Goal: Task Accomplishment & Management: Complete application form

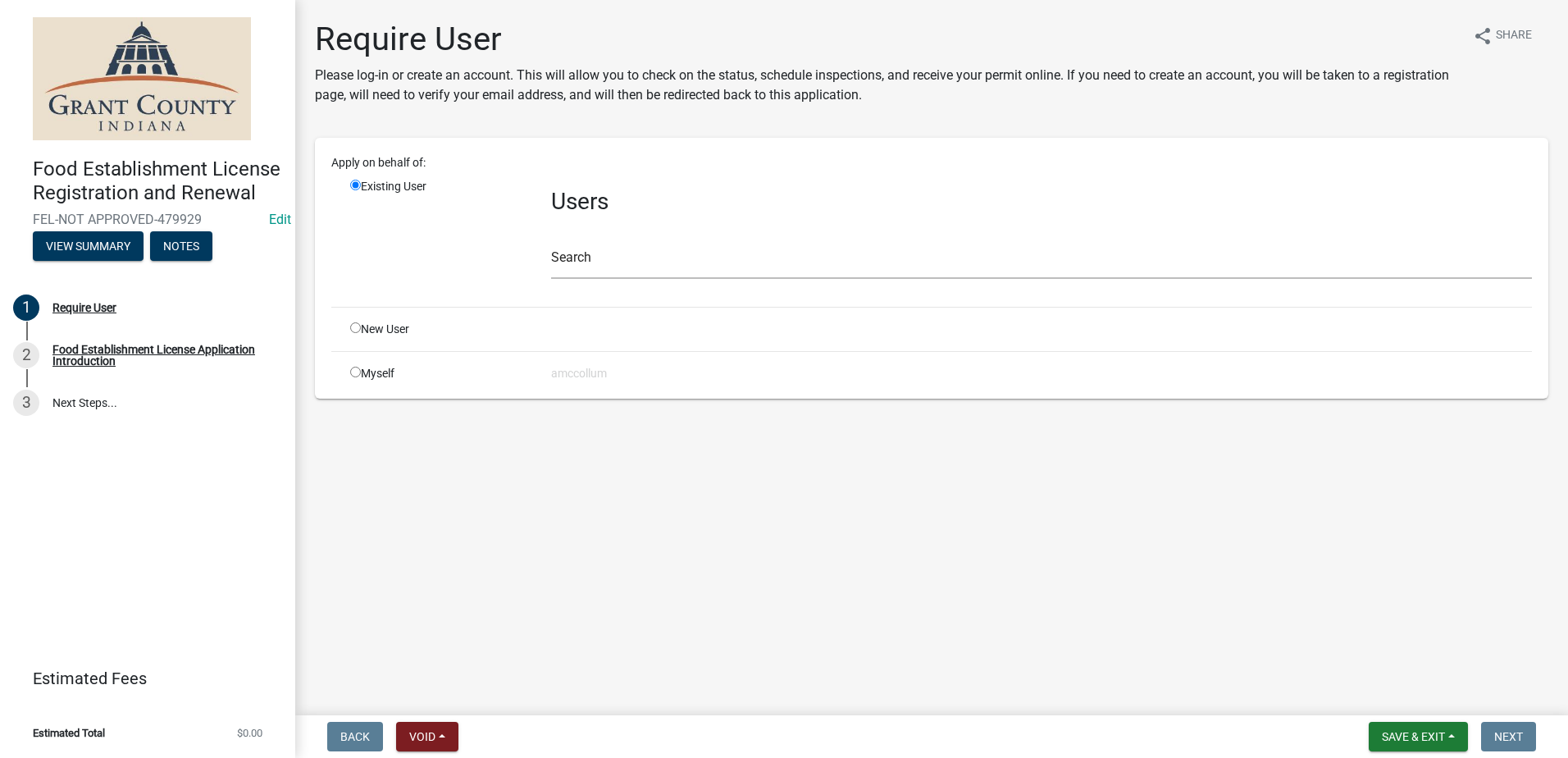
click at [351, 326] on input "radio" at bounding box center [355, 327] width 11 height 11
radio input "true"
radio input "false"
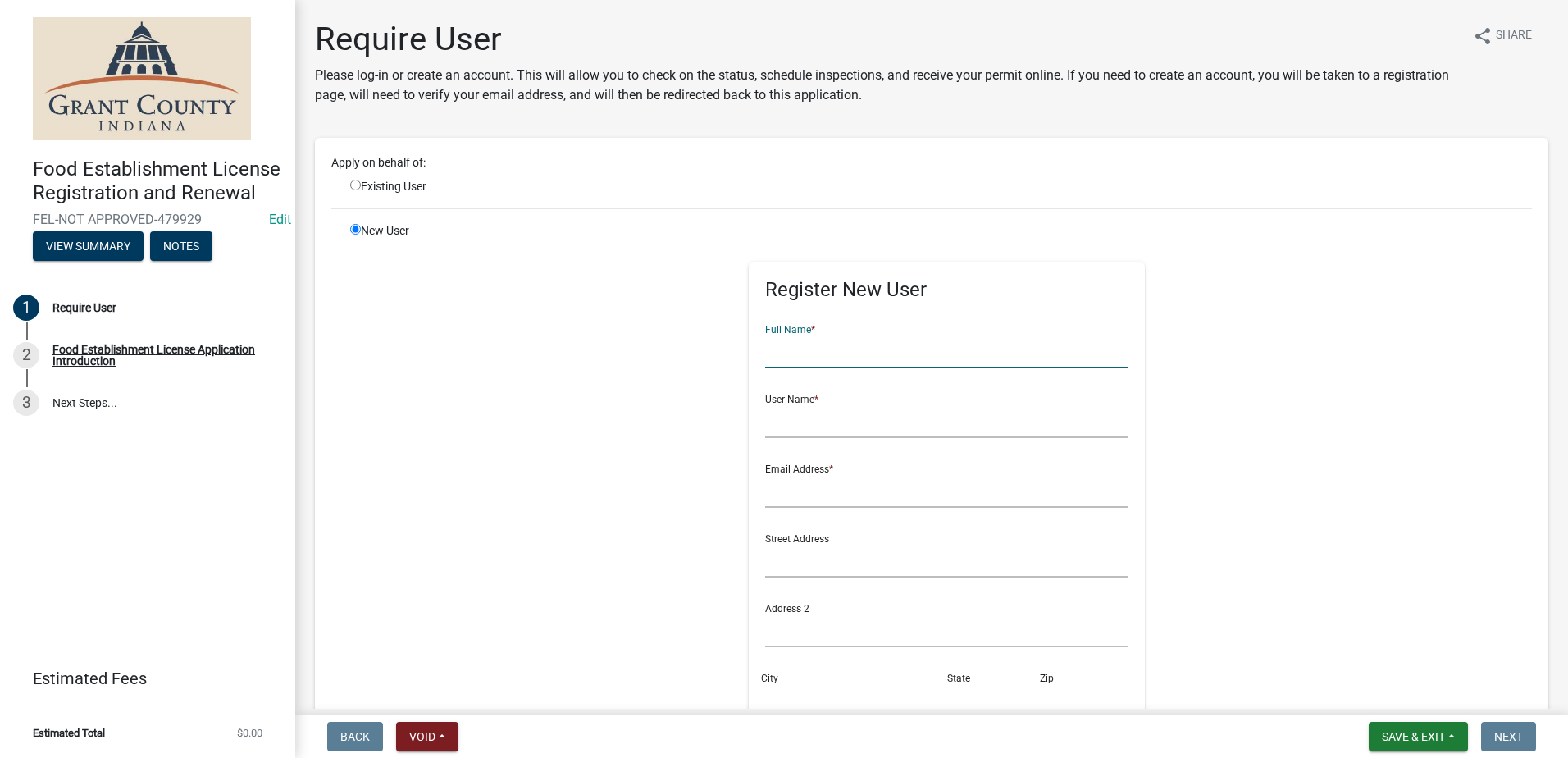
click at [895, 357] on input "text" at bounding box center [946, 351] width 363 height 33
type input "Fizzy Mamas"
click at [812, 423] on input "text" at bounding box center [946, 421] width 363 height 33
type input "Payton Ostrowski"
click at [836, 499] on input "text" at bounding box center [946, 491] width 363 height 33
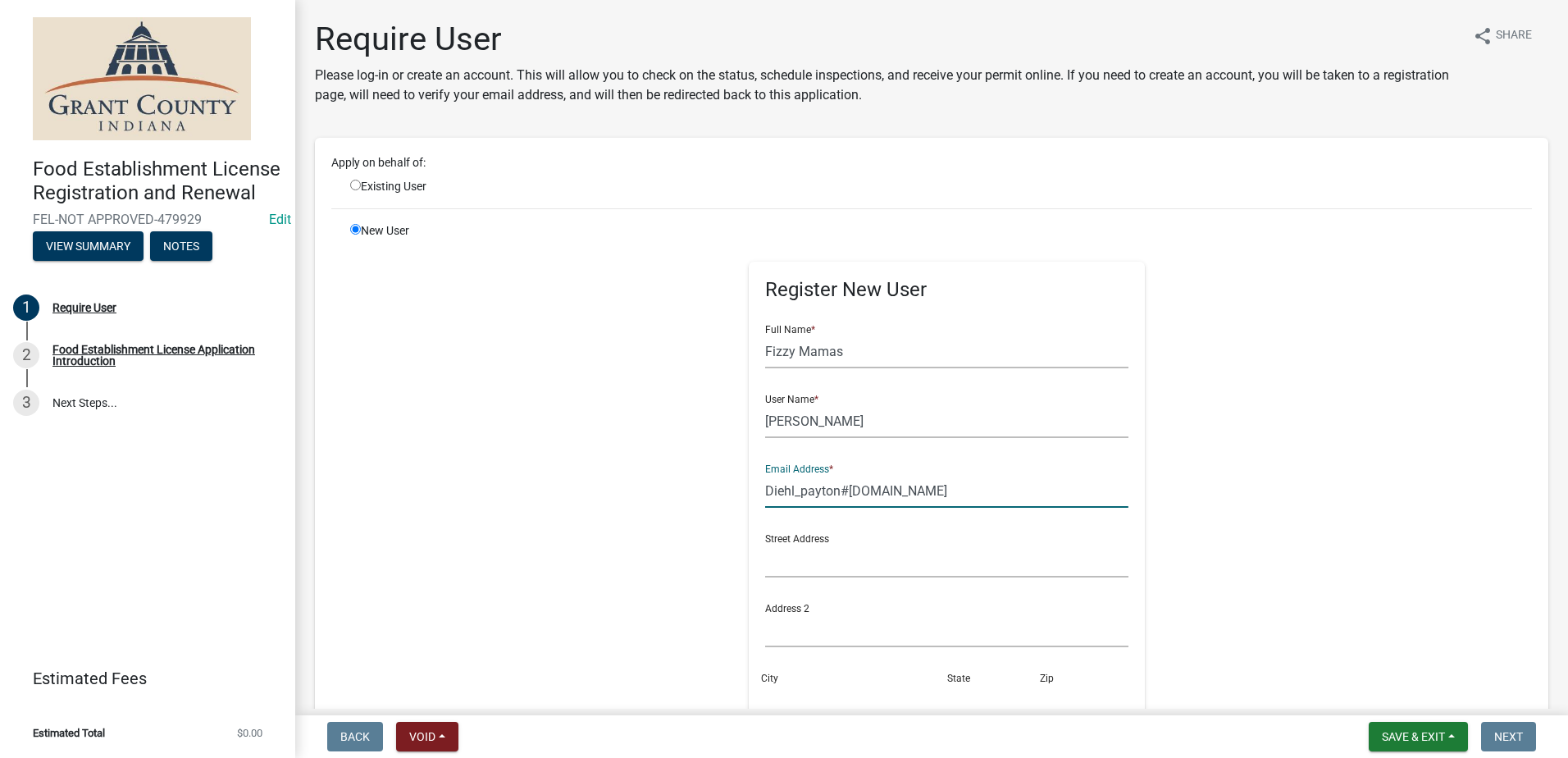
type input "Diehl_payton#yahoo.com"
click at [813, 566] on input "text" at bounding box center [946, 561] width 363 height 33
type input "517 W. Compromise St."
click at [828, 665] on div "City" at bounding box center [854, 688] width 186 height 56
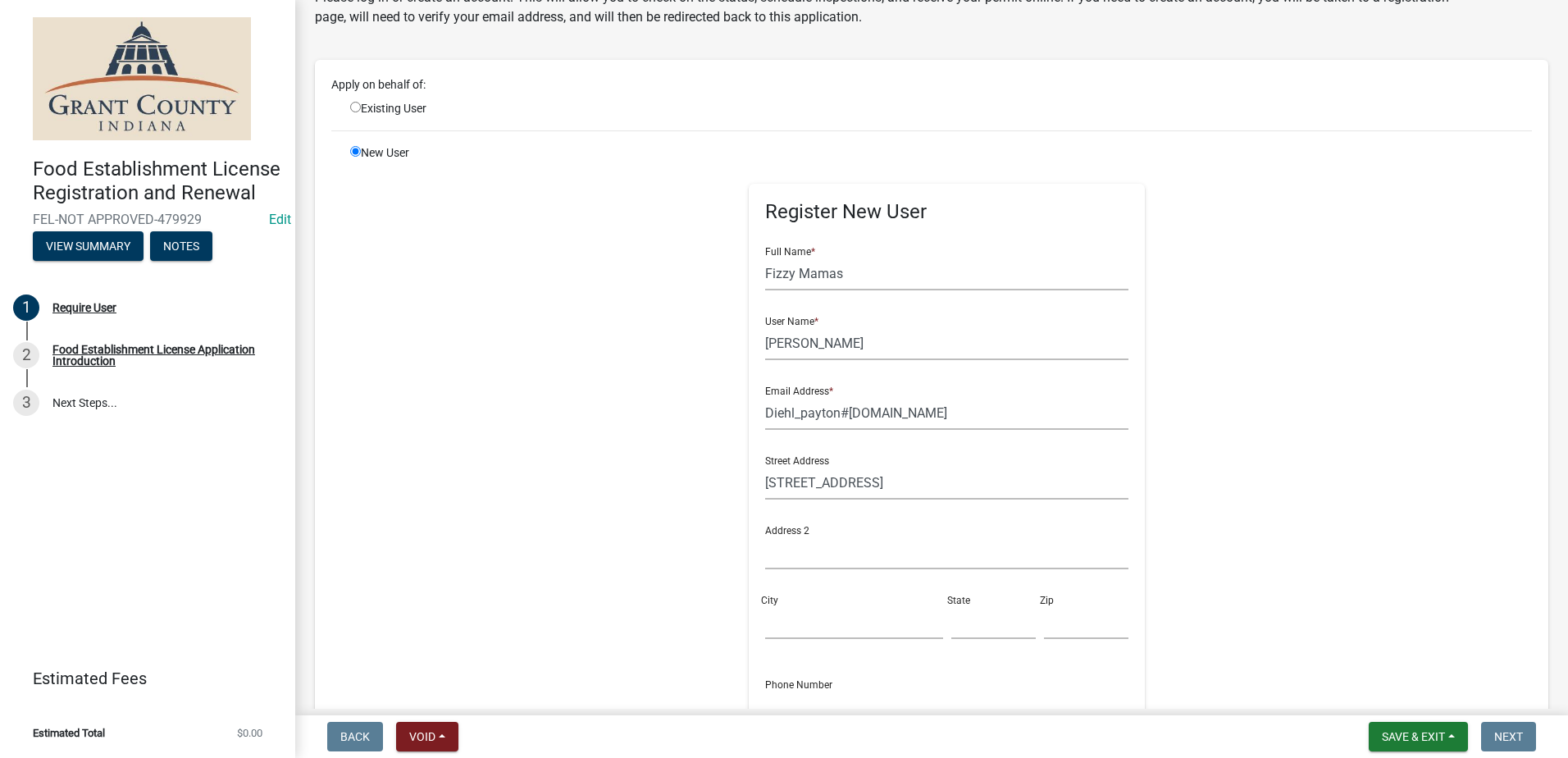
scroll to position [164, 0]
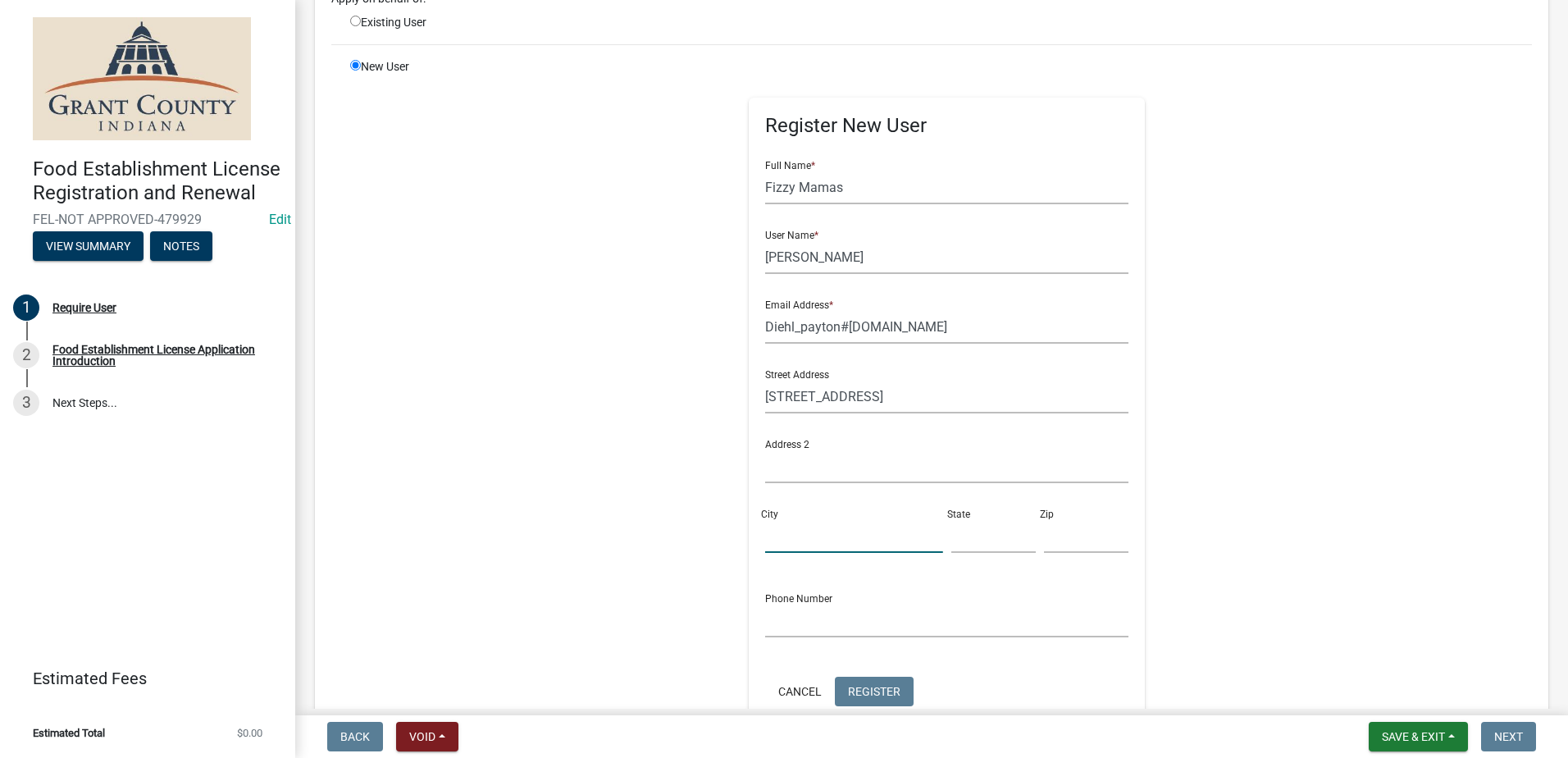
click at [791, 531] on input "City" at bounding box center [853, 536] width 177 height 33
type input "Berene"
click at [972, 541] on input "text" at bounding box center [993, 536] width 84 height 33
type input "IN"
click at [1083, 539] on input "text" at bounding box center [1086, 536] width 84 height 33
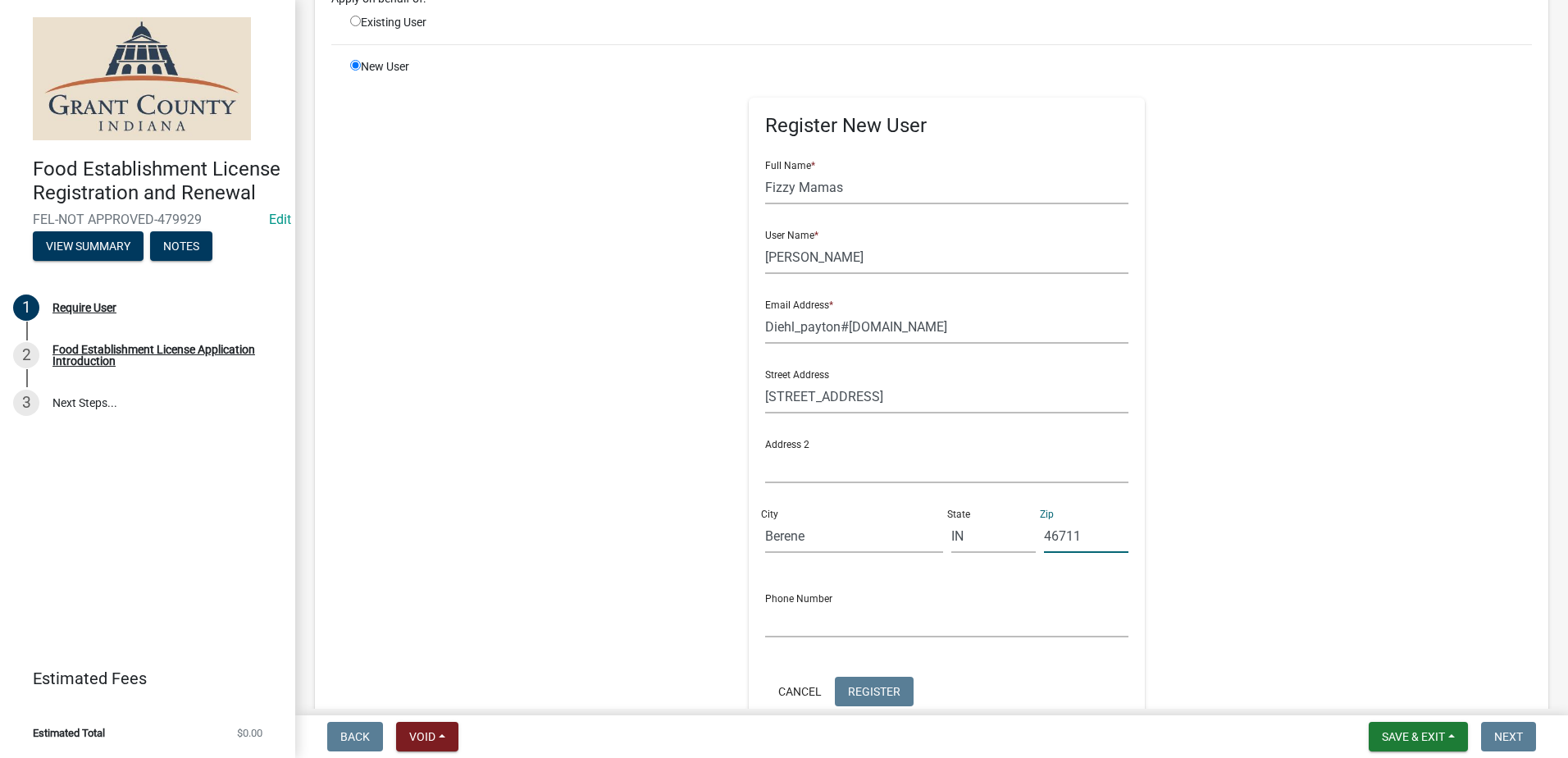
type input "46711"
click at [911, 613] on input "text" at bounding box center [946, 621] width 363 height 33
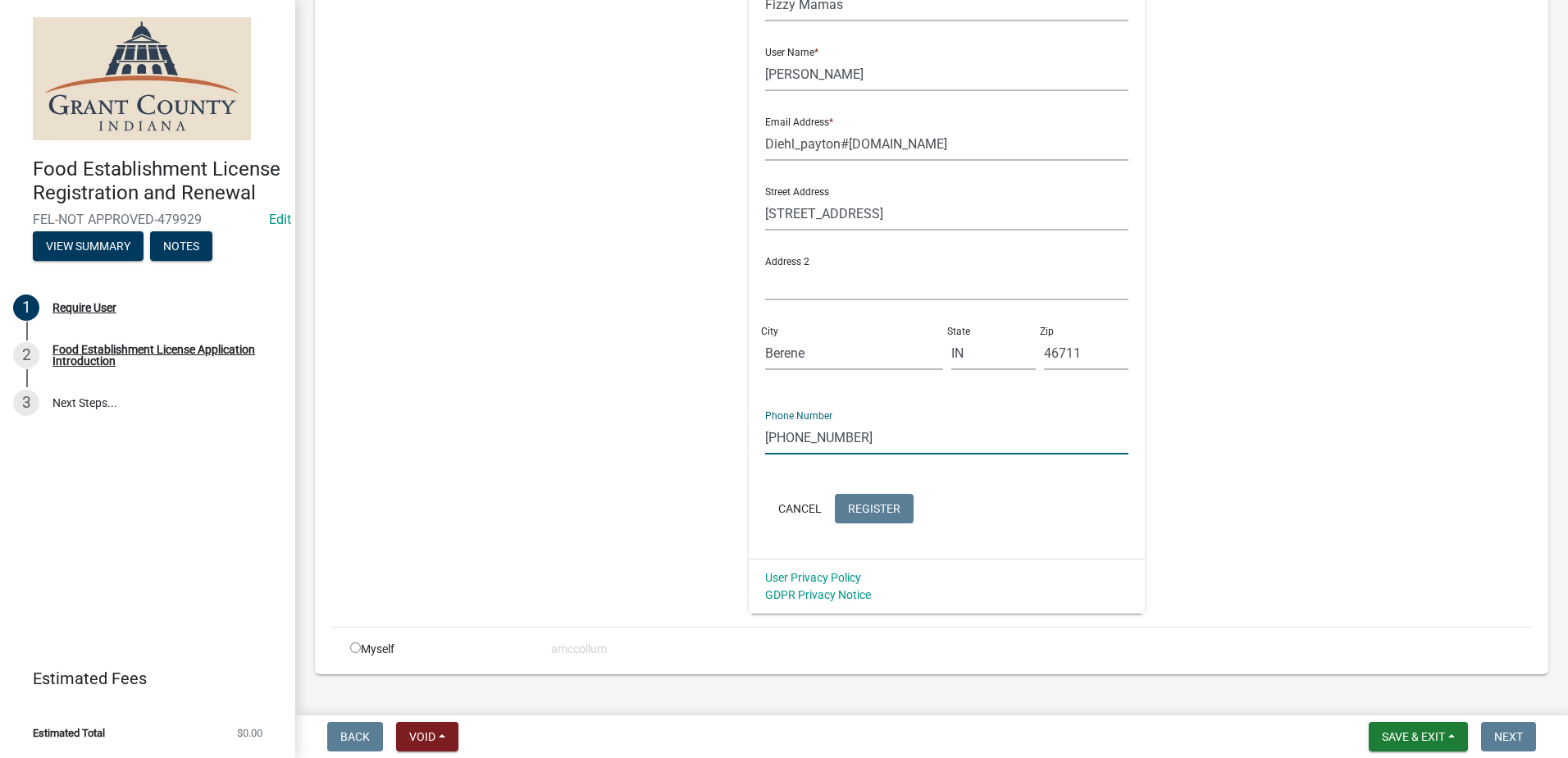
scroll to position [377, 0]
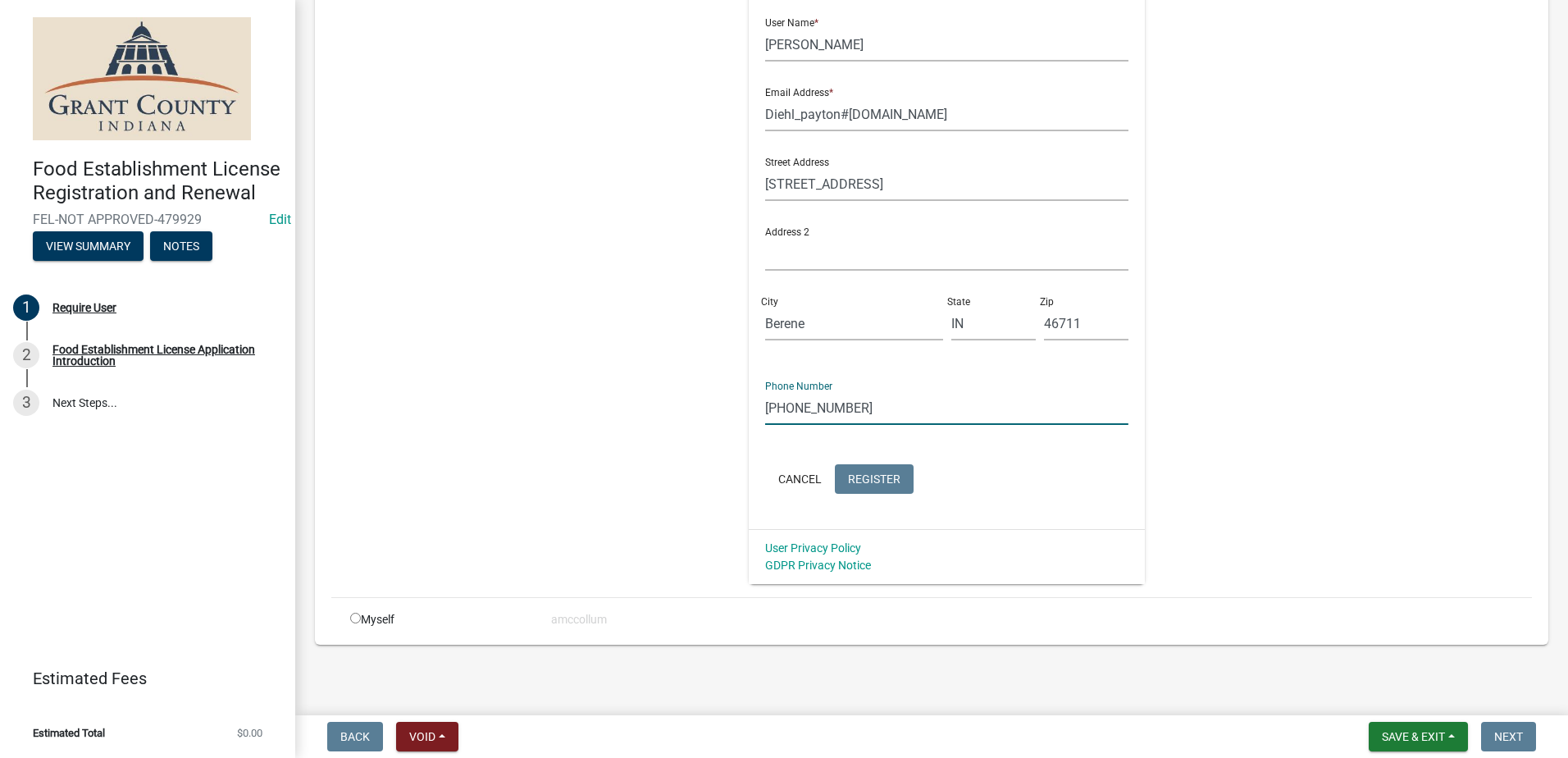
type input "(617)882-0663"
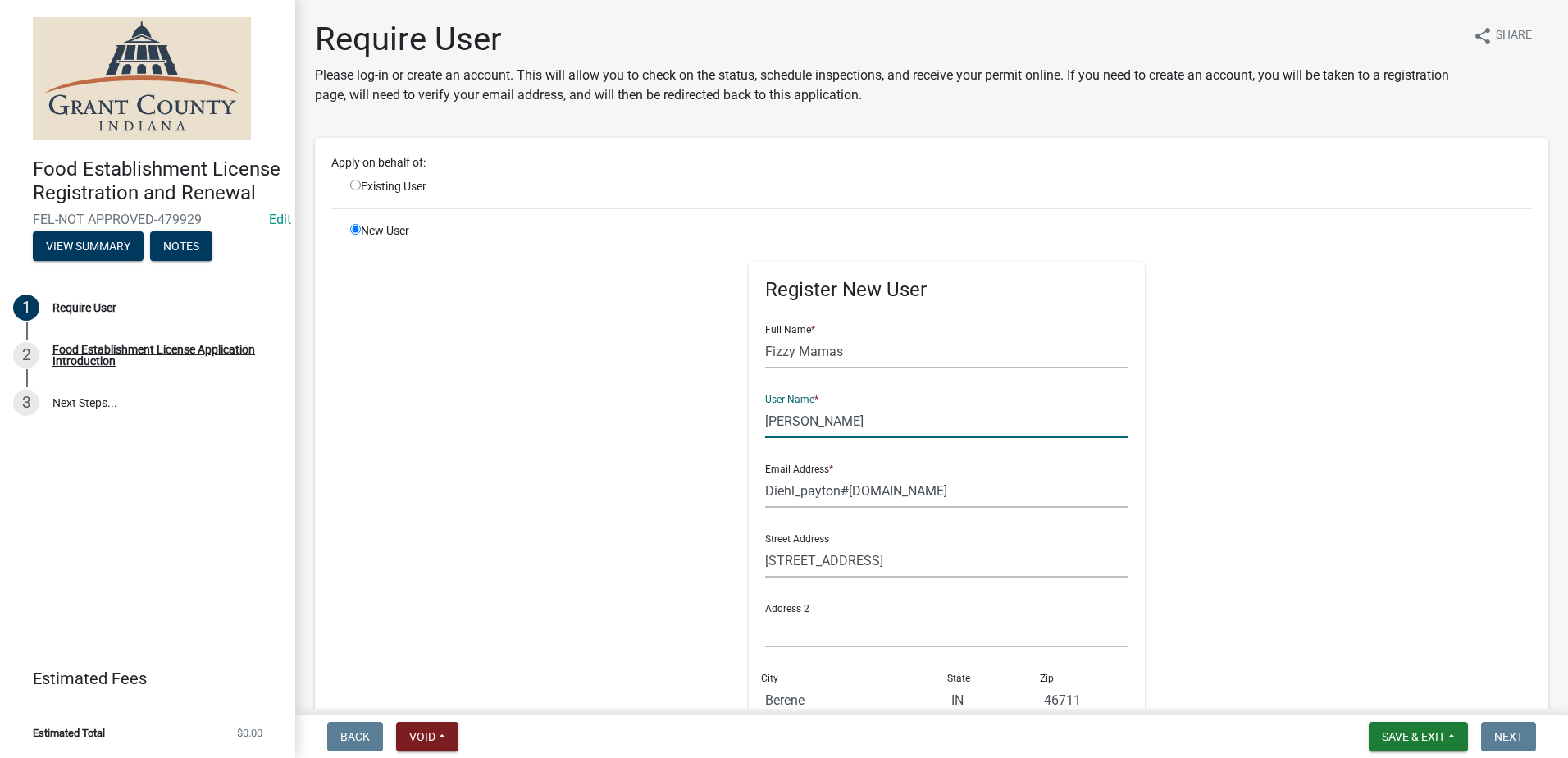
click at [894, 415] on input "Payton Ostrowski" at bounding box center [946, 421] width 363 height 33
click at [935, 490] on input "Diehl_payton#yahoo.com" at bounding box center [946, 491] width 363 height 33
click at [957, 561] on input "517 W. Compromise St." at bounding box center [946, 561] width 363 height 33
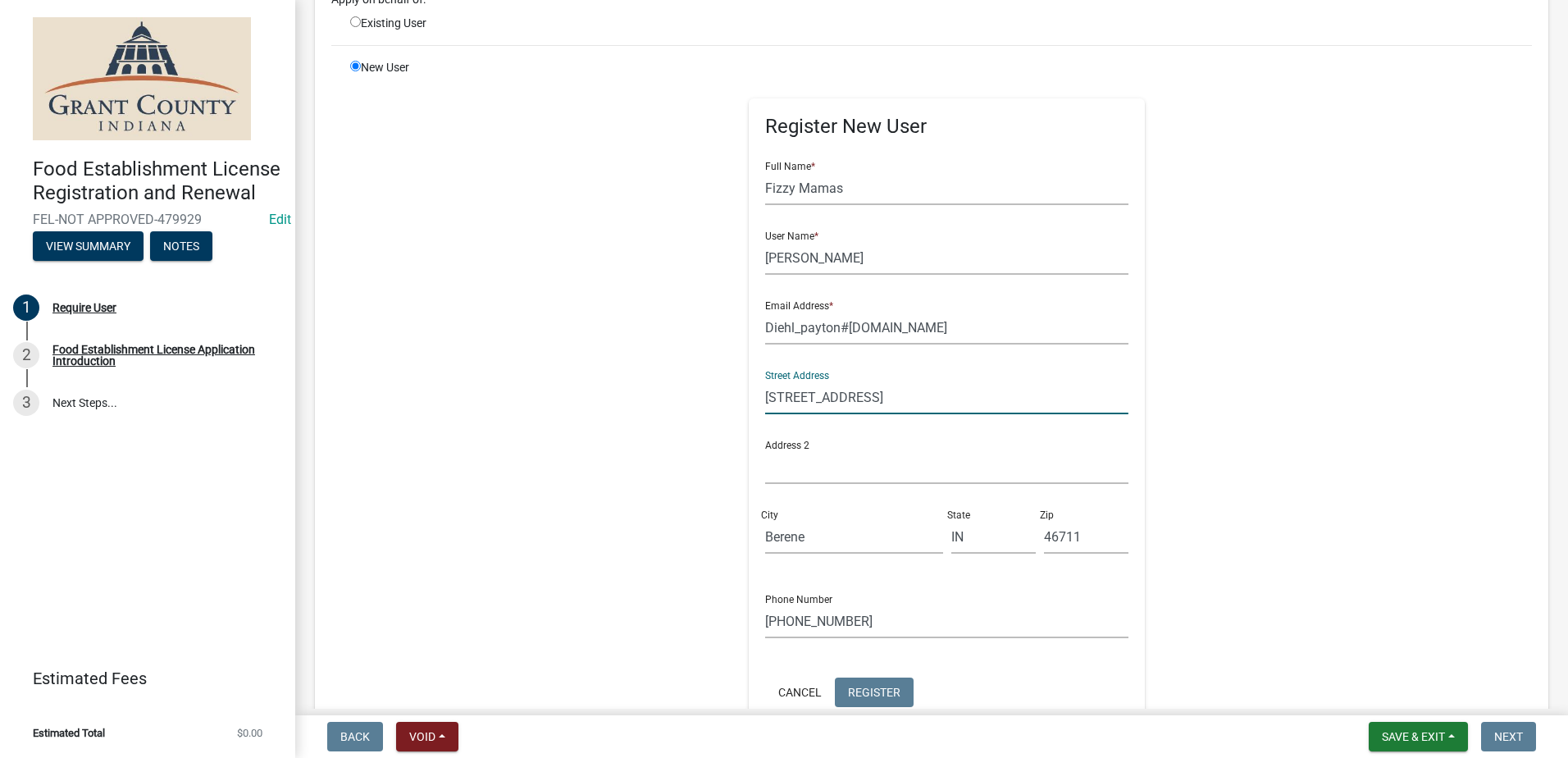
scroll to position [164, 0]
click at [888, 537] on input "Berene" at bounding box center [853, 536] width 177 height 33
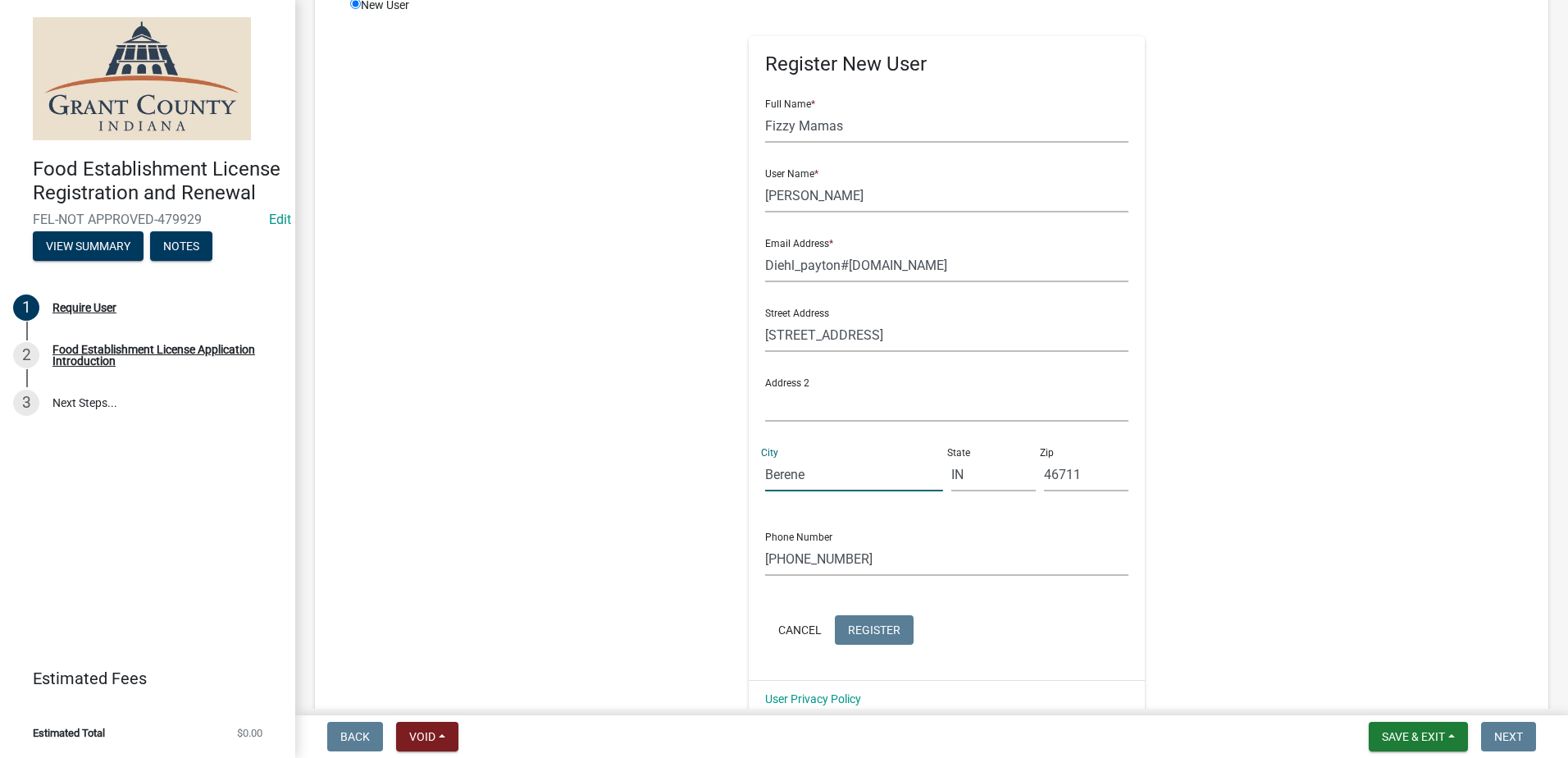
scroll to position [328, 0]
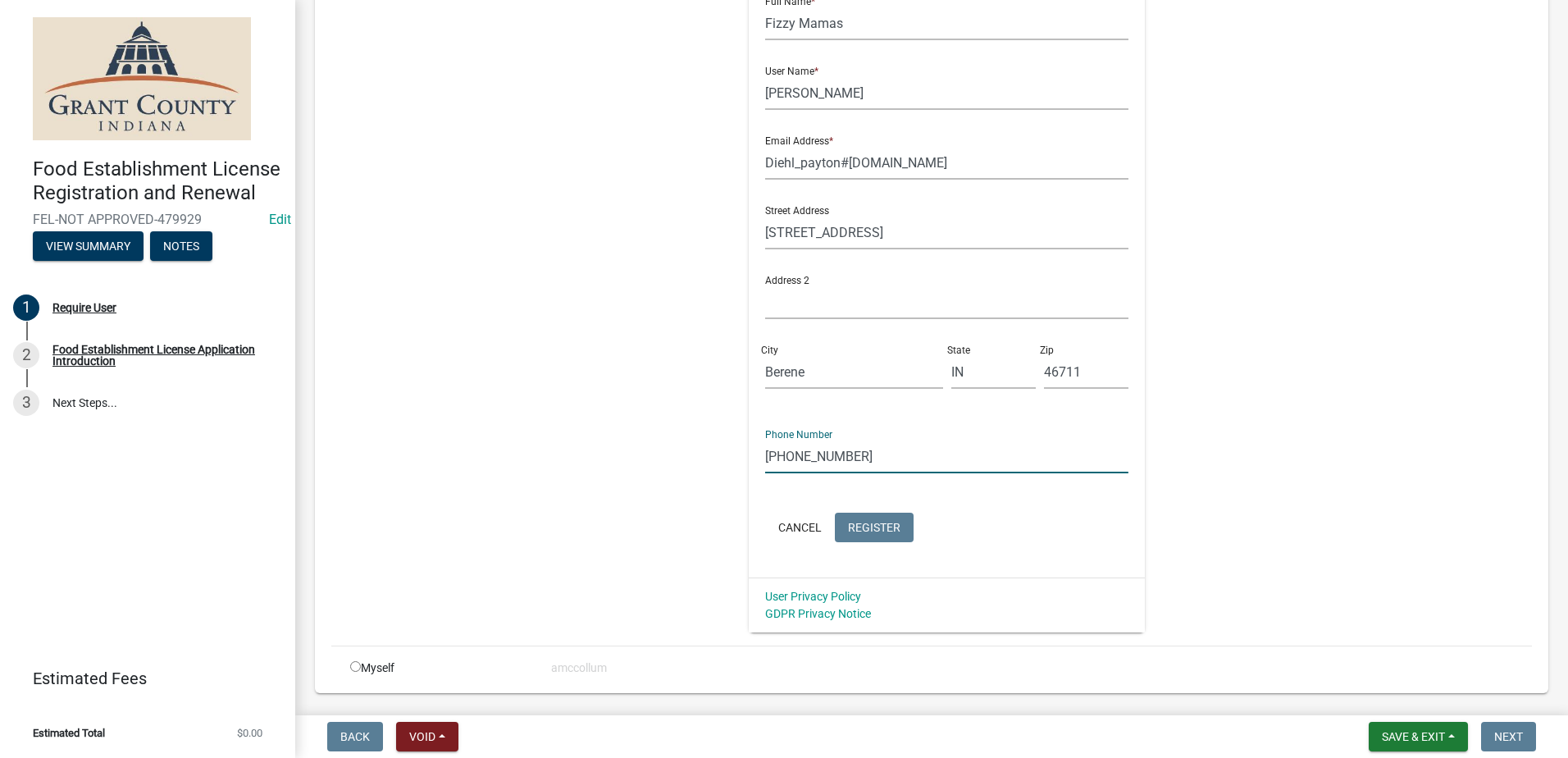
click at [851, 452] on input "(617)882-0663" at bounding box center [946, 456] width 363 height 33
click at [607, 547] on div "Register New User Full Name * Fizzy Mamas User Name * Payton Ostrowski Email Ad…" at bounding box center [946, 263] width 840 height 739
drag, startPoint x: 1128, startPoint y: 421, endPoint x: 1136, endPoint y: 426, distance: 9.4
click at [1134, 426] on div "Register New User Full Name * Fizzy Mamas User Name * Payton Ostrowski Email Ad…" at bounding box center [946, 263] width 840 height 739
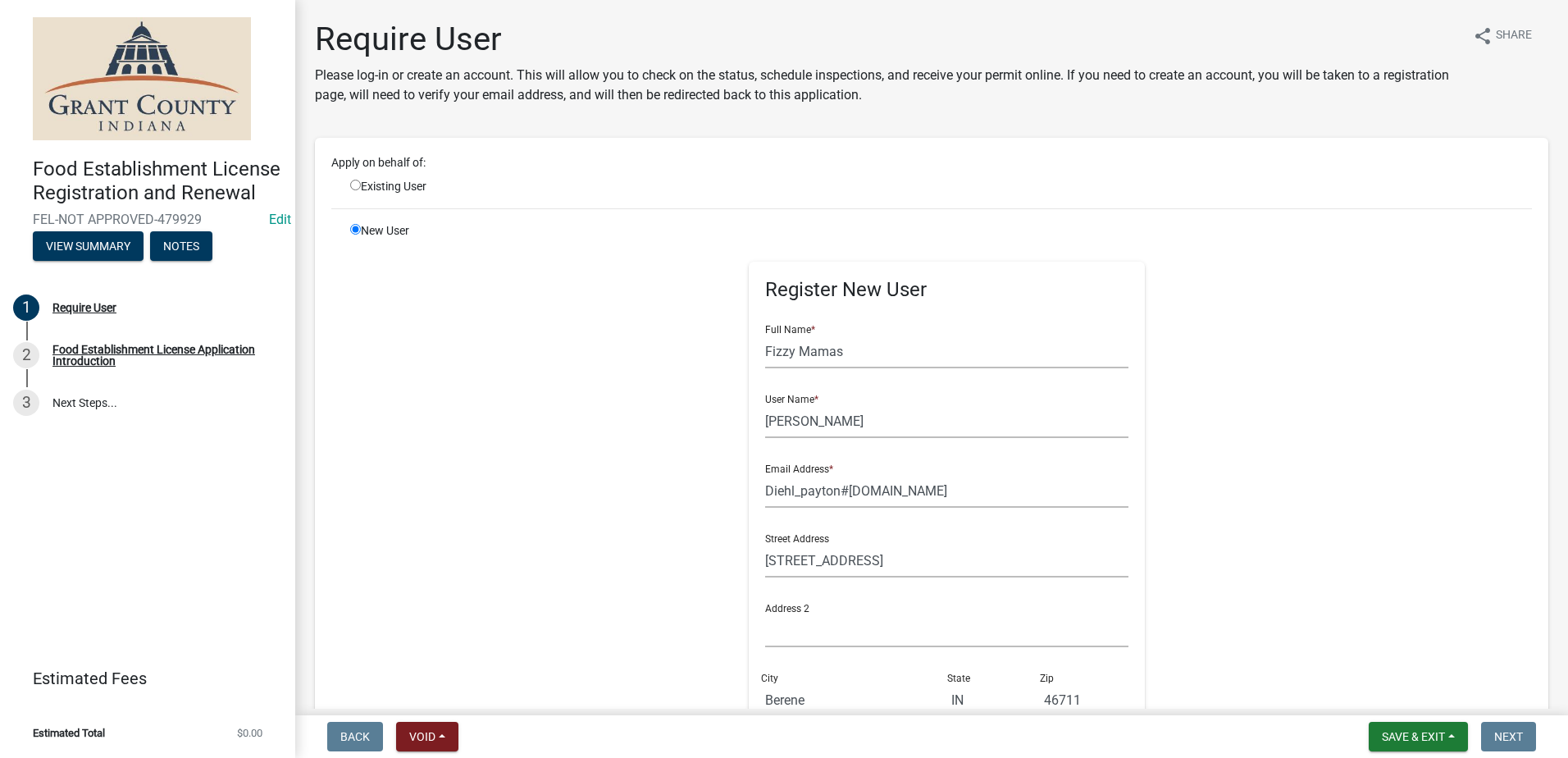
scroll to position [377, 0]
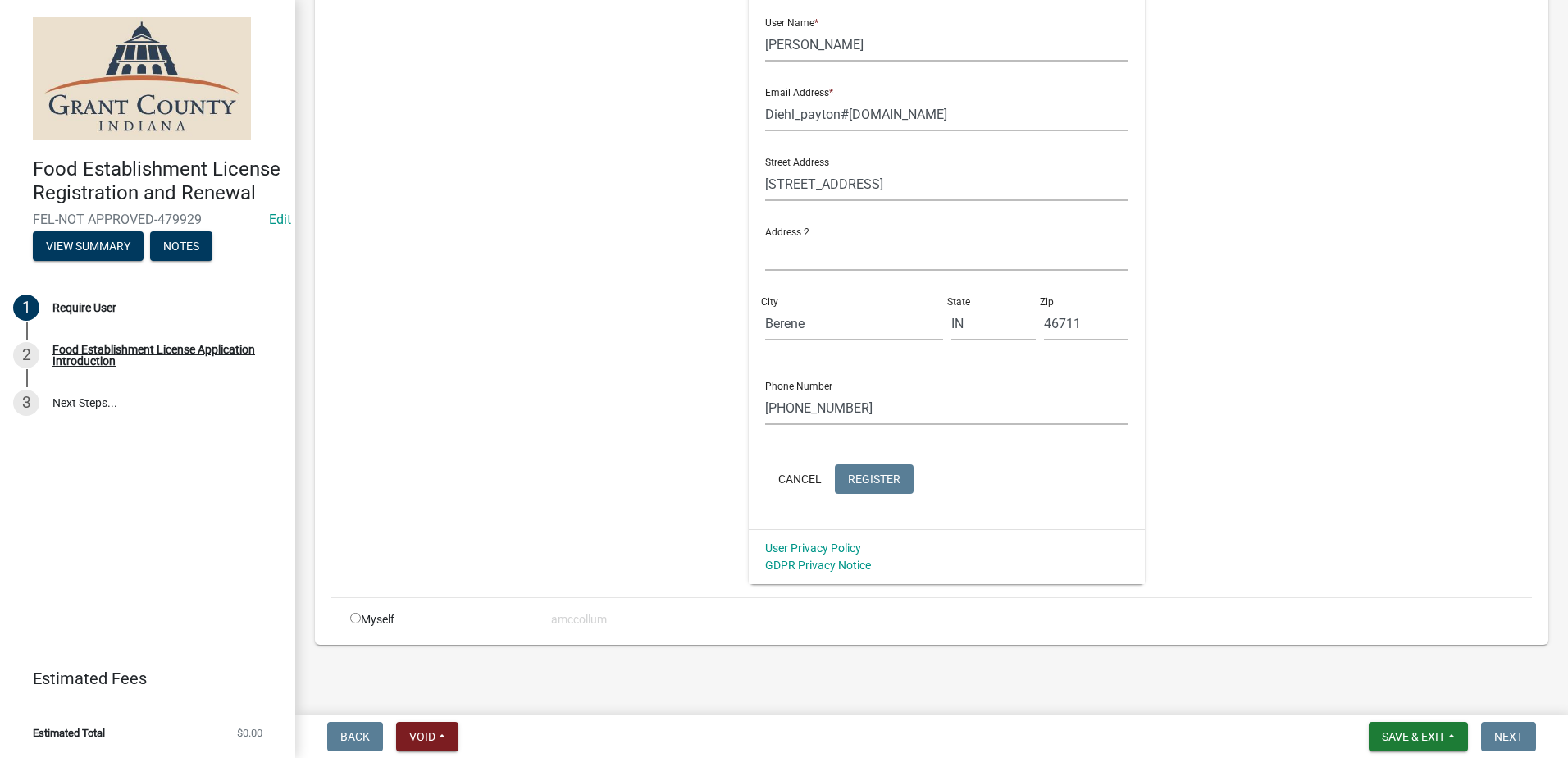
click at [583, 618] on div "Myself amccollum" at bounding box center [941, 620] width 1206 height 18
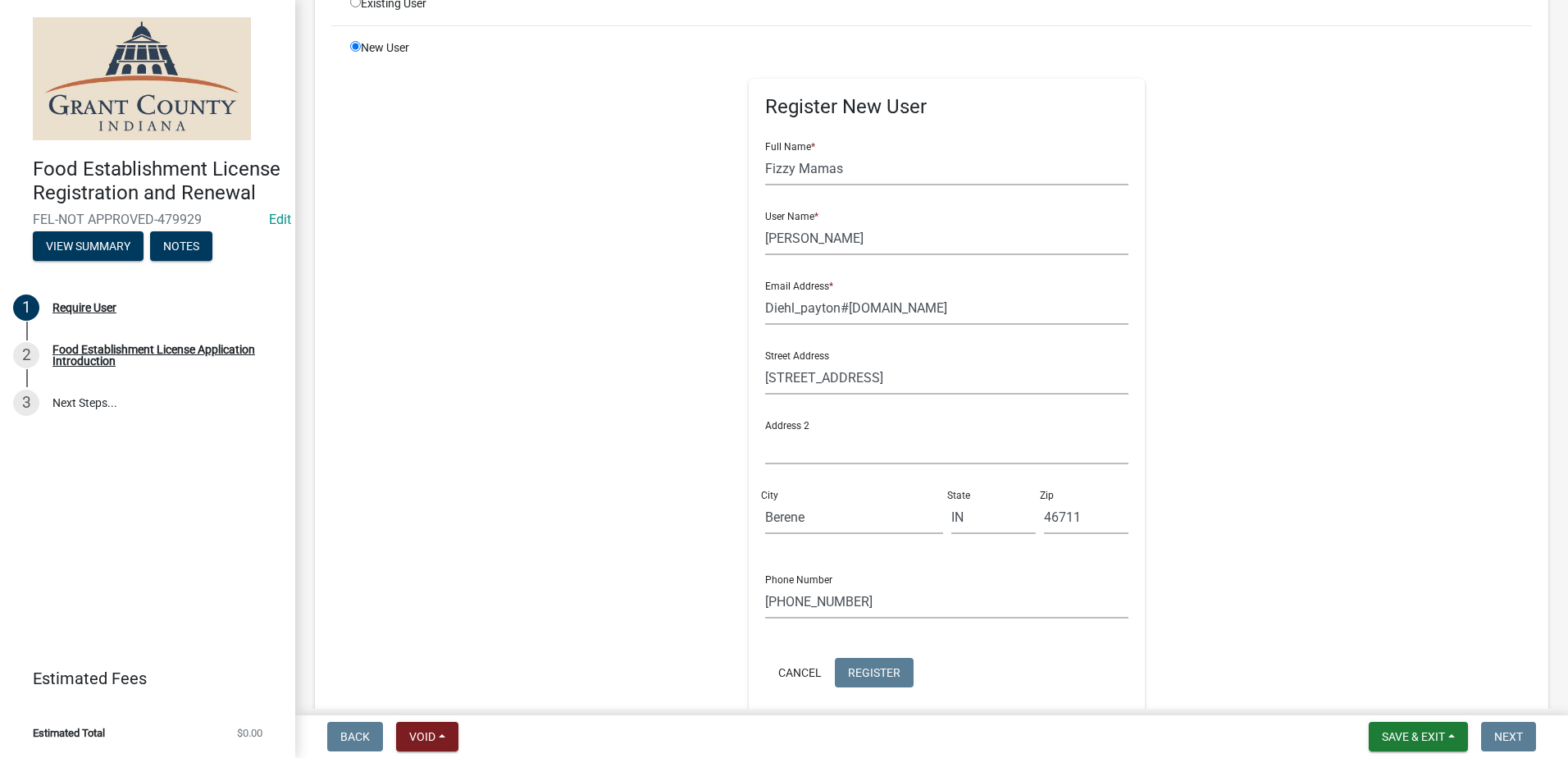
scroll to position [0, 0]
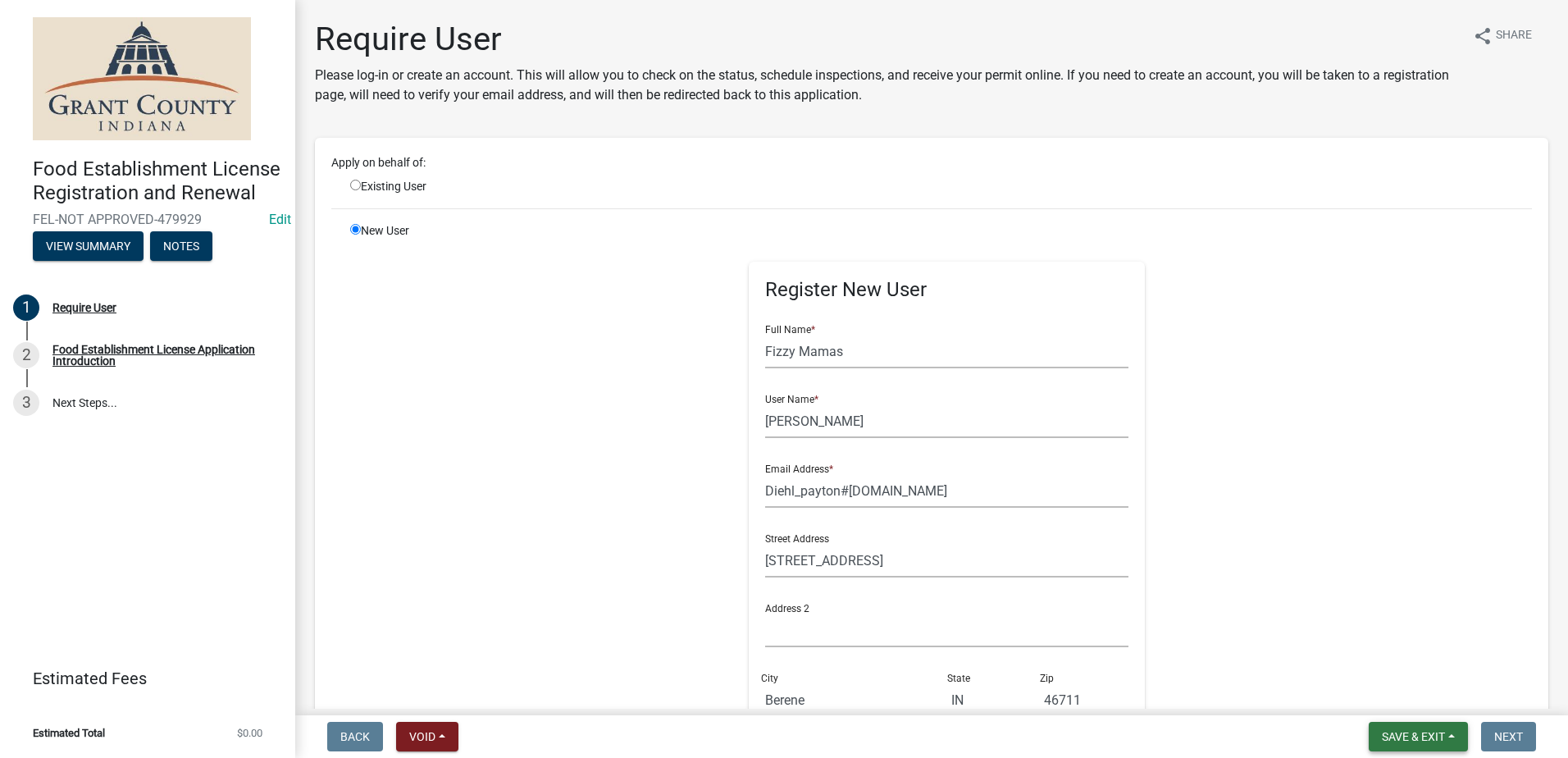
click at [1410, 732] on span "Save & Exit" at bounding box center [1413, 736] width 63 height 13
click at [1359, 701] on button "Save & Exit" at bounding box center [1402, 694] width 131 height 40
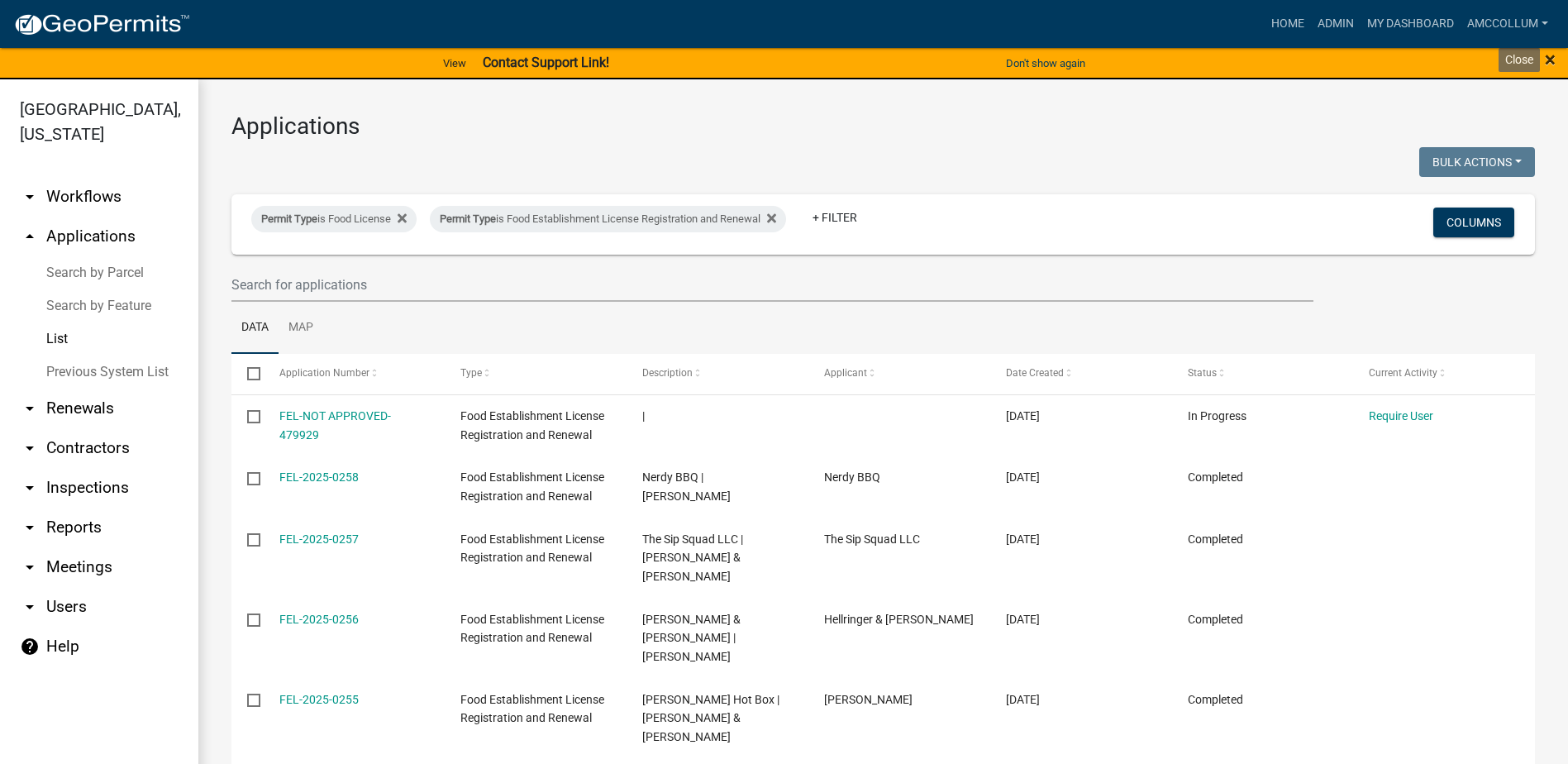
click at [1551, 56] on span "×" at bounding box center [1550, 59] width 11 height 23
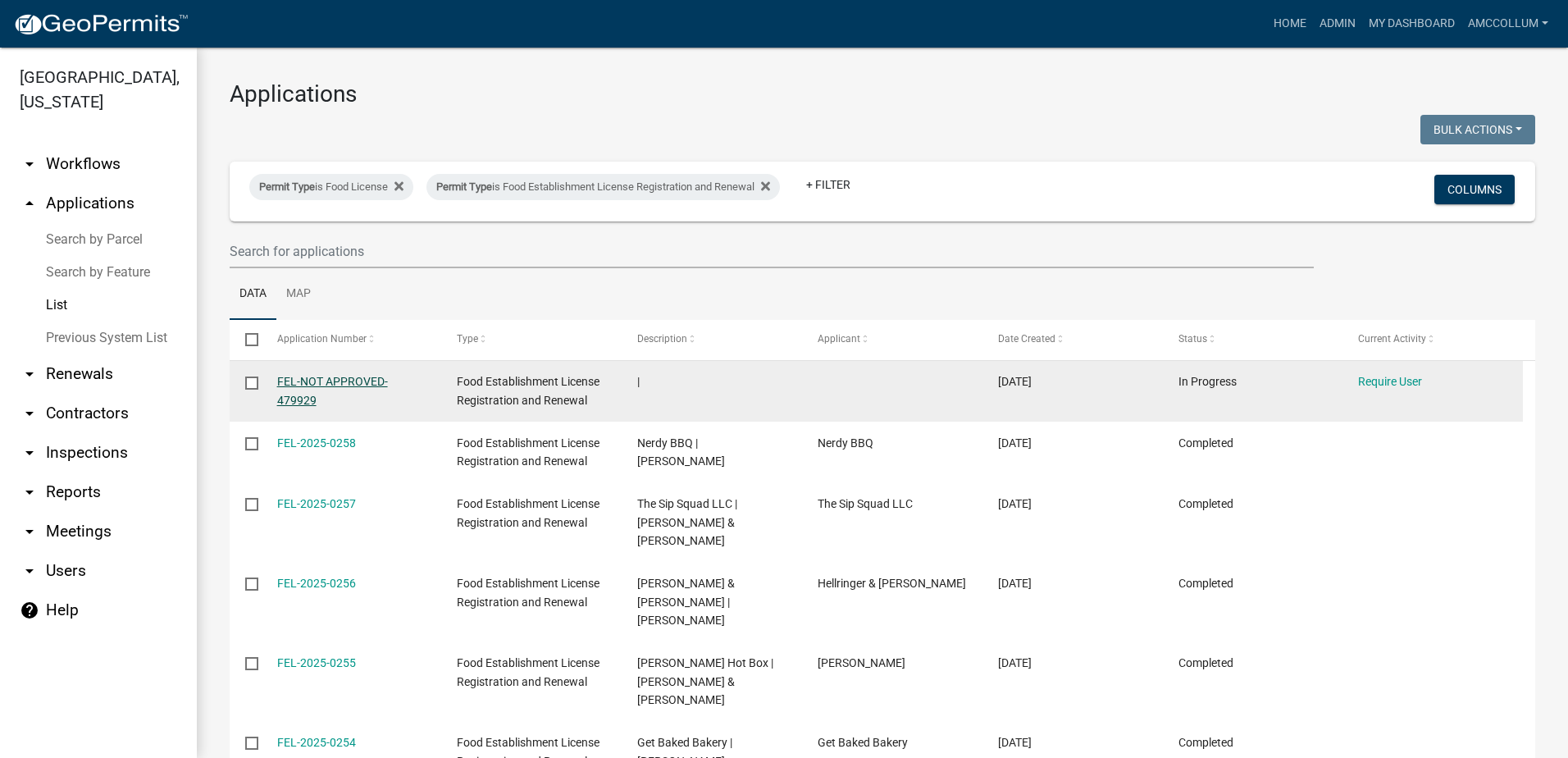
click at [355, 379] on link "FEL-NOT APPROVED-479929" at bounding box center [333, 391] width 111 height 32
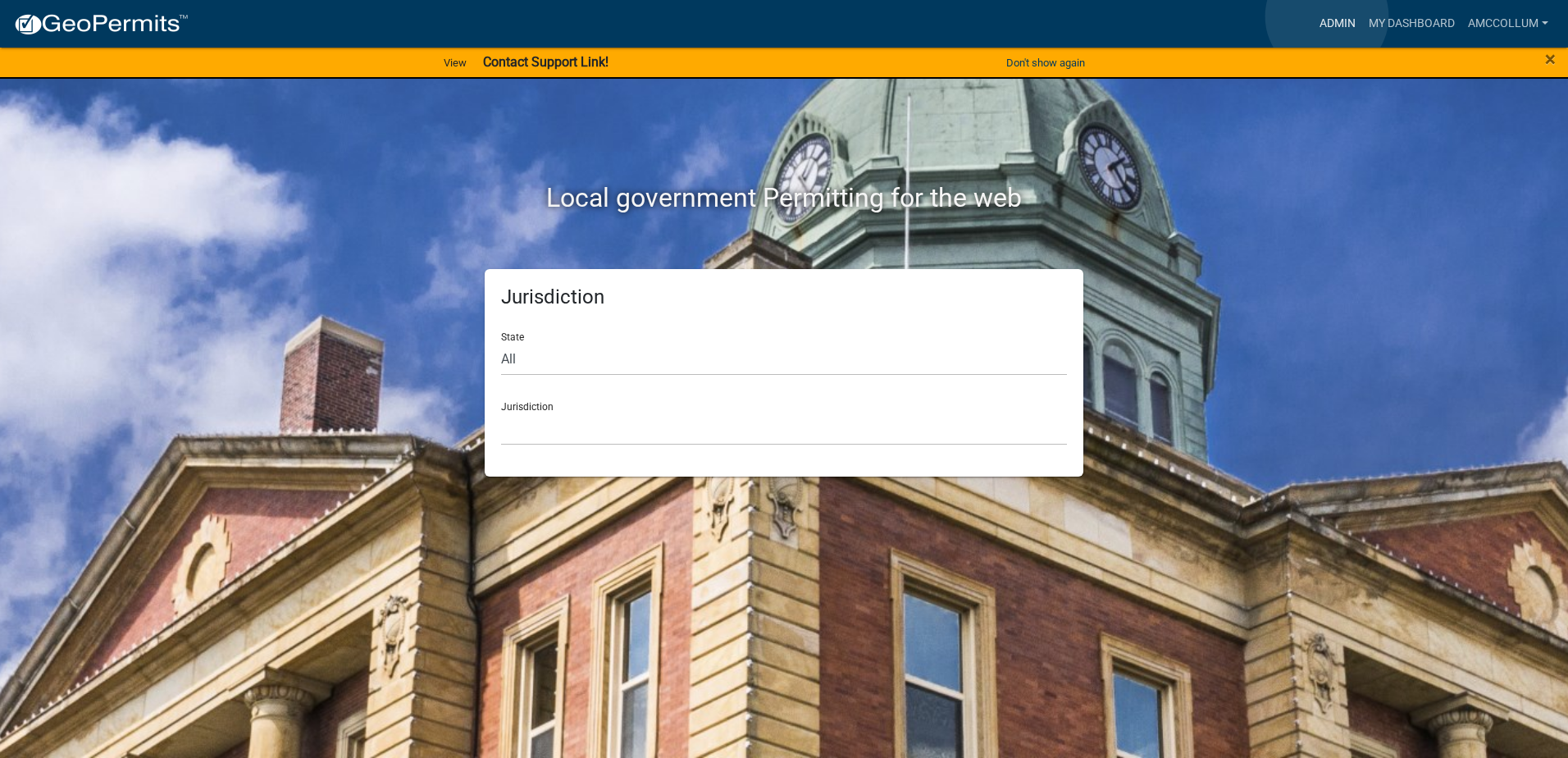
click at [1327, 17] on link "Admin" at bounding box center [1337, 23] width 49 height 31
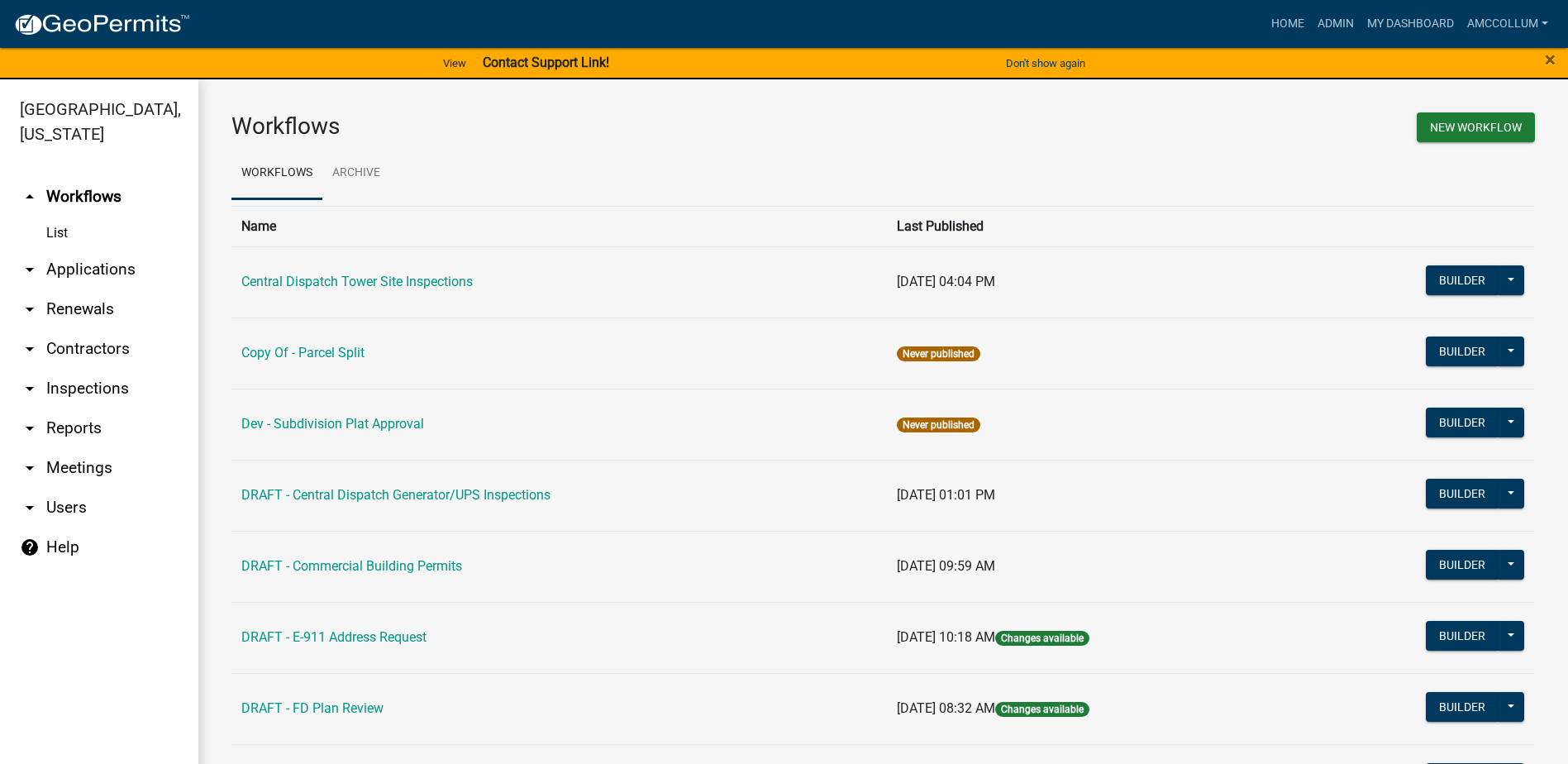
click at [106, 249] on link "arrow_drop_down Applications" at bounding box center [99, 269] width 199 height 40
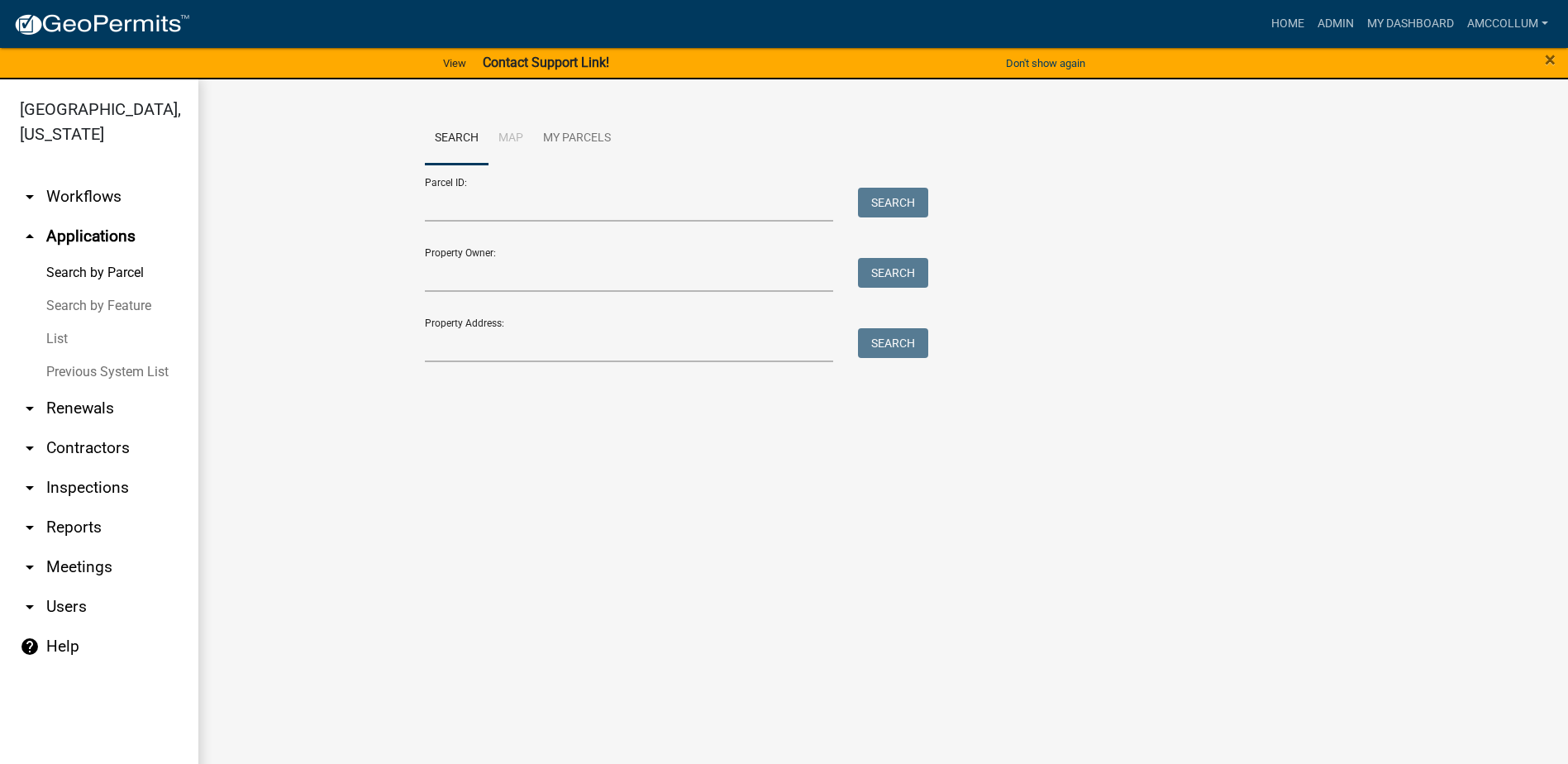
click at [59, 322] on link "List" at bounding box center [99, 338] width 199 height 33
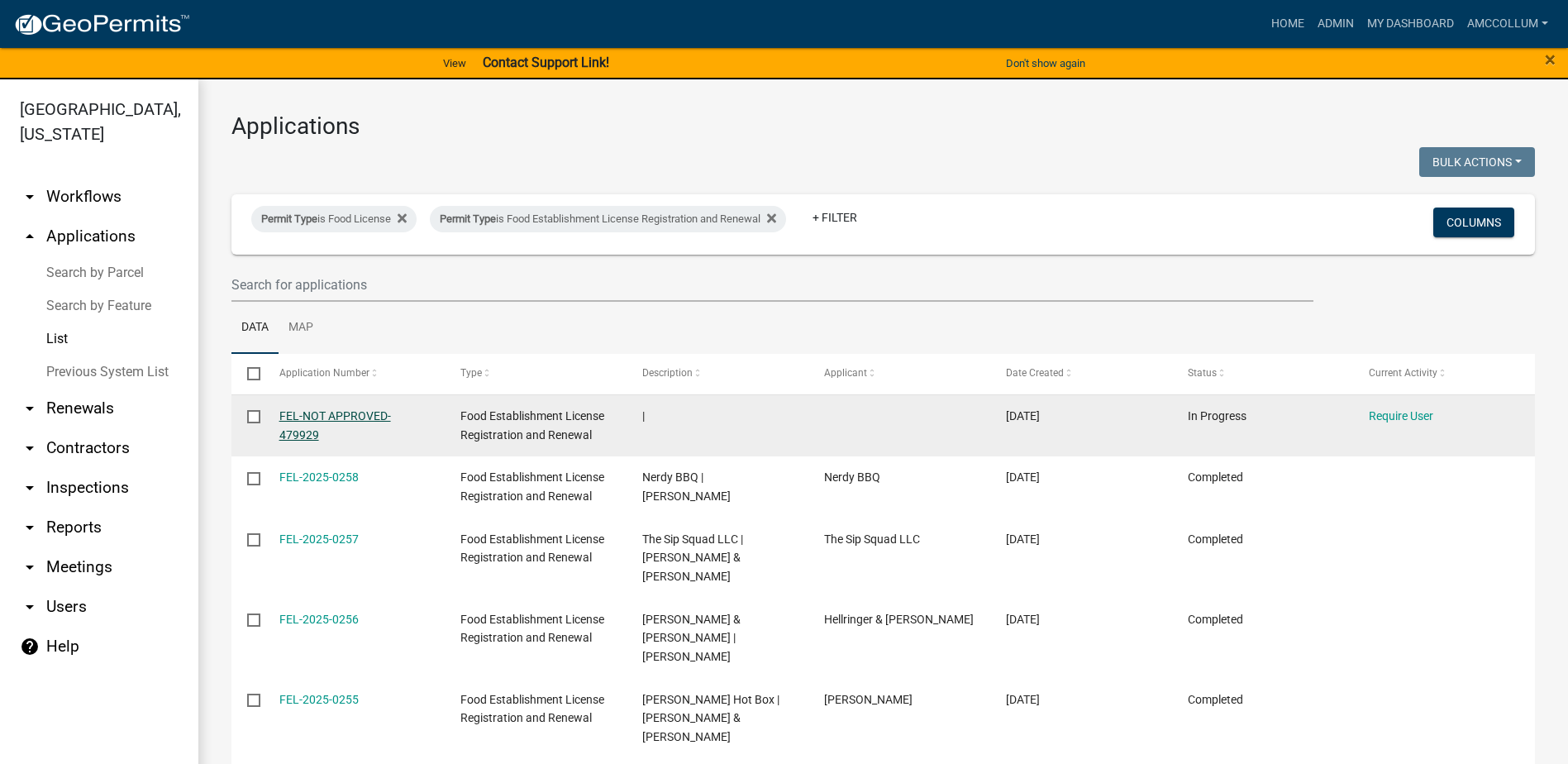
click at [380, 413] on link "FEL-NOT APPROVED-479929" at bounding box center [335, 425] width 112 height 32
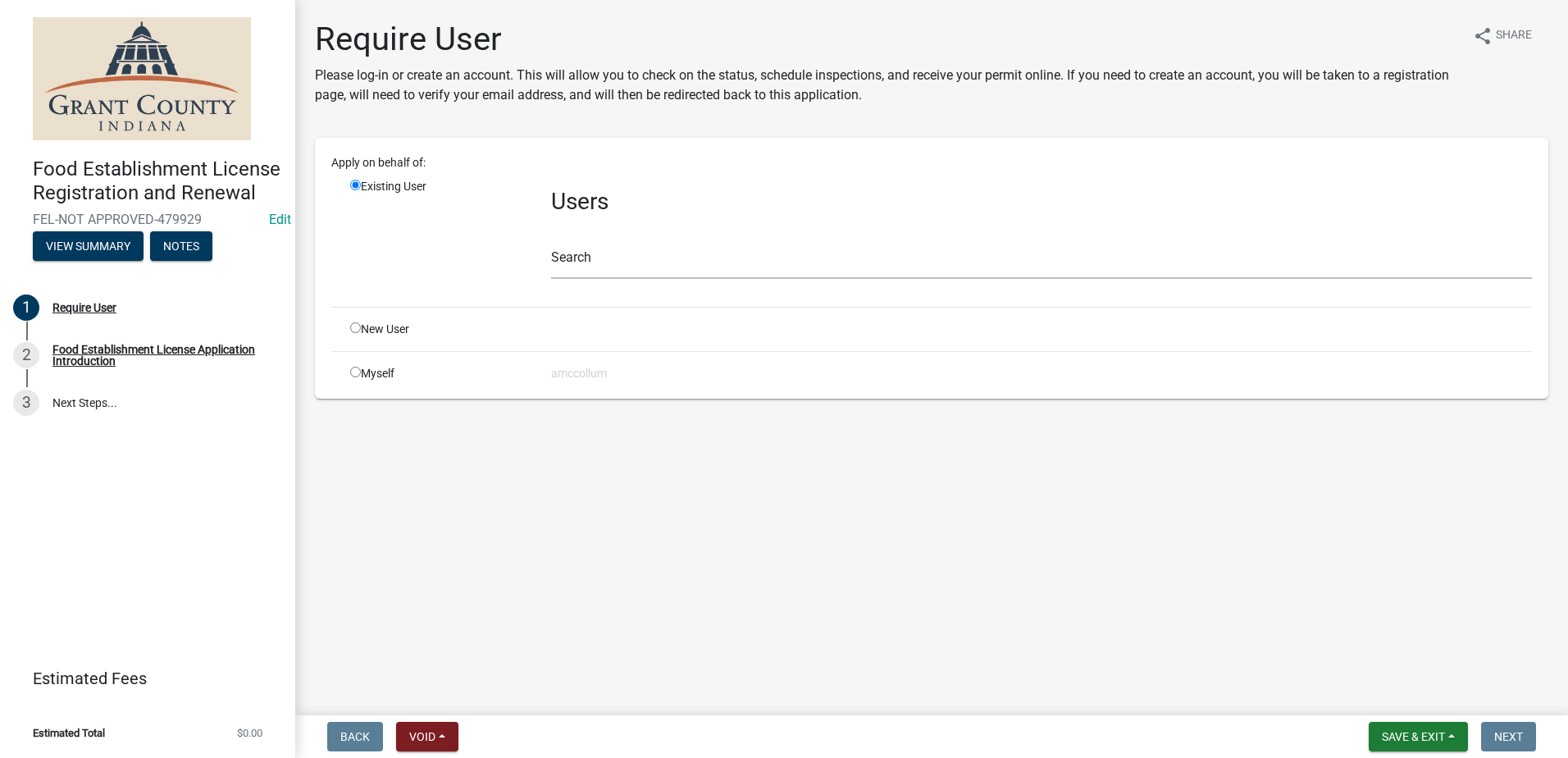
click at [359, 331] on input "radio" at bounding box center [355, 327] width 11 height 11
radio input "true"
radio input "false"
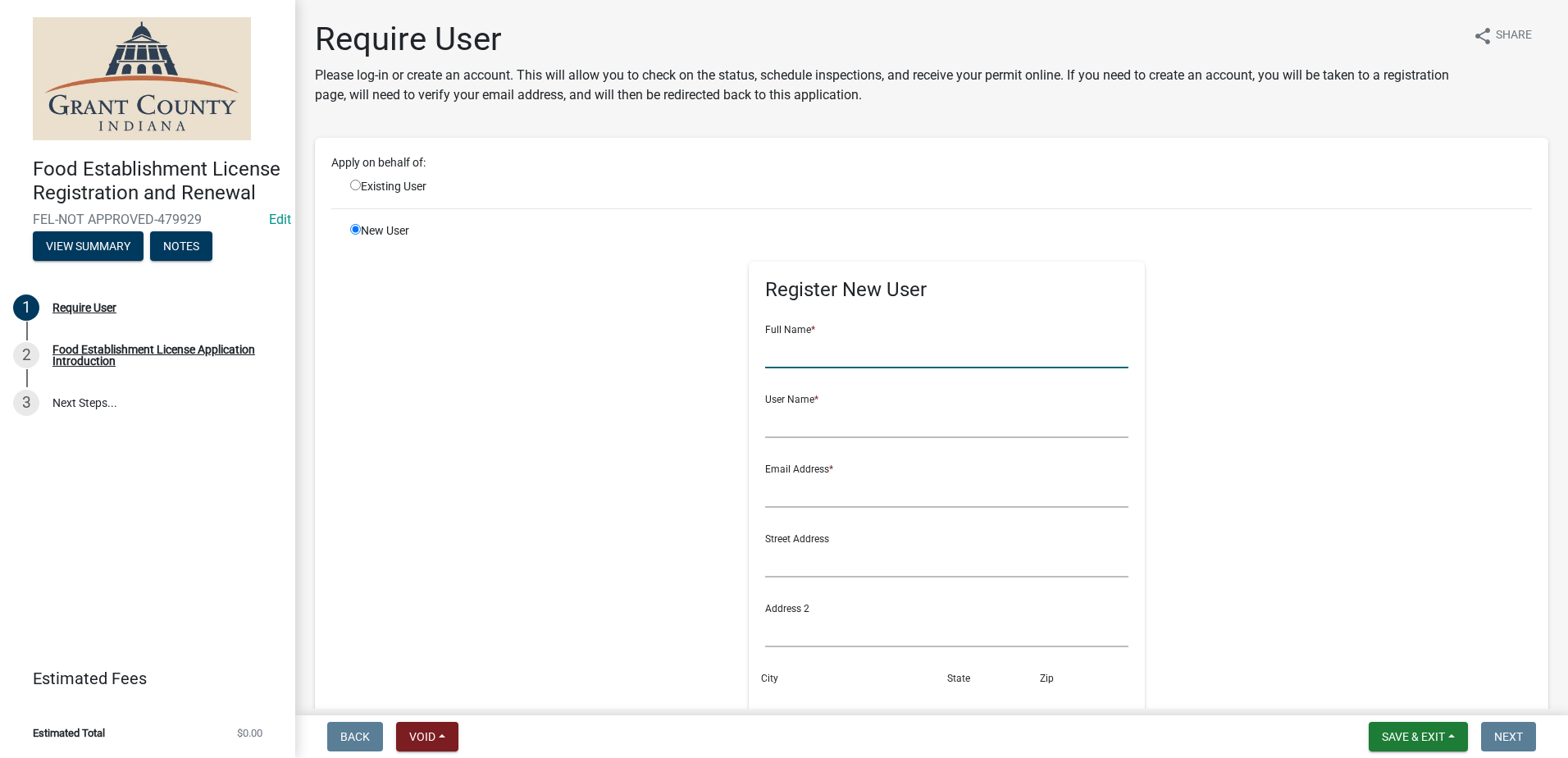
click at [820, 357] on input "text" at bounding box center [946, 351] width 363 height 33
type input "Fizzy Mamas"
click at [820, 426] on input "text" at bounding box center [946, 421] width 363 height 33
type input "Payton Ostrowski"
click at [836, 504] on input "text" at bounding box center [946, 491] width 363 height 33
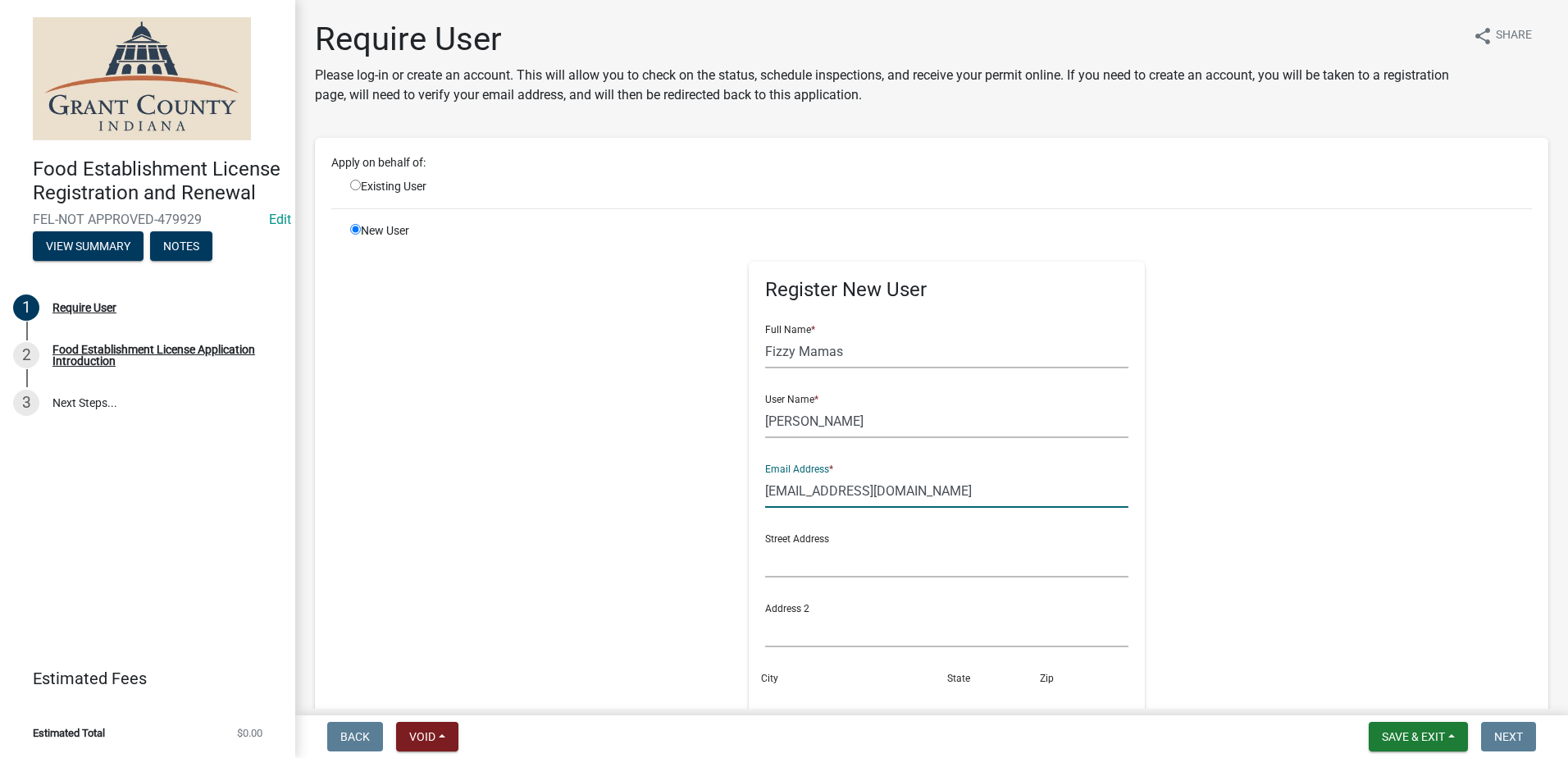
type input "Diehl_payton@yahoo.com"
click at [837, 565] on input "text" at bounding box center [946, 561] width 363 height 33
type input "517 W. Compromise St"
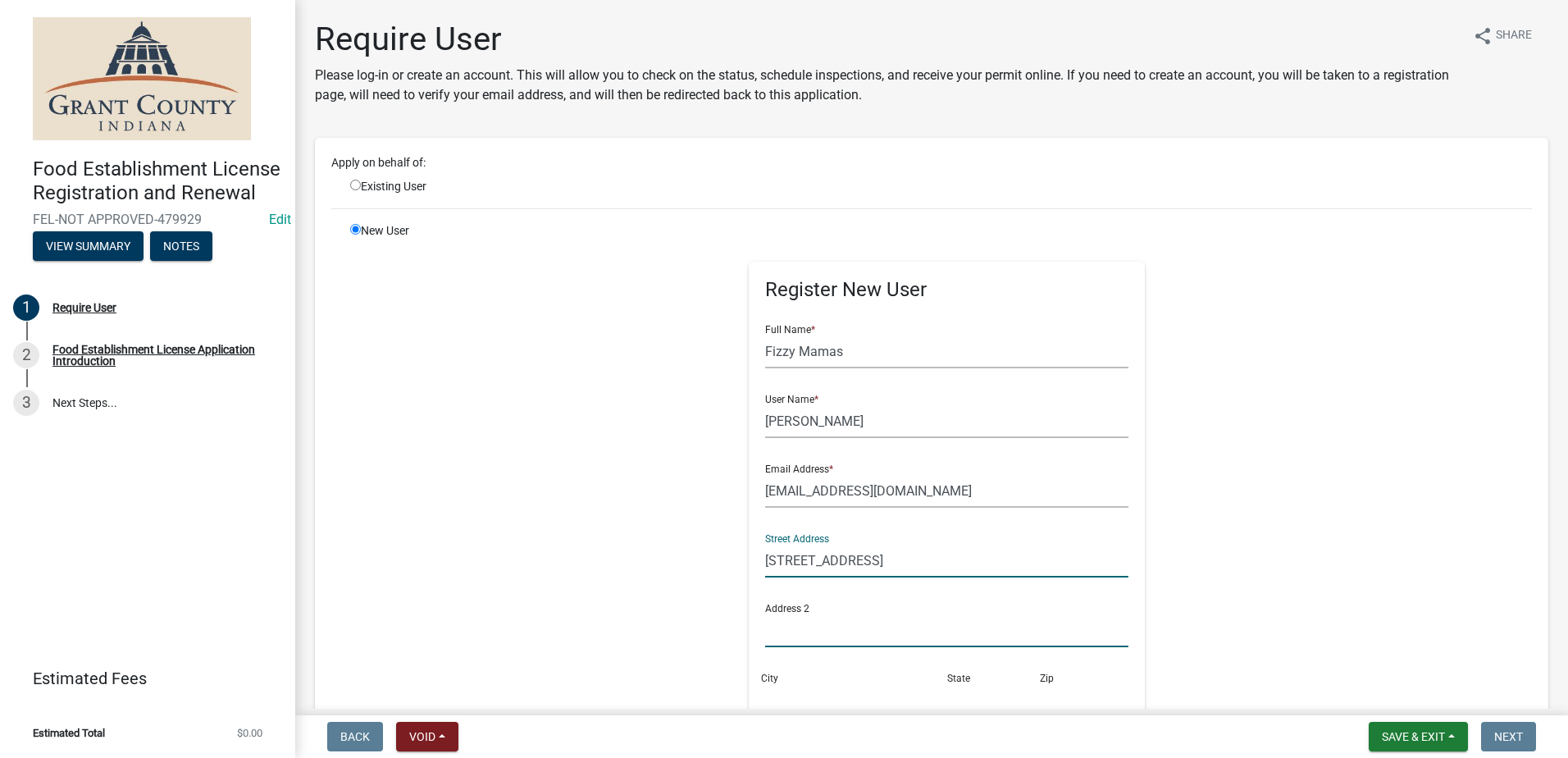
click at [855, 637] on input "text" at bounding box center [946, 630] width 363 height 33
click at [849, 666] on div "City" at bounding box center [854, 688] width 186 height 56
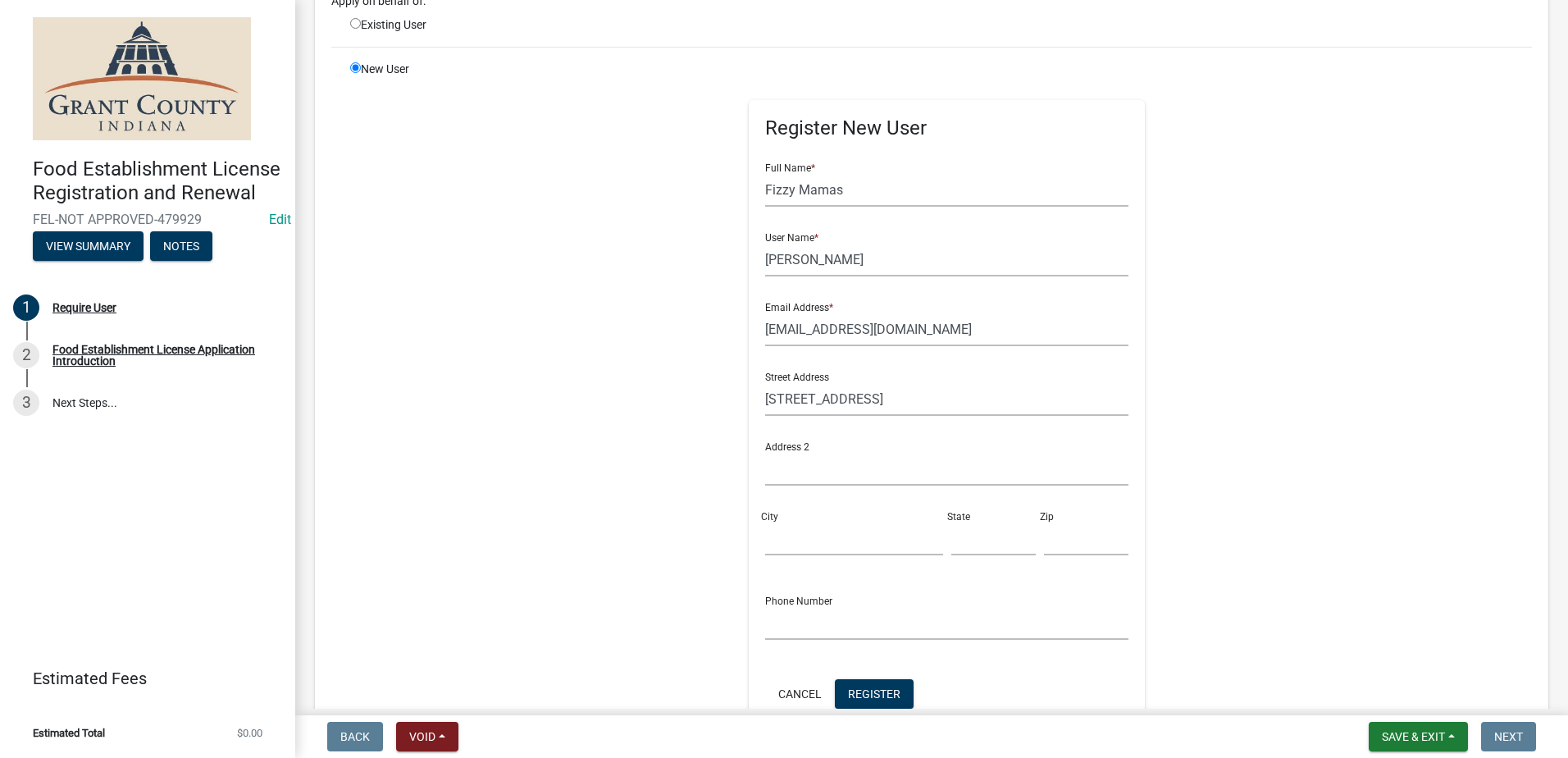
scroll to position [164, 0]
click at [788, 534] on input "City" at bounding box center [853, 536] width 177 height 33
type input "Berne"
click at [956, 530] on input "text" at bounding box center [993, 536] width 84 height 33
type input "IN"
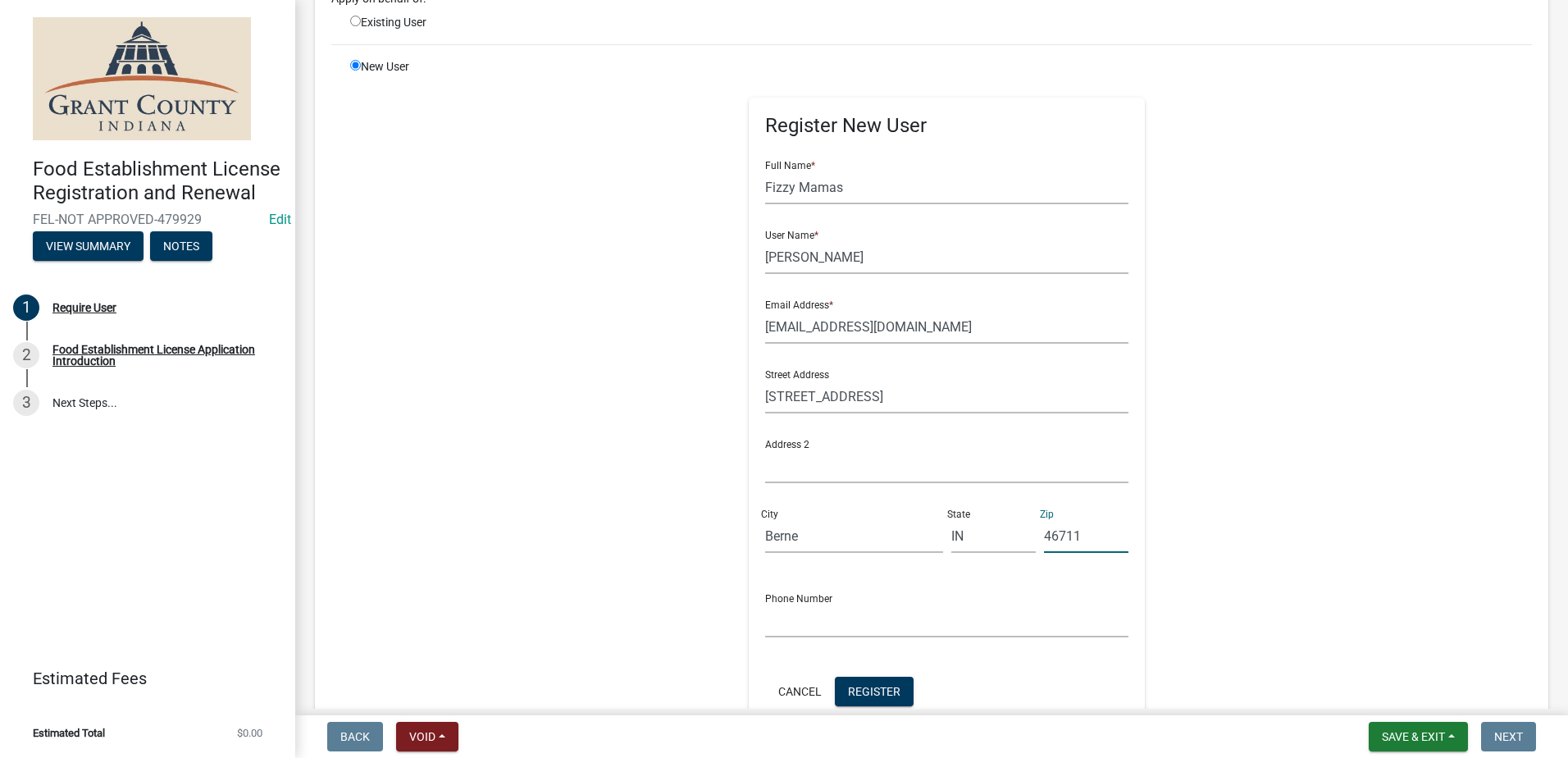
type input "46711"
click at [871, 615] on input "text" at bounding box center [946, 621] width 363 height 33
type input "(618)882-0663"
click at [873, 691] on span "Register" at bounding box center [875, 690] width 53 height 13
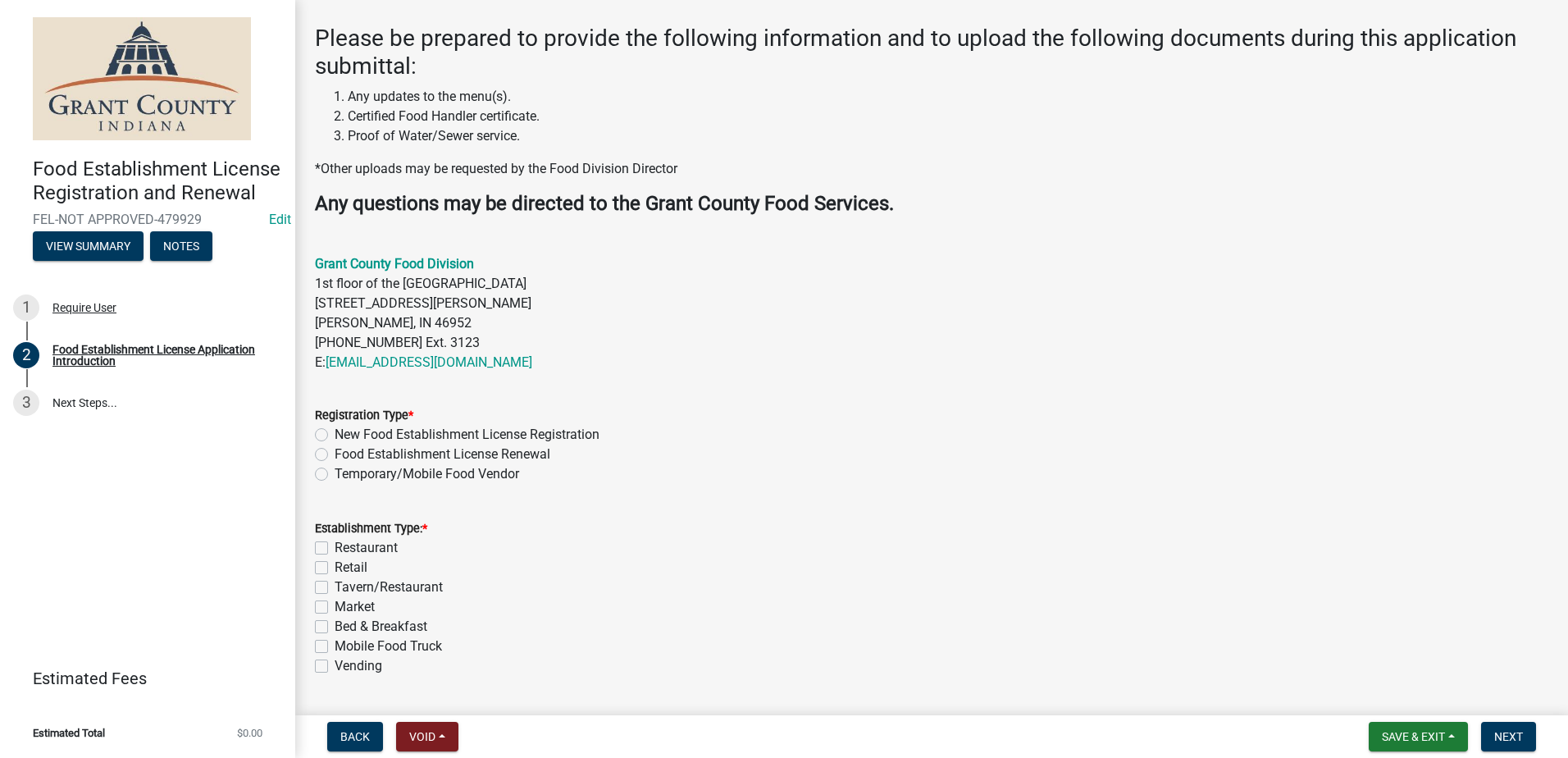
scroll to position [492, 0]
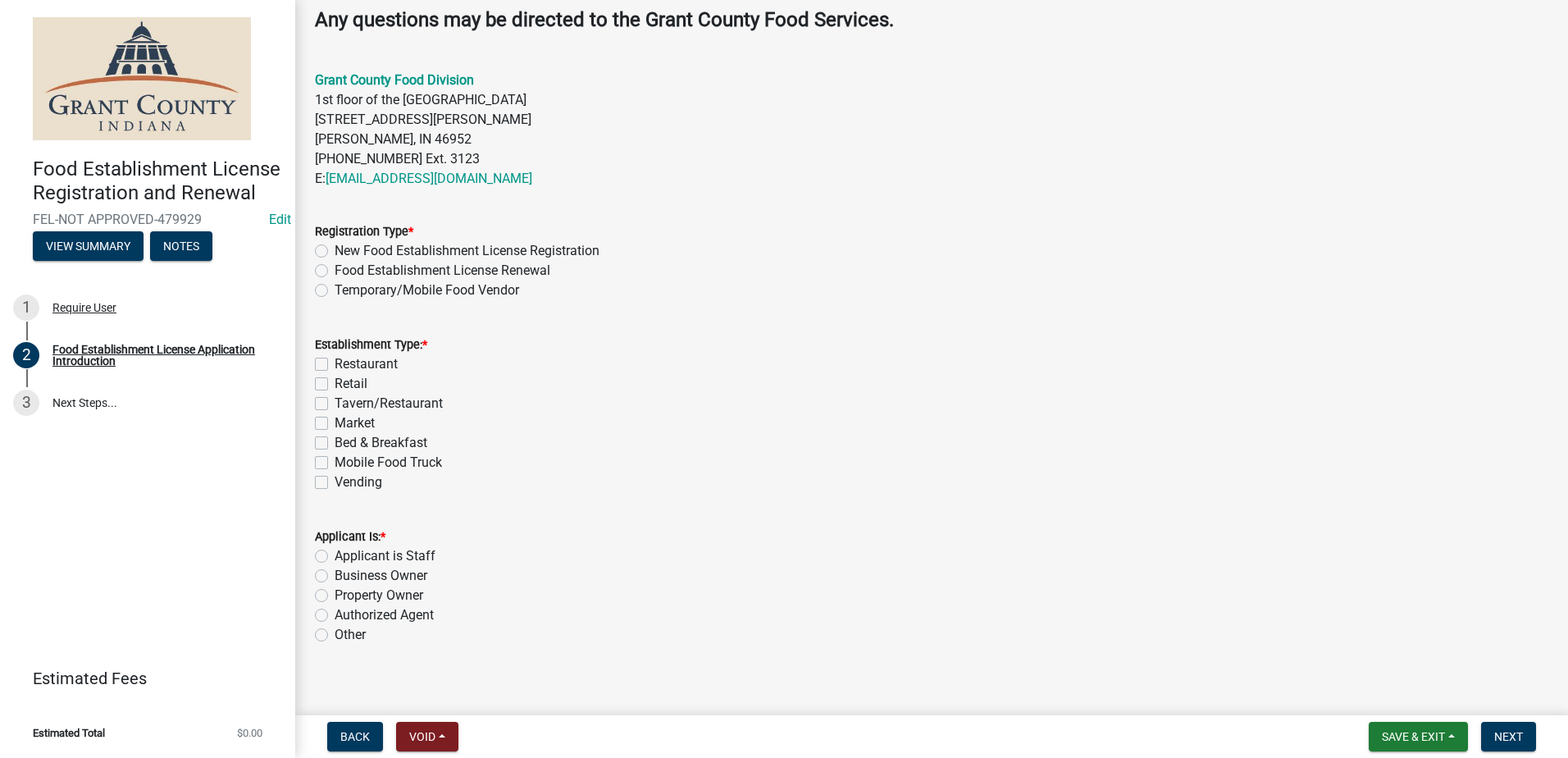
click at [334, 295] on label "Temporary/Mobile Food Vendor" at bounding box center [427, 291] width 185 height 19
click at [334, 291] on input "Temporary/Mobile Food Vendor" at bounding box center [340, 286] width 11 height 11
radio input "true"
click at [334, 463] on label "Mobile Food Truck" at bounding box center [388, 462] width 107 height 19
click at [334, 463] on input "Mobile Food Truck" at bounding box center [340, 458] width 11 height 11
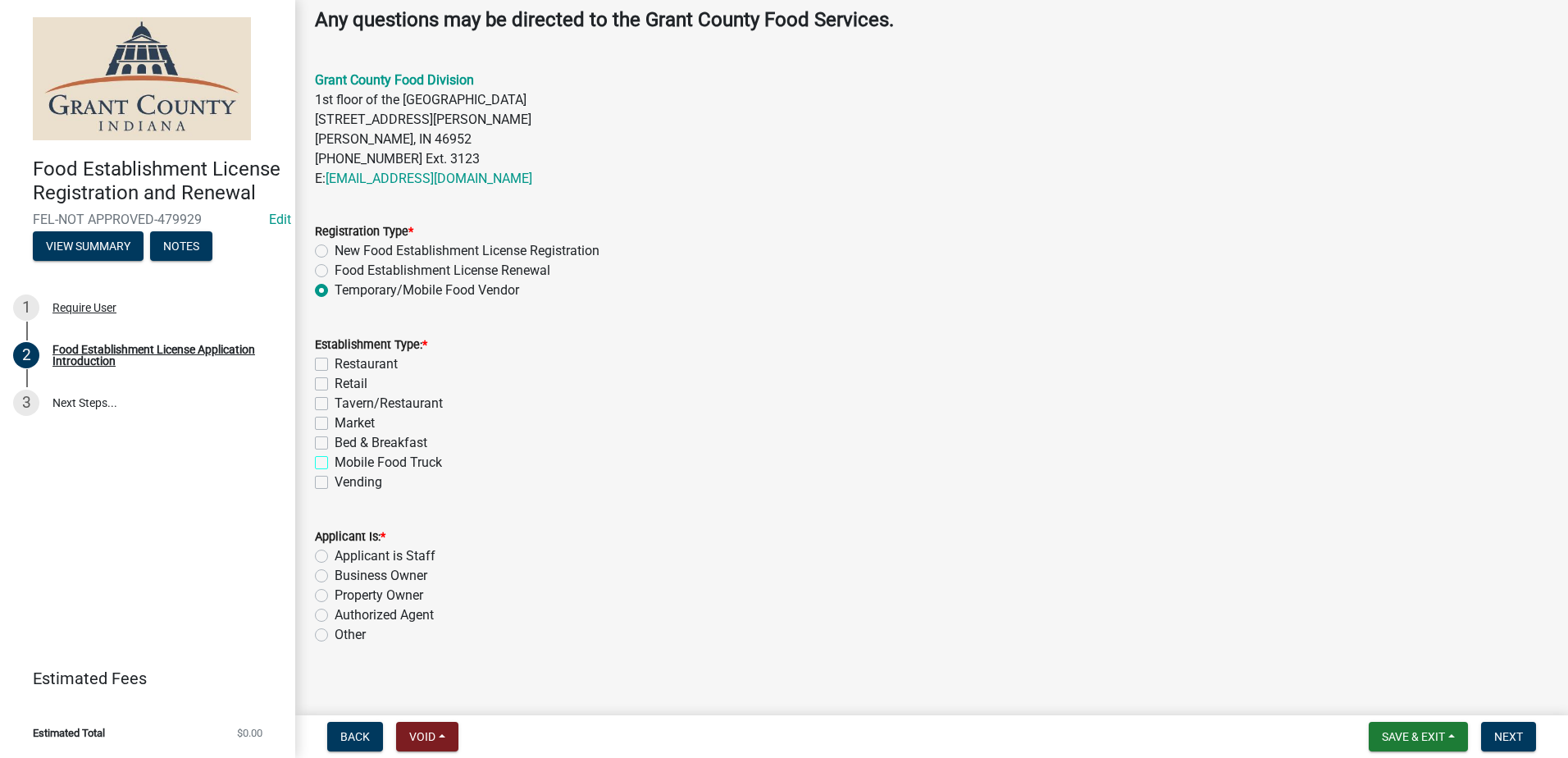
checkbox input "true"
checkbox input "false"
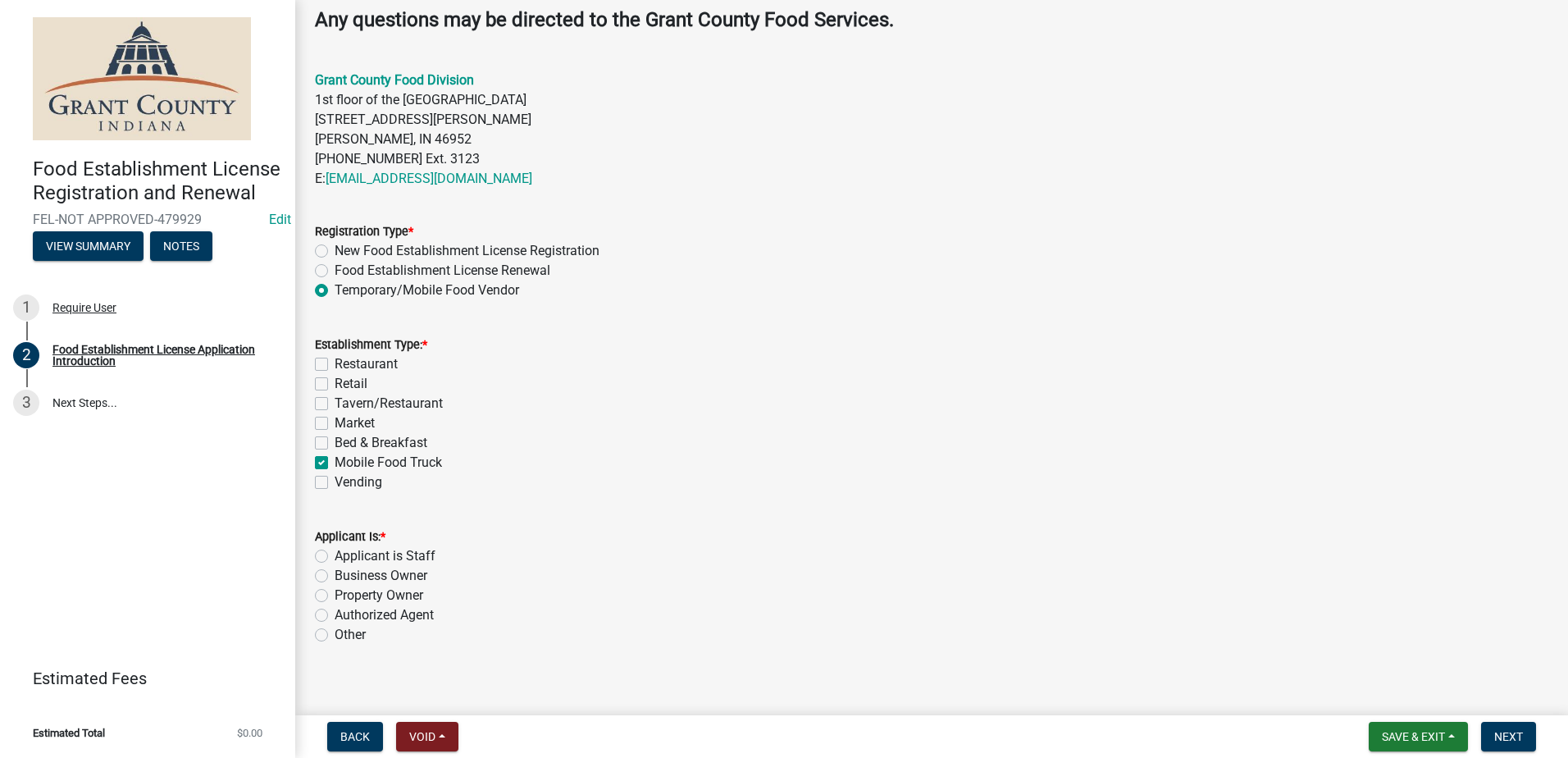
checkbox input "false"
checkbox input "true"
checkbox input "false"
click at [334, 614] on label "Authorized Agent" at bounding box center [384, 615] width 99 height 19
click at [334, 614] on input "Authorized Agent" at bounding box center [340, 611] width 11 height 11
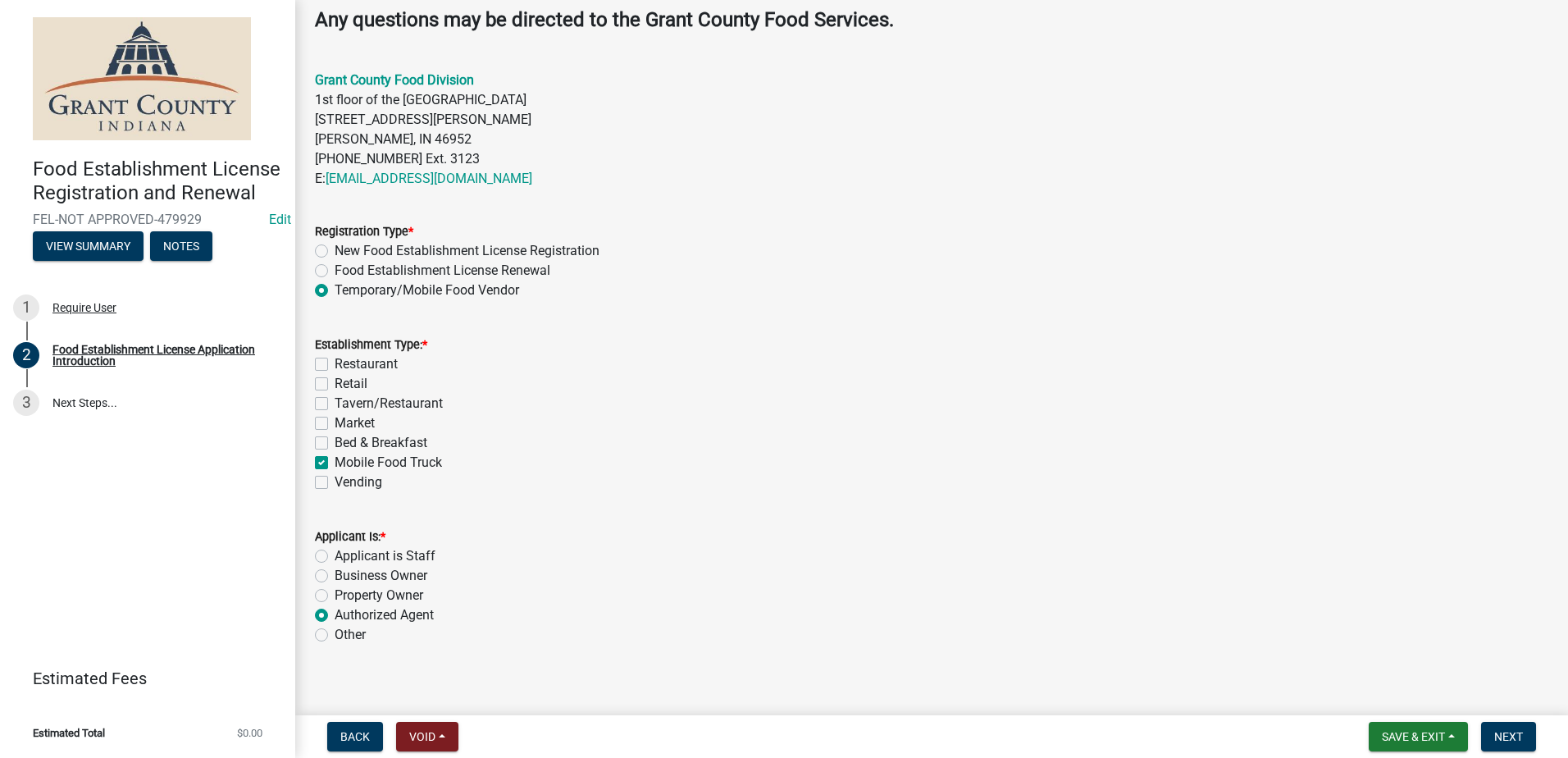
radio input "true"
click at [945, 550] on div "Applicant is Staff" at bounding box center [931, 556] width 1233 height 19
click at [1496, 734] on span "Next" at bounding box center [1508, 736] width 29 height 13
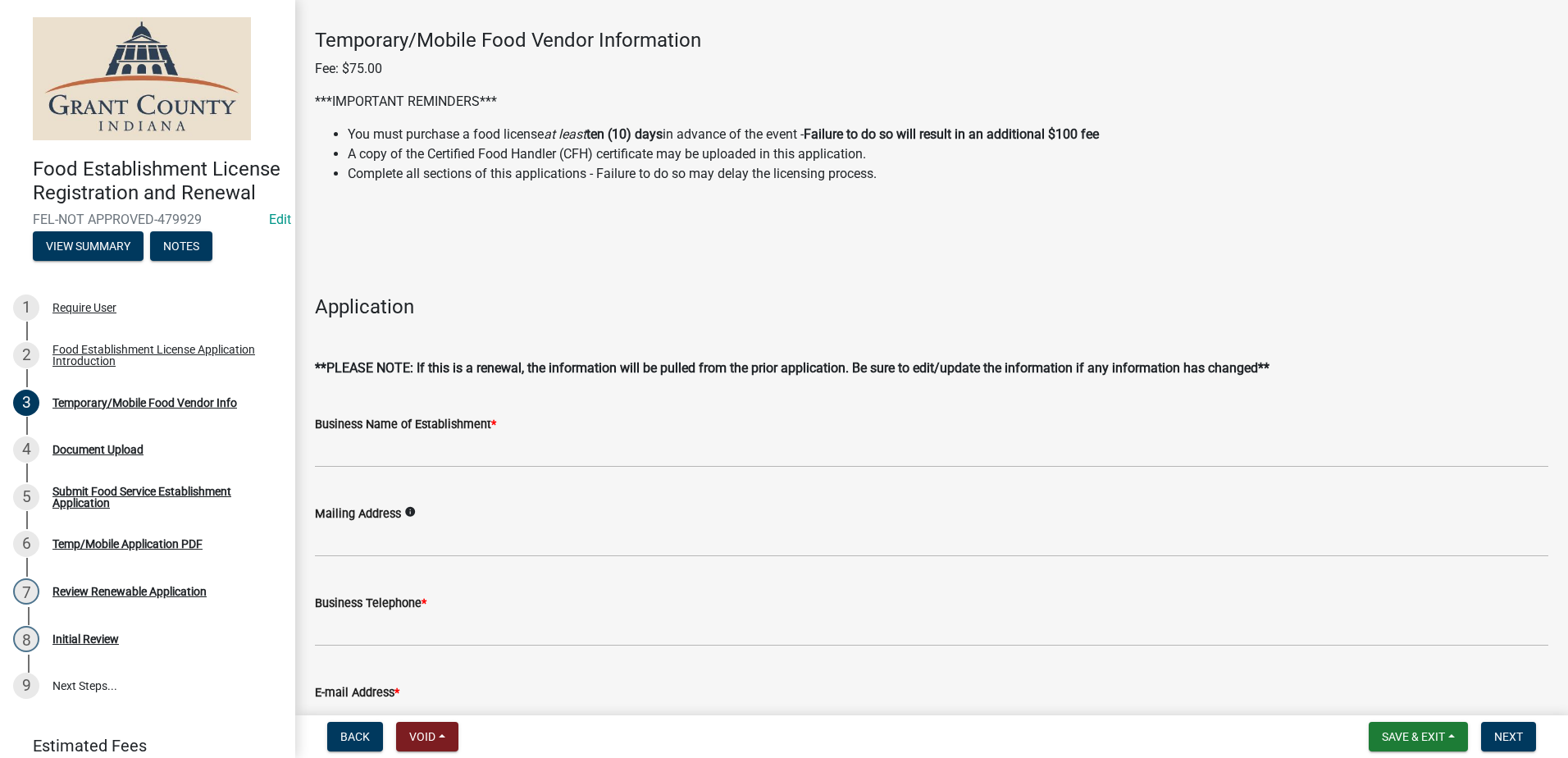
scroll to position [82, 0]
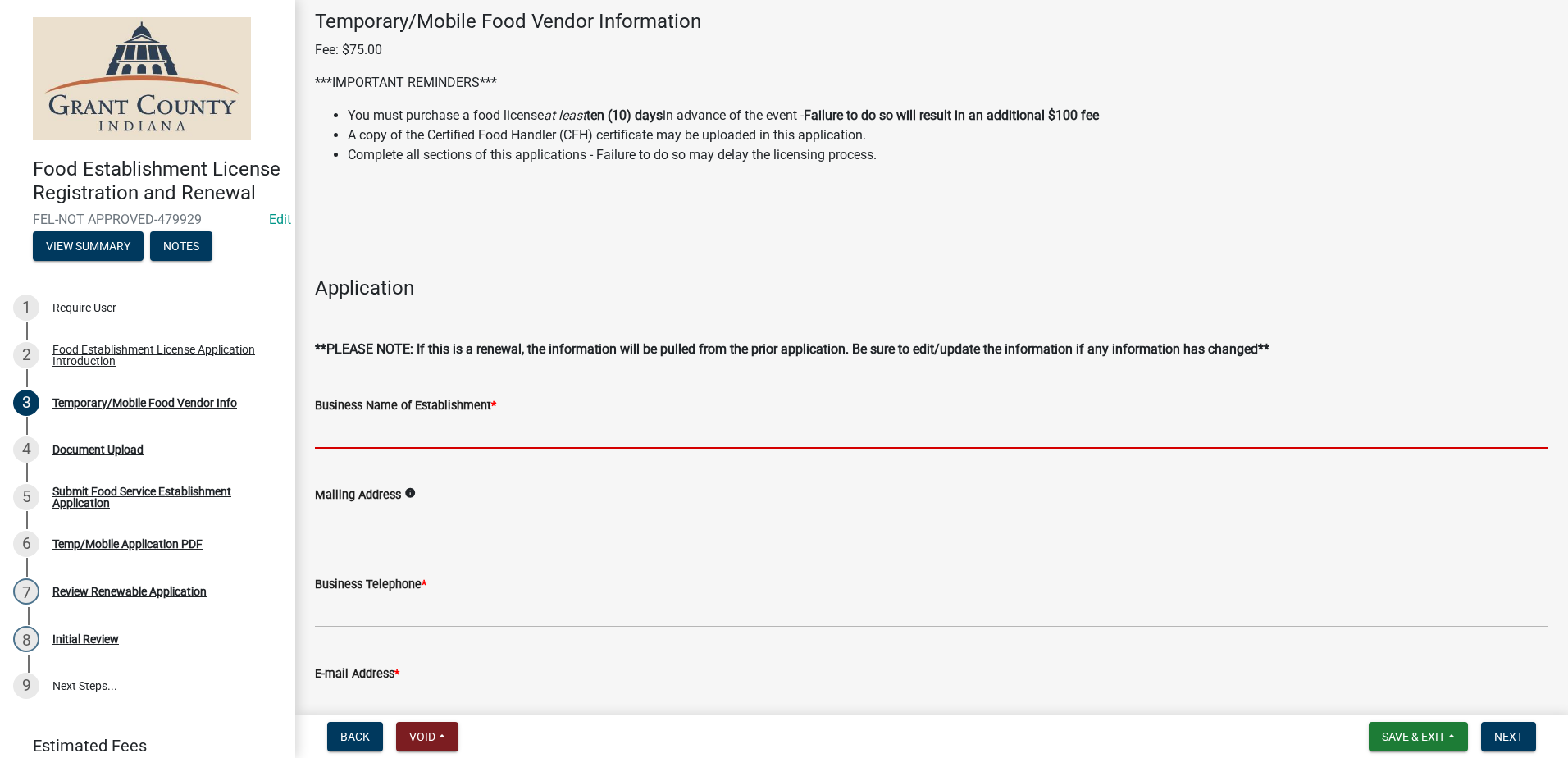
click at [566, 442] on input "Business Name of Establishment *" at bounding box center [931, 432] width 1233 height 33
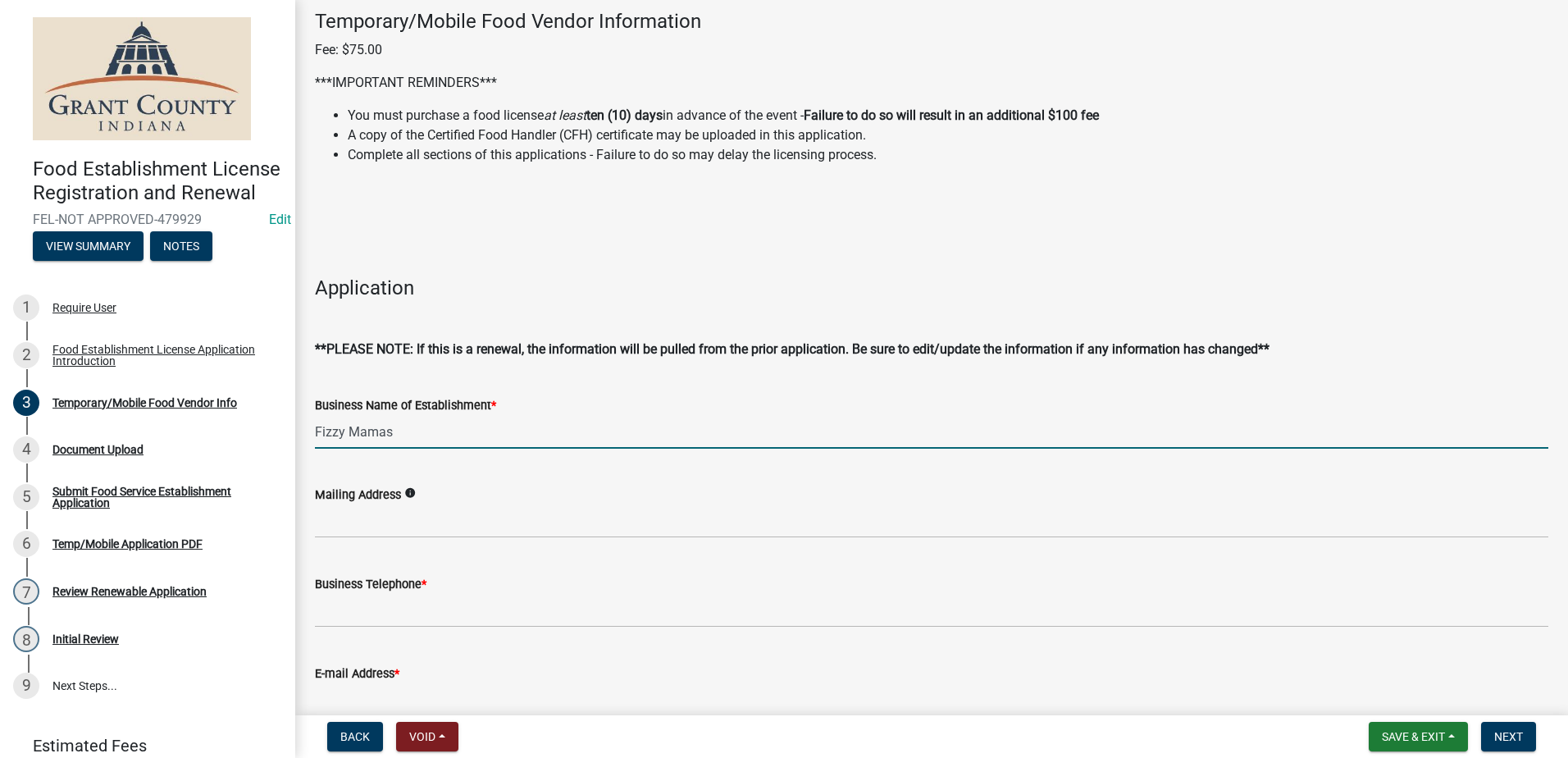
type input "Fizzy Mamas"
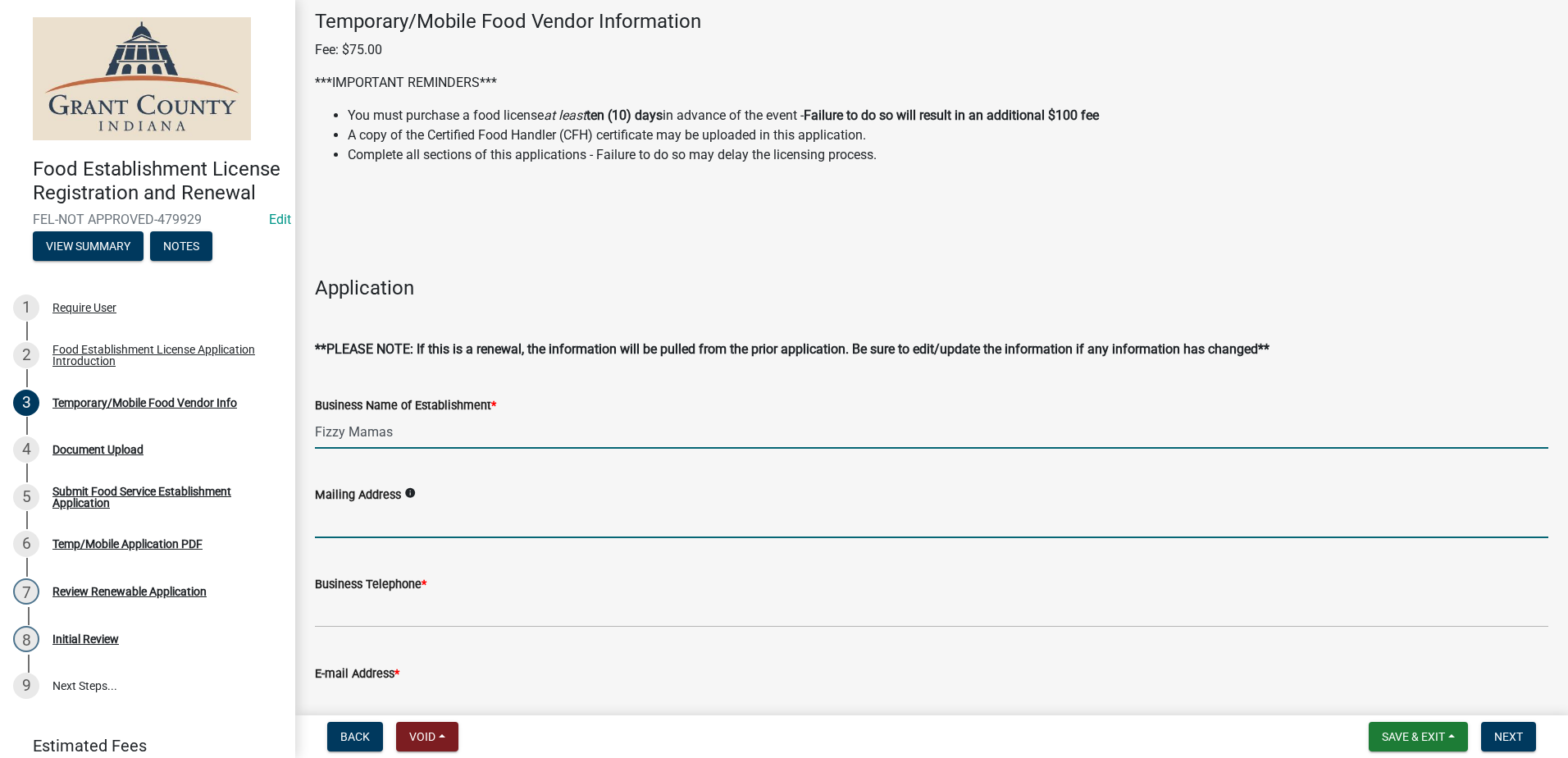
click at [465, 523] on input "Mailing Address" at bounding box center [931, 521] width 1233 height 33
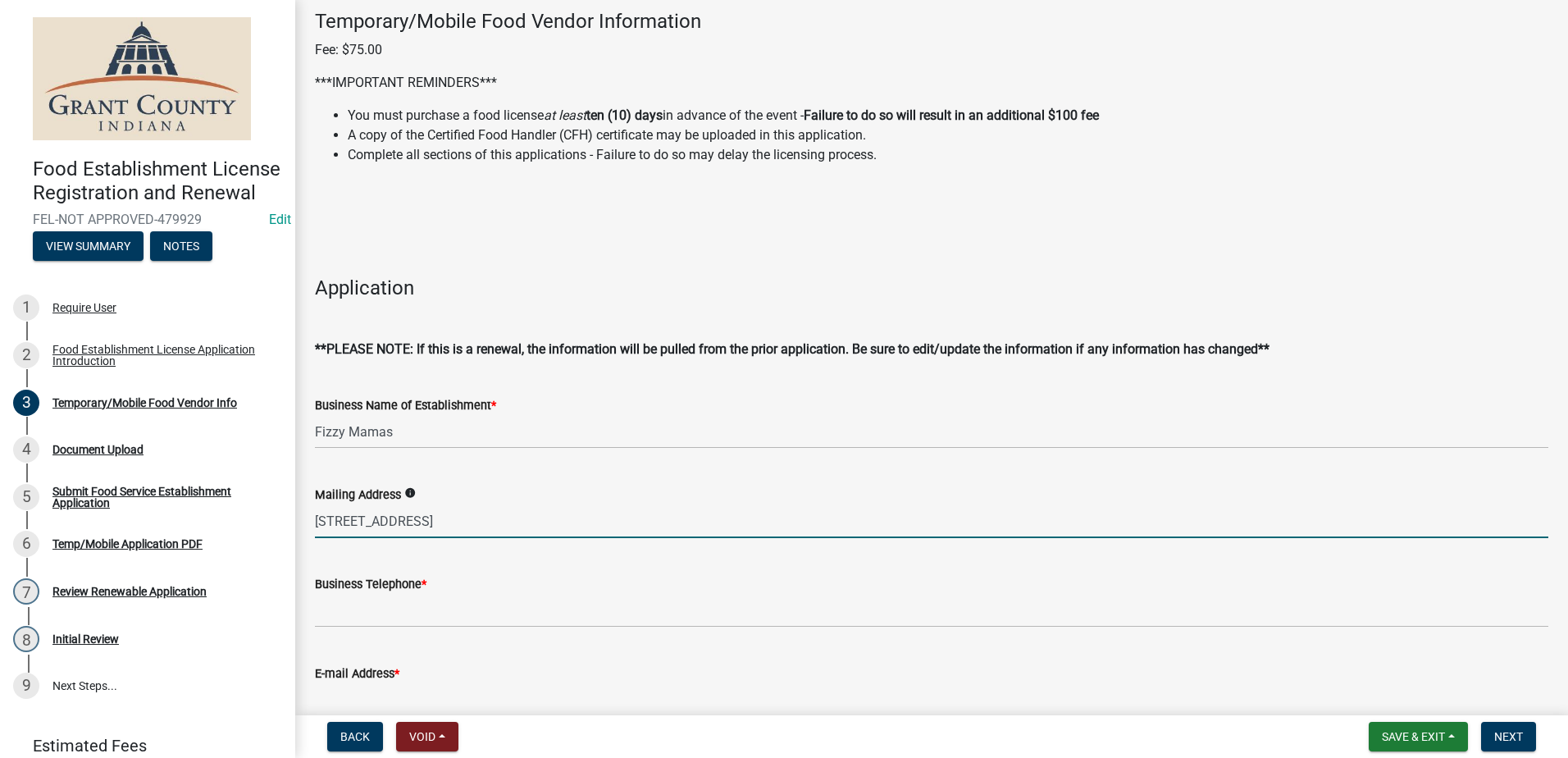
type input "517 W. Compromise St., Berne IN 46711"
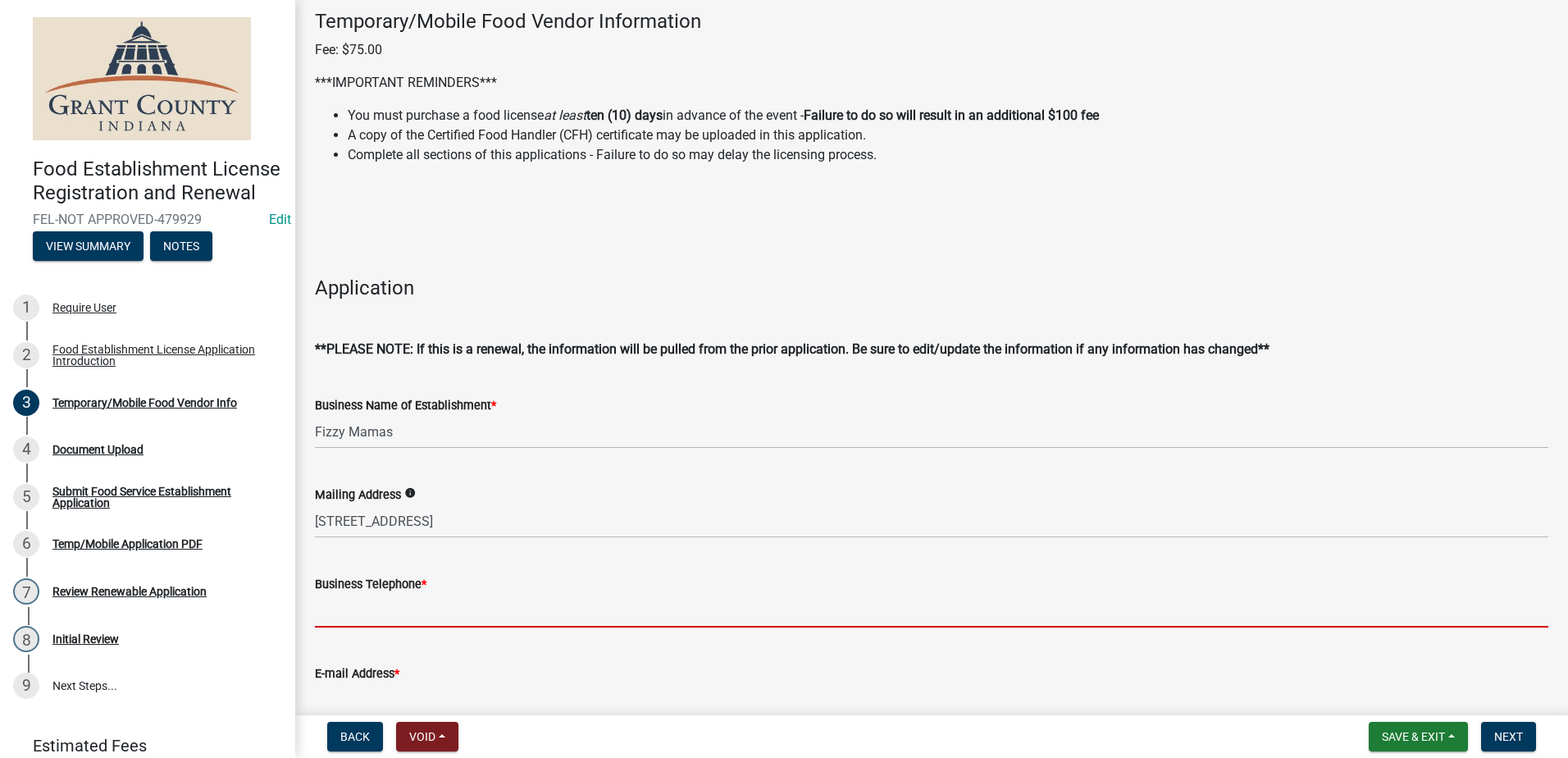
click at [406, 606] on input "Business Telephone *" at bounding box center [931, 611] width 1233 height 33
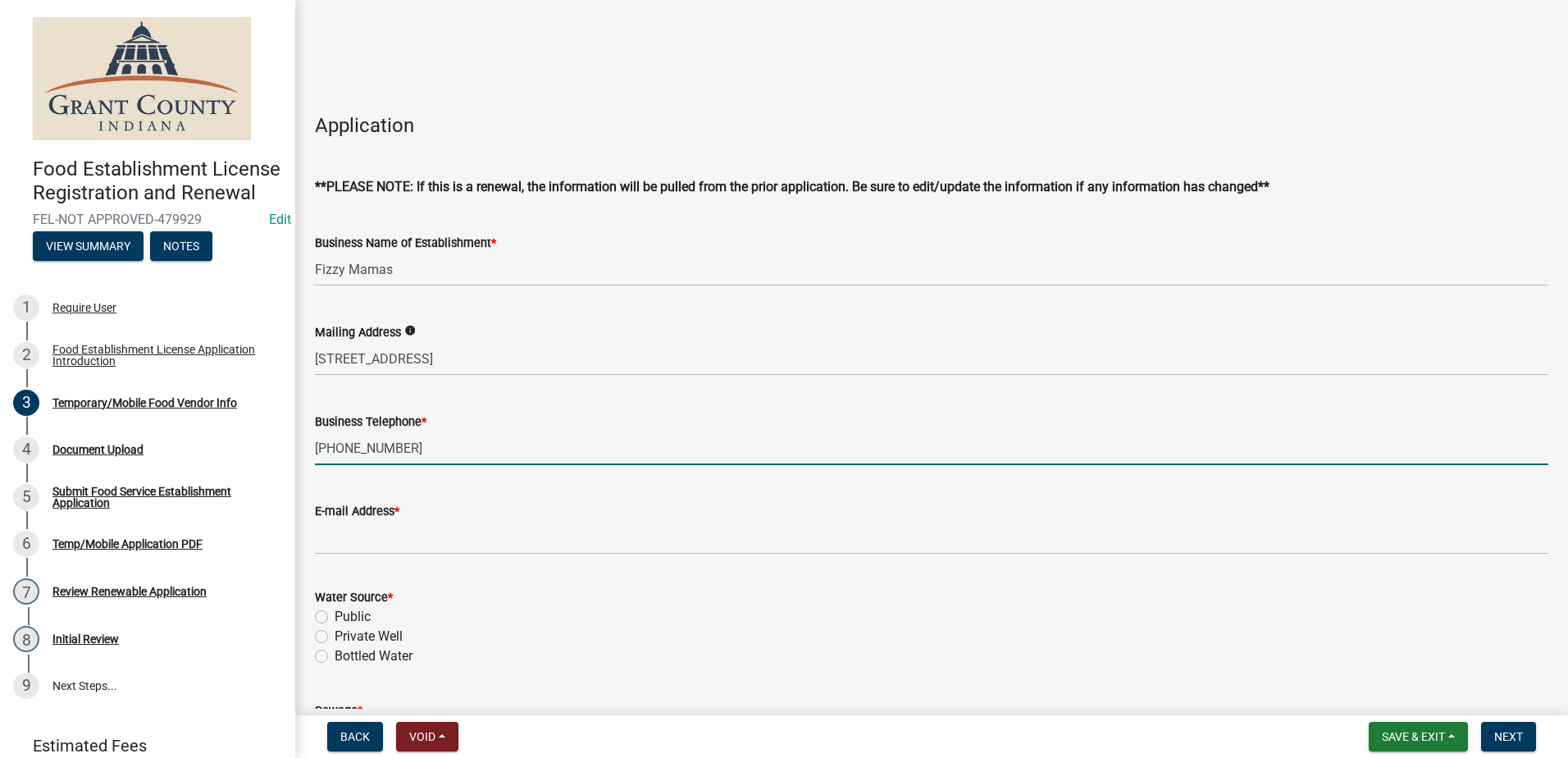
scroll to position [247, 0]
type input "(618)882-0663"
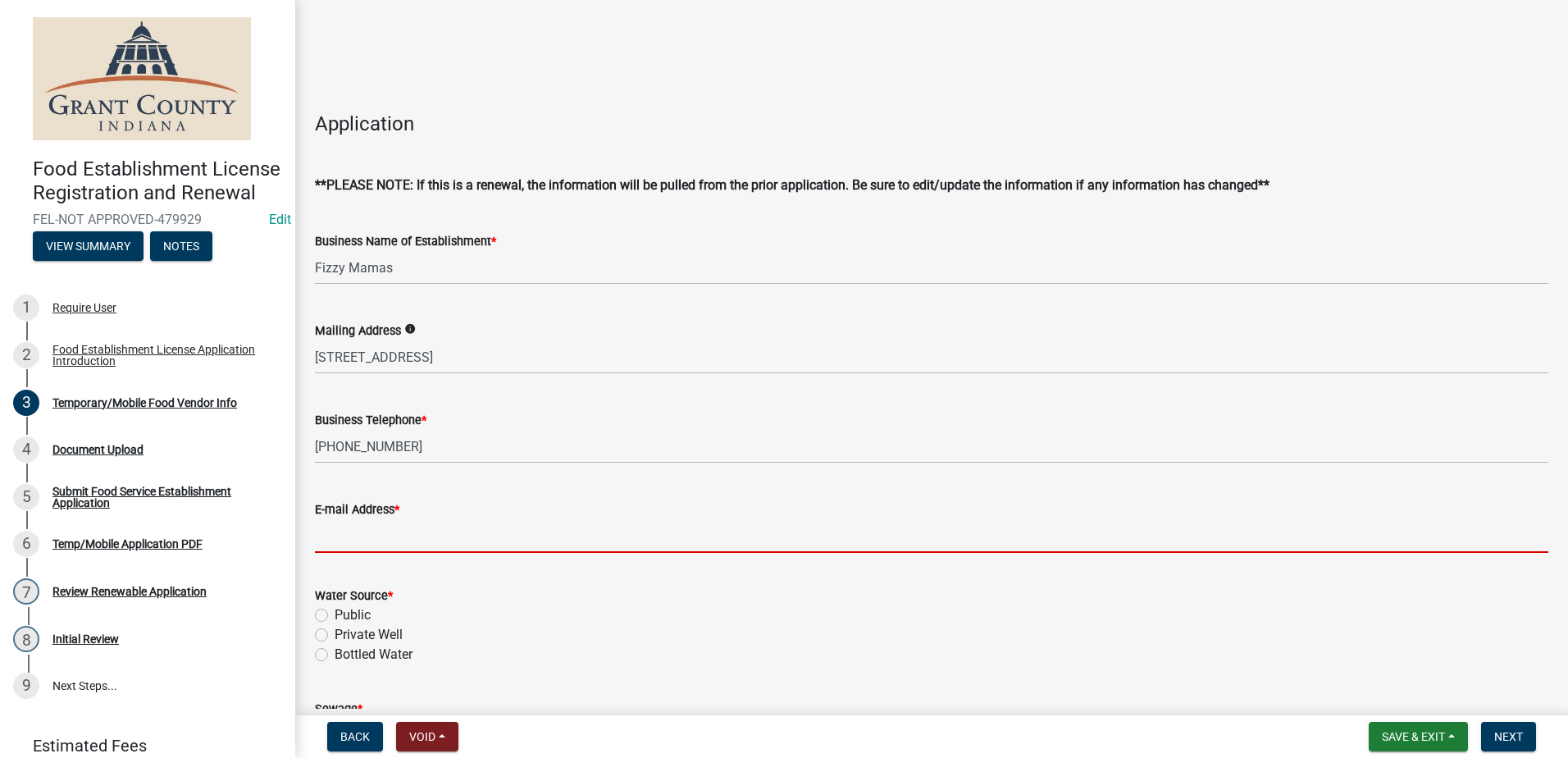
click at [423, 532] on input "E-mail Address *" at bounding box center [931, 536] width 1233 height 33
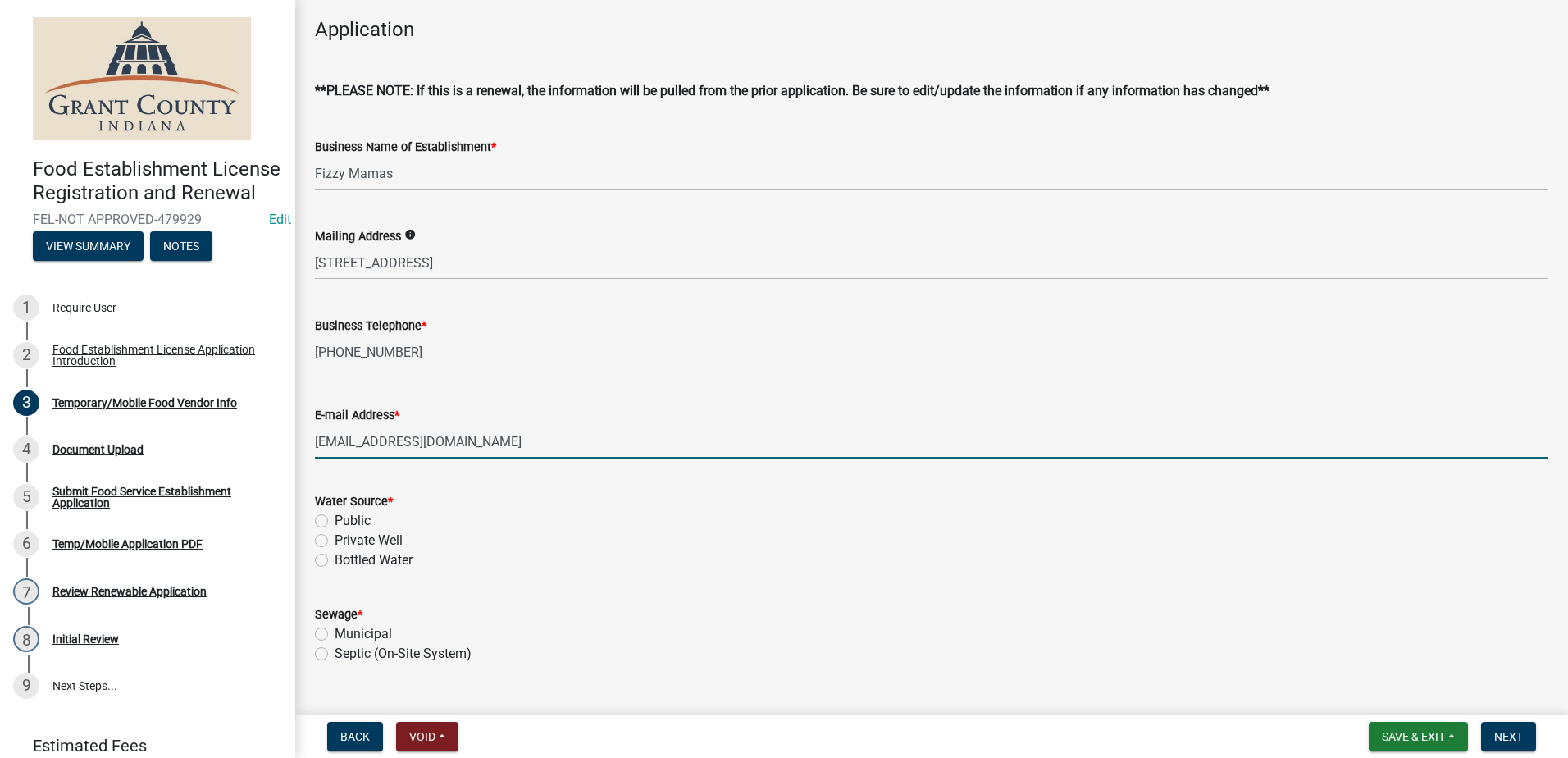
scroll to position [492, 0]
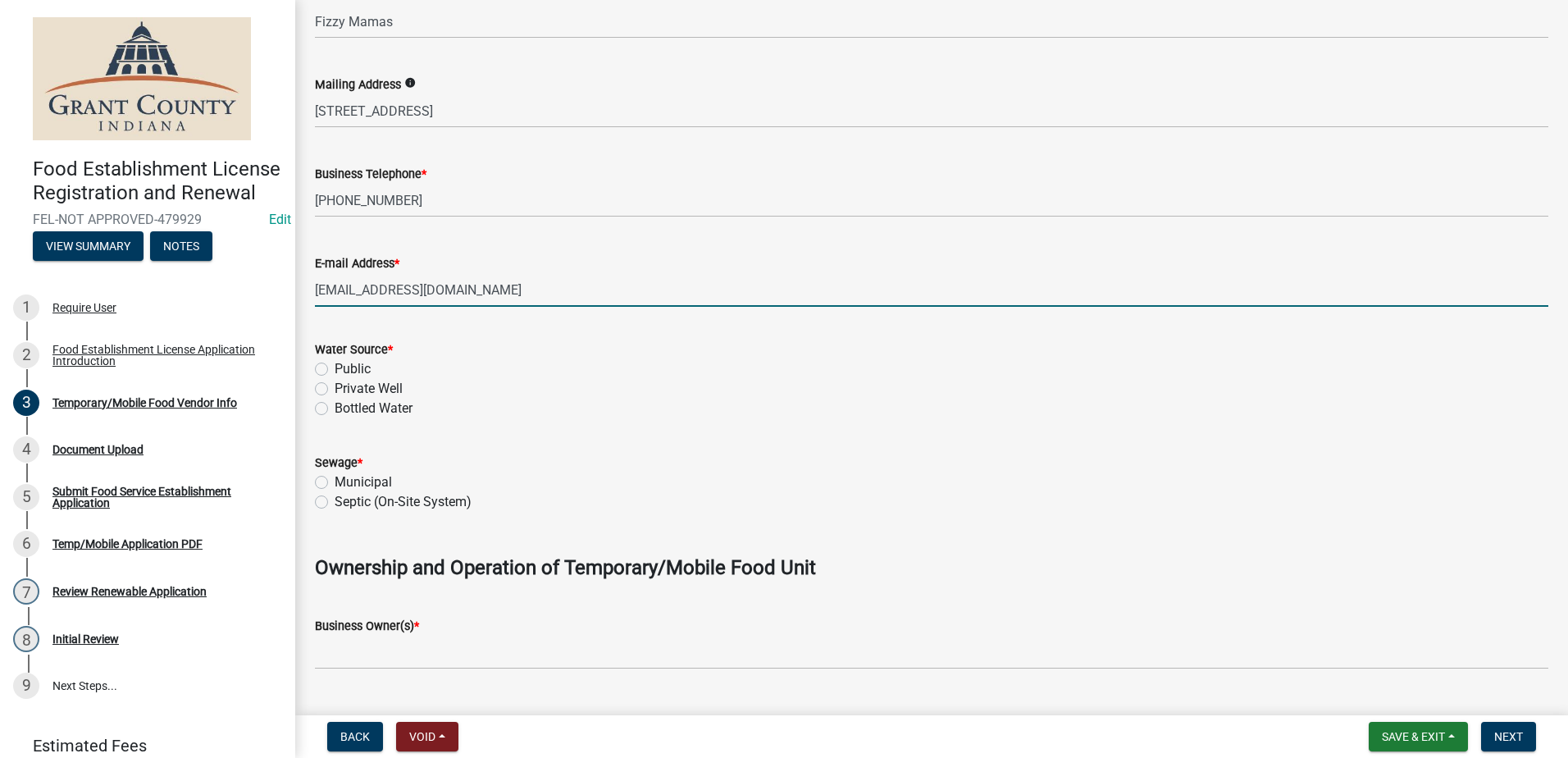
type input "Diehl_payton@yahoo.com"
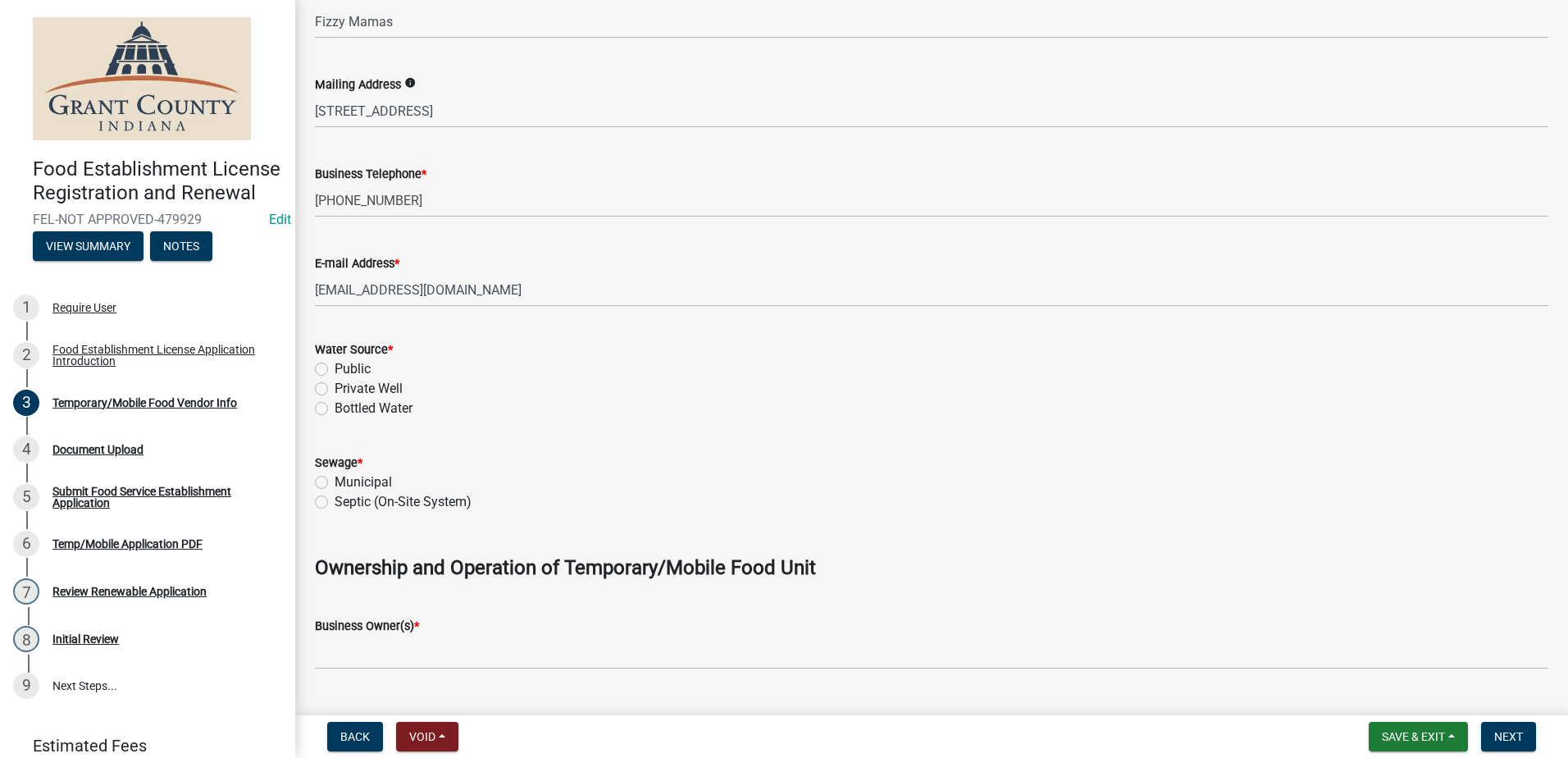
click at [334, 364] on label "Public" at bounding box center [352, 369] width 36 height 19
click at [334, 364] on input "Public" at bounding box center [340, 364] width 11 height 11
radio input "true"
click at [334, 480] on label "Municipal" at bounding box center [363, 482] width 57 height 19
click at [334, 480] on input "Municipal" at bounding box center [340, 478] width 11 height 11
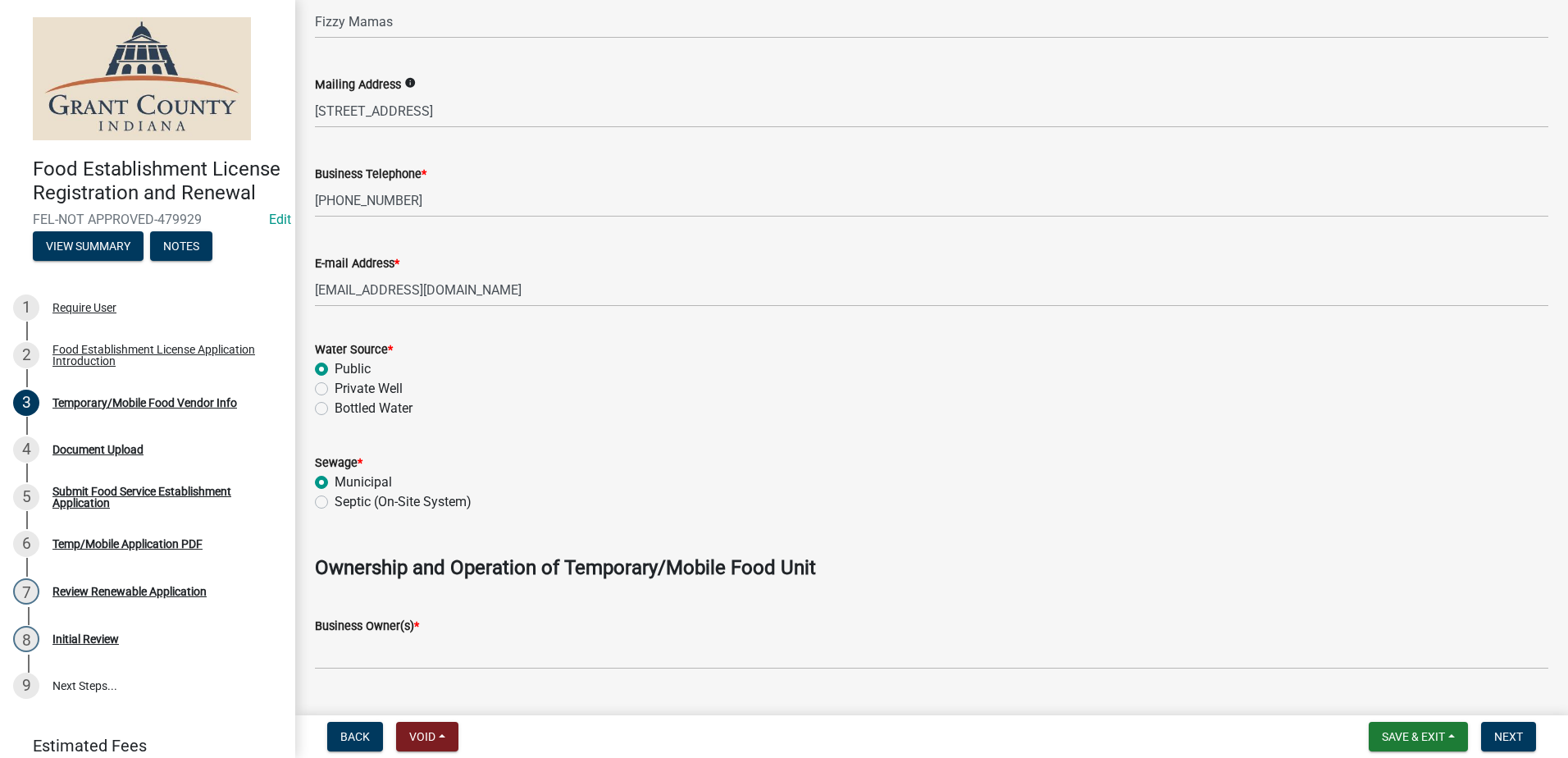
radio input "true"
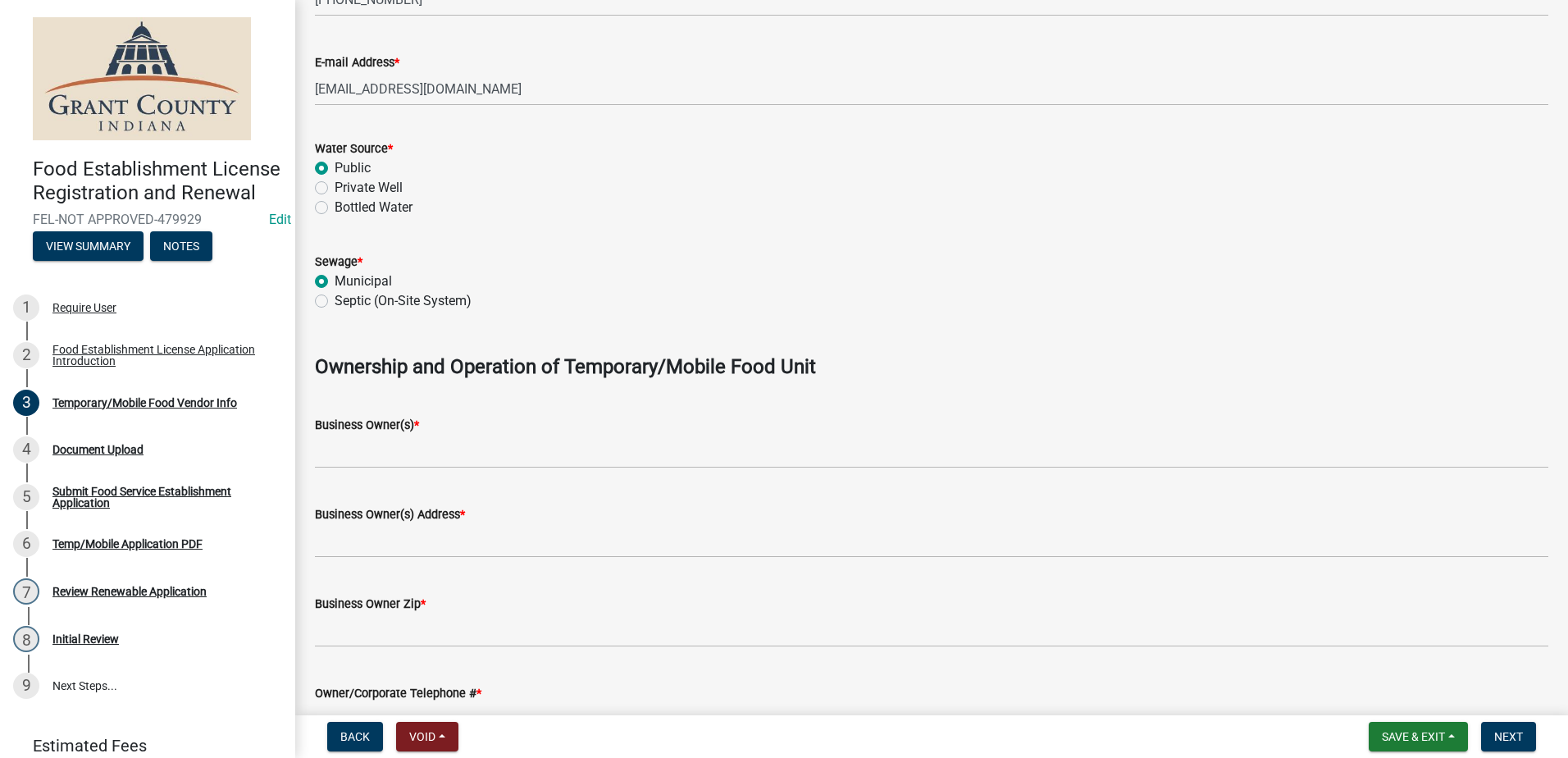
scroll to position [821, 0]
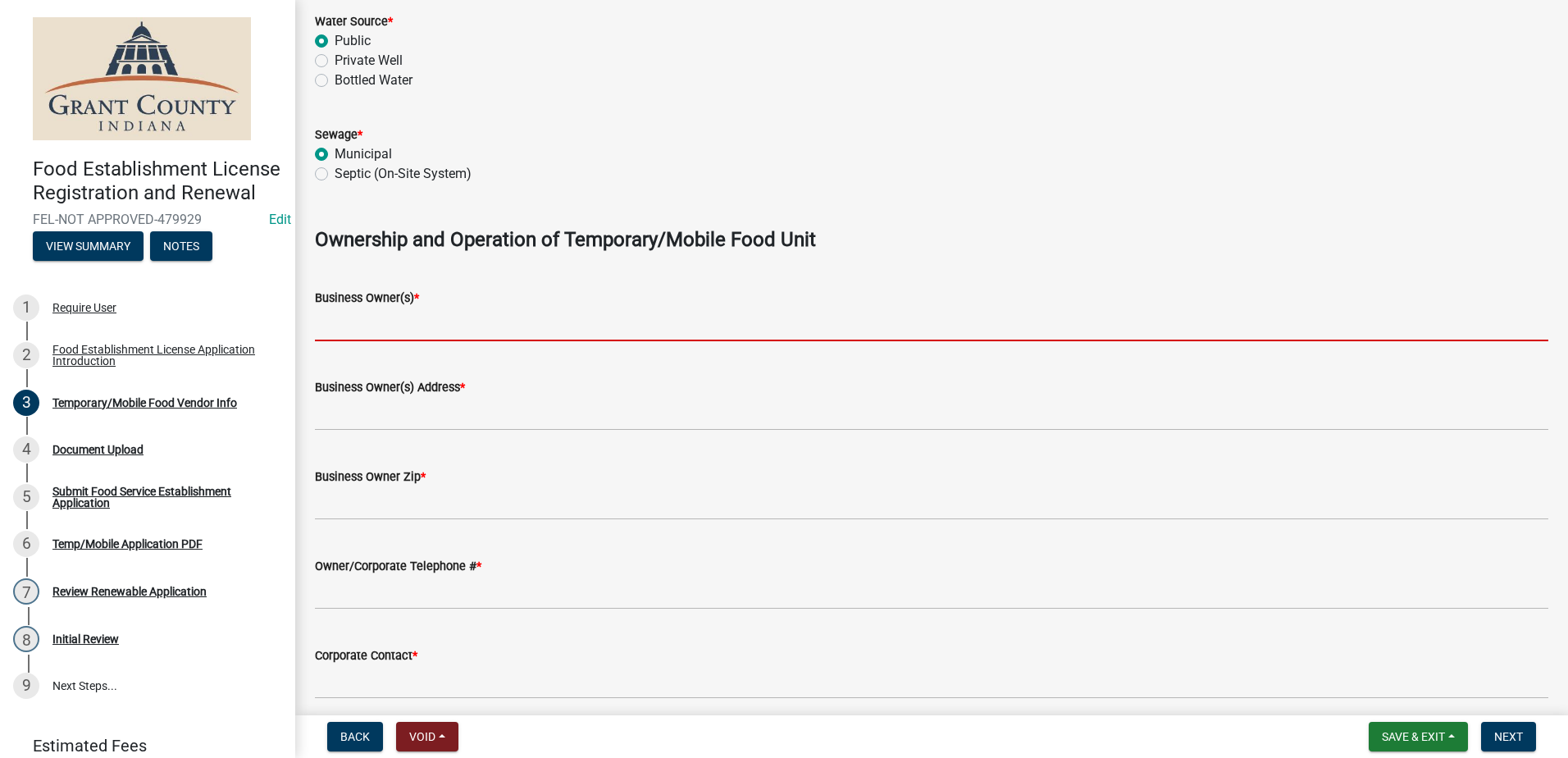
click at [425, 319] on input "Business Owner(s) *" at bounding box center [931, 324] width 1233 height 33
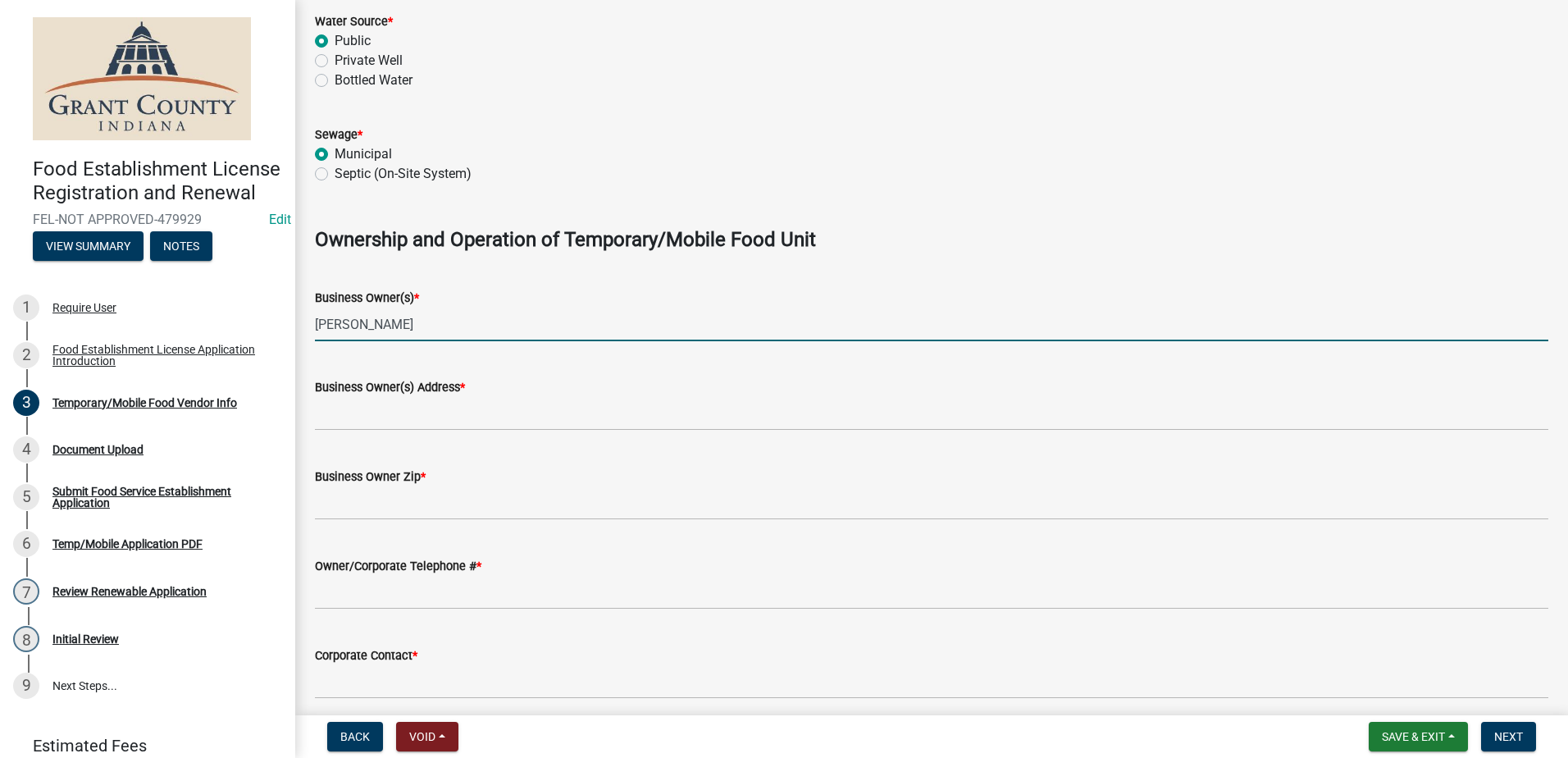
type input "Payton Ostrowski"
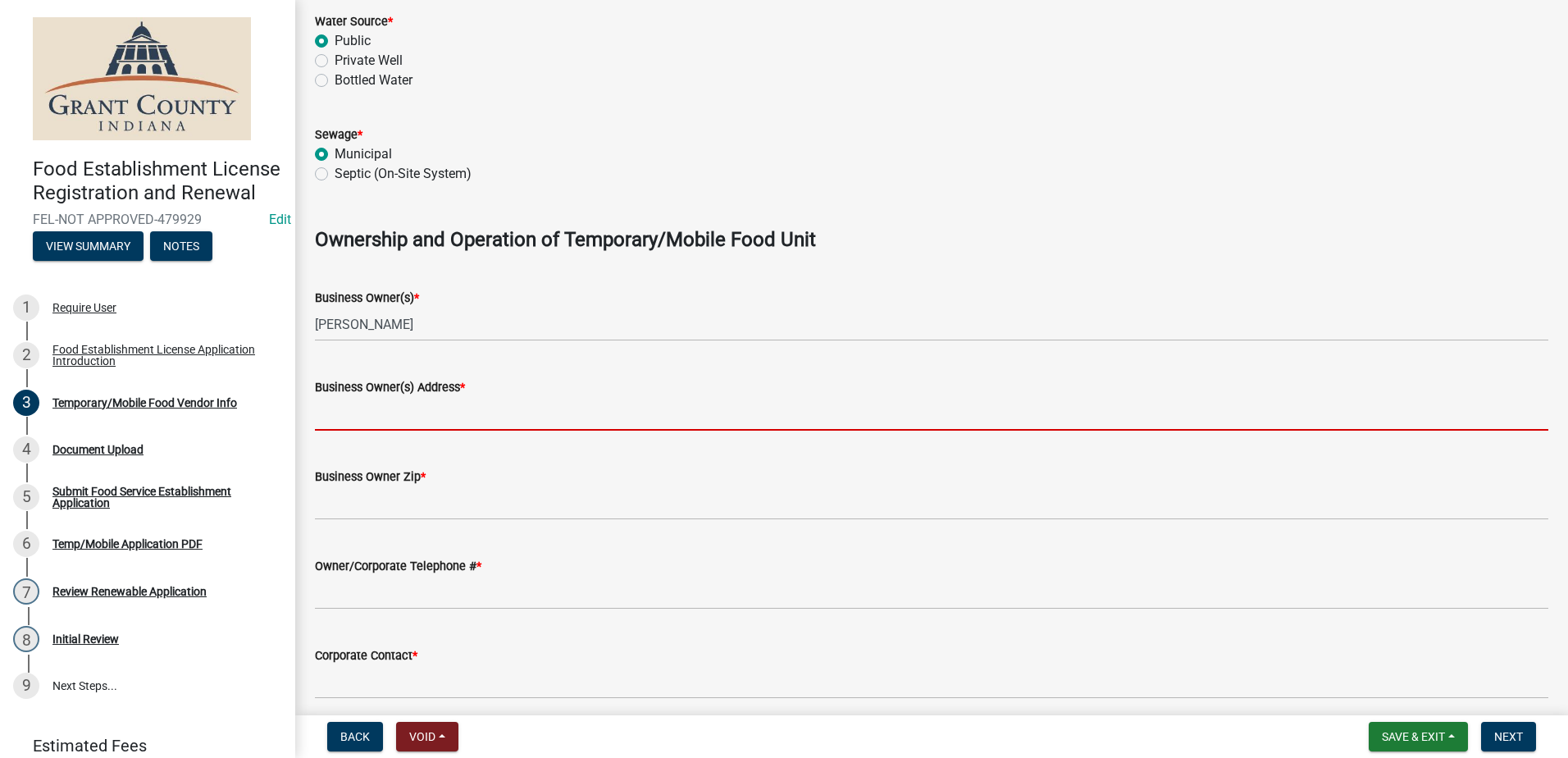
click at [414, 417] on input "Business Owner(s) Address *" at bounding box center [931, 414] width 1233 height 33
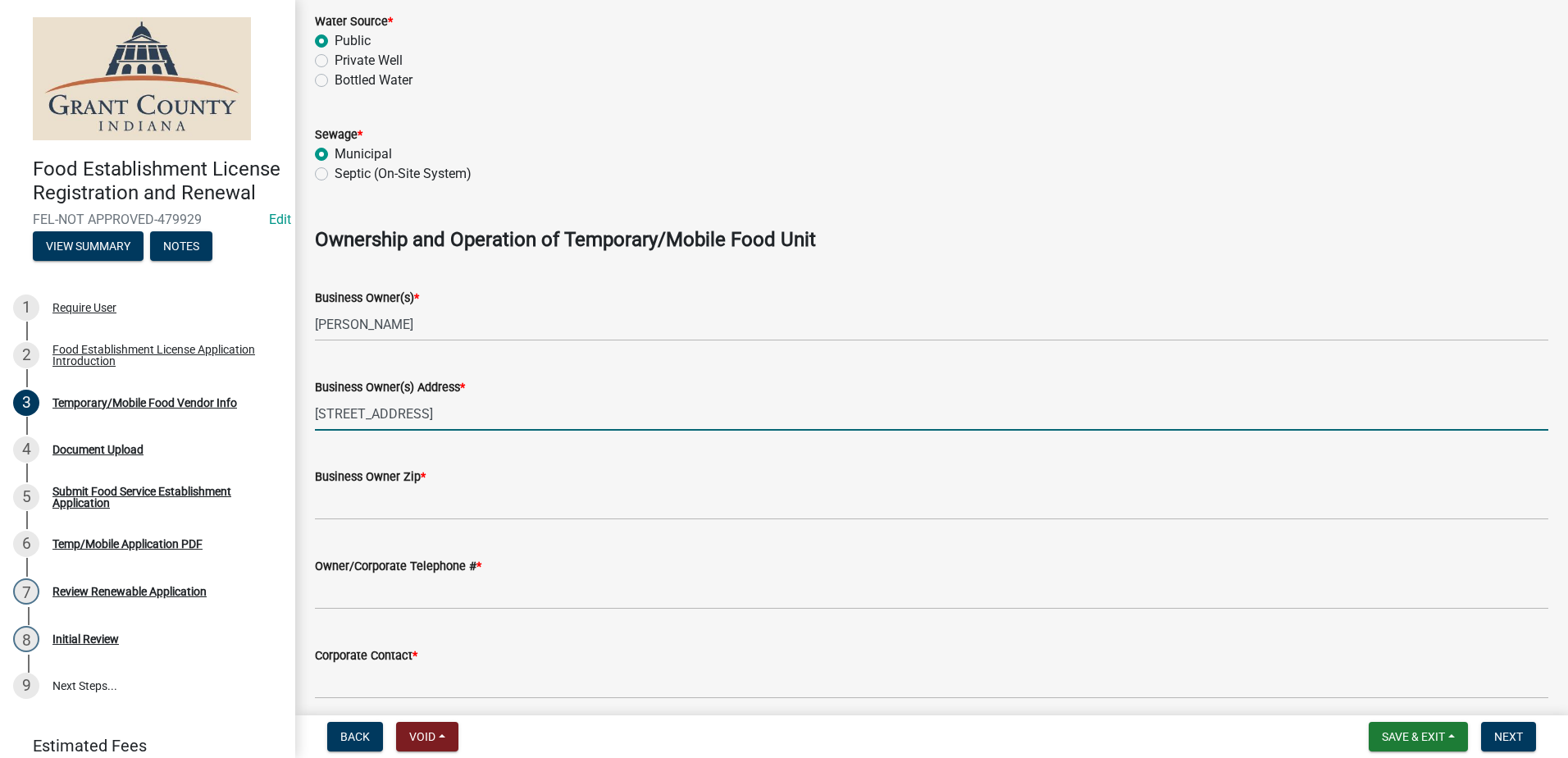
type input "517 W. Compromise St., Berne IN"
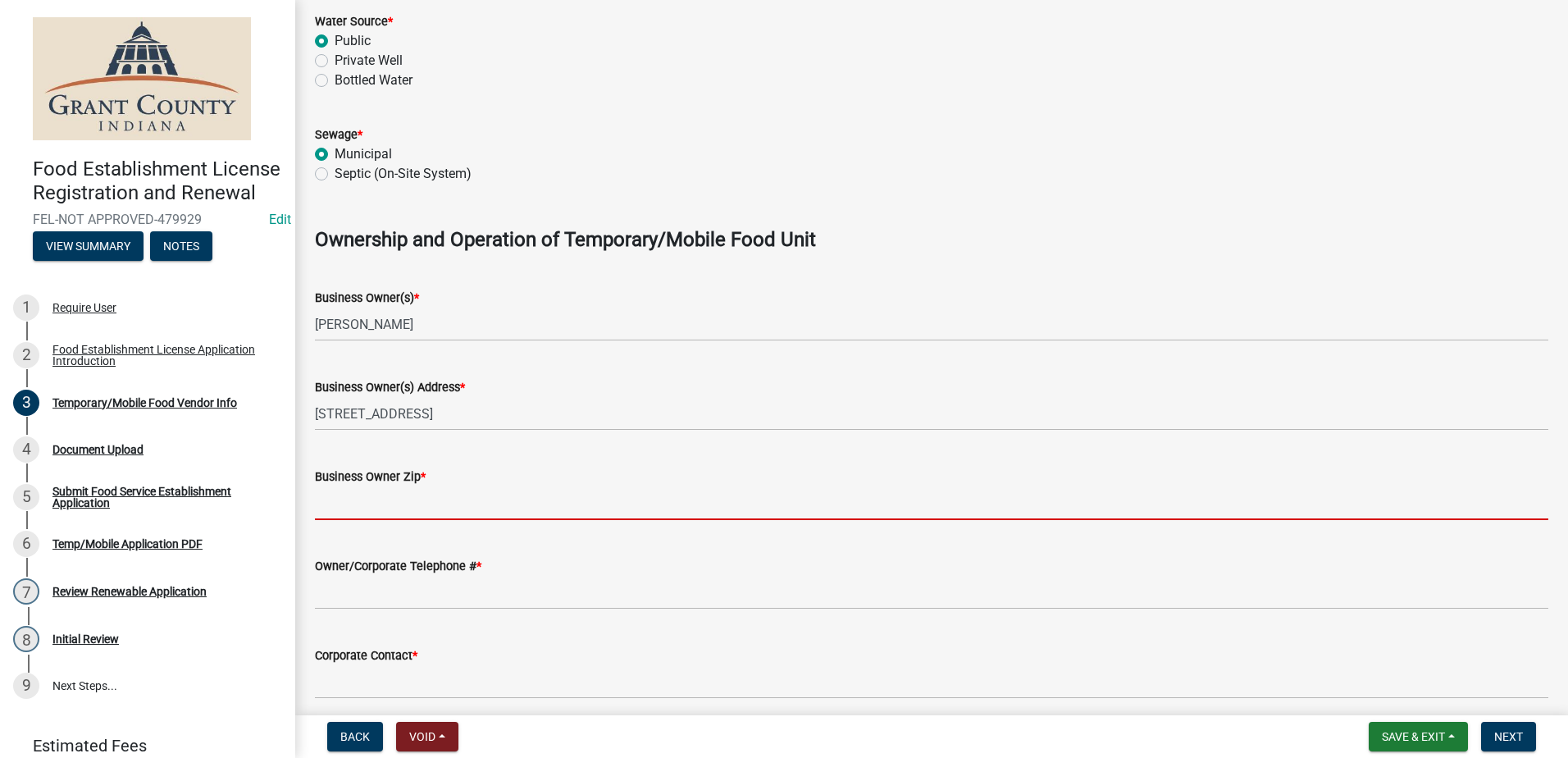
click at [349, 502] on input "Business Owner Zip *" at bounding box center [931, 504] width 1233 height 33
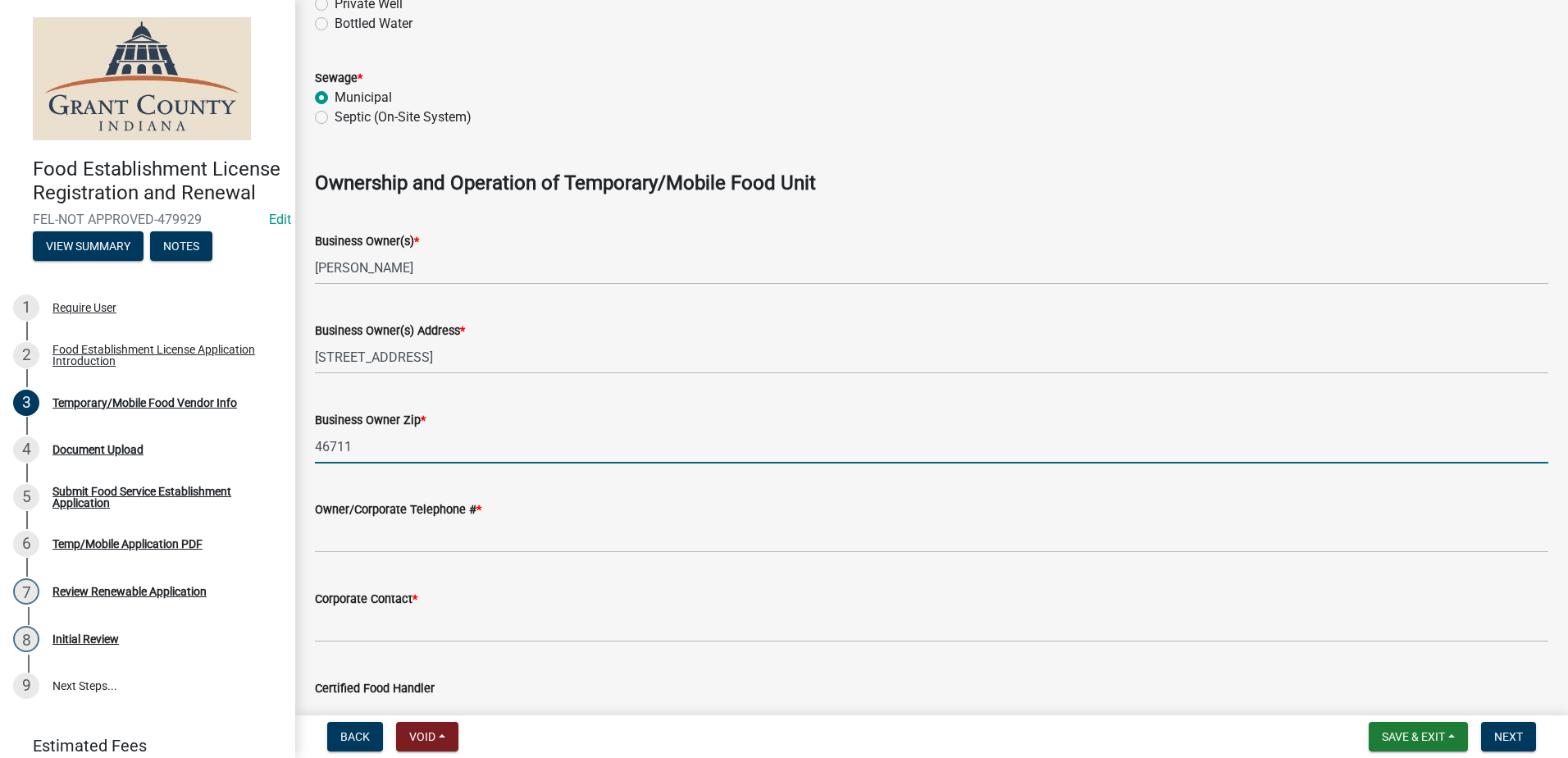
scroll to position [902, 0]
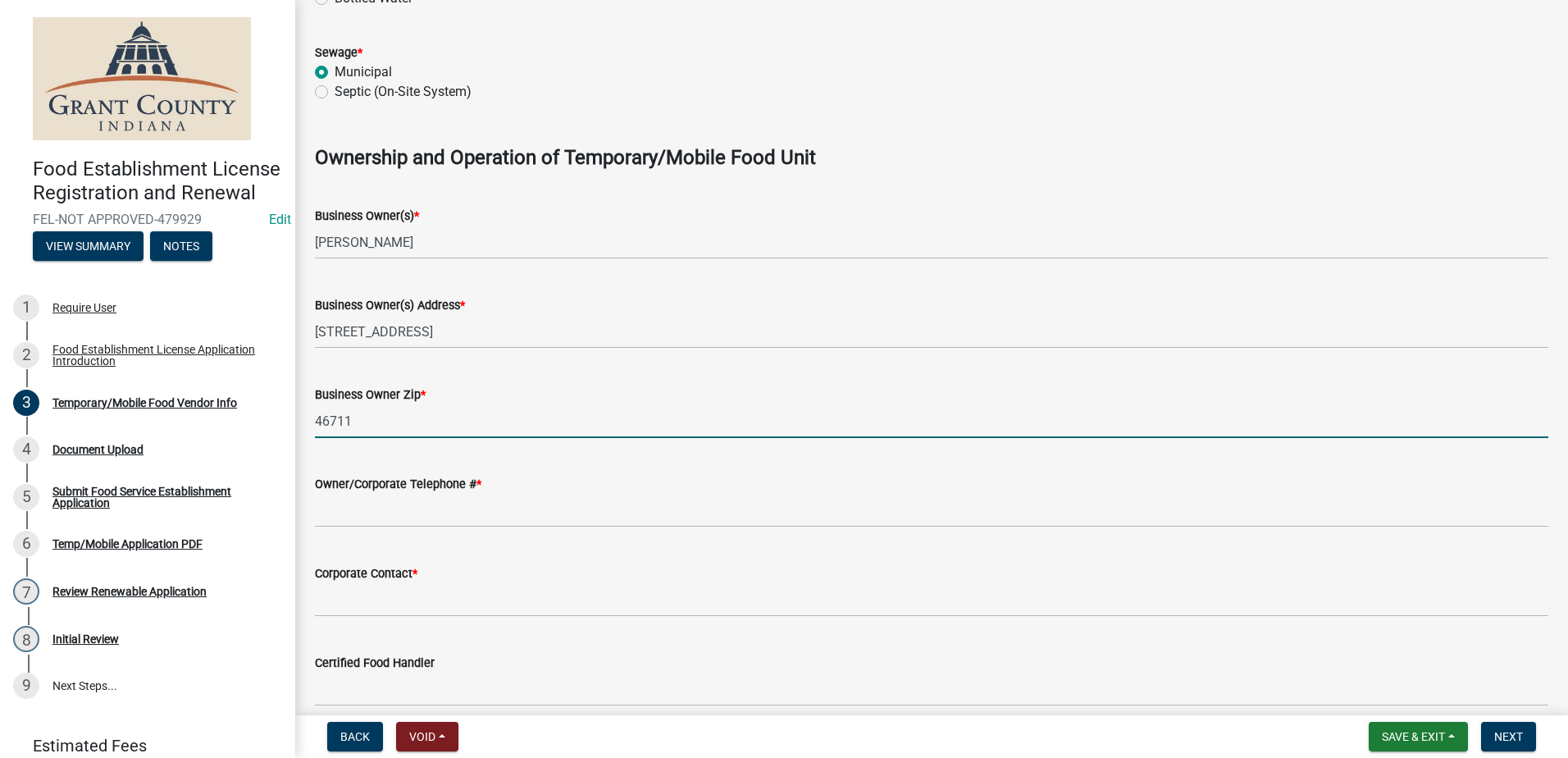
type input "46711"
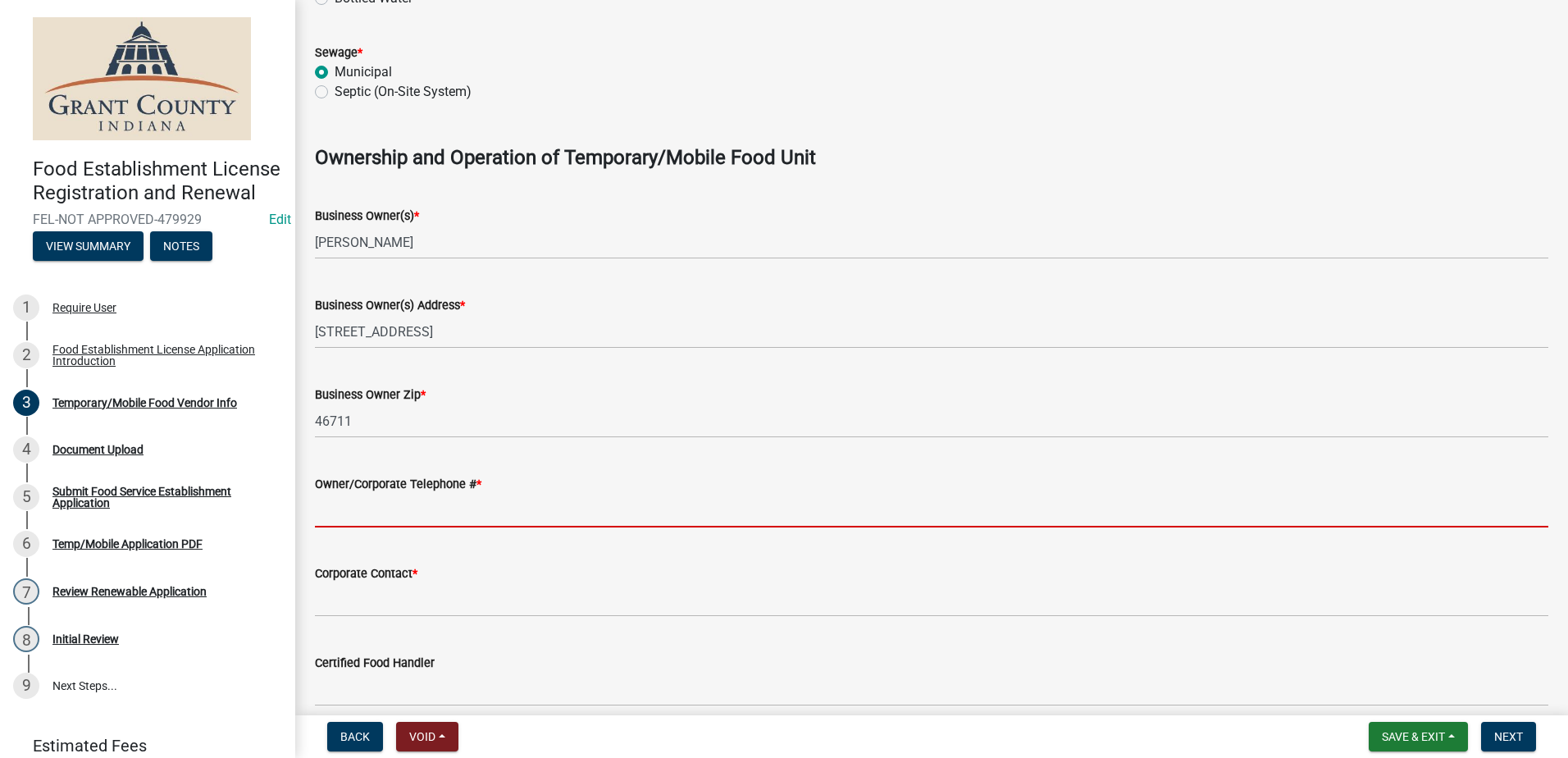
click at [361, 517] on input "Owner/Corporate Telephone # *" at bounding box center [931, 511] width 1233 height 33
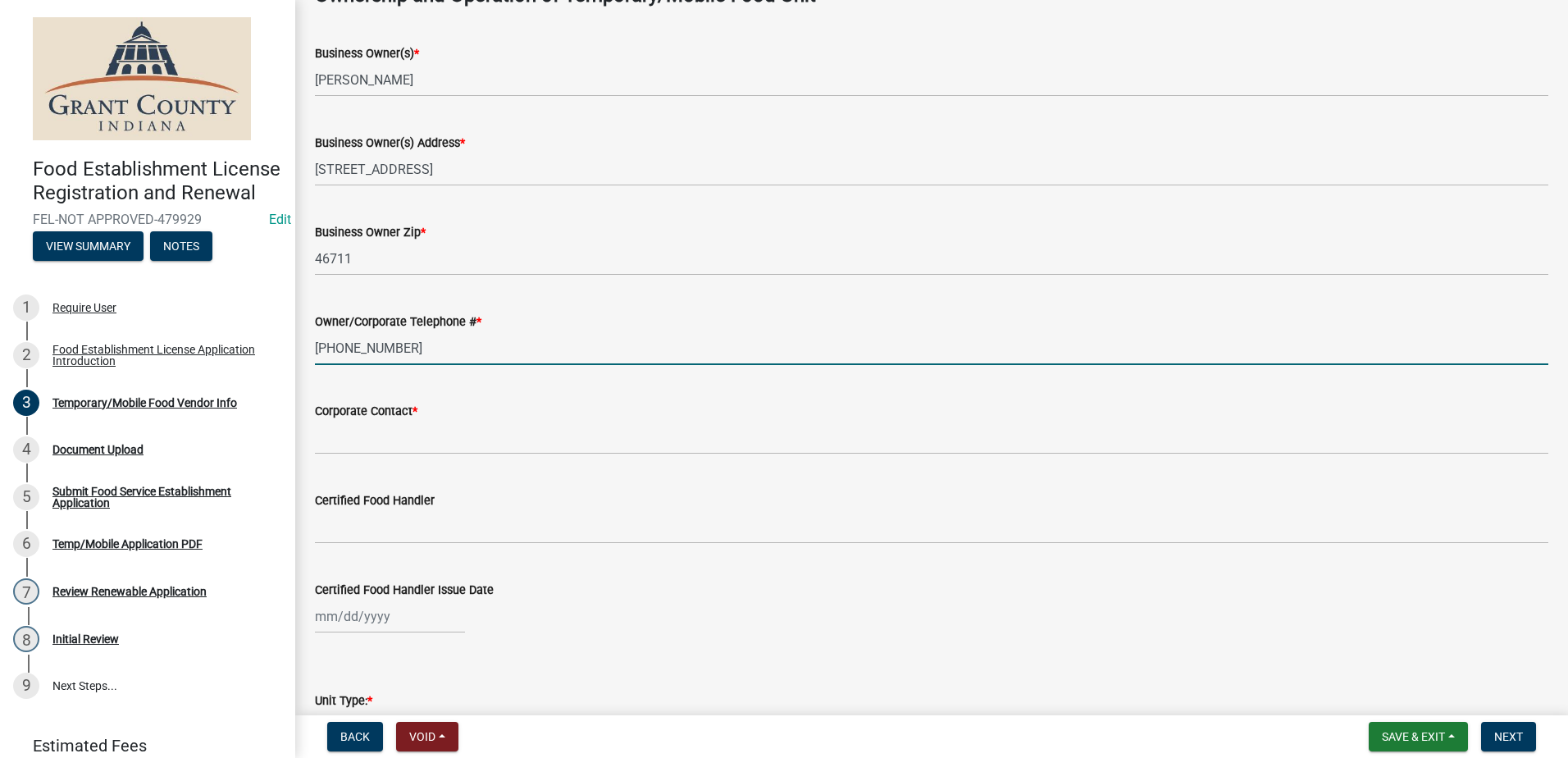
scroll to position [1066, 0]
type input "(618)882-0663"
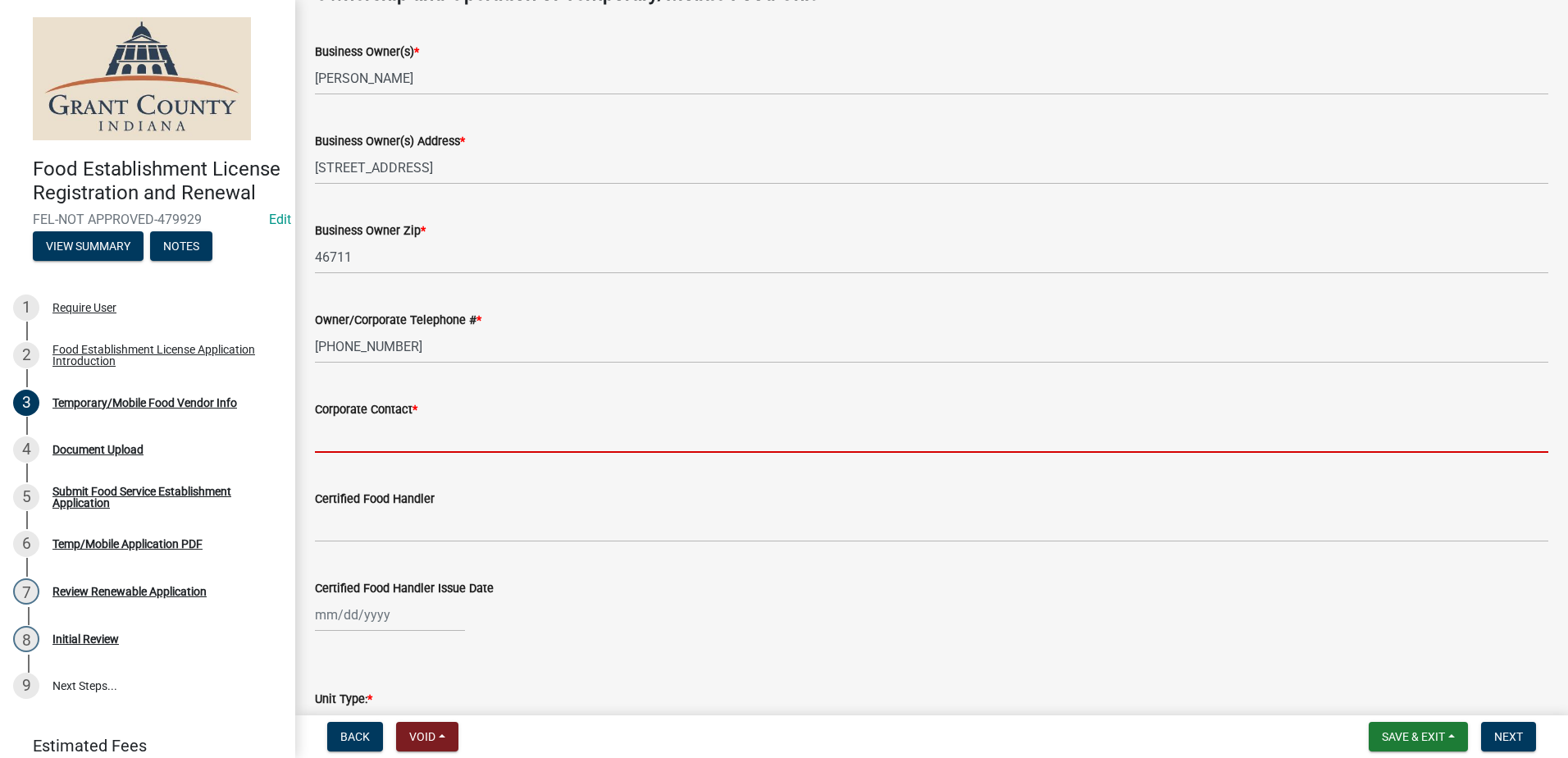
click at [349, 427] on input "Corporate Contact *" at bounding box center [931, 436] width 1233 height 33
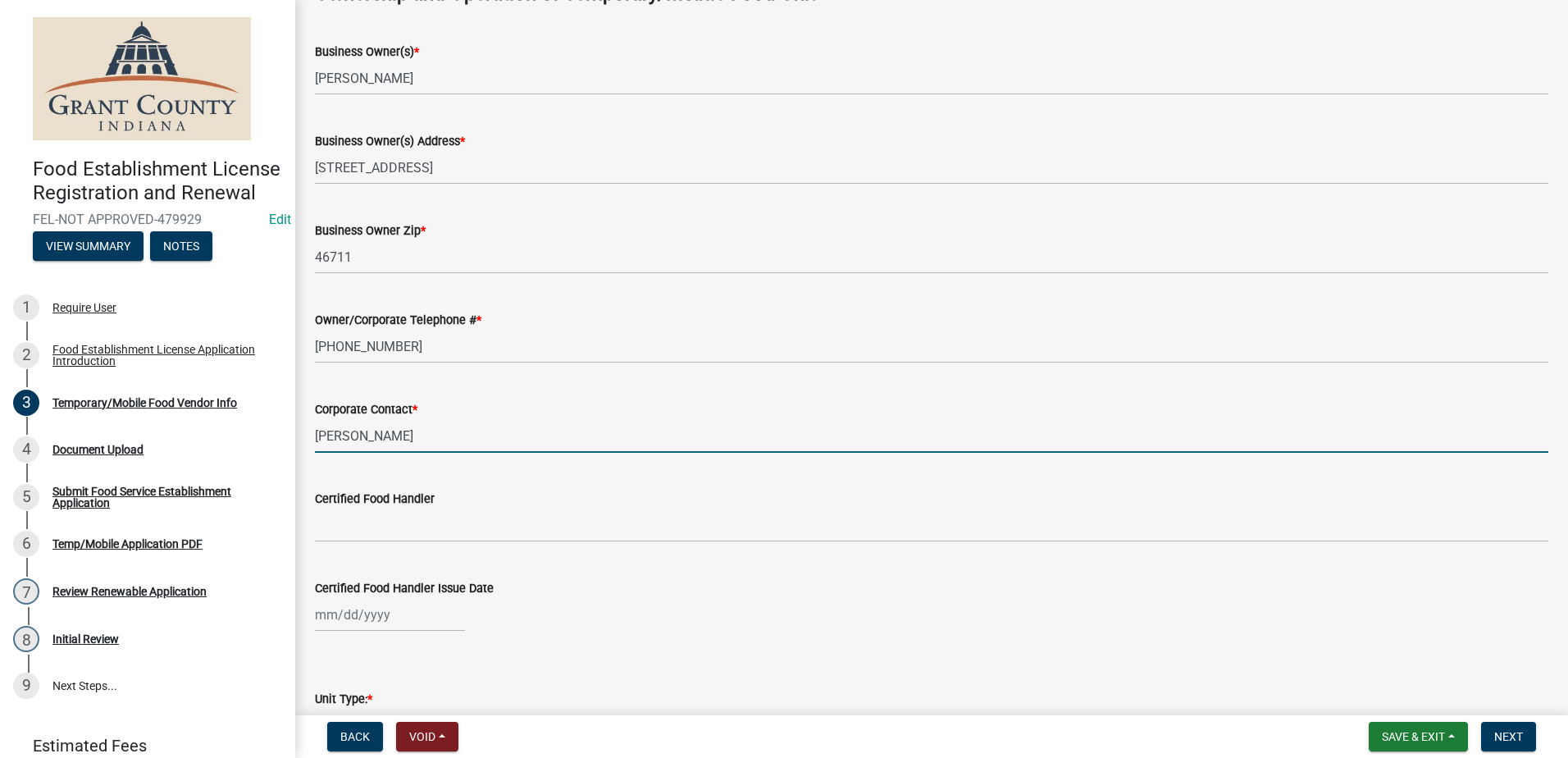
type input "Payton Ostrowski"
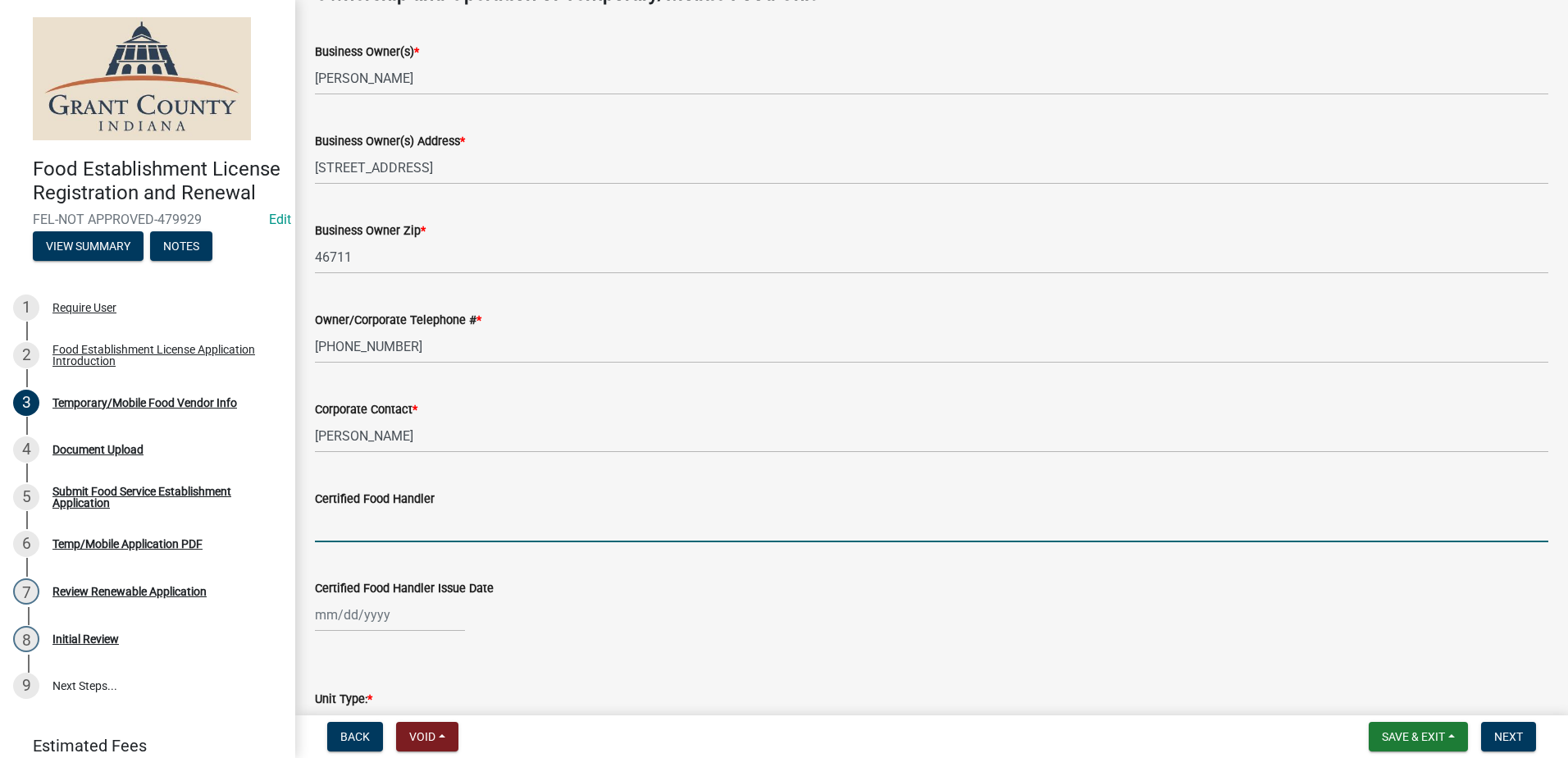
click at [396, 514] on input "Certified Food Handler" at bounding box center [931, 526] width 1233 height 33
type input "Payton Ostrowski"
select select "9"
select select "2025"
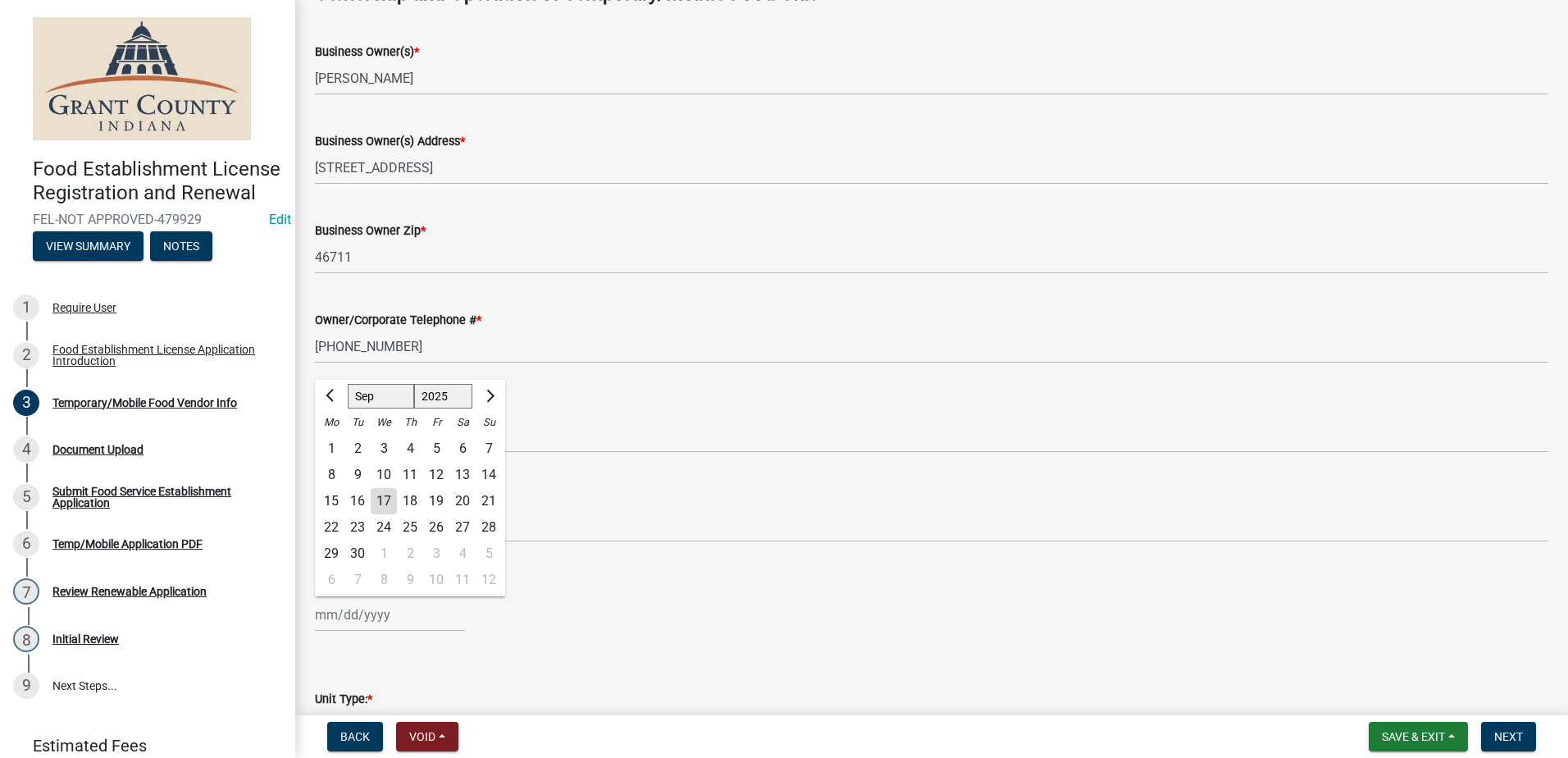
click at [399, 615] on input "Certified Food Handler Issue Date" at bounding box center [390, 614] width 150 height 33
click at [327, 397] on span "Previous month" at bounding box center [332, 396] width 12 height 12
select select "7"
click at [359, 446] on div "1" at bounding box center [357, 449] width 26 height 26
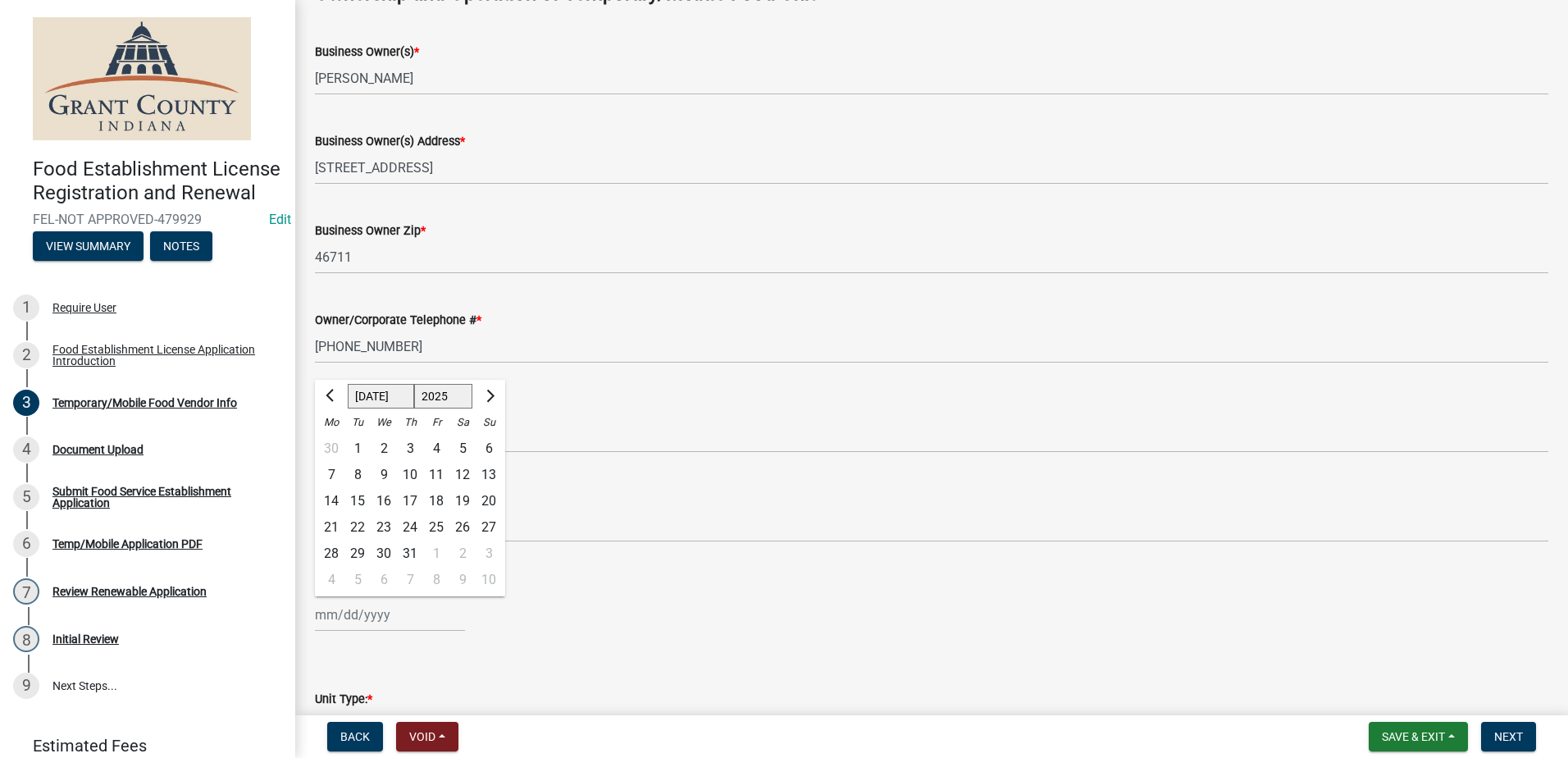
type input "07/01/2025"
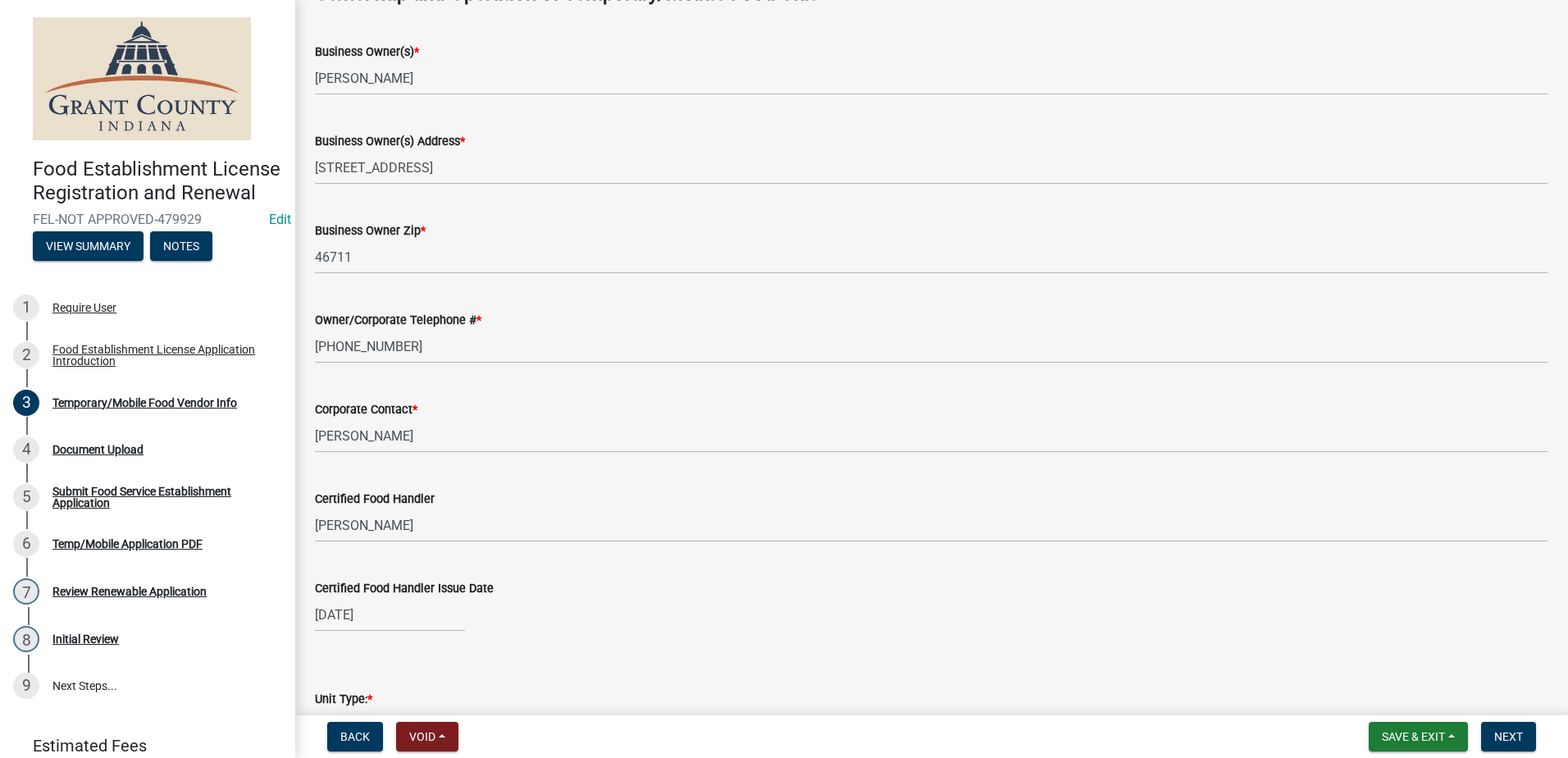
click at [599, 632] on div "07/01/2025" at bounding box center [931, 614] width 1233 height 33
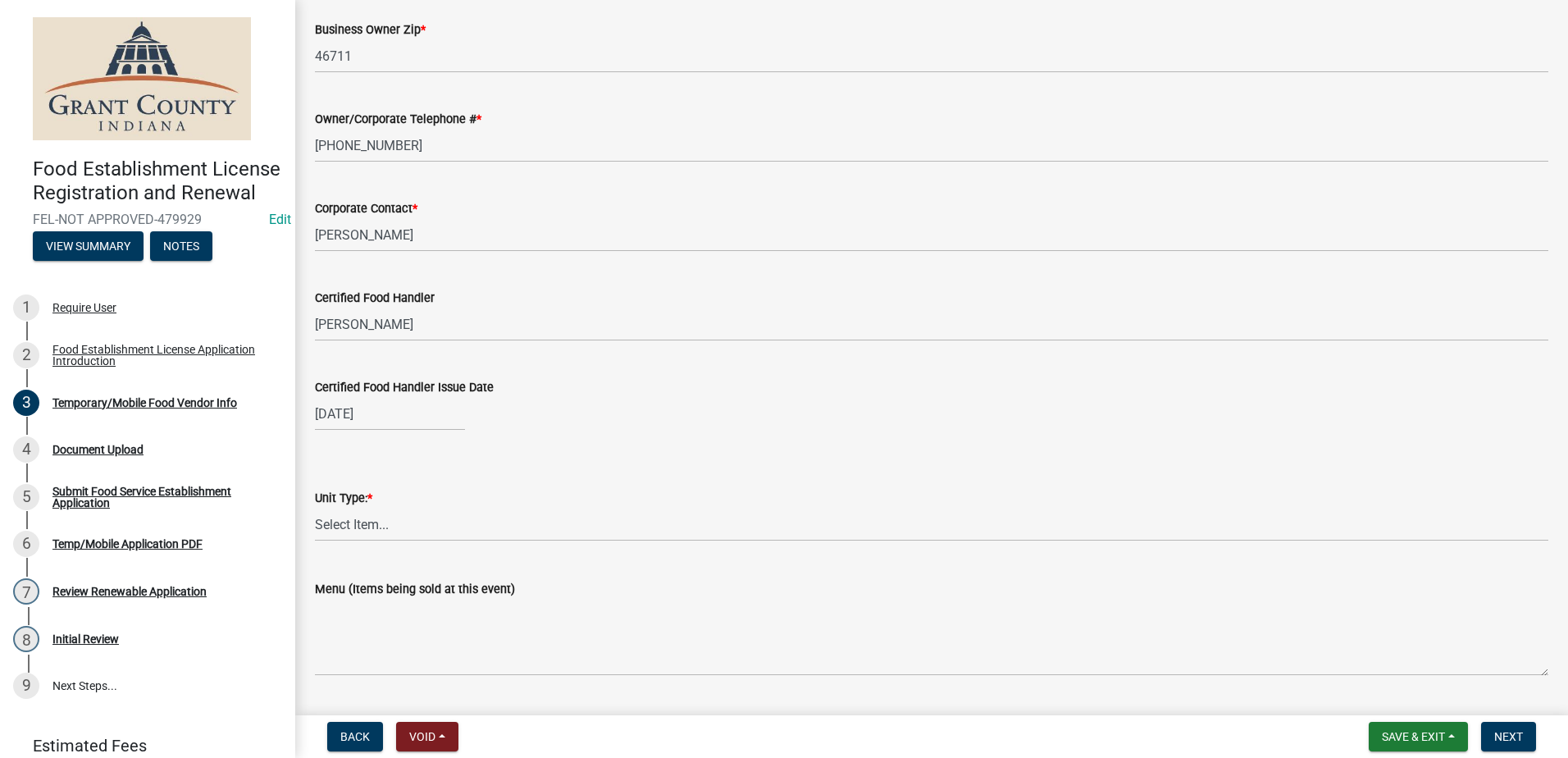
scroll to position [1395, 0]
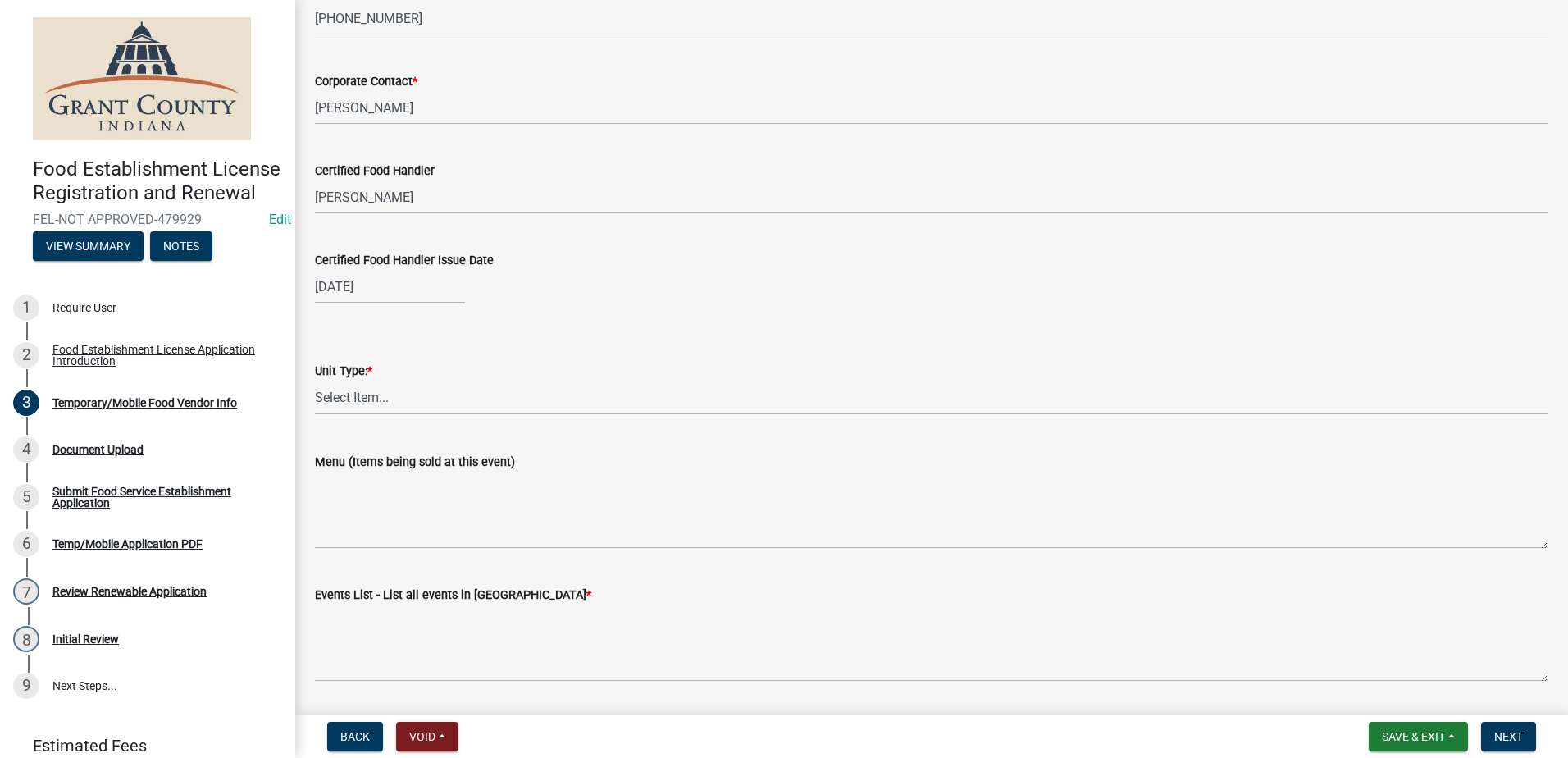
click at [397, 396] on select "Select Item... Mobile Trailer Stand Tent Cart Truck" at bounding box center [931, 397] width 1233 height 33
click at [315, 380] on select "Select Item... Mobile Trailer Stand Tent Cart Truck" at bounding box center [931, 397] width 1233 height 33
select select "3a899312-7fa3-4622-8b1a-2a020229fd86"
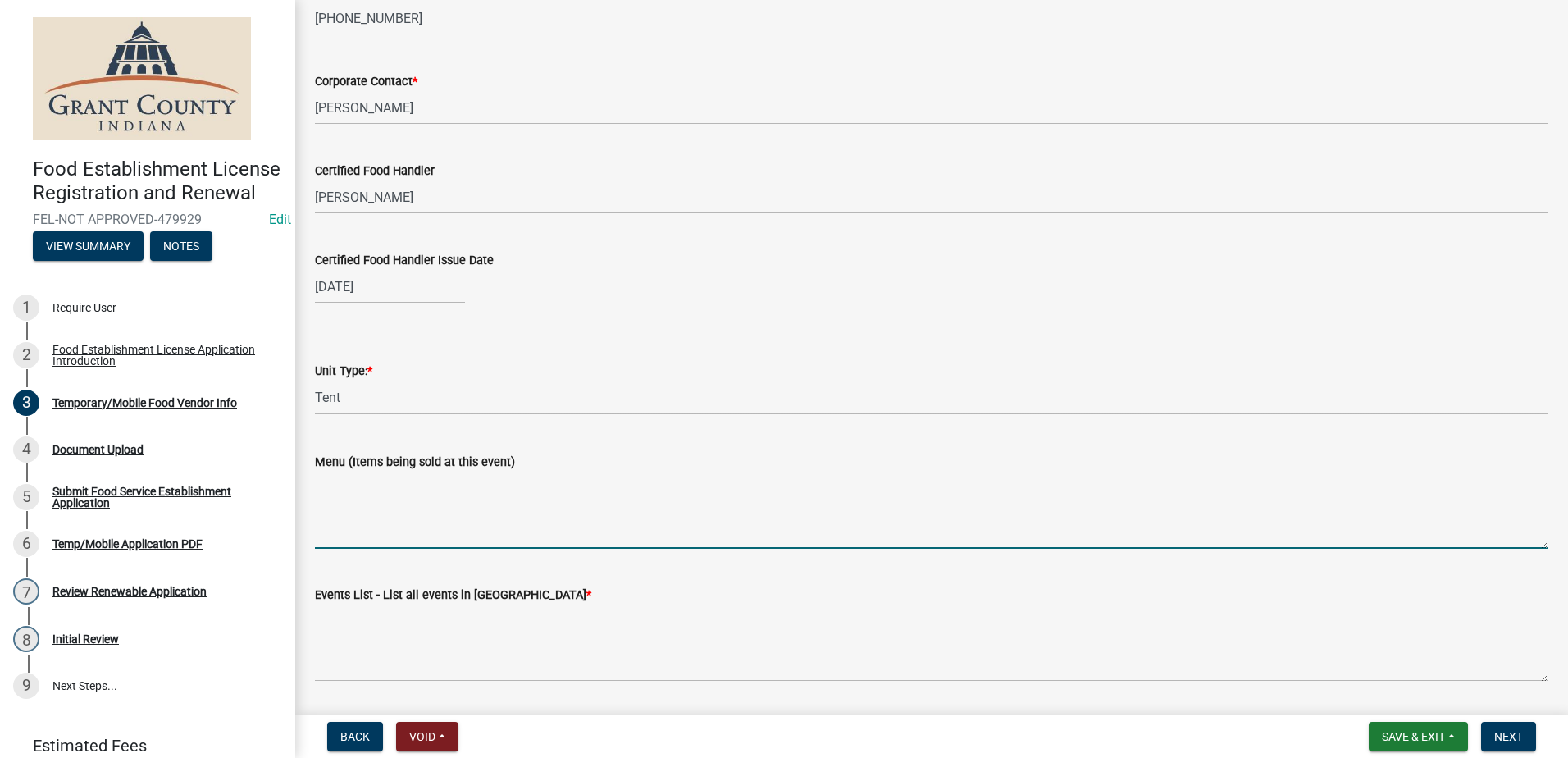
click at [406, 544] on textarea "Menu (Items being sold at this event)" at bounding box center [931, 511] width 1233 height 77
type textarea "Dirty Sodas"
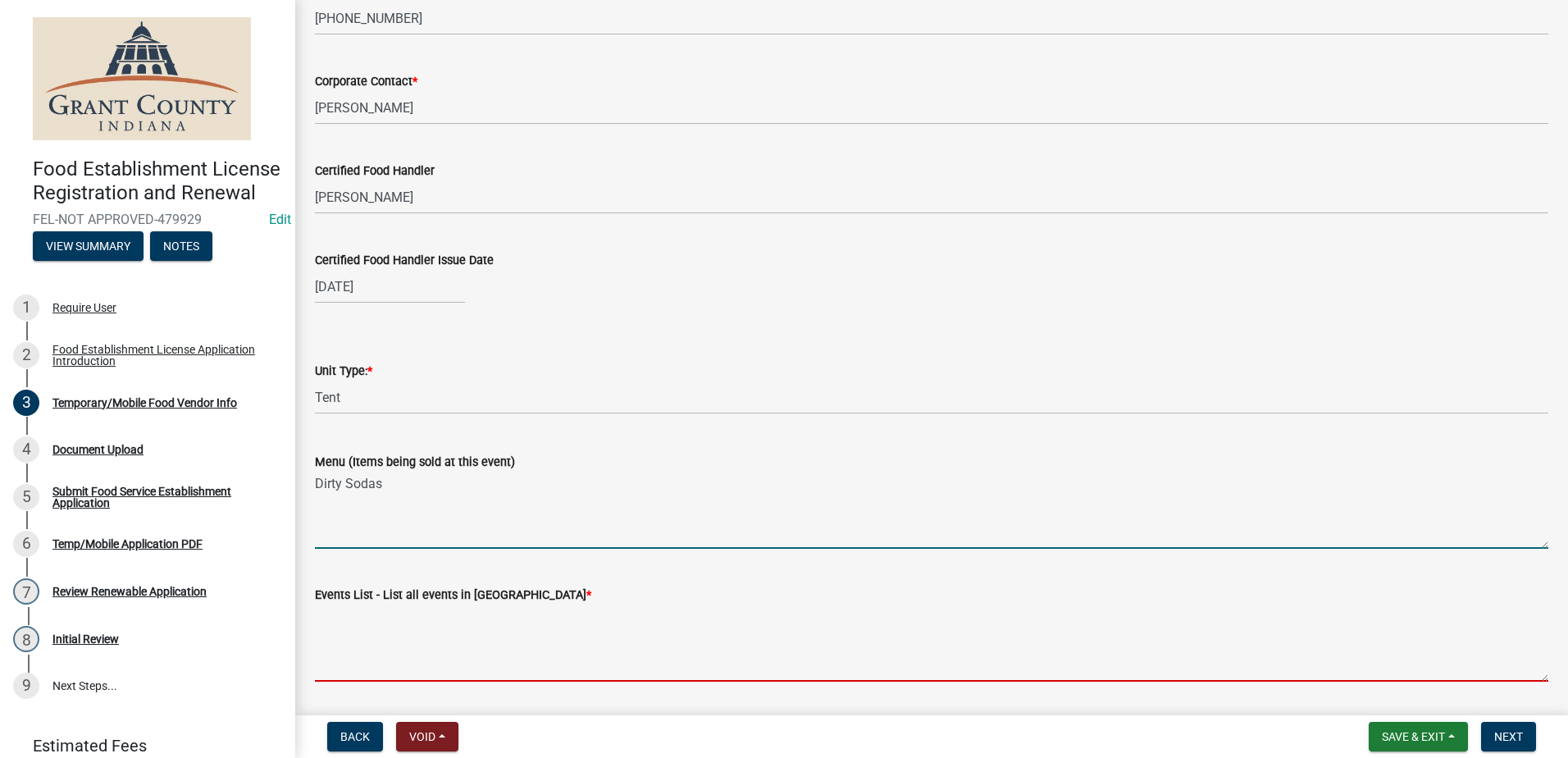
click at [413, 656] on textarea "Events List - List all events in Grant County *" at bounding box center [931, 644] width 1233 height 77
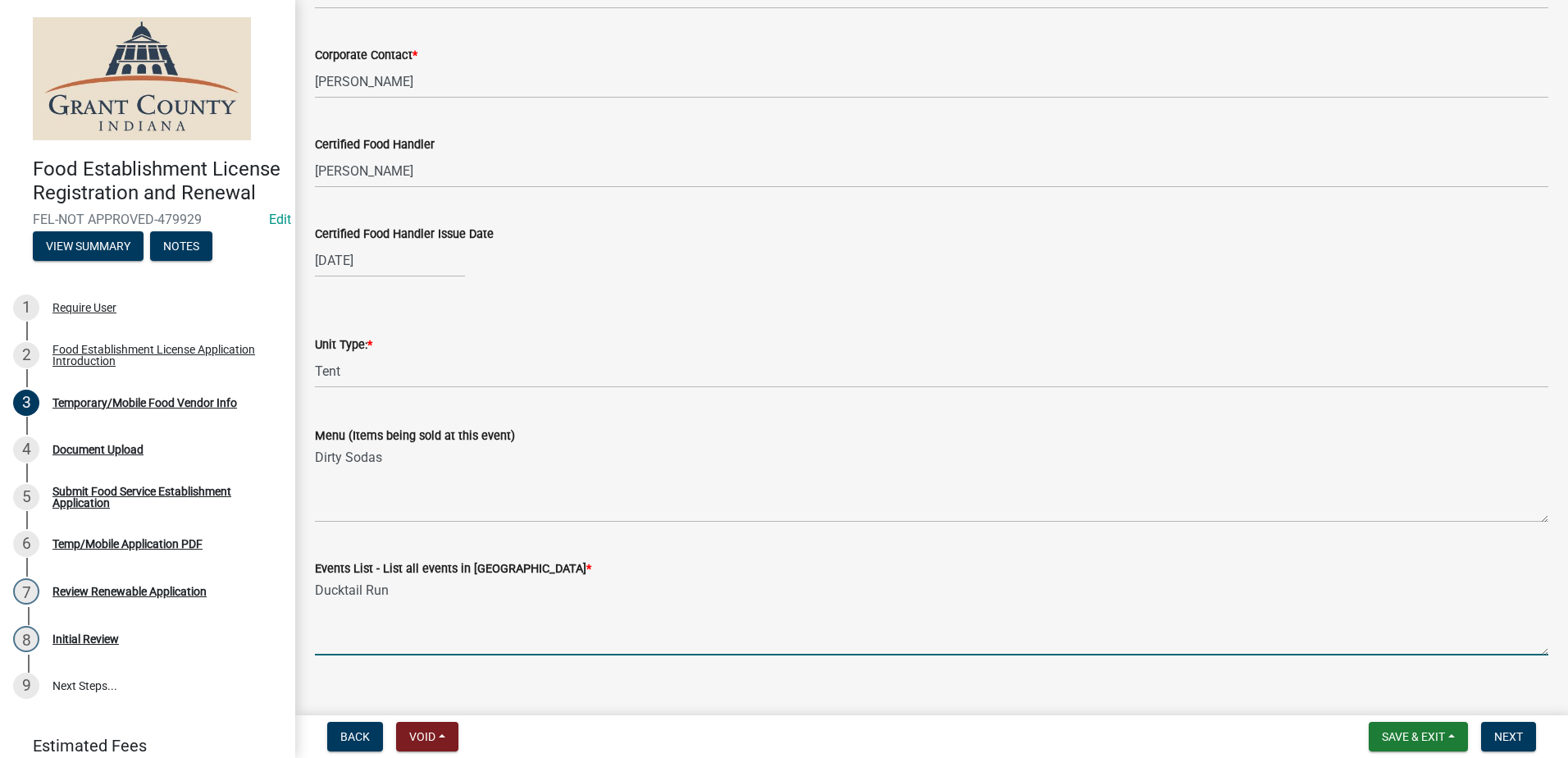
scroll to position [1445, 0]
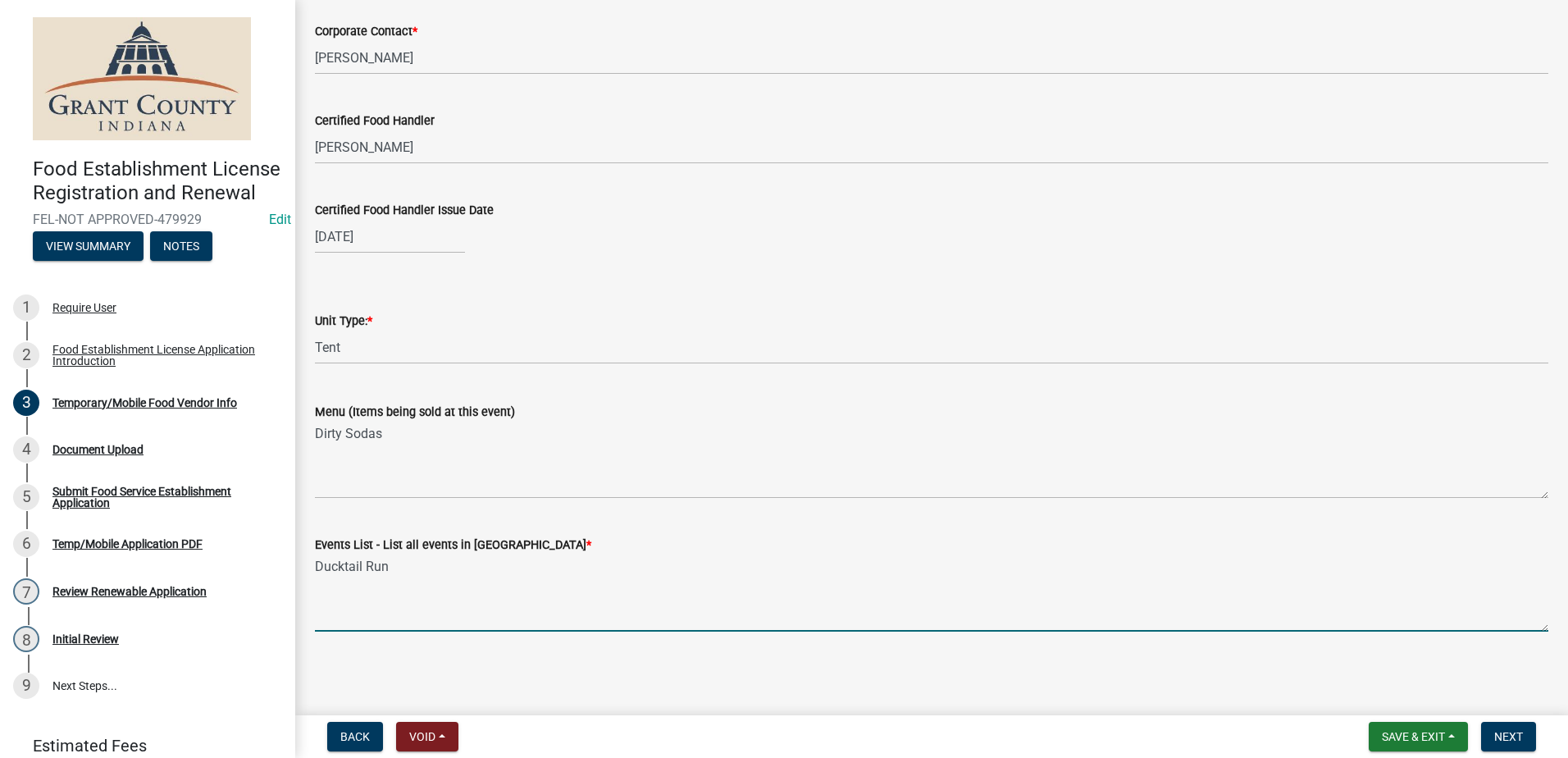
click at [799, 585] on textarea "Ducktail Run" at bounding box center [931, 593] width 1233 height 77
type textarea "Ducktail Run"
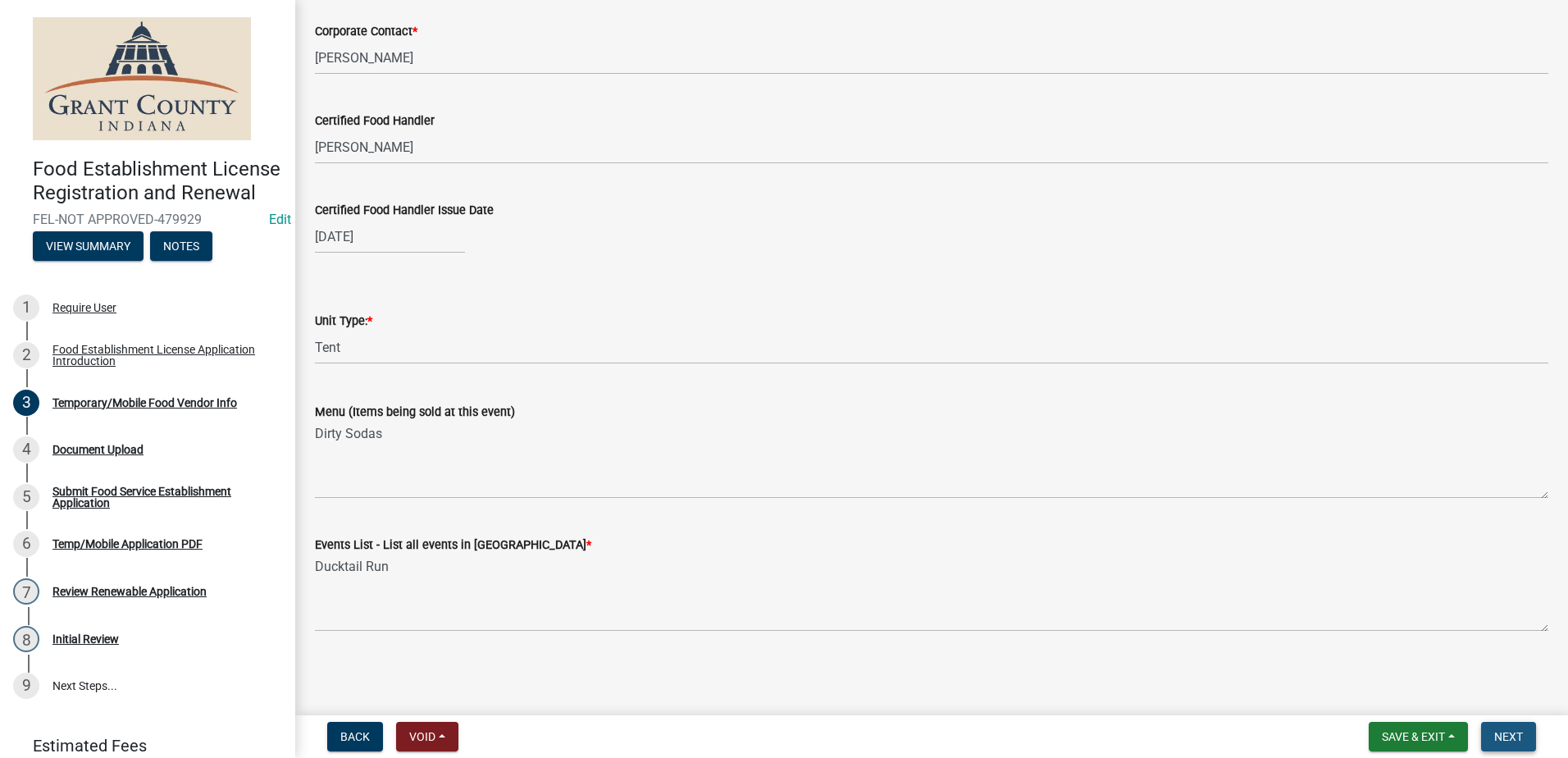
click at [1506, 725] on button "Next" at bounding box center [1508, 737] width 55 height 30
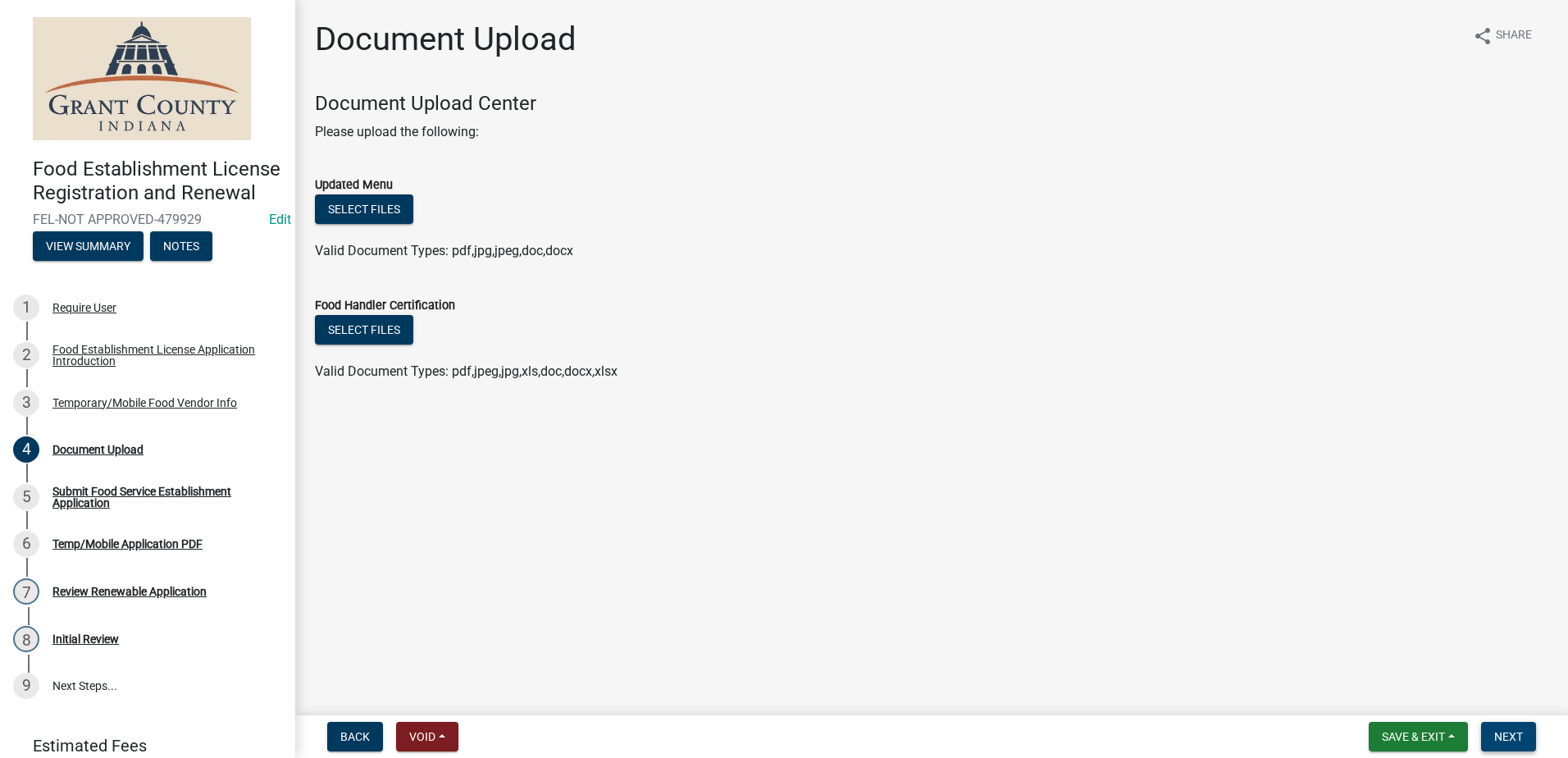
click at [1499, 734] on span "Next" at bounding box center [1508, 736] width 29 height 13
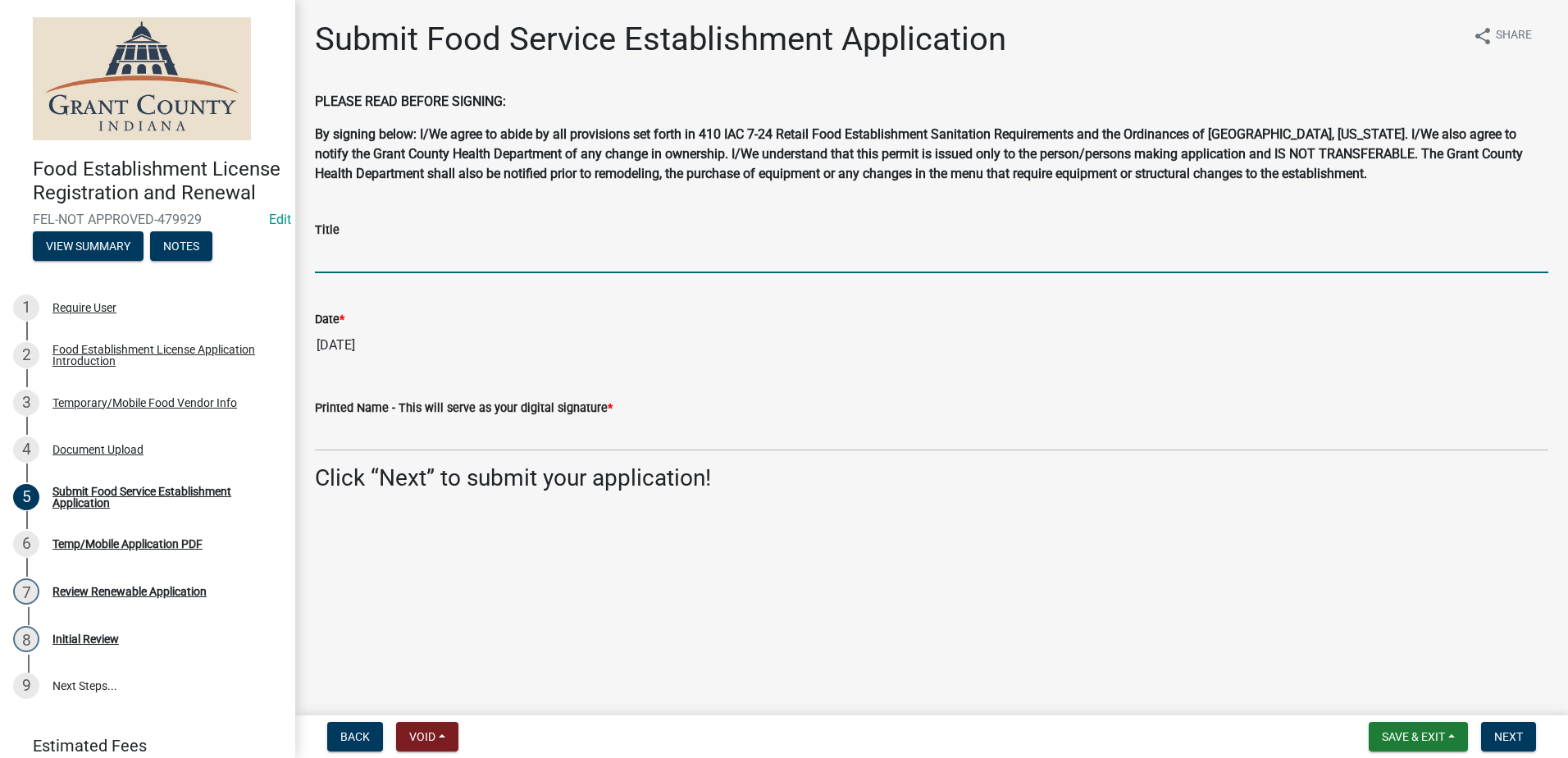
click at [333, 254] on input "Title" at bounding box center [931, 256] width 1233 height 33
type input "Owner"
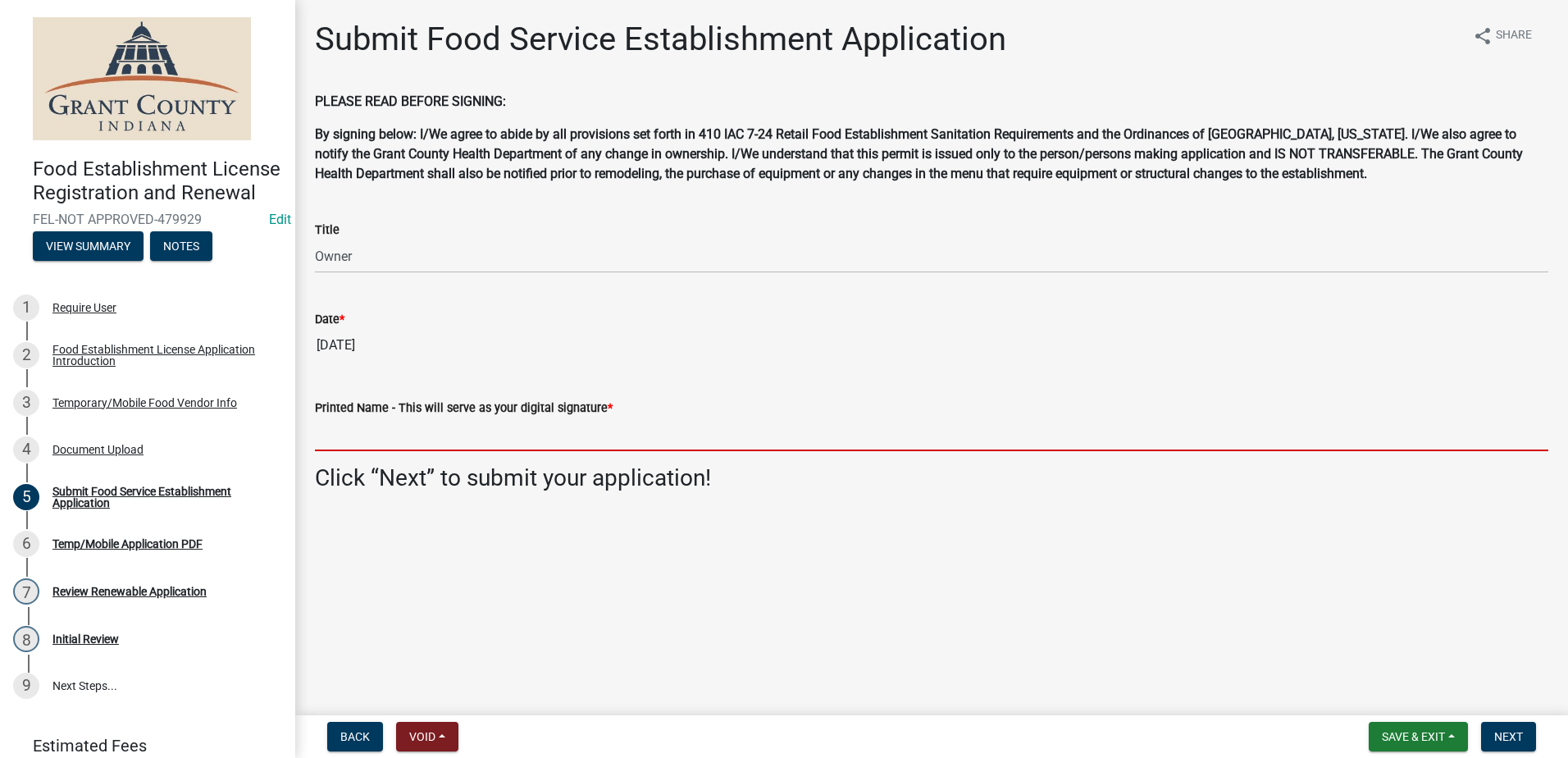
click at [391, 431] on input "Printed Name - This will serve as your digital signature *" at bounding box center [931, 434] width 1233 height 33
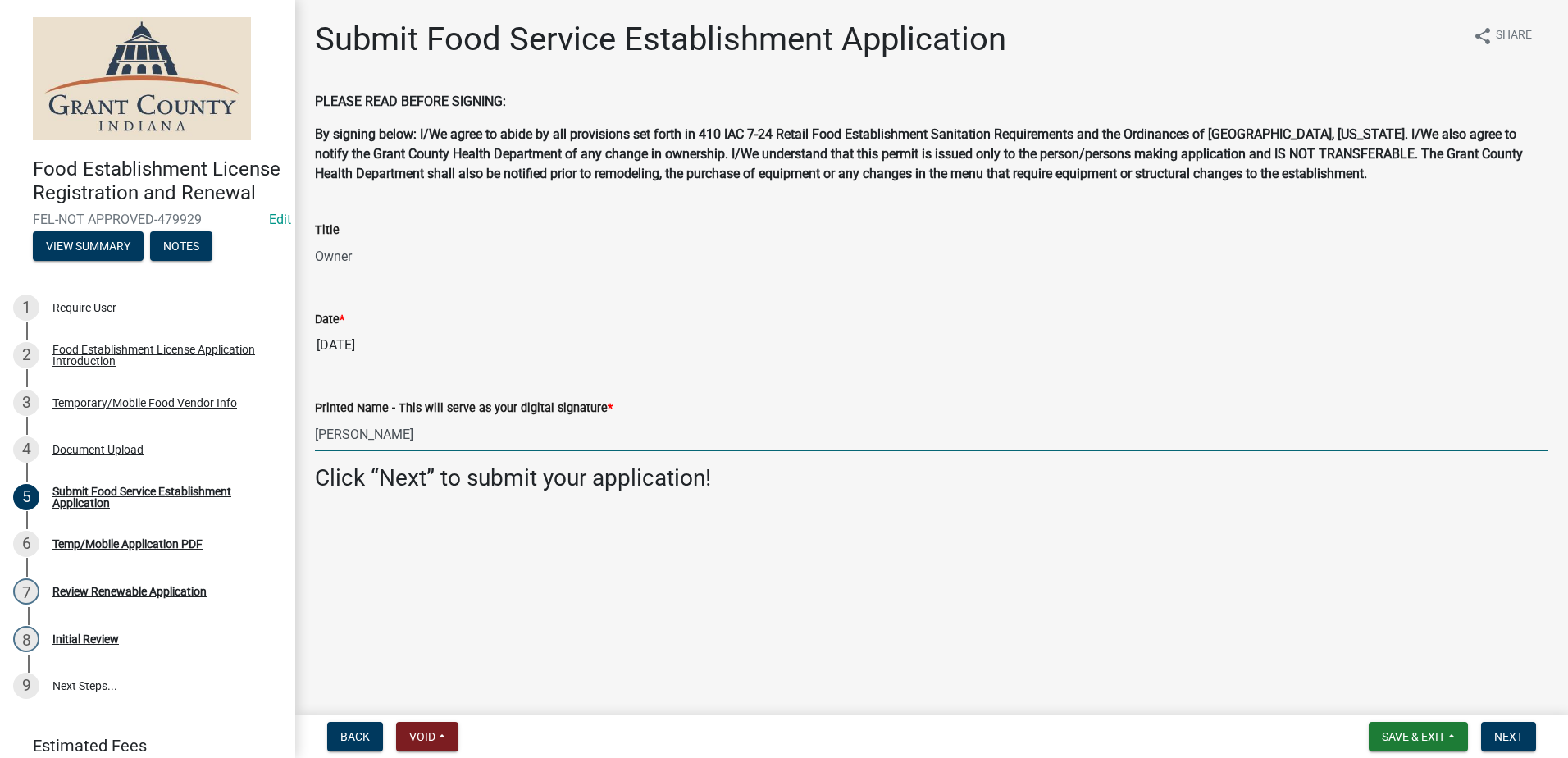
type input "Payton Ostrowski"
click at [547, 550] on main "Submit Food Service Establishment Application share Share PLEASE READ BEFORE SI…" at bounding box center [931, 354] width 1272 height 709
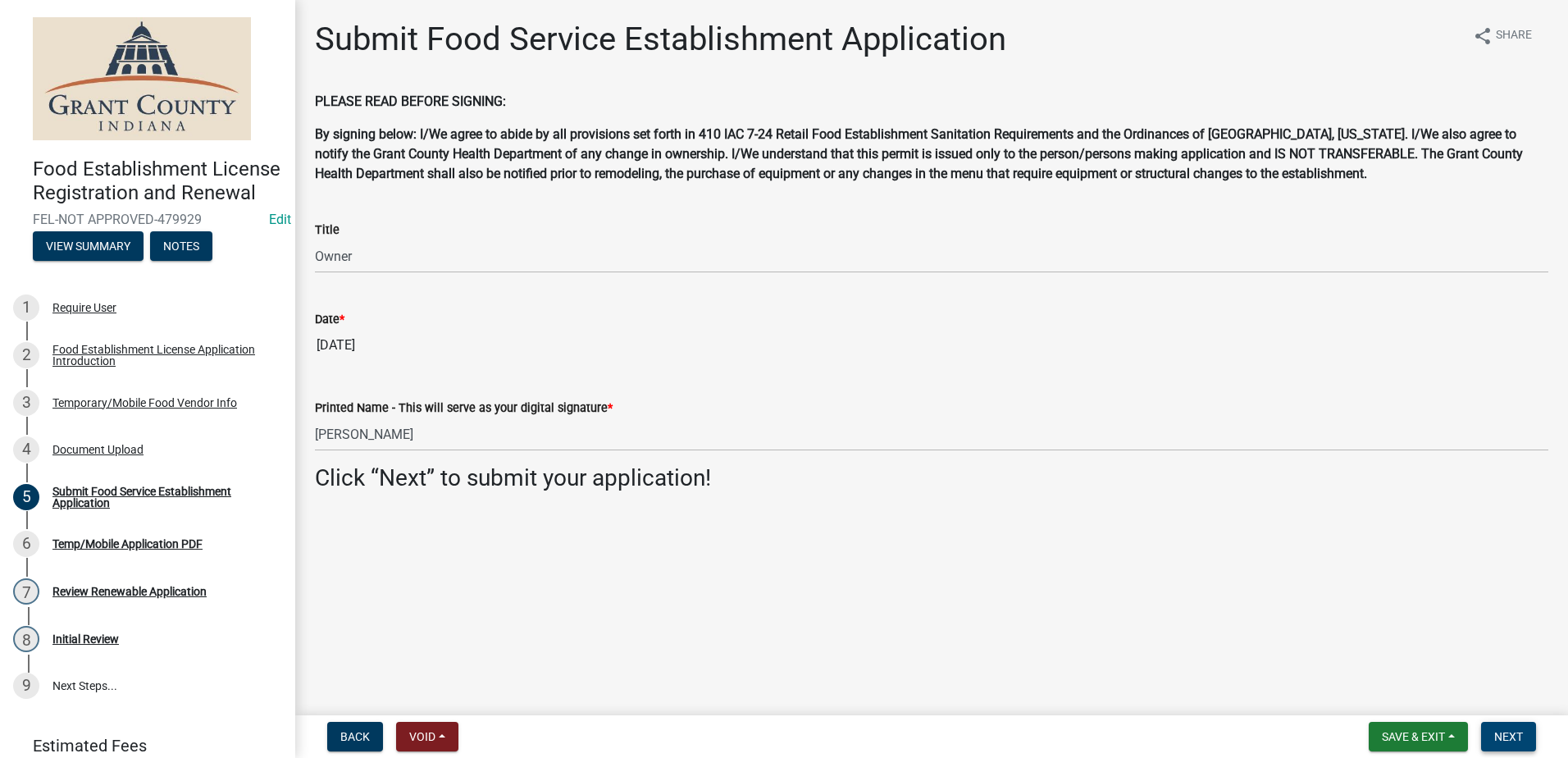
click at [1497, 737] on span "Next" at bounding box center [1508, 736] width 29 height 13
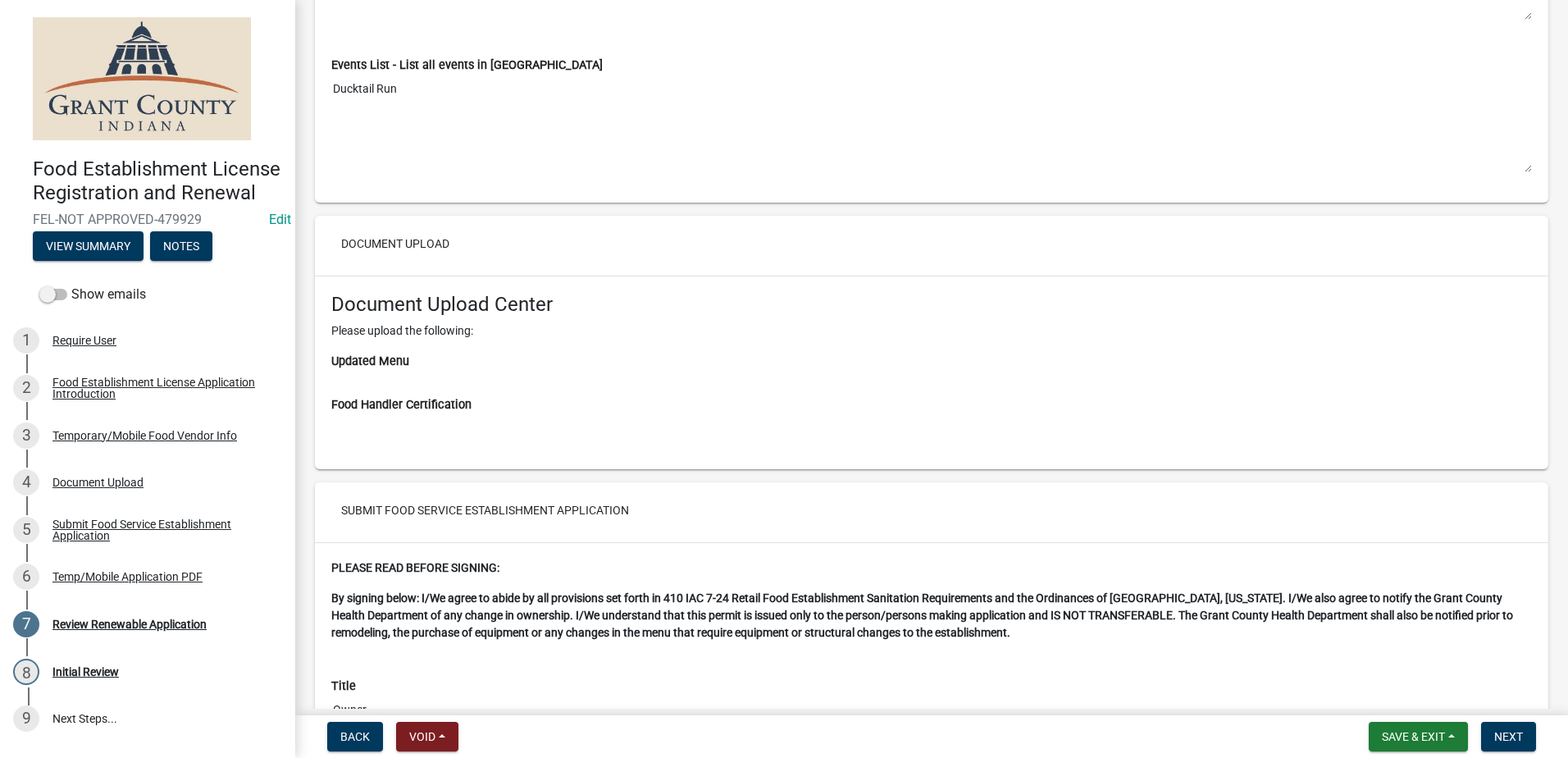
scroll to position [3231, 0]
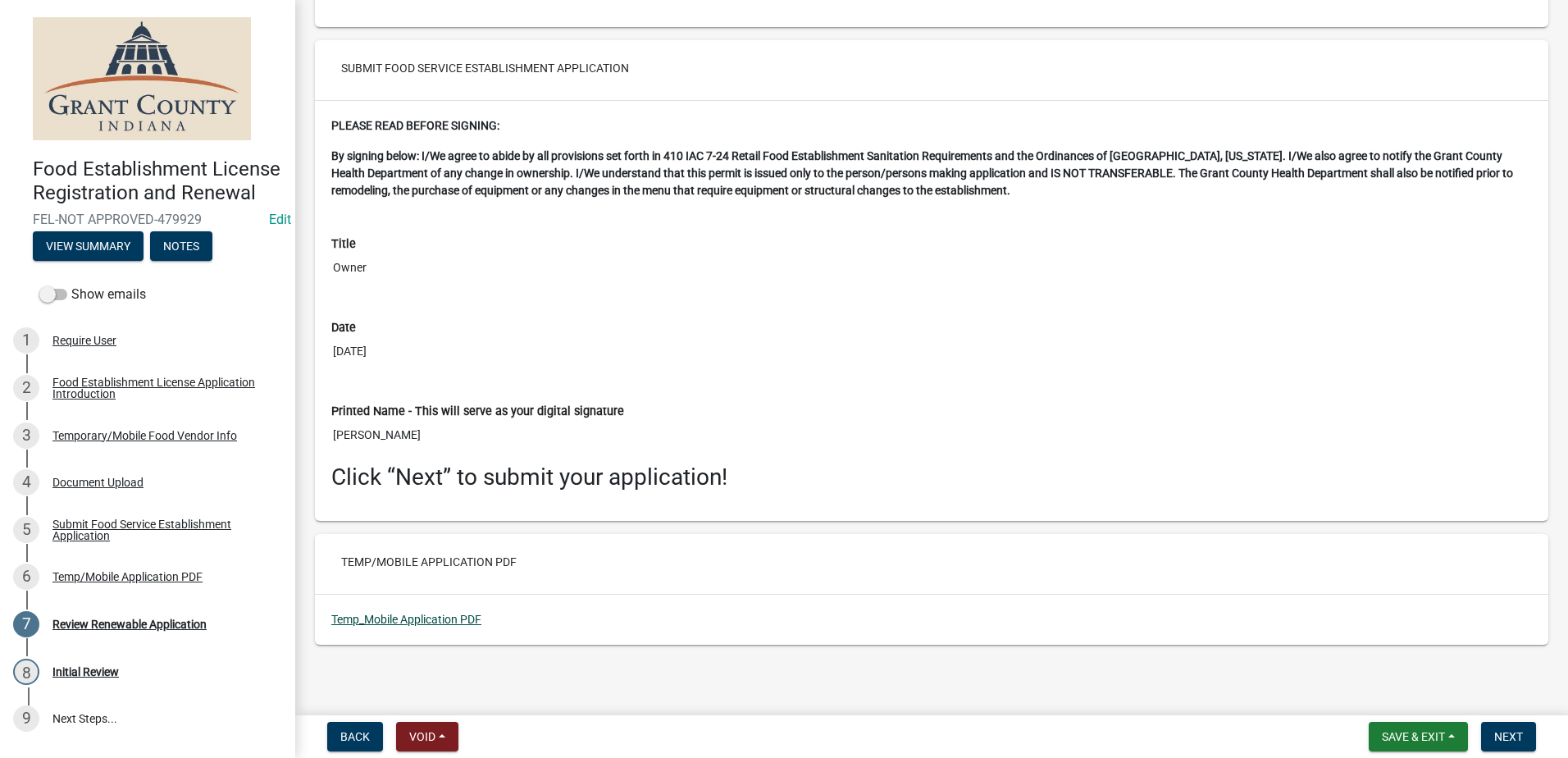
click at [431, 615] on link "Temp_Mobile Application PDF" at bounding box center [406, 619] width 150 height 13
click at [1506, 742] on span "Next" at bounding box center [1508, 736] width 29 height 13
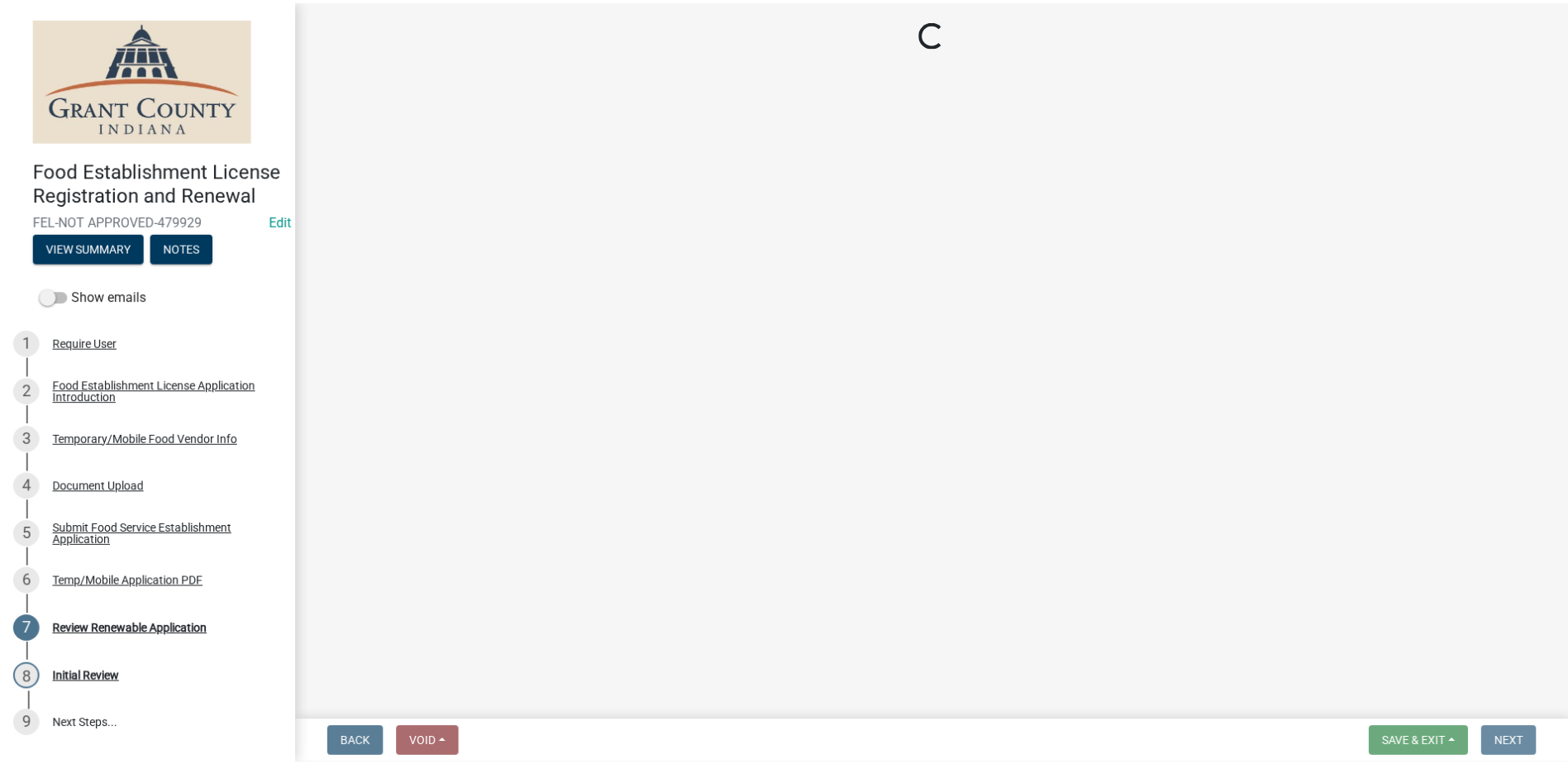
scroll to position [0, 0]
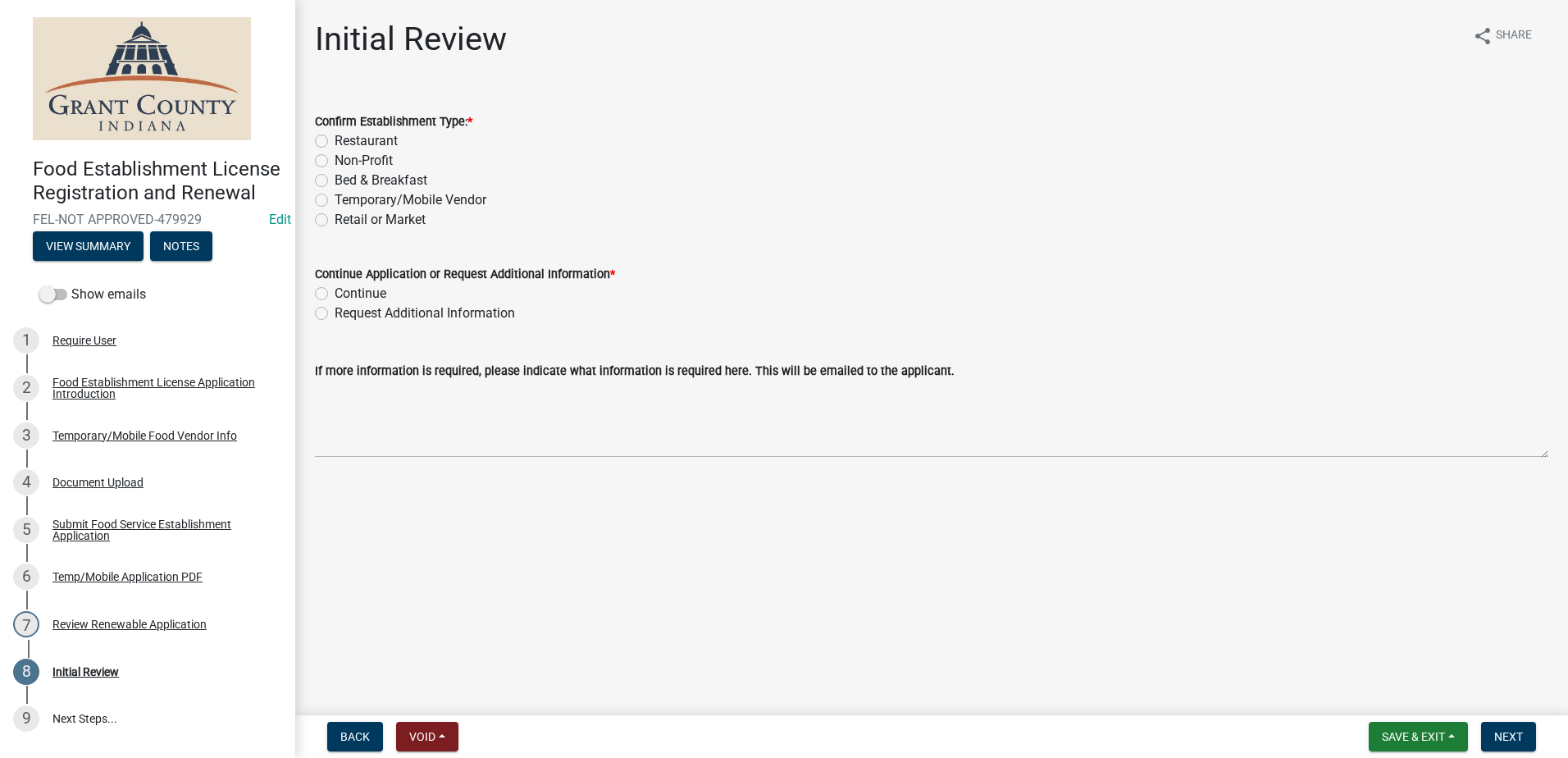
click at [334, 194] on label "Temporary/Mobile Vendor" at bounding box center [410, 200] width 151 height 19
click at [334, 194] on input "Temporary/Mobile Vendor" at bounding box center [340, 195] width 11 height 11
radio input "true"
click at [334, 289] on label "Continue" at bounding box center [360, 293] width 52 height 19
click at [334, 289] on input "Continue" at bounding box center [340, 289] width 11 height 11
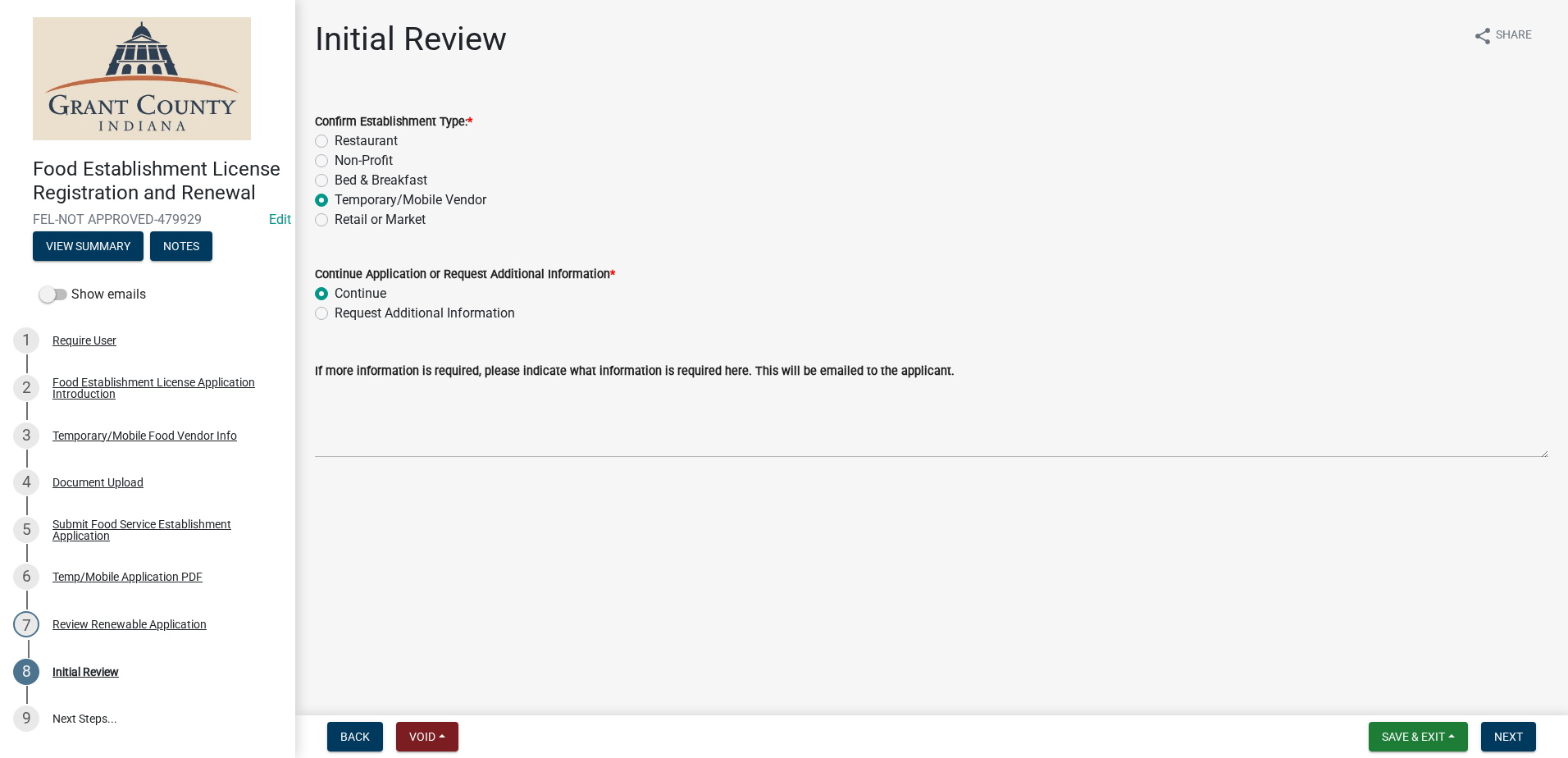
radio input "true"
click at [1516, 725] on button "Next" at bounding box center [1508, 737] width 55 height 30
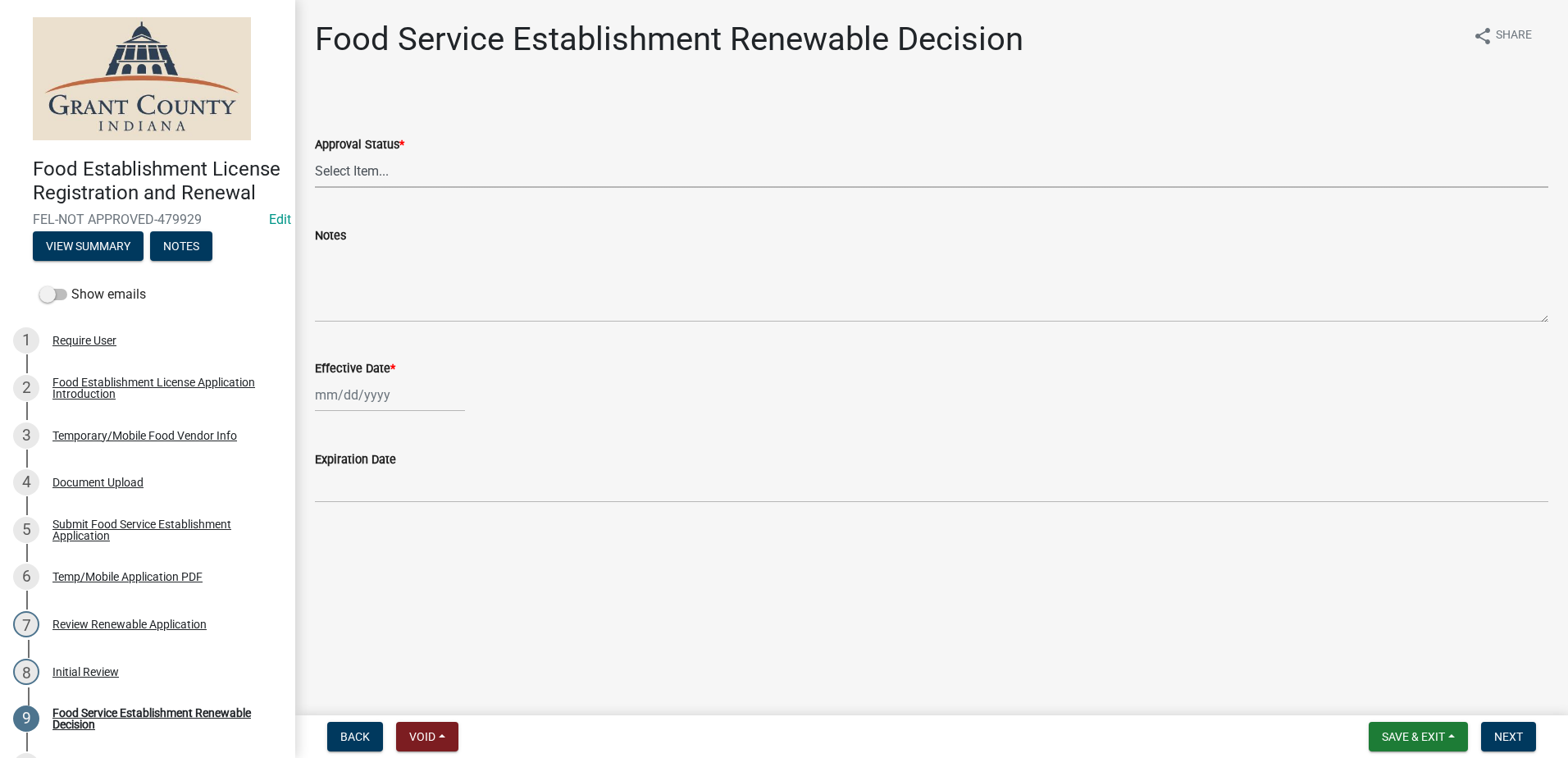
click at [413, 164] on select "Select Item... Approved Denied" at bounding box center [931, 171] width 1233 height 33
click at [315, 154] on select "Select Item... Approved Denied" at bounding box center [931, 171] width 1233 height 33
select select "f8bc5ebe-de22-4857-900a-5f4c078c3457"
select select "9"
select select "2025"
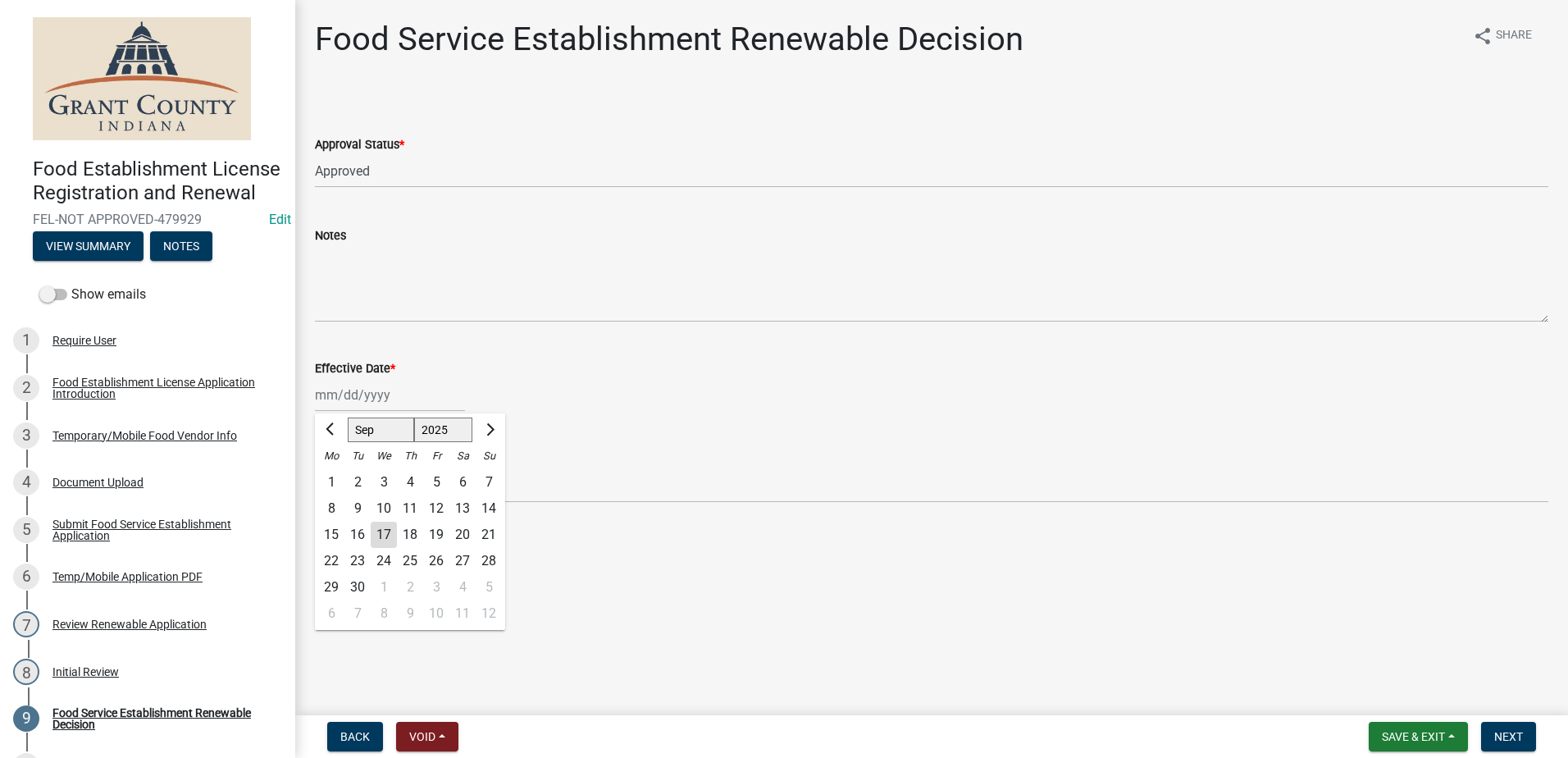
click at [417, 394] on div "Jan Feb Mar Apr May Jun Jul Aug Sep Oct Nov Dec 1525 1526 1527 1528 1529 1530 1…" at bounding box center [390, 395] width 150 height 33
click at [392, 536] on div "17" at bounding box center [384, 535] width 26 height 26
type input "09/17/2025"
click at [1496, 735] on span "Next" at bounding box center [1508, 736] width 29 height 13
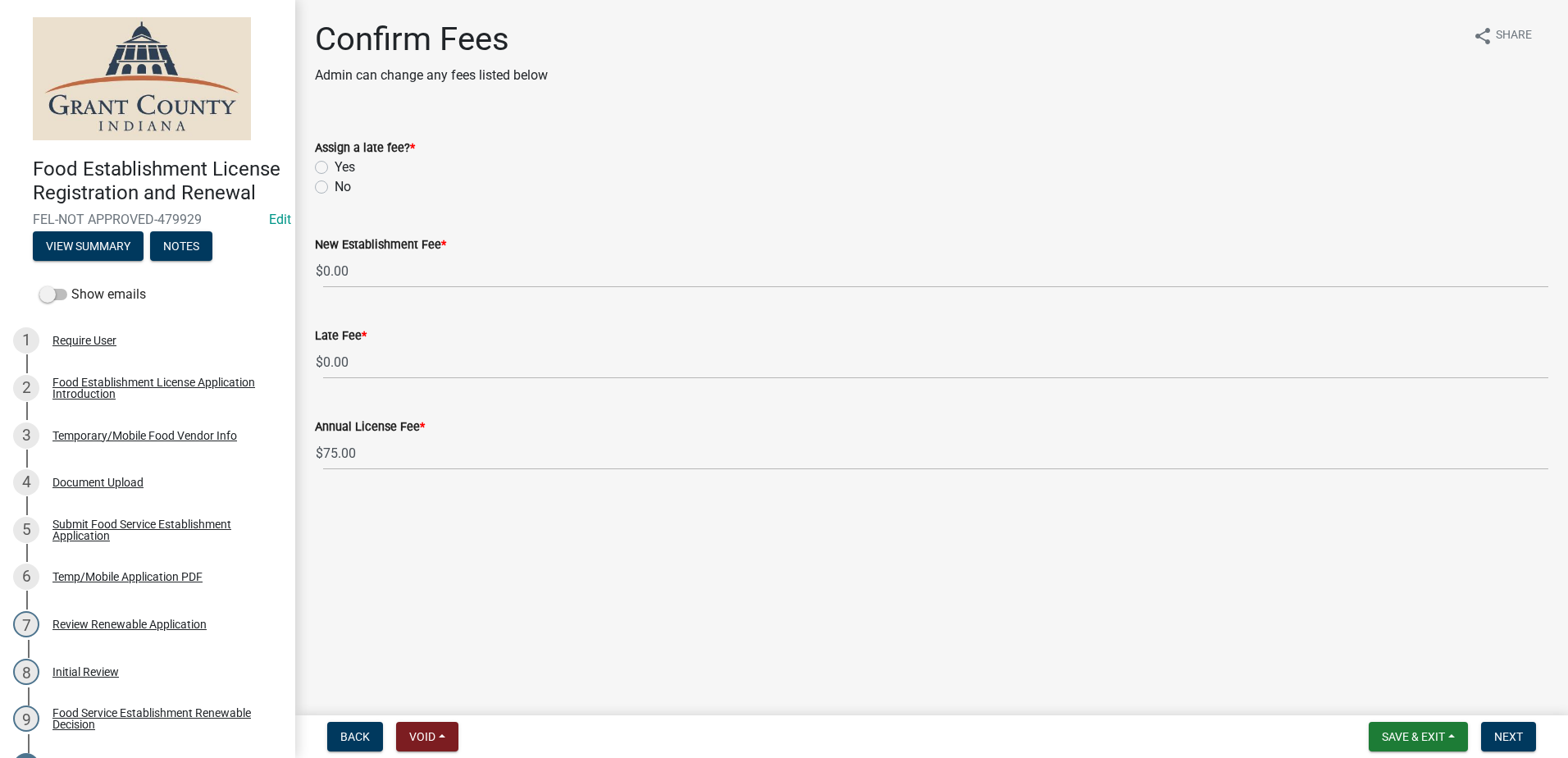
click at [334, 184] on label "No" at bounding box center [342, 187] width 17 height 19
click at [334, 184] on input "No" at bounding box center [340, 182] width 11 height 11
radio input "true"
click at [1507, 735] on span "Next" at bounding box center [1508, 736] width 29 height 13
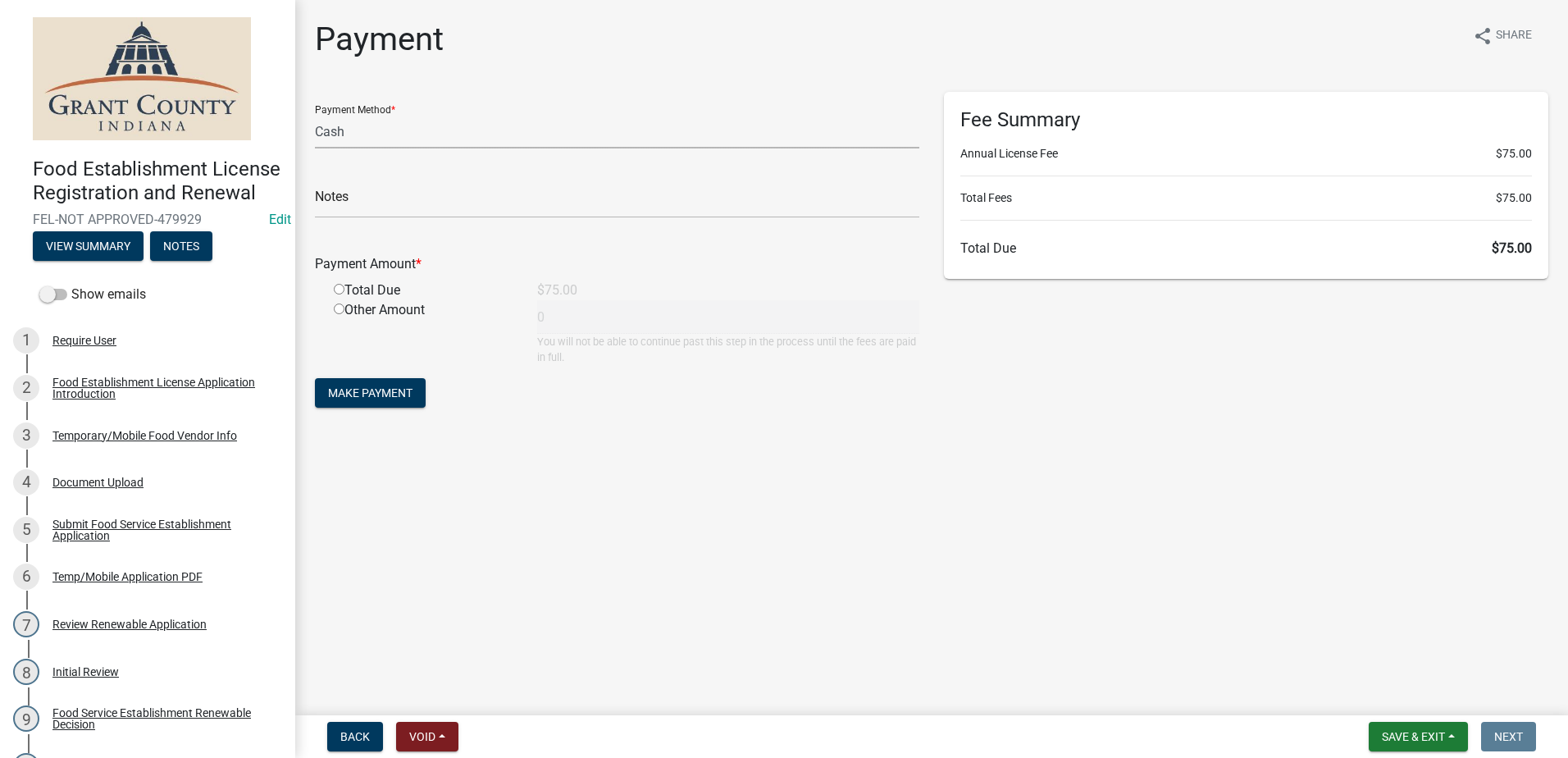
click at [595, 136] on select "Credit Card POS Check Cash" at bounding box center [617, 131] width 604 height 33
select select "0: 2"
click at [315, 114] on select "Credit Card POS Check Cash" at bounding box center [617, 131] width 604 height 33
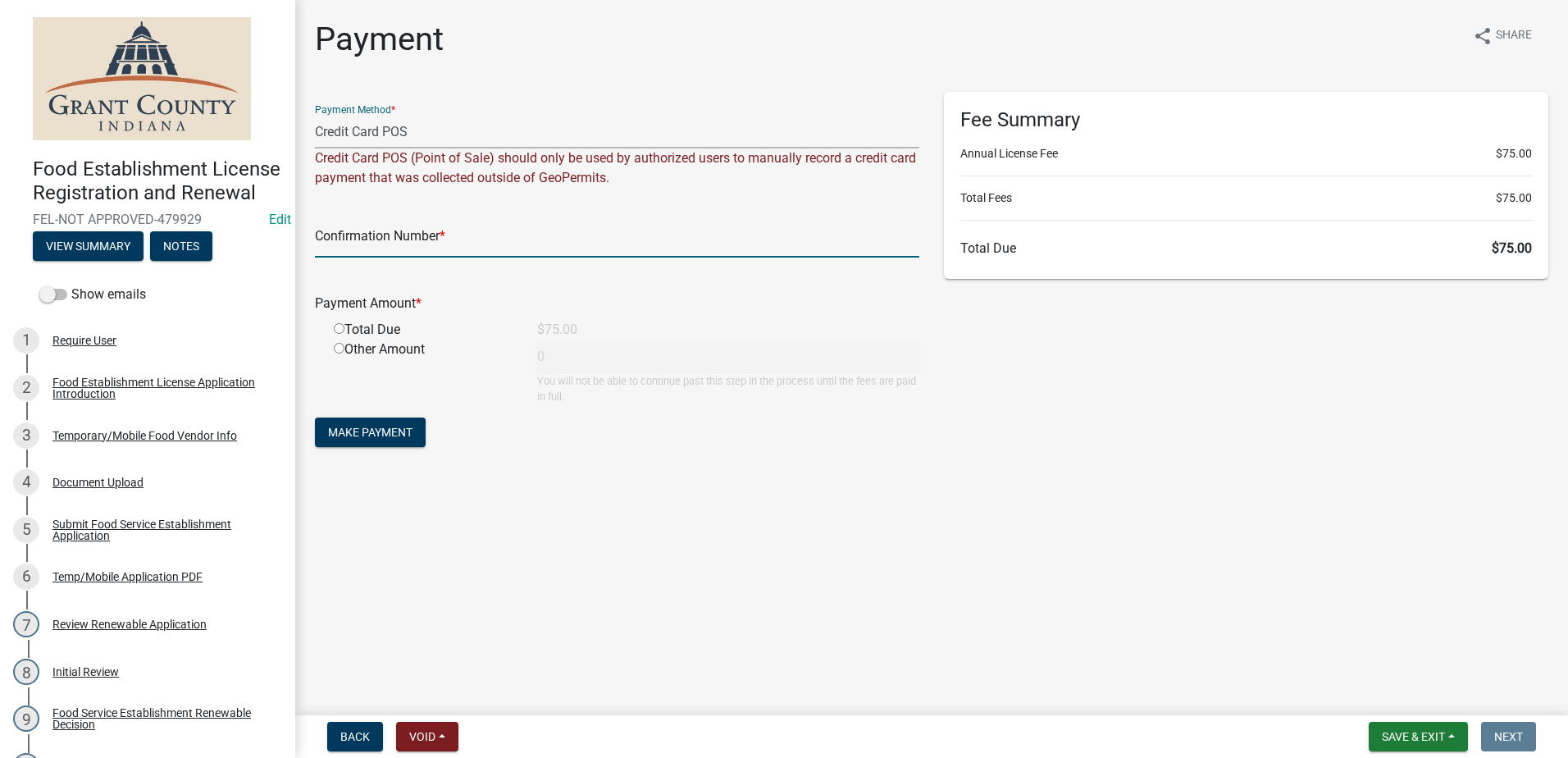
click at [543, 237] on input "text" at bounding box center [617, 240] width 604 height 33
type input "14991164"
click at [340, 344] on input "radio" at bounding box center [339, 349] width 11 height 11
radio input "true"
click at [416, 237] on input "14991164" at bounding box center [617, 240] width 604 height 33
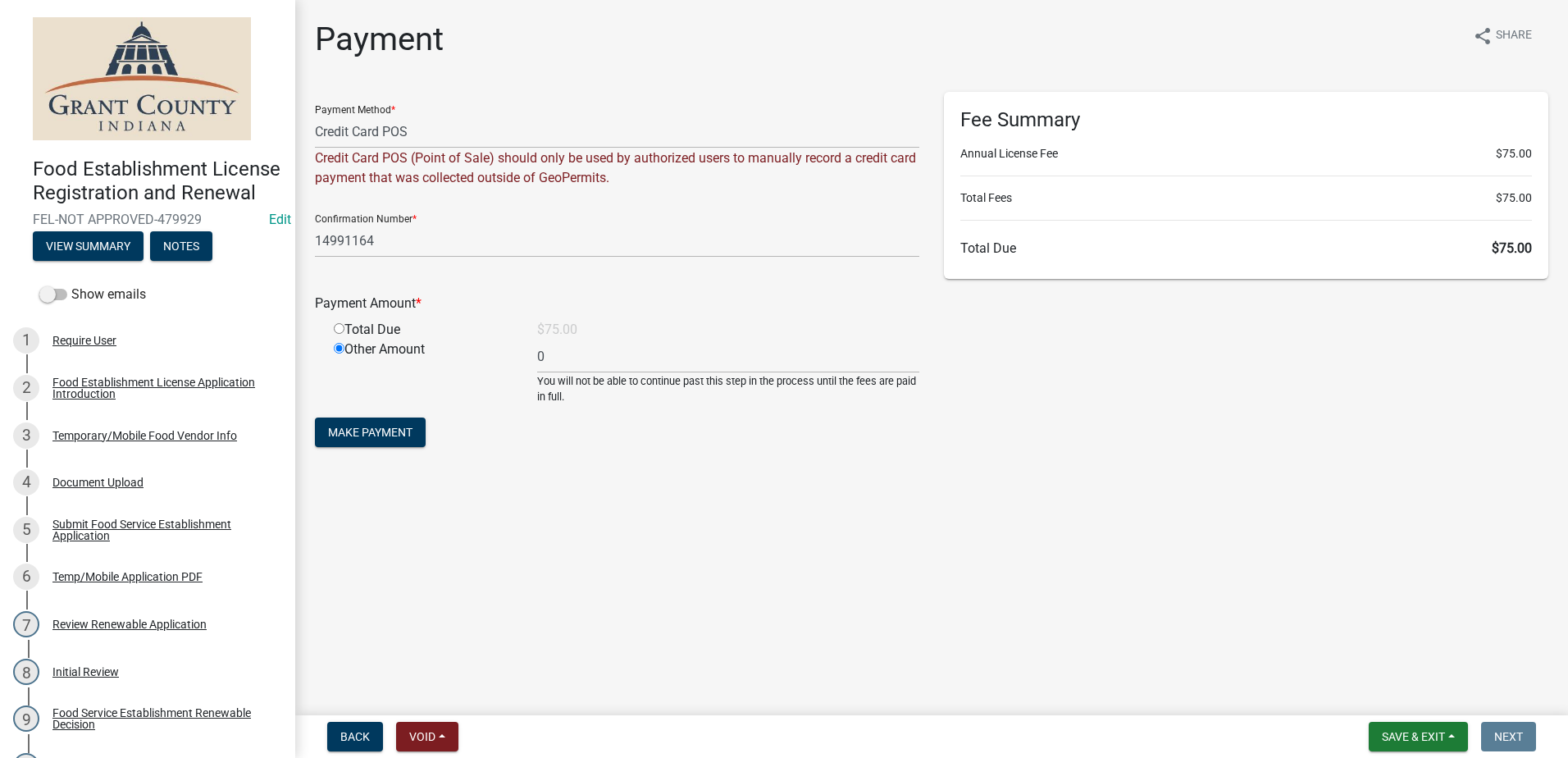
click at [342, 333] on input "radio" at bounding box center [339, 328] width 11 height 11
radio input "true"
radio input "false"
type input "75"
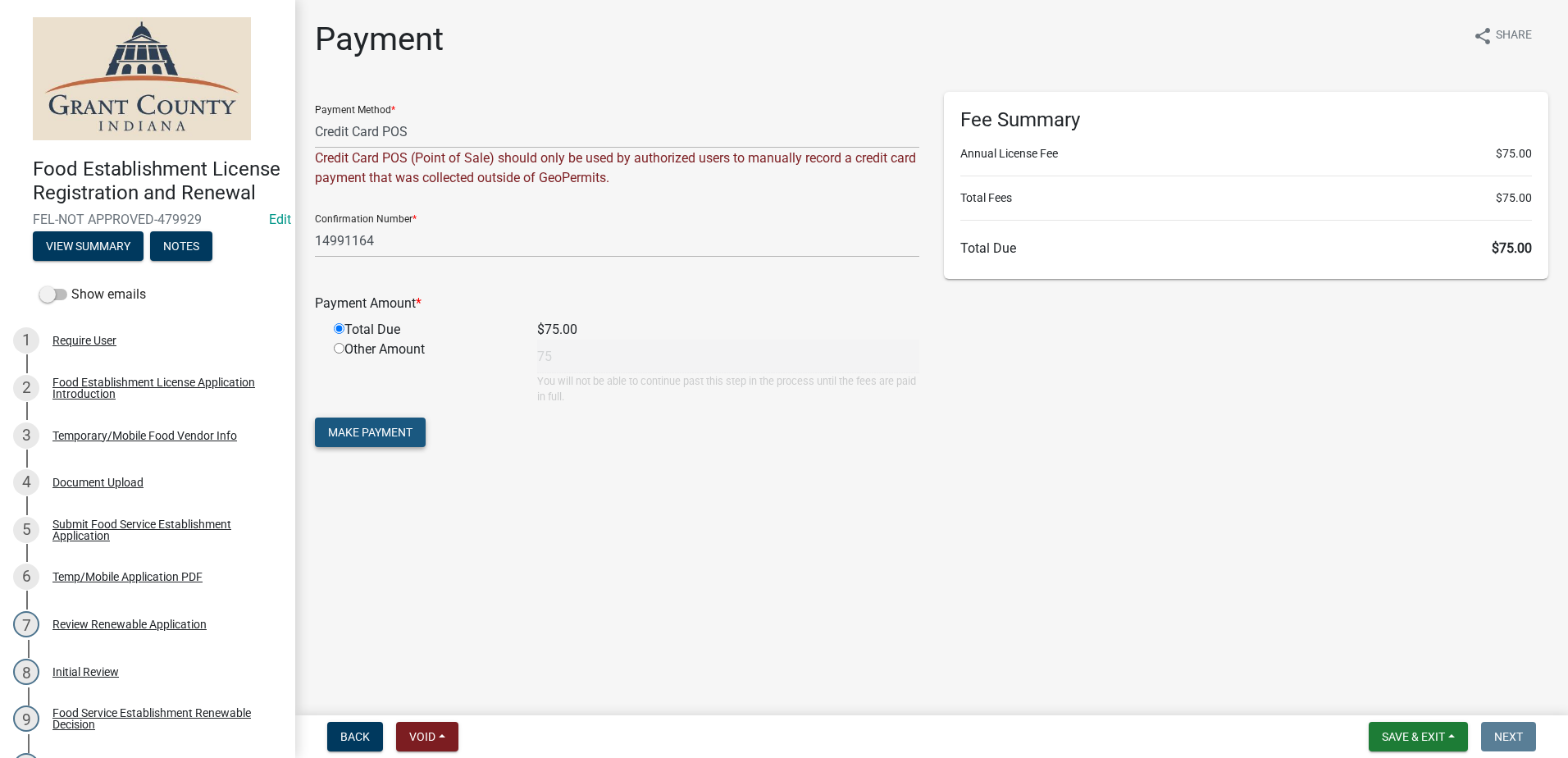
click at [359, 437] on span "Make Payment" at bounding box center [370, 432] width 84 height 13
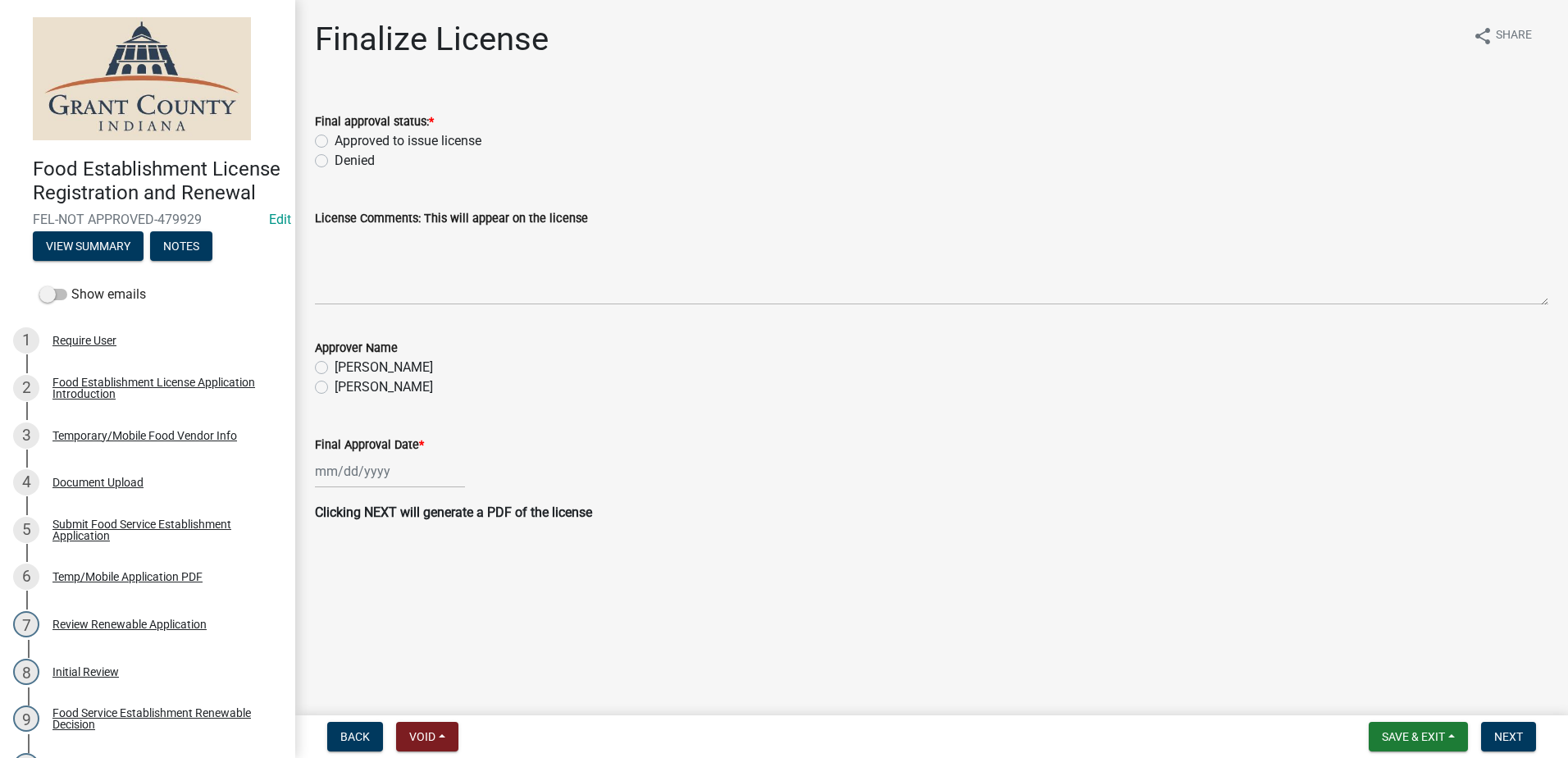
click at [334, 144] on label "Approved to issue license" at bounding box center [407, 141] width 147 height 19
click at [334, 142] on input "Approved to issue license" at bounding box center [340, 136] width 11 height 11
radio input "true"
click at [334, 386] on label "Angela McCollum" at bounding box center [384, 387] width 99 height 19
click at [334, 386] on input "Angela McCollum" at bounding box center [340, 383] width 11 height 11
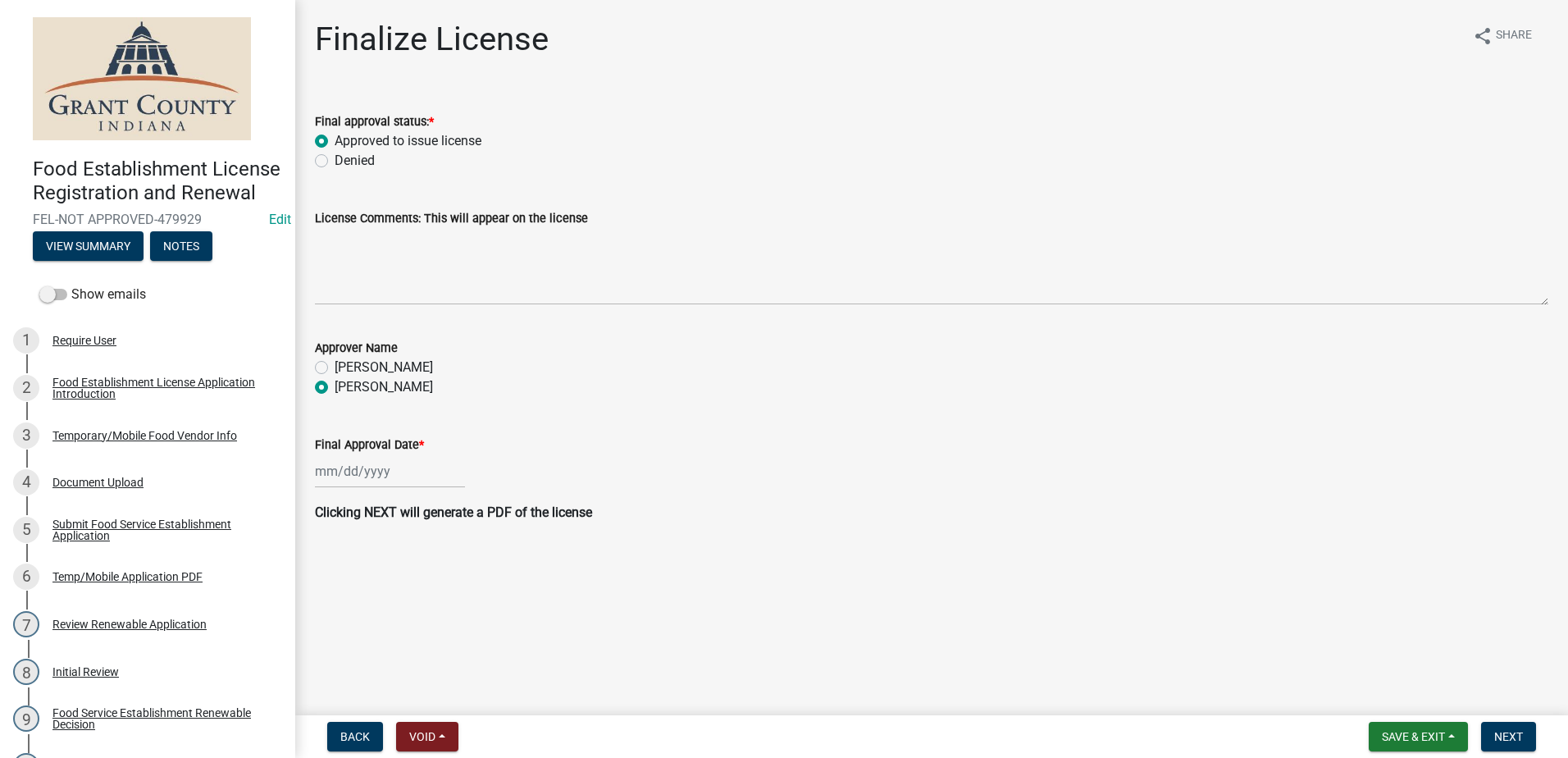
radio input "true"
select select "9"
select select "2025"
click at [377, 465] on div "Jan Feb Mar Apr May Jun Jul Aug Sep Oct Nov Dec 1525 1526 1527 1528 1529 1530 1…" at bounding box center [390, 471] width 150 height 33
click at [385, 607] on div "17" at bounding box center [384, 611] width 26 height 26
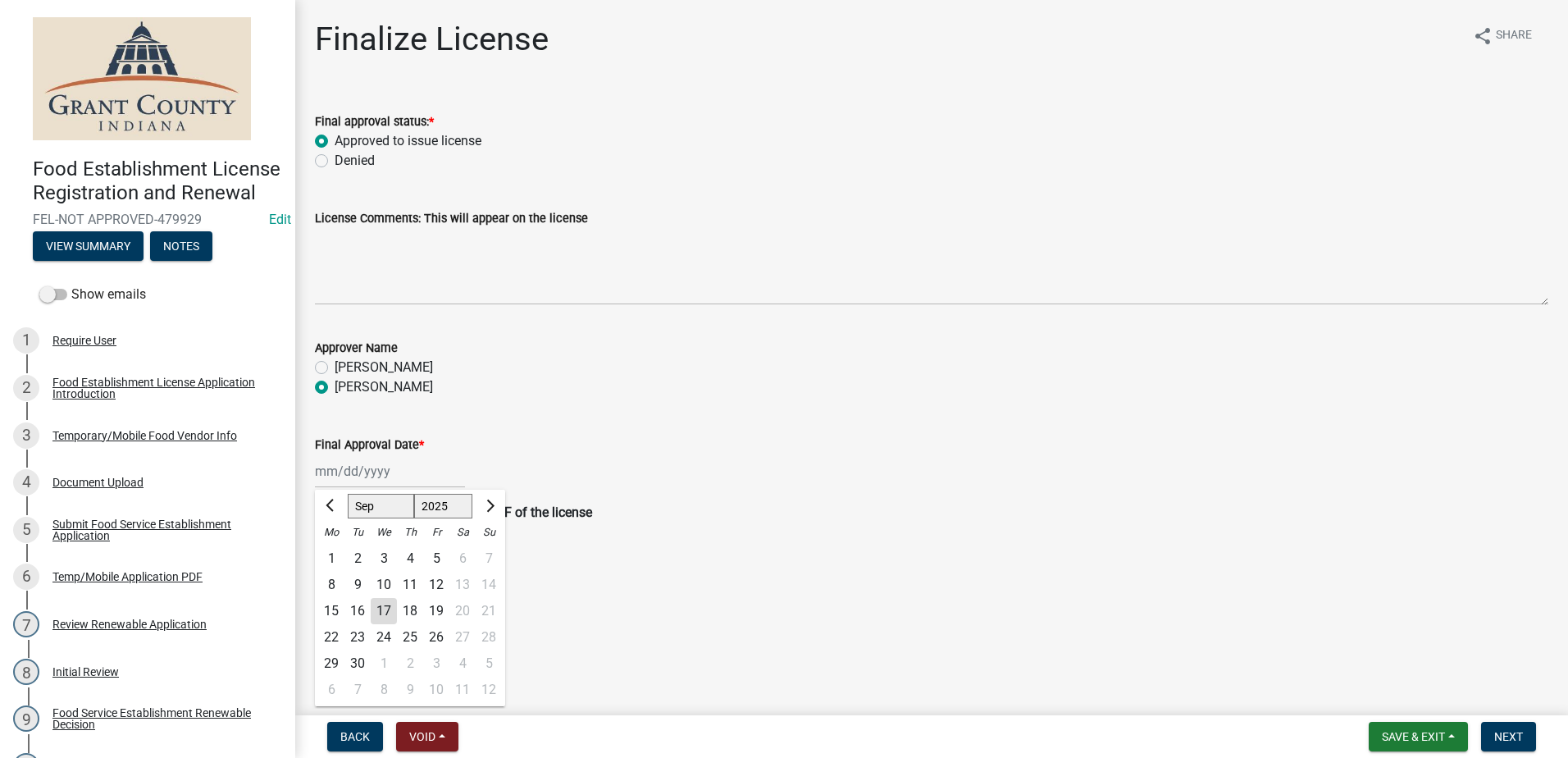
type input "09/17/2025"
click at [1500, 735] on span "Next" at bounding box center [1508, 736] width 29 height 13
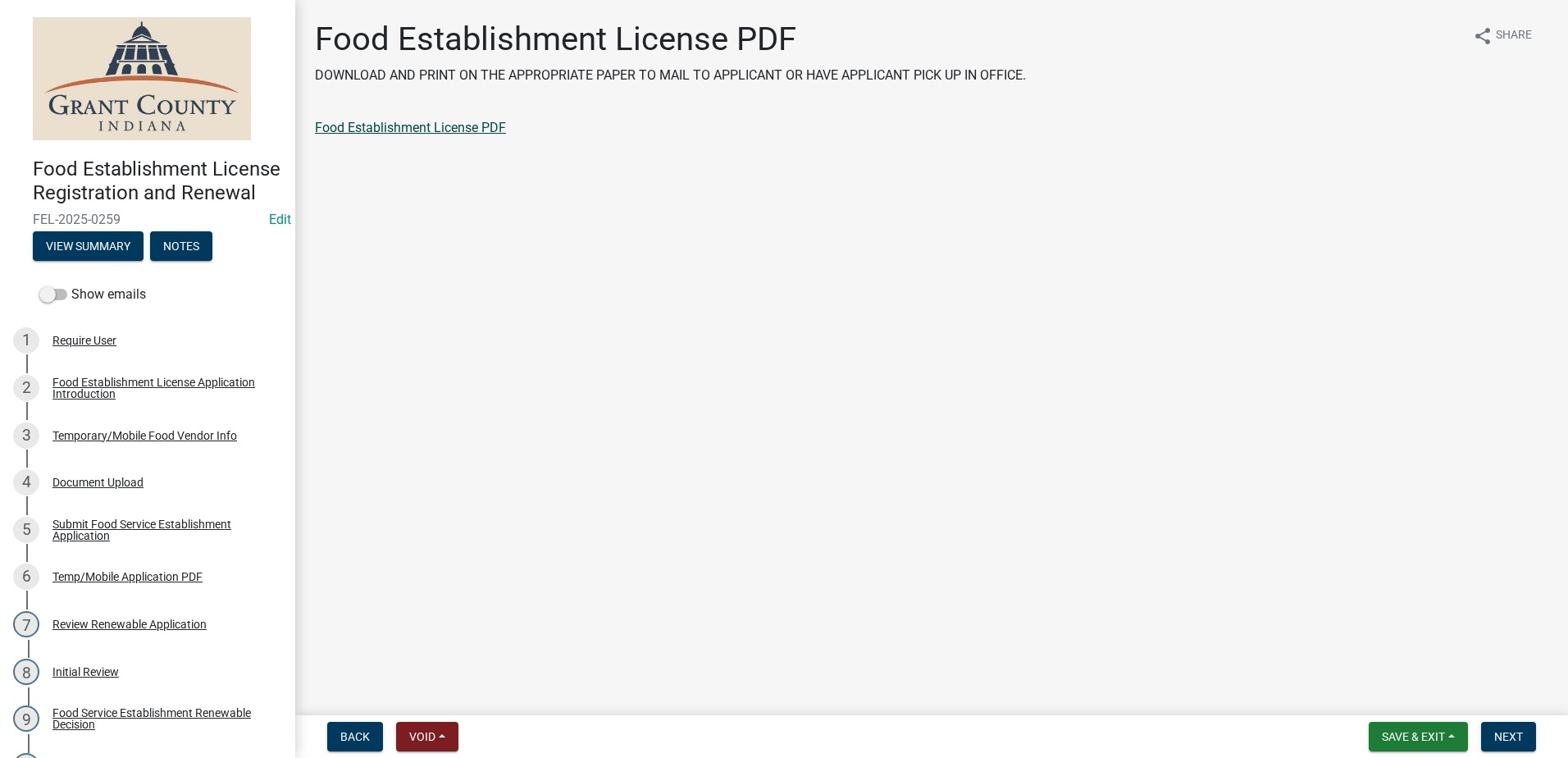
click at [368, 129] on link "Food Establishment License PDF" at bounding box center [410, 128] width 191 height 16
click at [1513, 726] on button "Next" at bounding box center [1508, 737] width 55 height 30
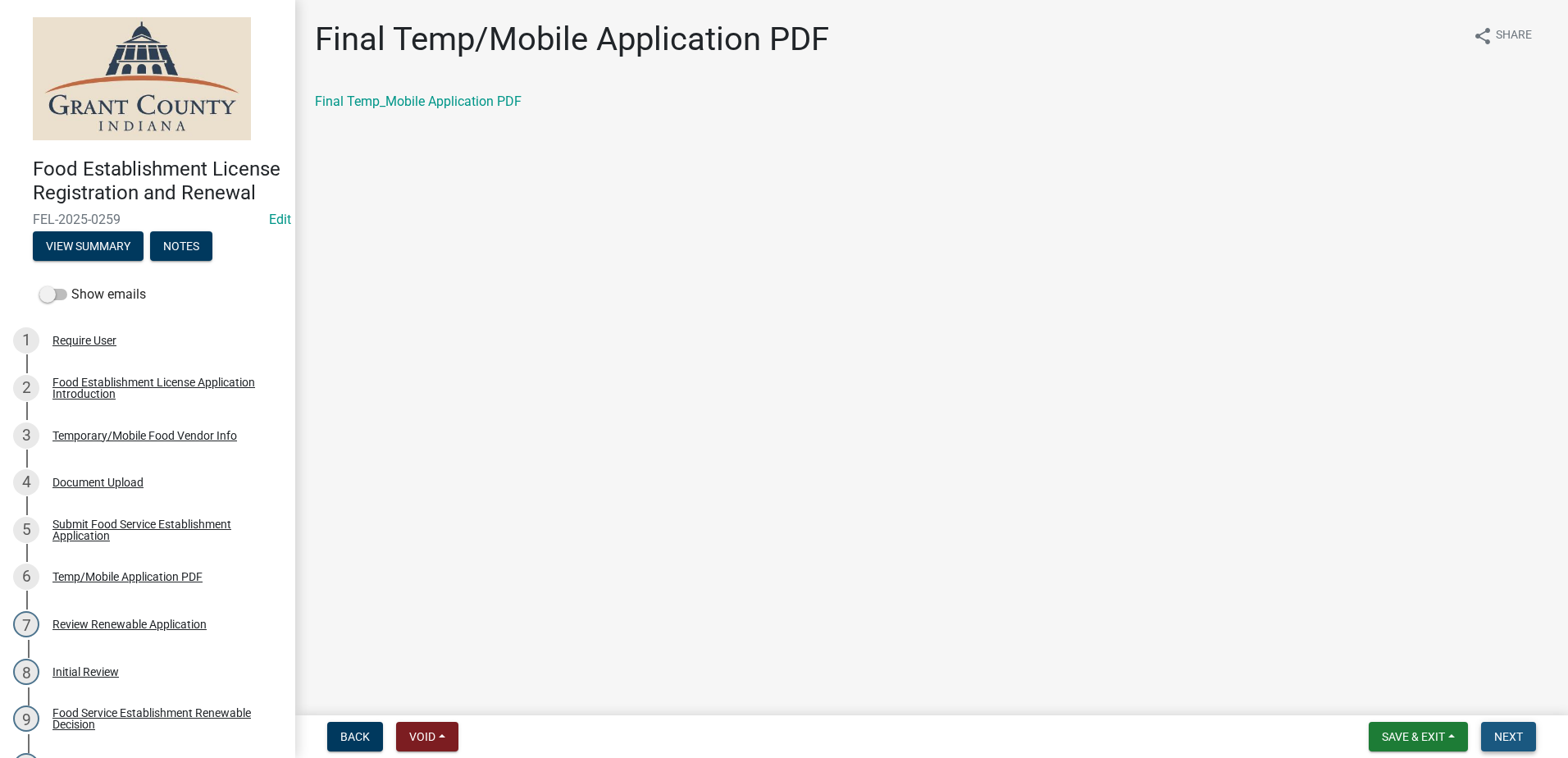
click at [1513, 726] on button "Next" at bounding box center [1508, 737] width 55 height 30
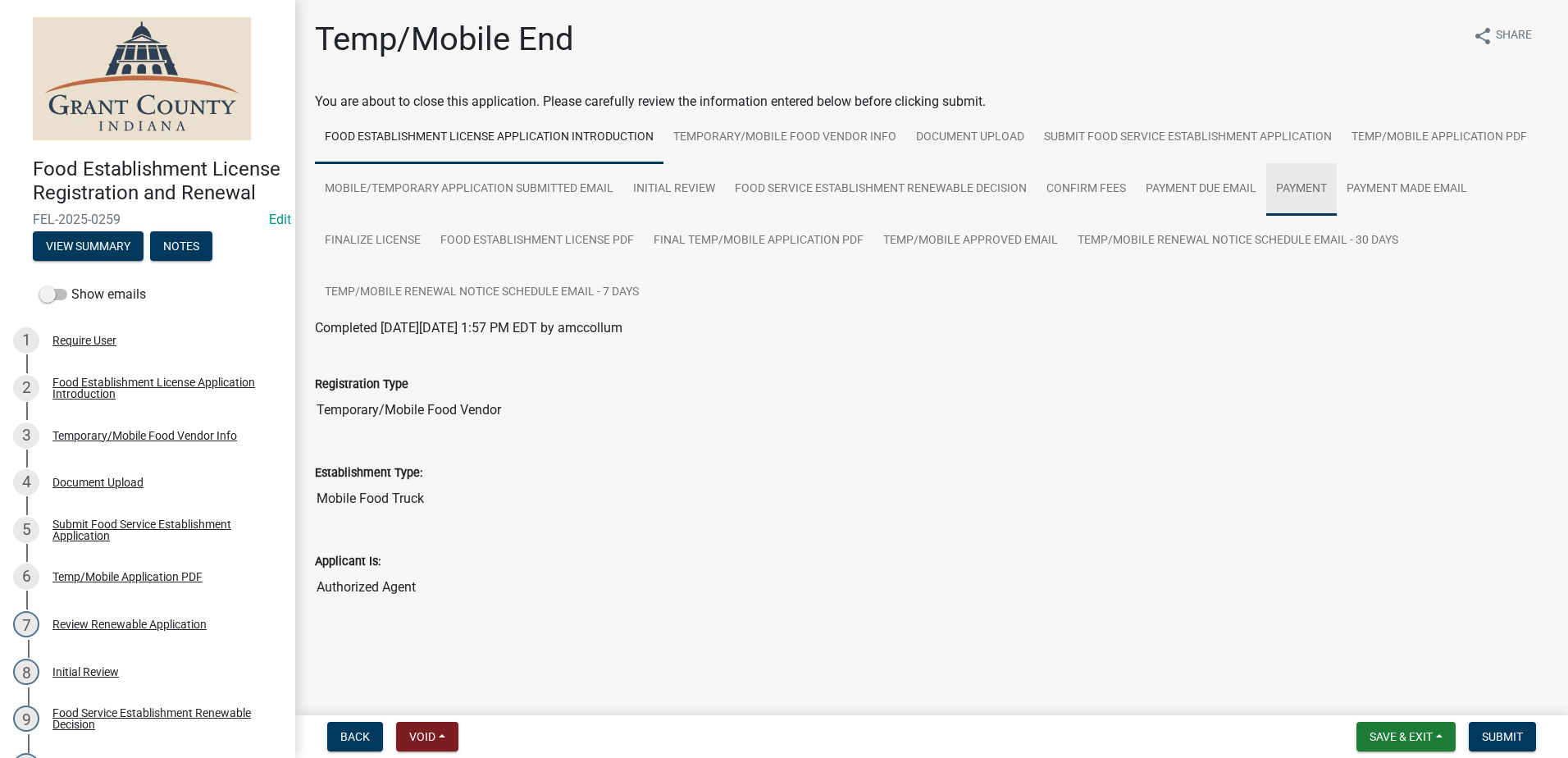
click at [1293, 174] on link "Payment" at bounding box center [1301, 189] width 70 height 53
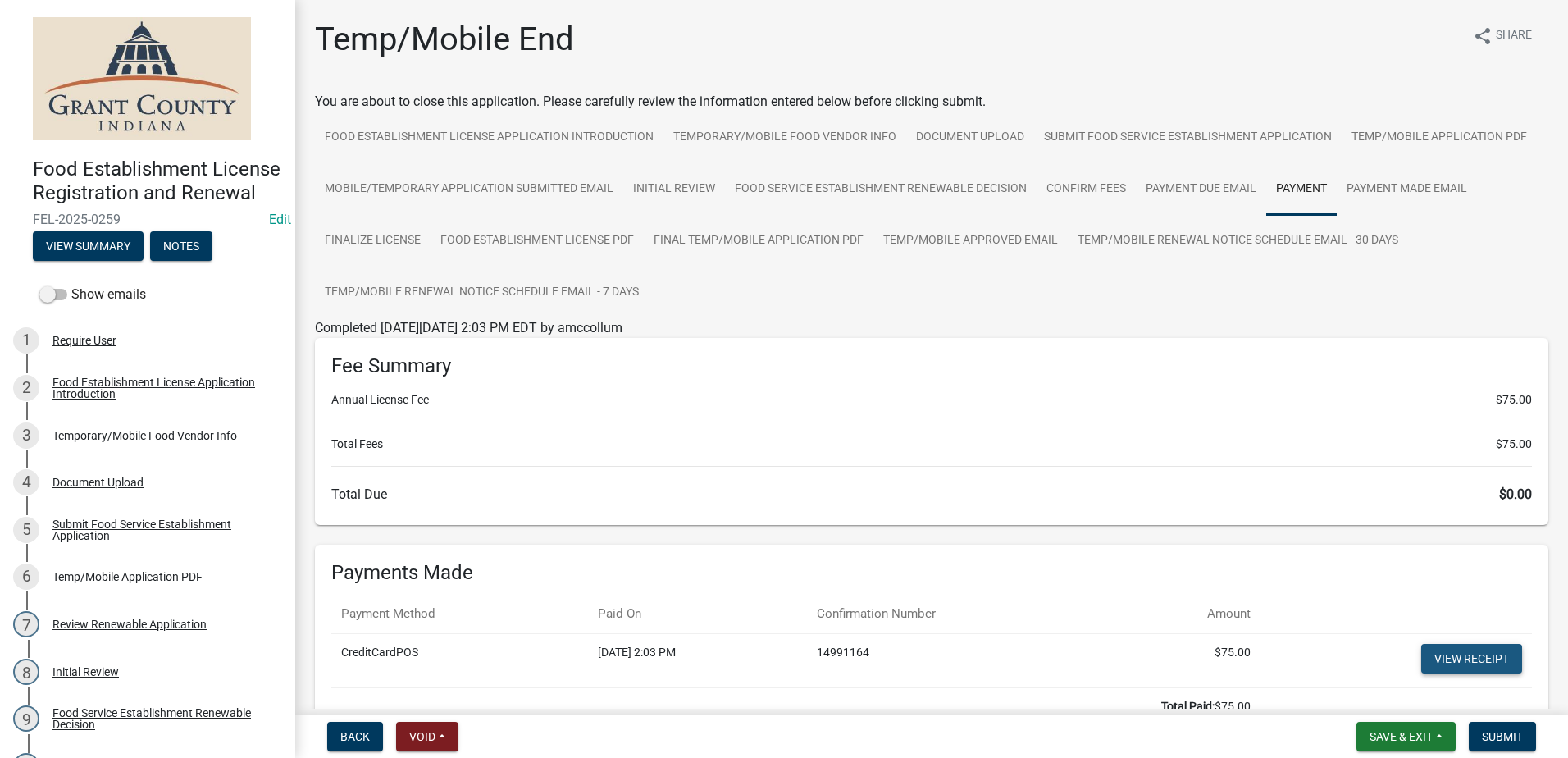
click at [1438, 653] on link "View receipt" at bounding box center [1471, 659] width 101 height 30
click at [1497, 730] on span "Submit" at bounding box center [1502, 736] width 41 height 13
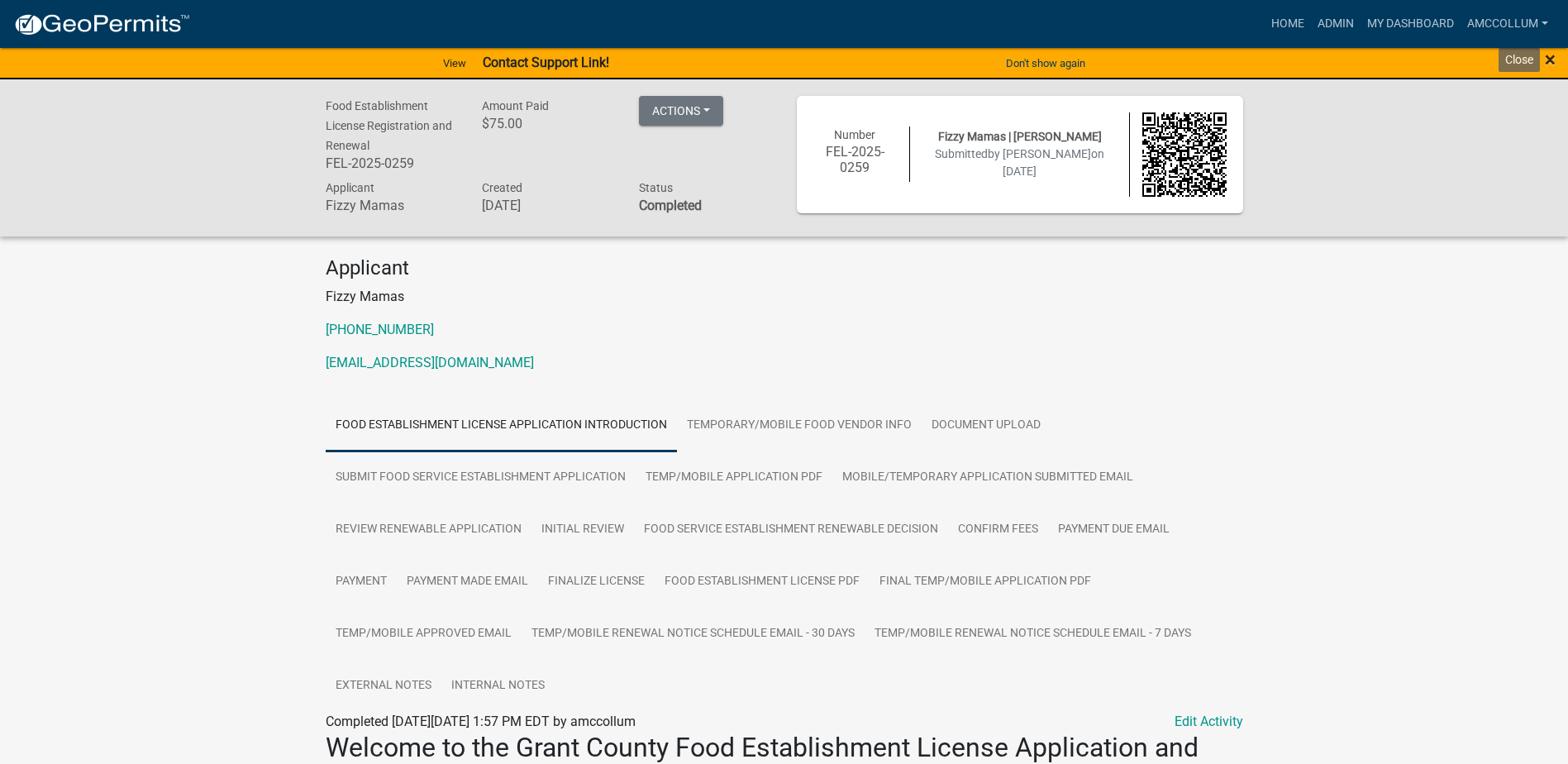
click at [1547, 56] on span "×" at bounding box center [1550, 59] width 11 height 23
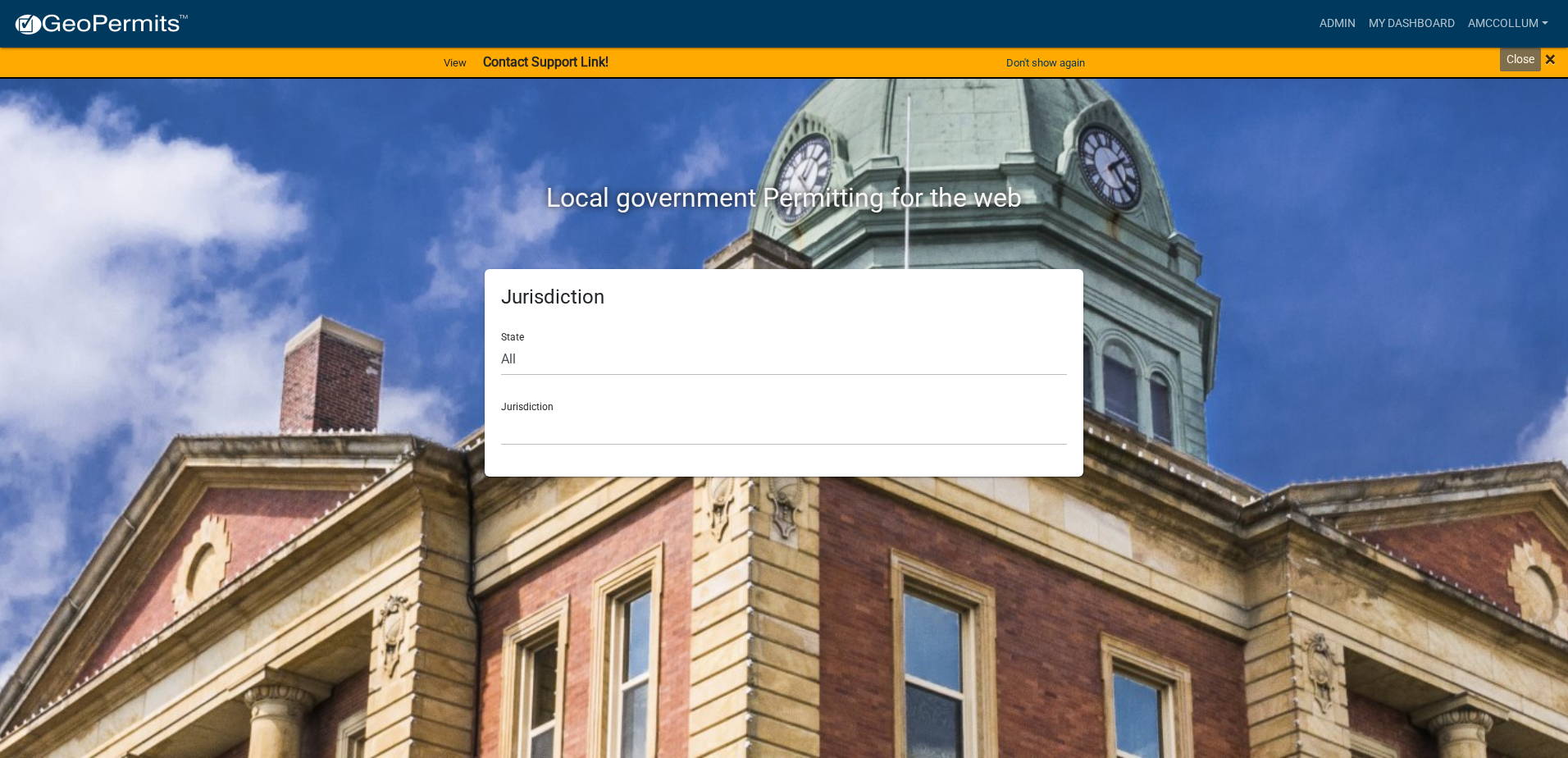
click at [1545, 61] on span "×" at bounding box center [1550, 59] width 11 height 23
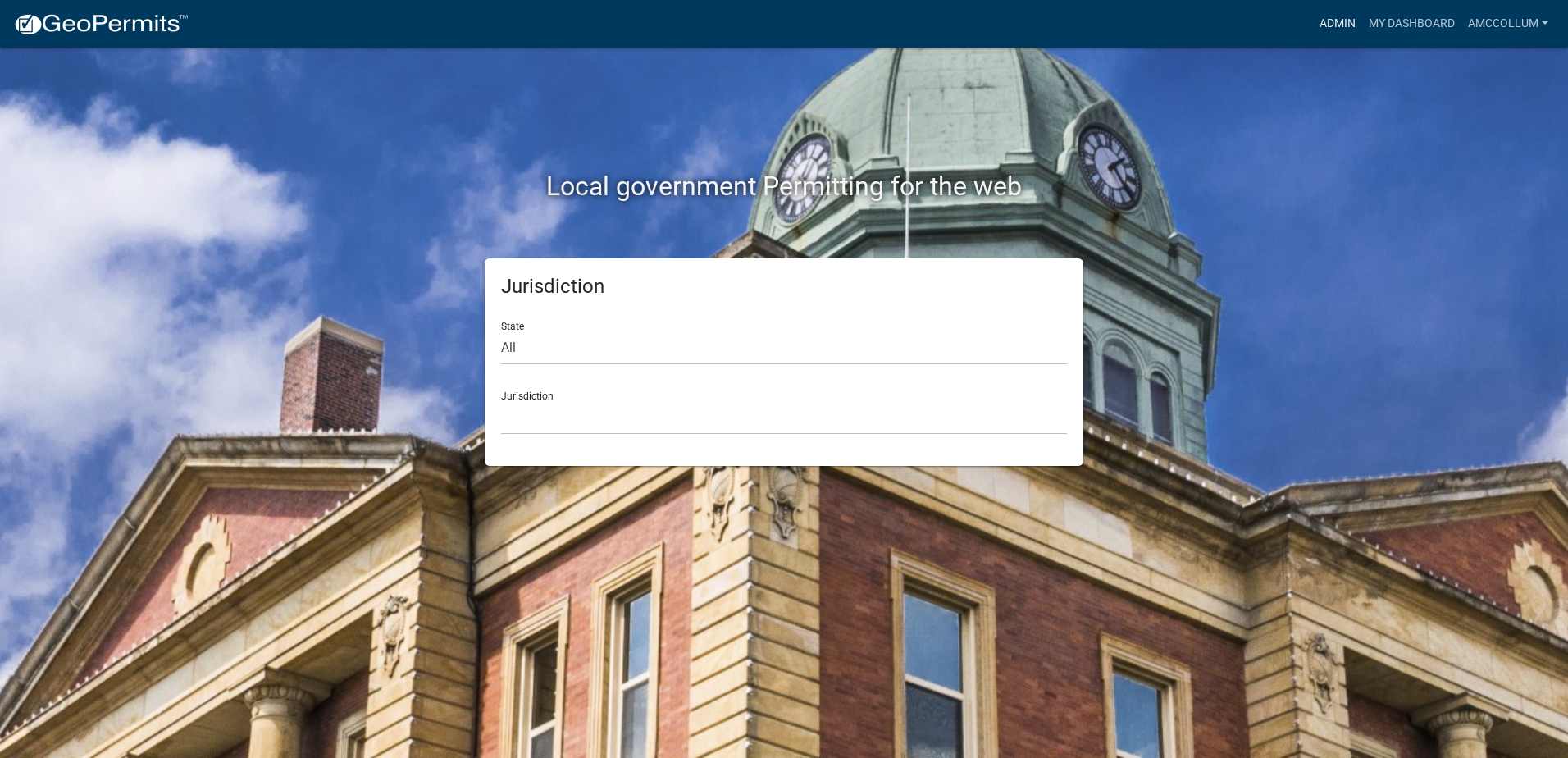
click at [1325, 11] on link "Admin" at bounding box center [1337, 23] width 49 height 31
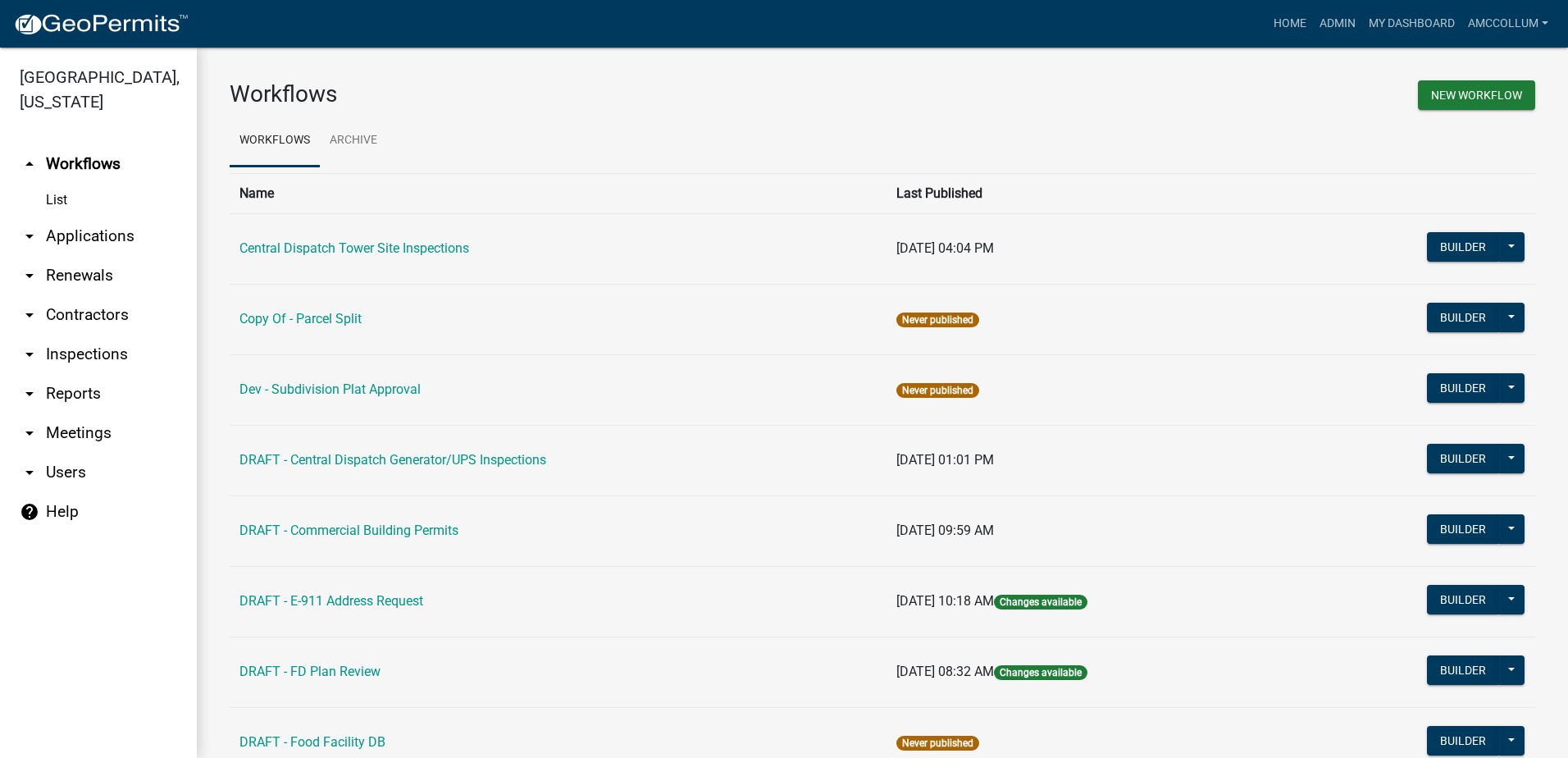
click at [105, 217] on link "arrow_drop_down Applications" at bounding box center [99, 236] width 197 height 40
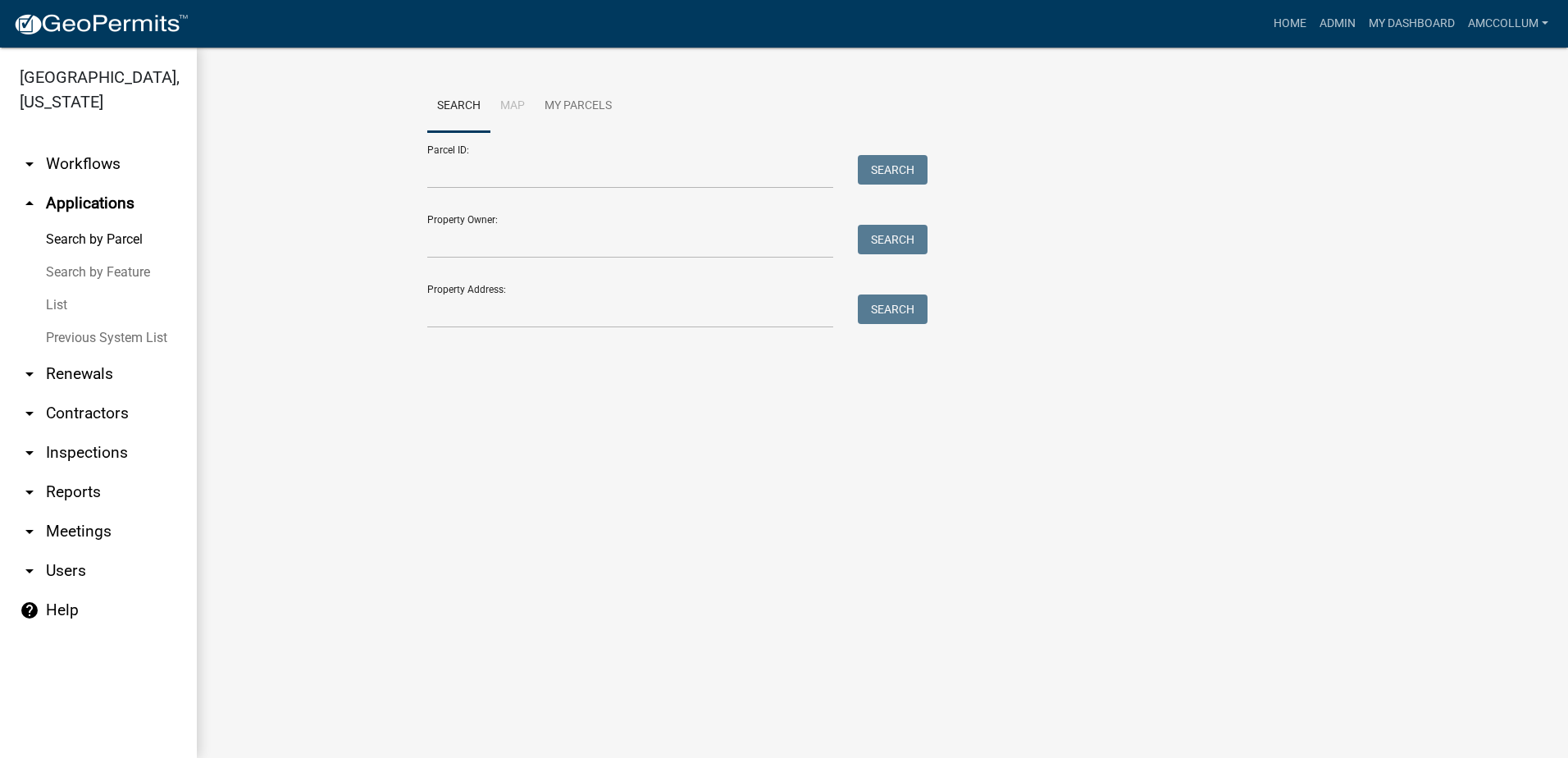
click at [66, 289] on link "List" at bounding box center [99, 305] width 197 height 33
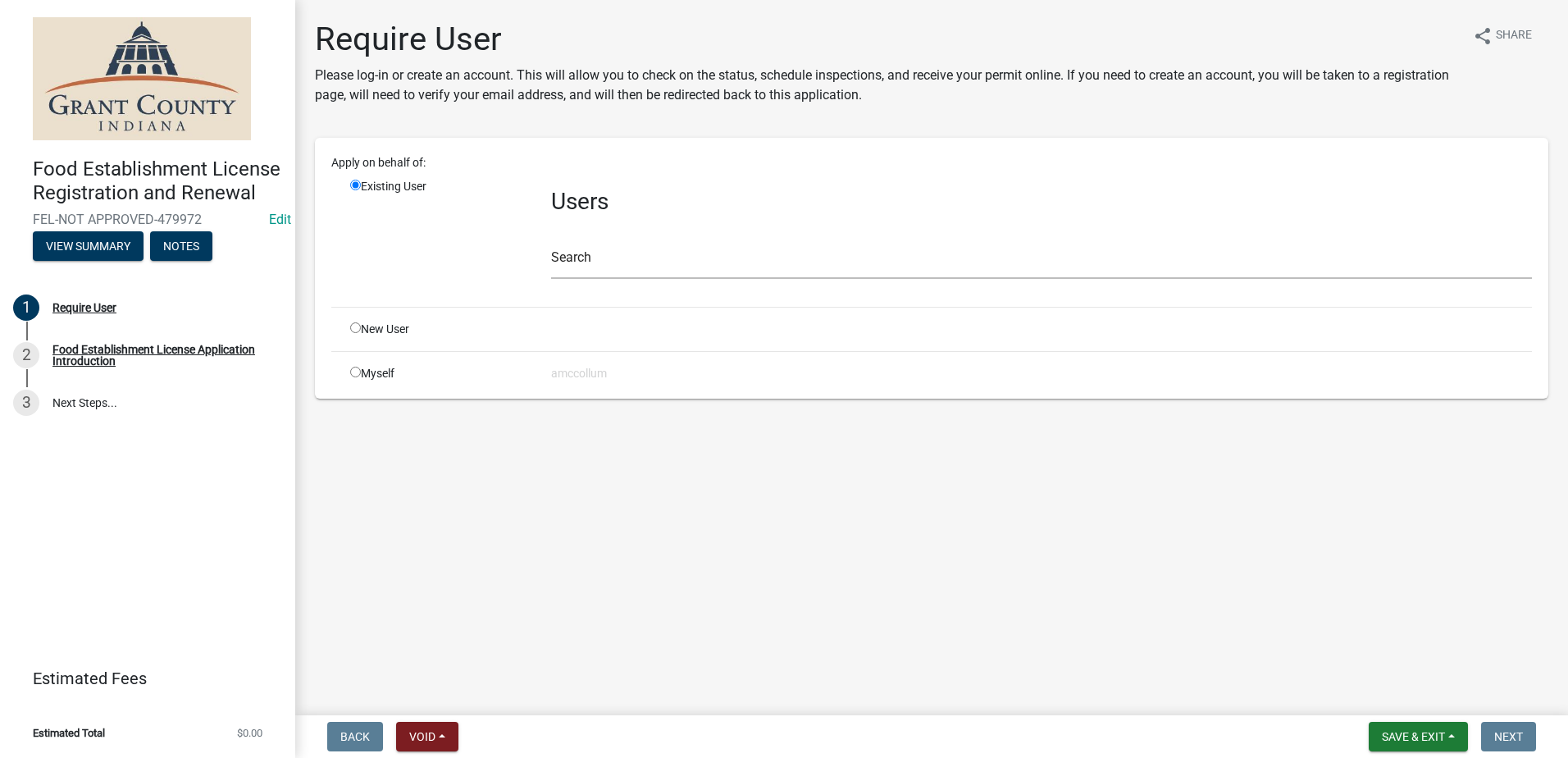
click at [355, 327] on input "radio" at bounding box center [355, 327] width 11 height 11
radio input "true"
radio input "false"
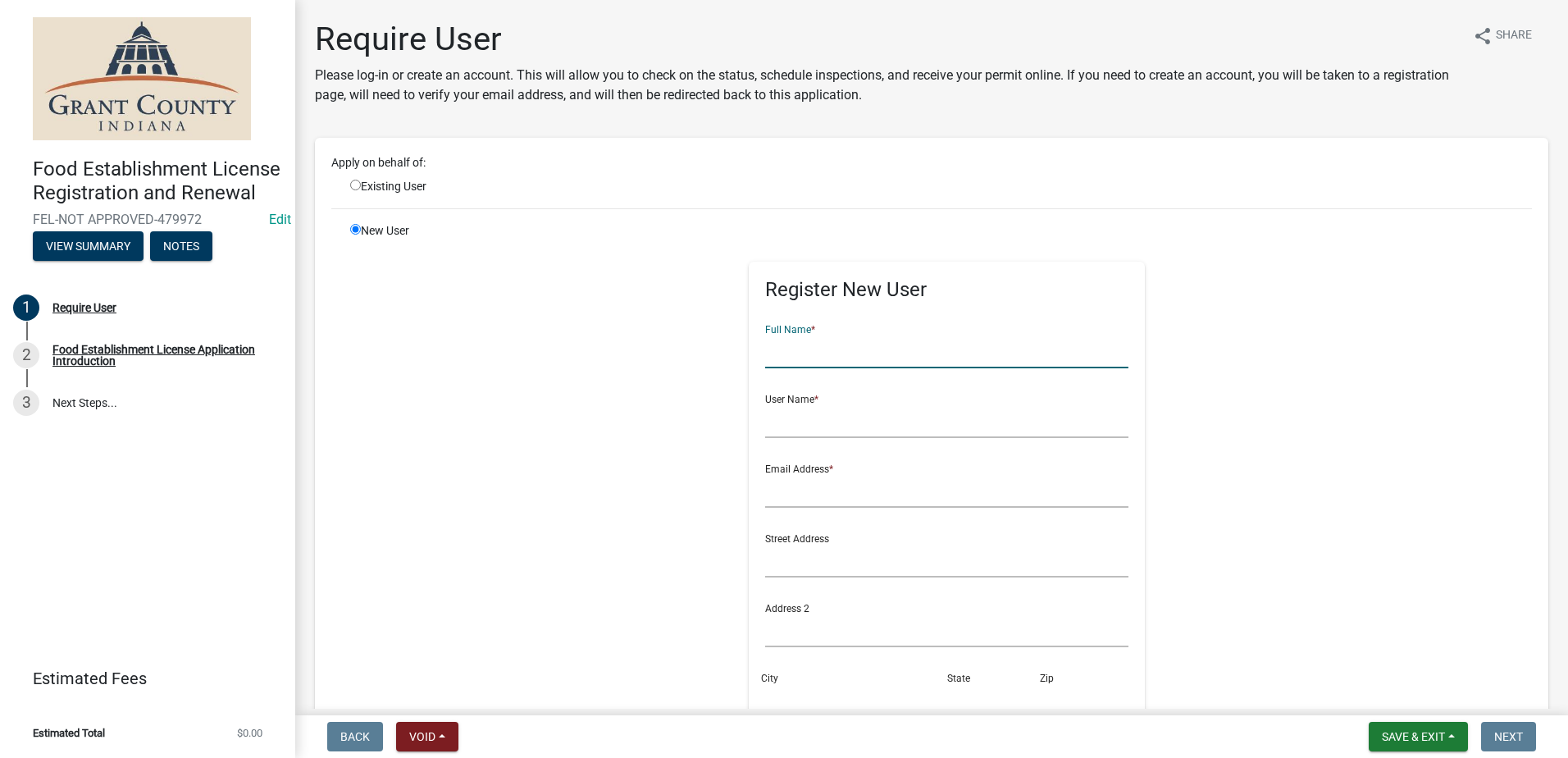
click at [818, 354] on input "text" at bounding box center [946, 351] width 363 height 33
type input "Boomtown Donuts Truck"
click at [803, 419] on input "text" at bounding box center [946, 421] width 363 height 33
type input "[PERSON_NAME]"
click at [810, 491] on input "text" at bounding box center [946, 491] width 363 height 33
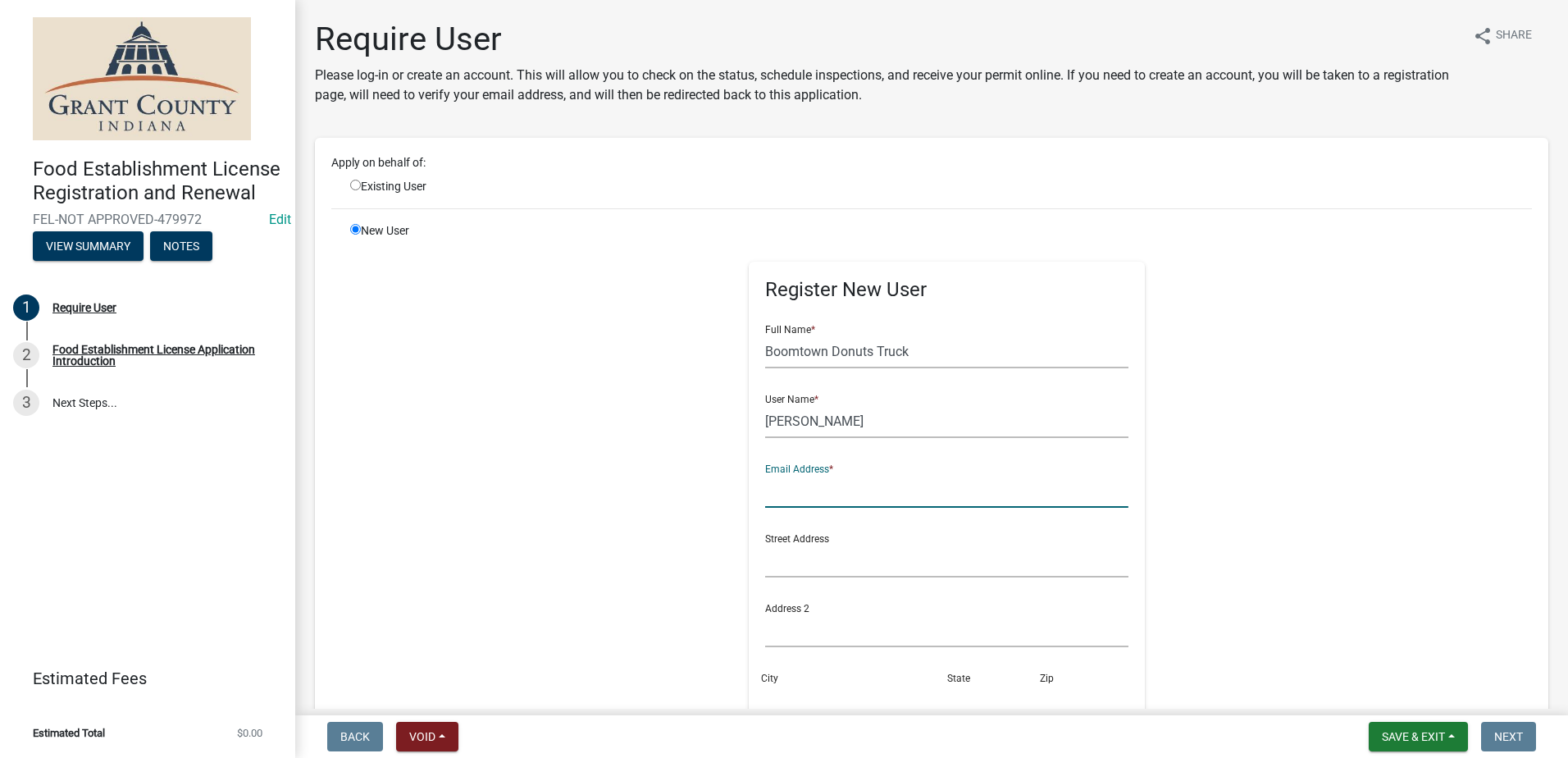
type input "y"
type input "[PERSON_NAME][EMAIL_ADDRESS][DOMAIN_NAME]"
click at [912, 562] on input "text" at bounding box center [946, 561] width 363 height 33
type input "[STREET_ADDRESS]"
click at [846, 635] on input "text" at bounding box center [946, 630] width 363 height 33
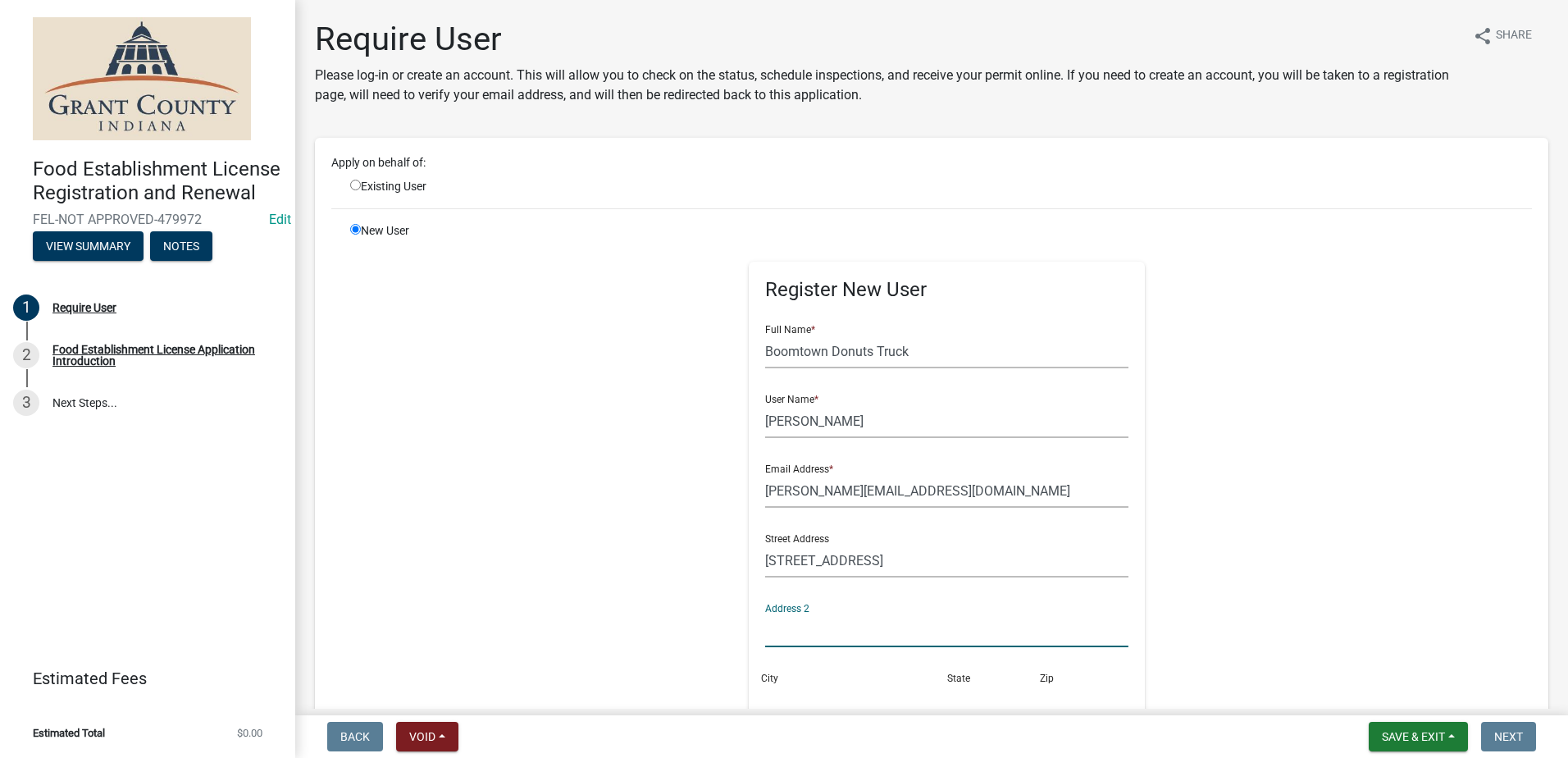
click at [859, 688] on input "City" at bounding box center [853, 700] width 177 height 33
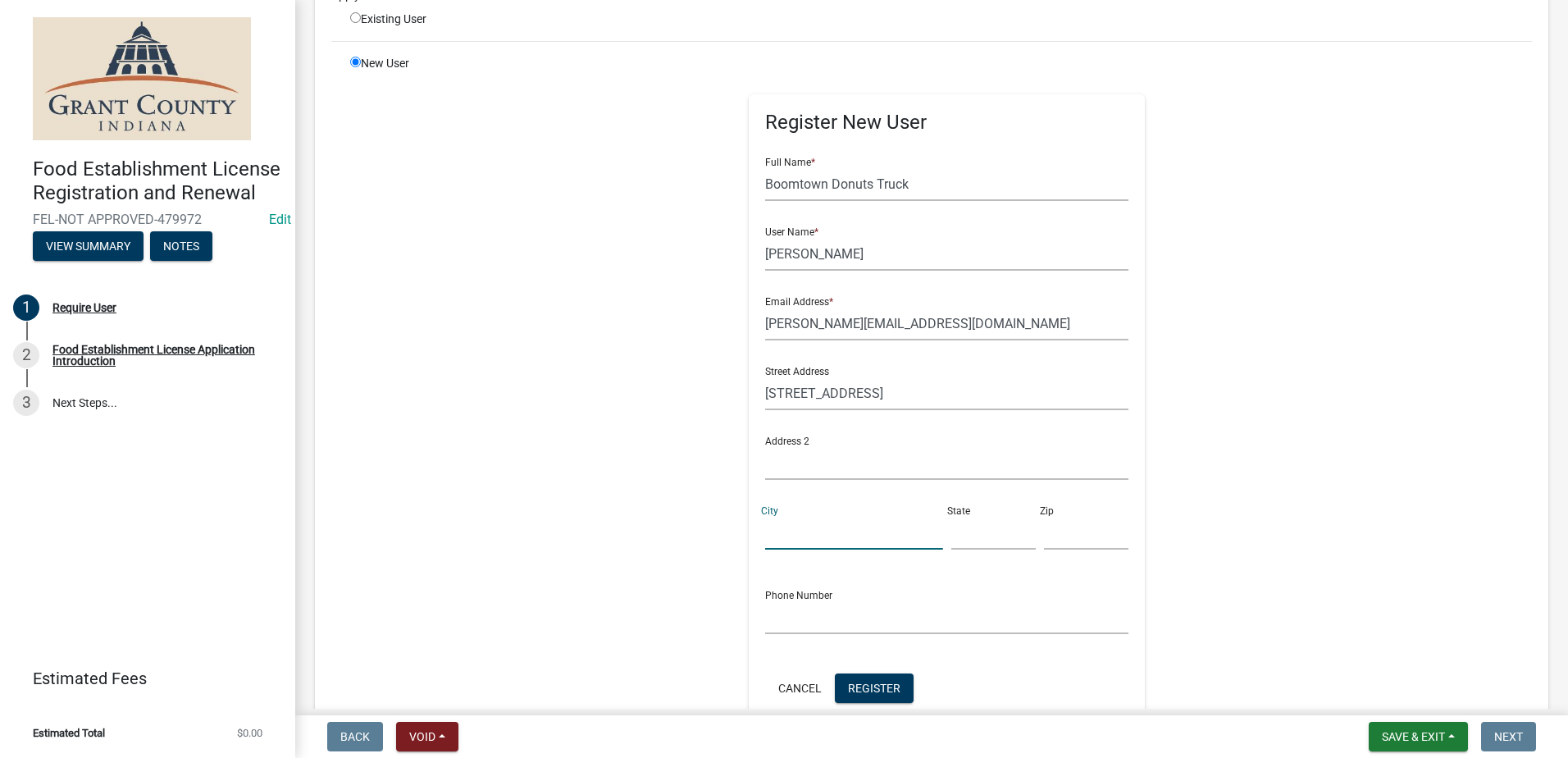
scroll to position [328, 0]
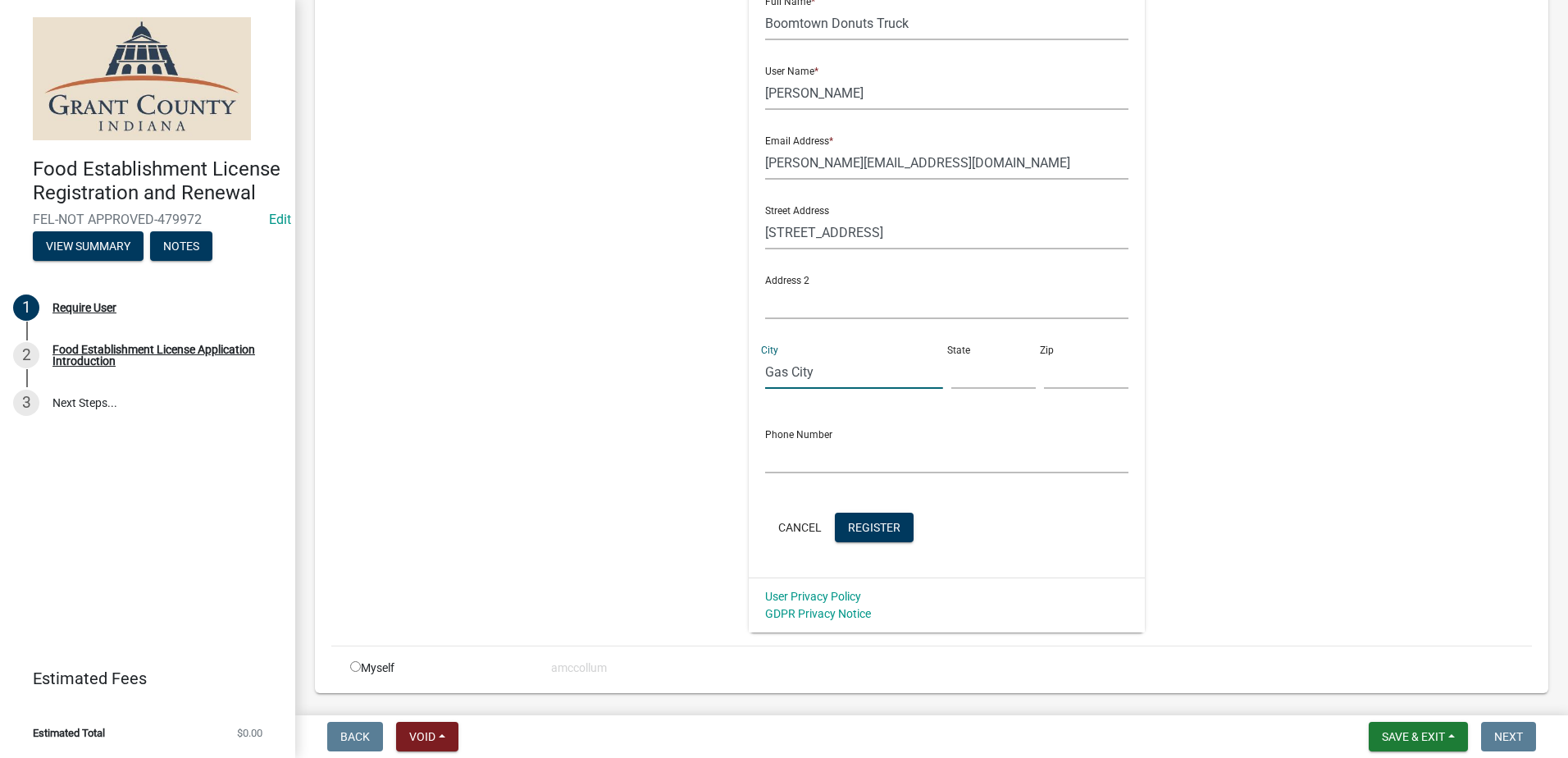
type input "Gas City"
type input "IN"
type input "46933"
click at [786, 463] on input "text" at bounding box center [946, 456] width 363 height 33
type input "[PHONE_NUMBER]"
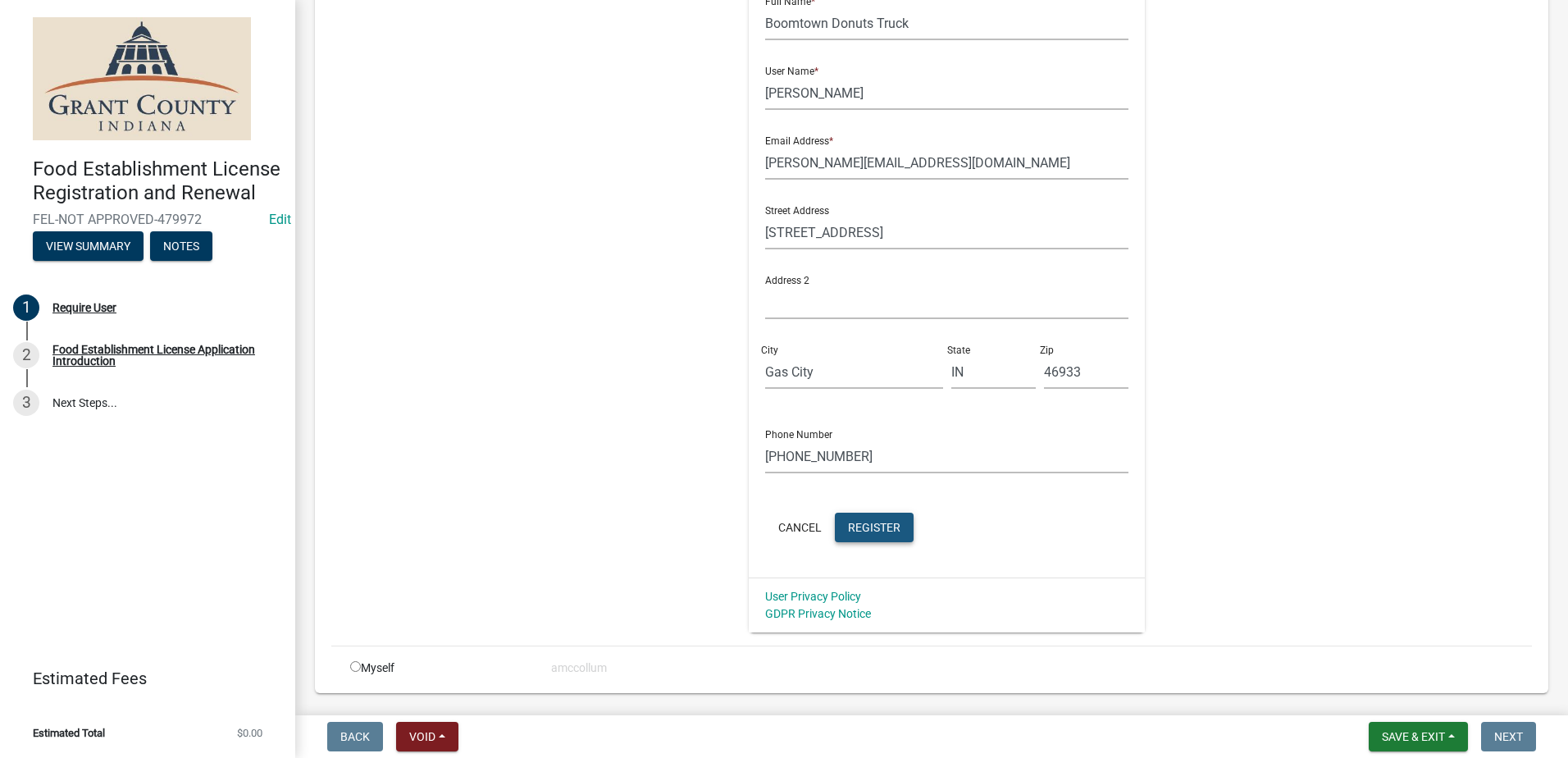
click at [860, 519] on button "Register" at bounding box center [874, 527] width 78 height 30
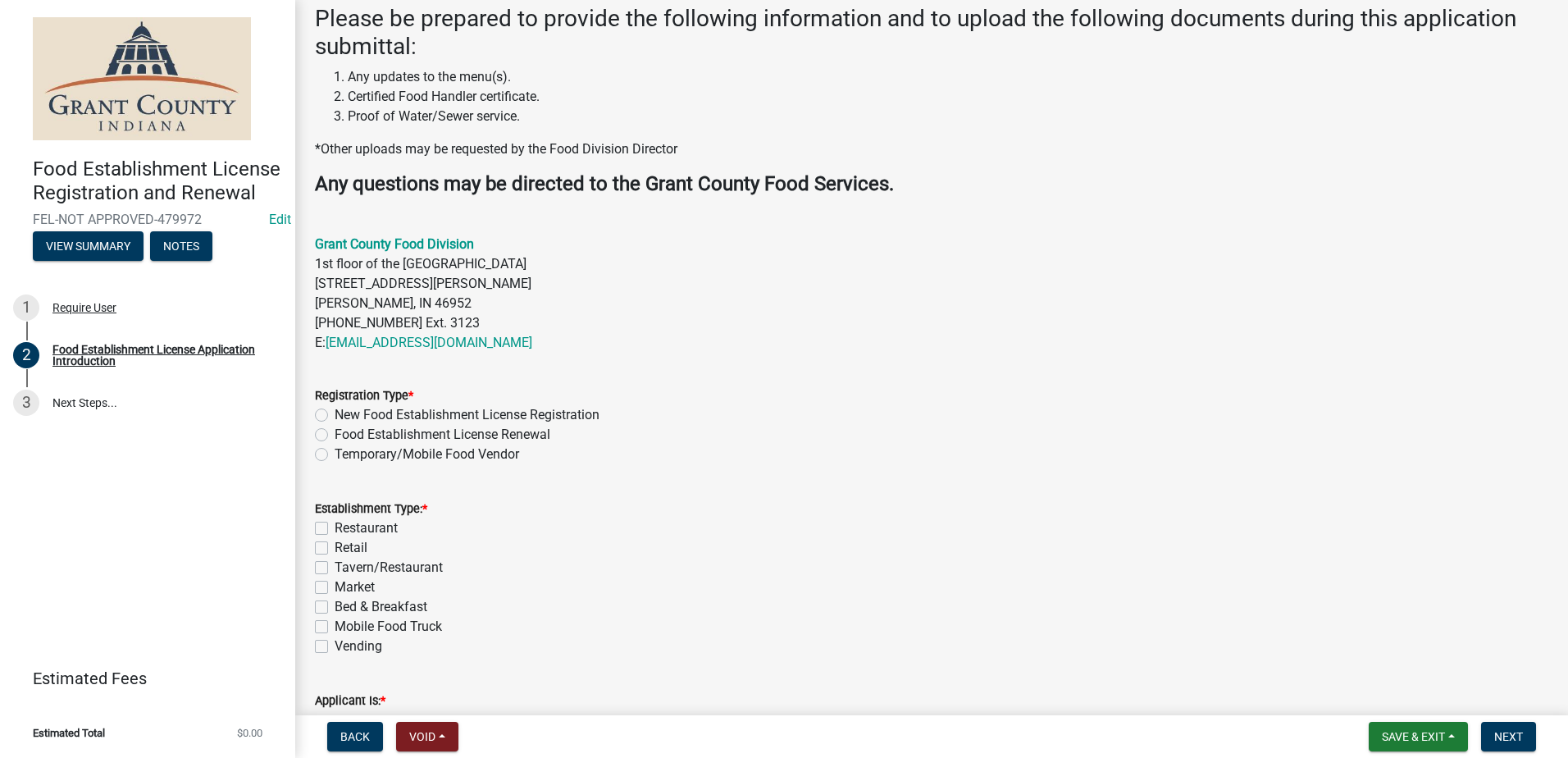
click at [334, 450] on label "Temporary/Mobile Food Vendor" at bounding box center [427, 454] width 185 height 19
click at [334, 450] on input "Temporary/Mobile Food Vendor" at bounding box center [340, 450] width 11 height 11
radio input "true"
click at [334, 625] on label "Mobile Food Truck" at bounding box center [388, 627] width 107 height 19
click at [334, 625] on input "Mobile Food Truck" at bounding box center [340, 622] width 11 height 11
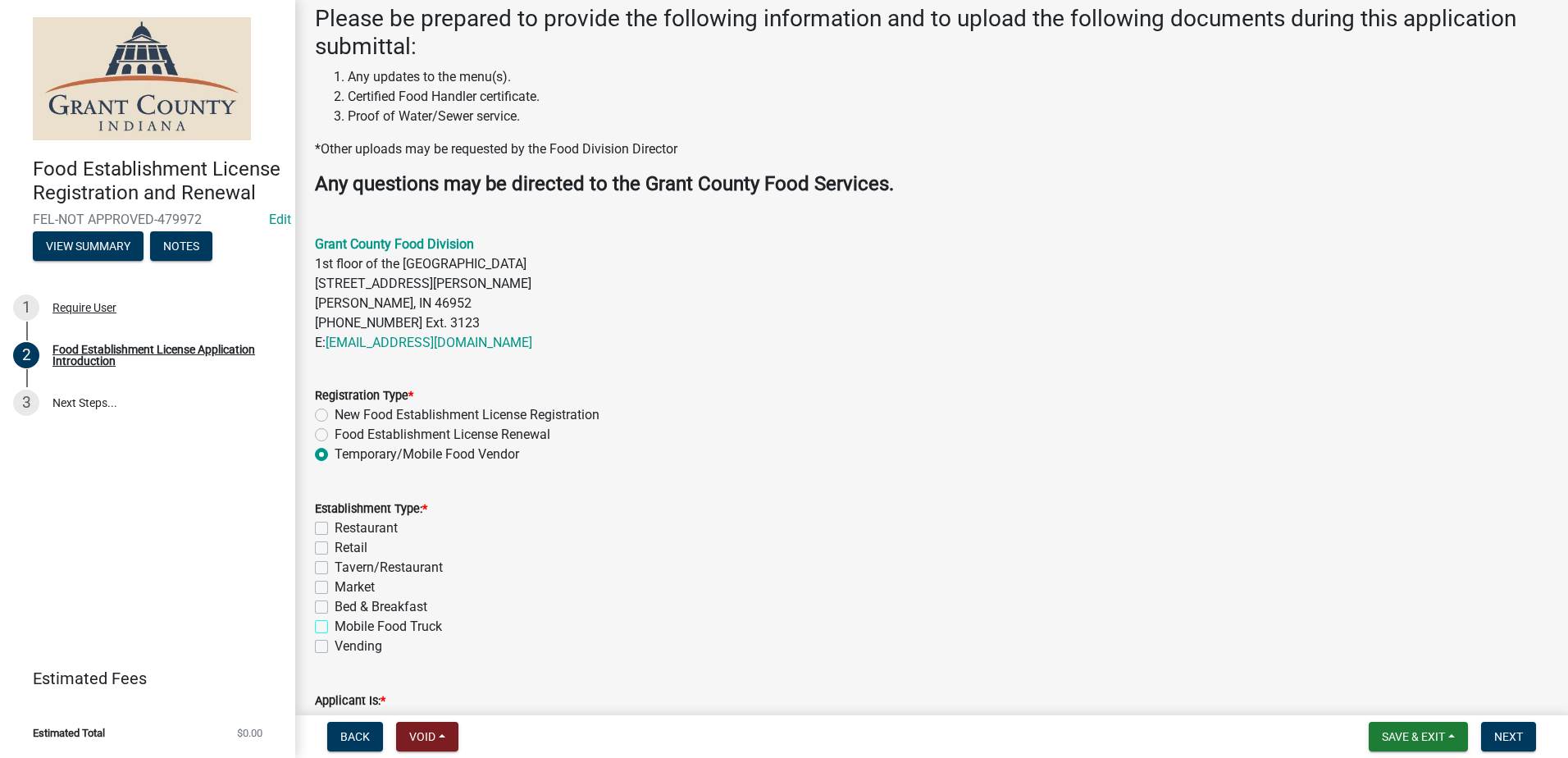
checkbox input "true"
checkbox input "false"
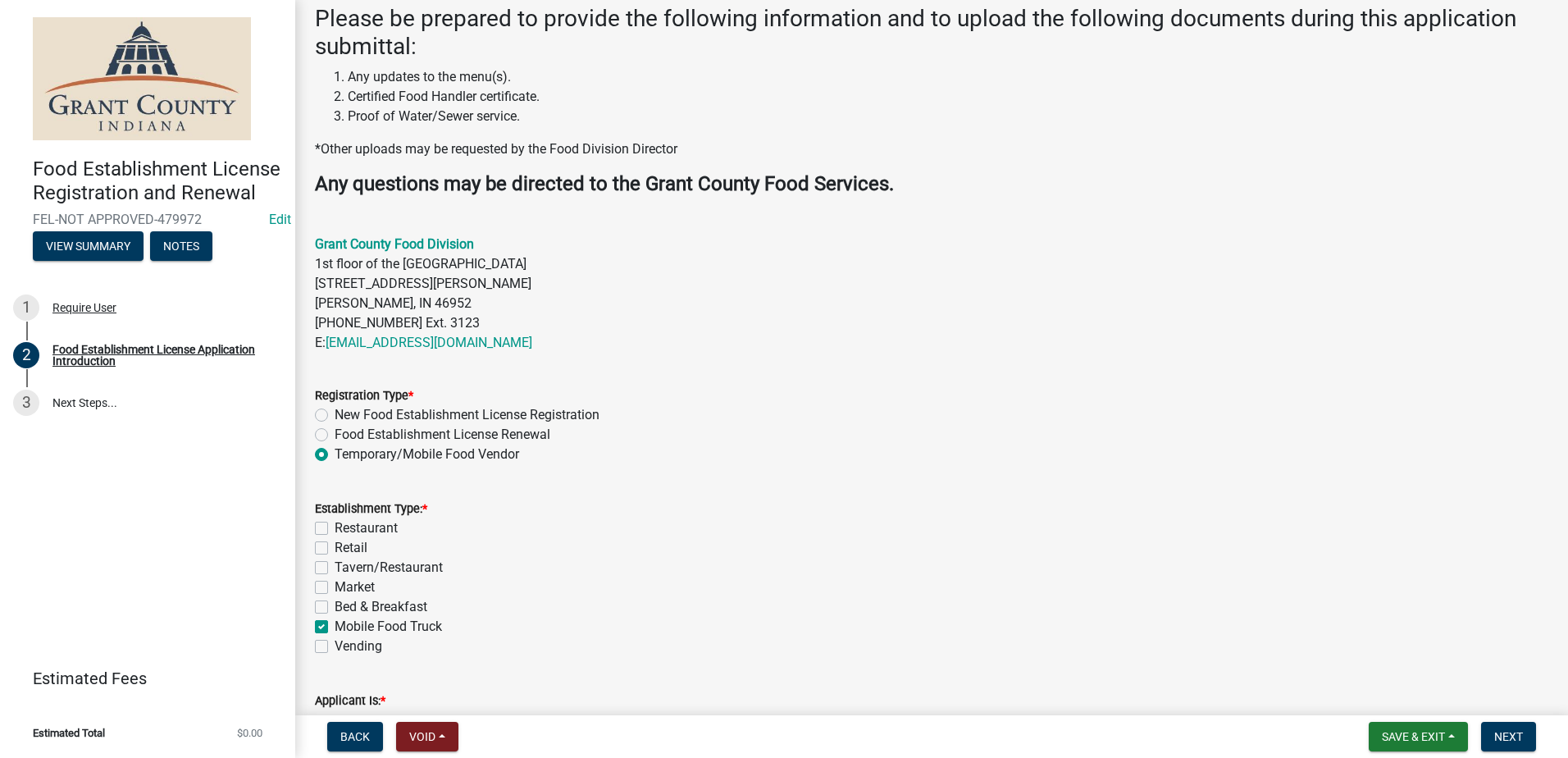
checkbox input "false"
checkbox input "true"
checkbox input "false"
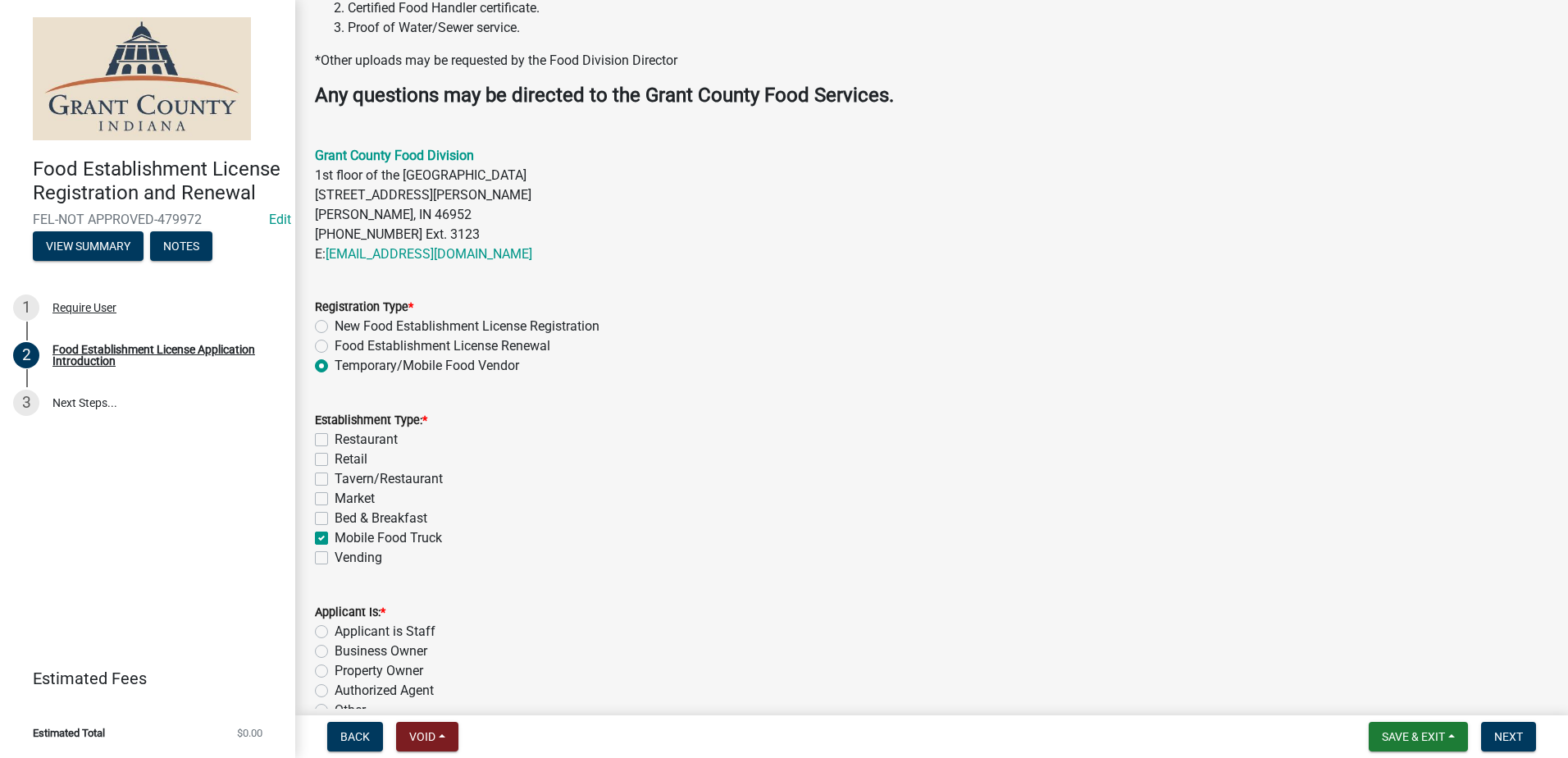
scroll to position [507, 0]
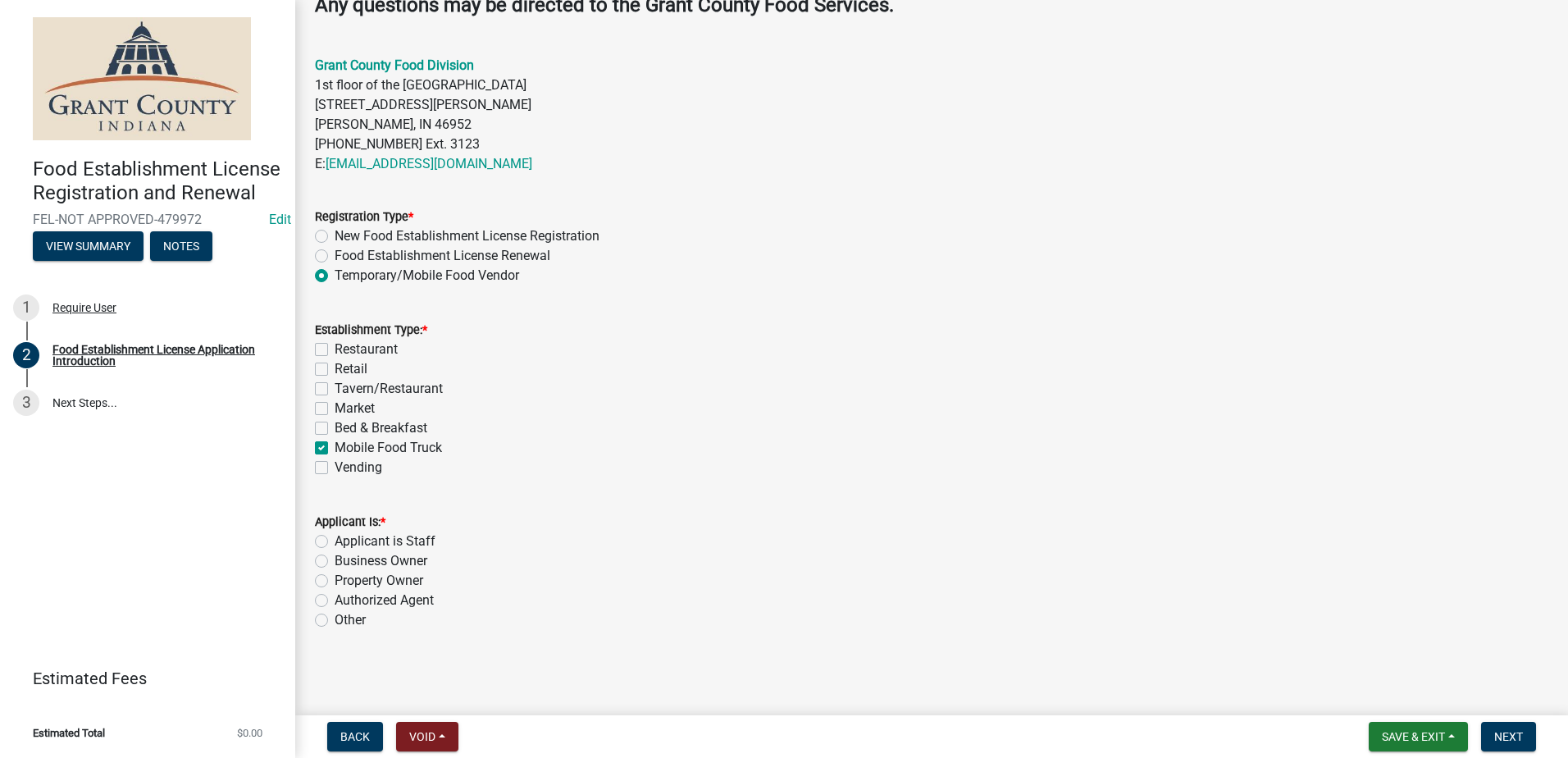
click at [334, 598] on label "Authorized Agent" at bounding box center [384, 600] width 99 height 19
click at [334, 598] on input "Authorized Agent" at bounding box center [340, 596] width 11 height 11
radio input "true"
click at [1510, 732] on span "Next" at bounding box center [1508, 736] width 29 height 13
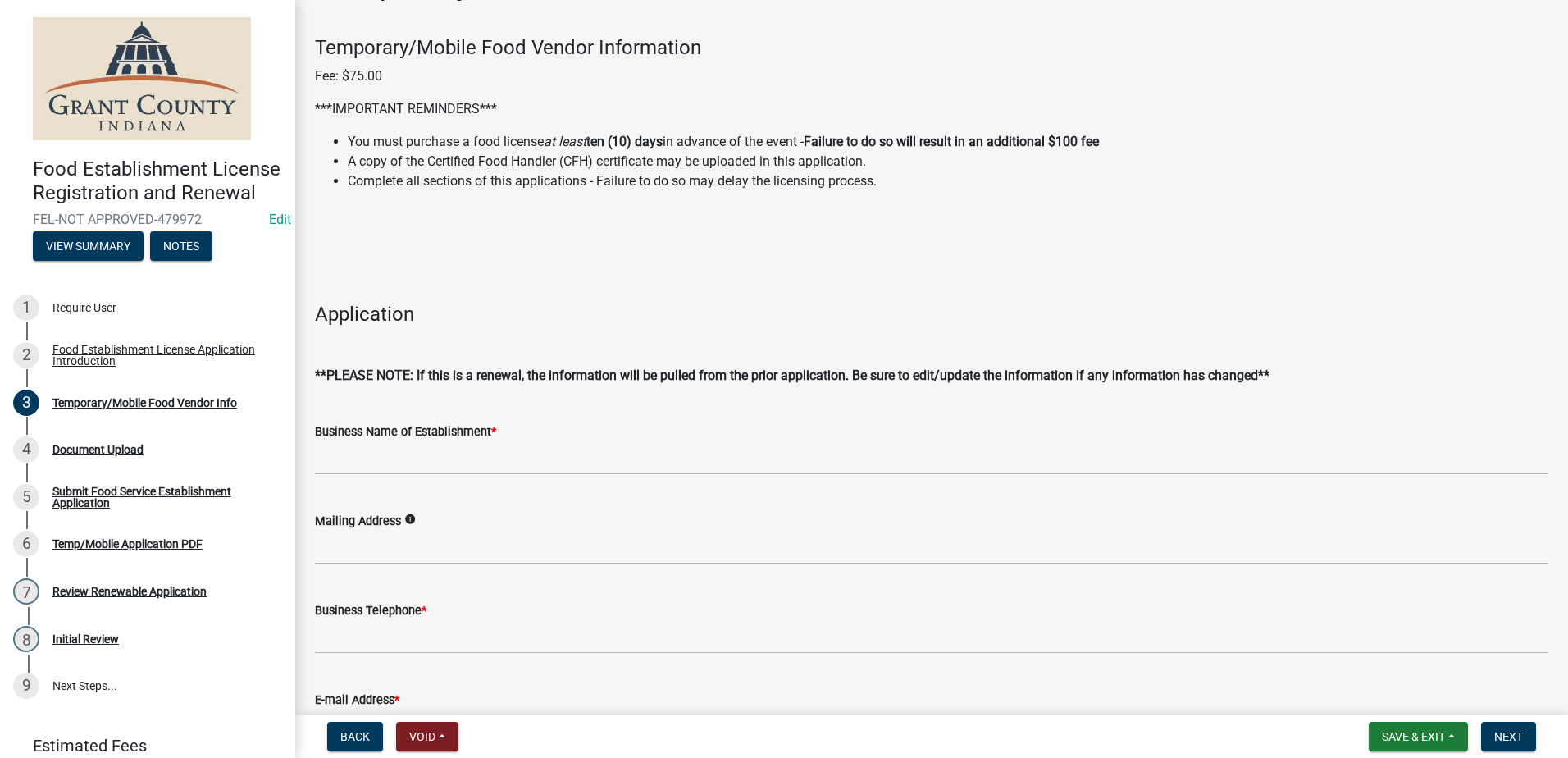
scroll to position [247, 0]
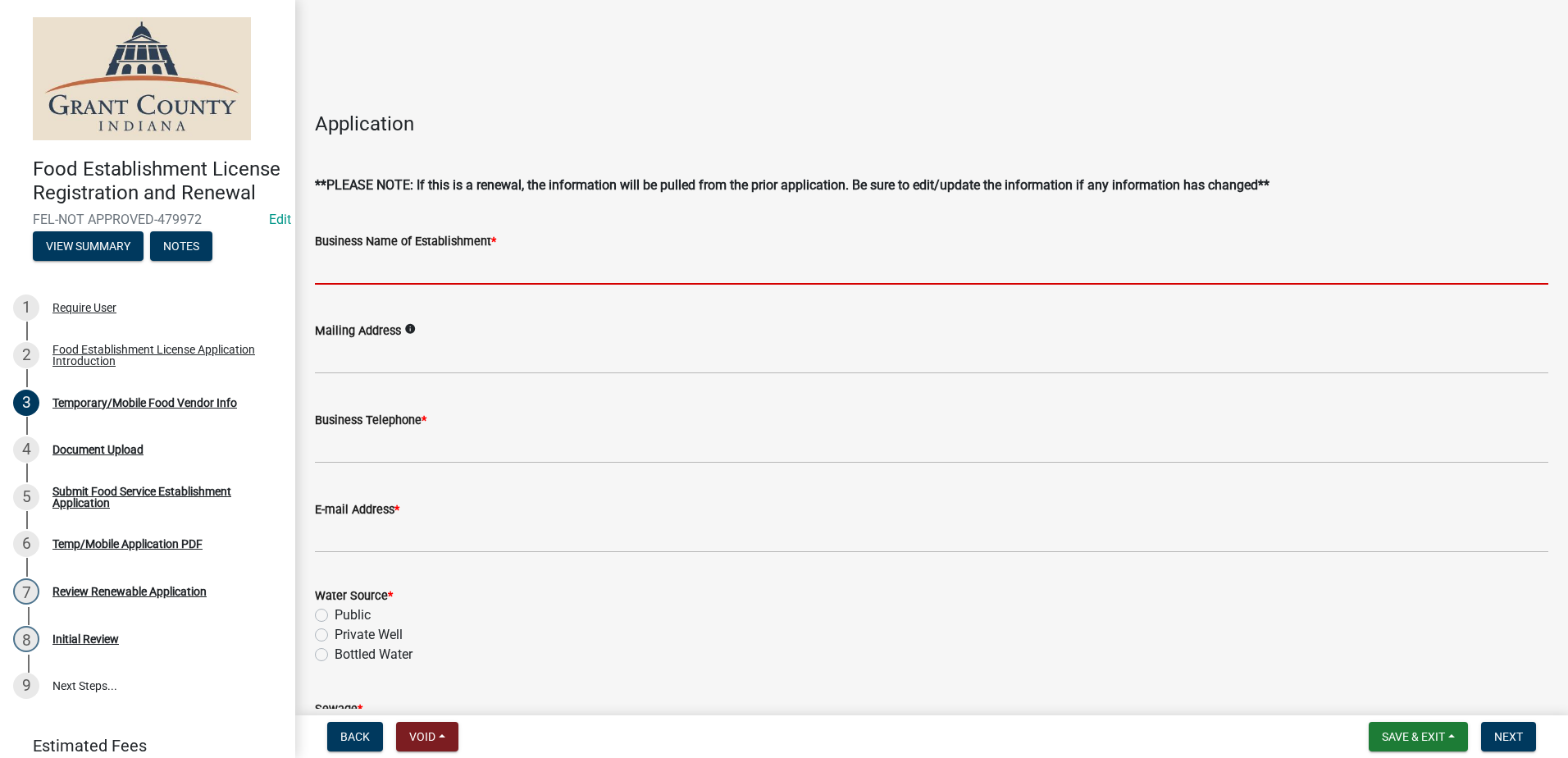
click at [461, 261] on input "Business Name of Establishment *" at bounding box center [931, 268] width 1233 height 33
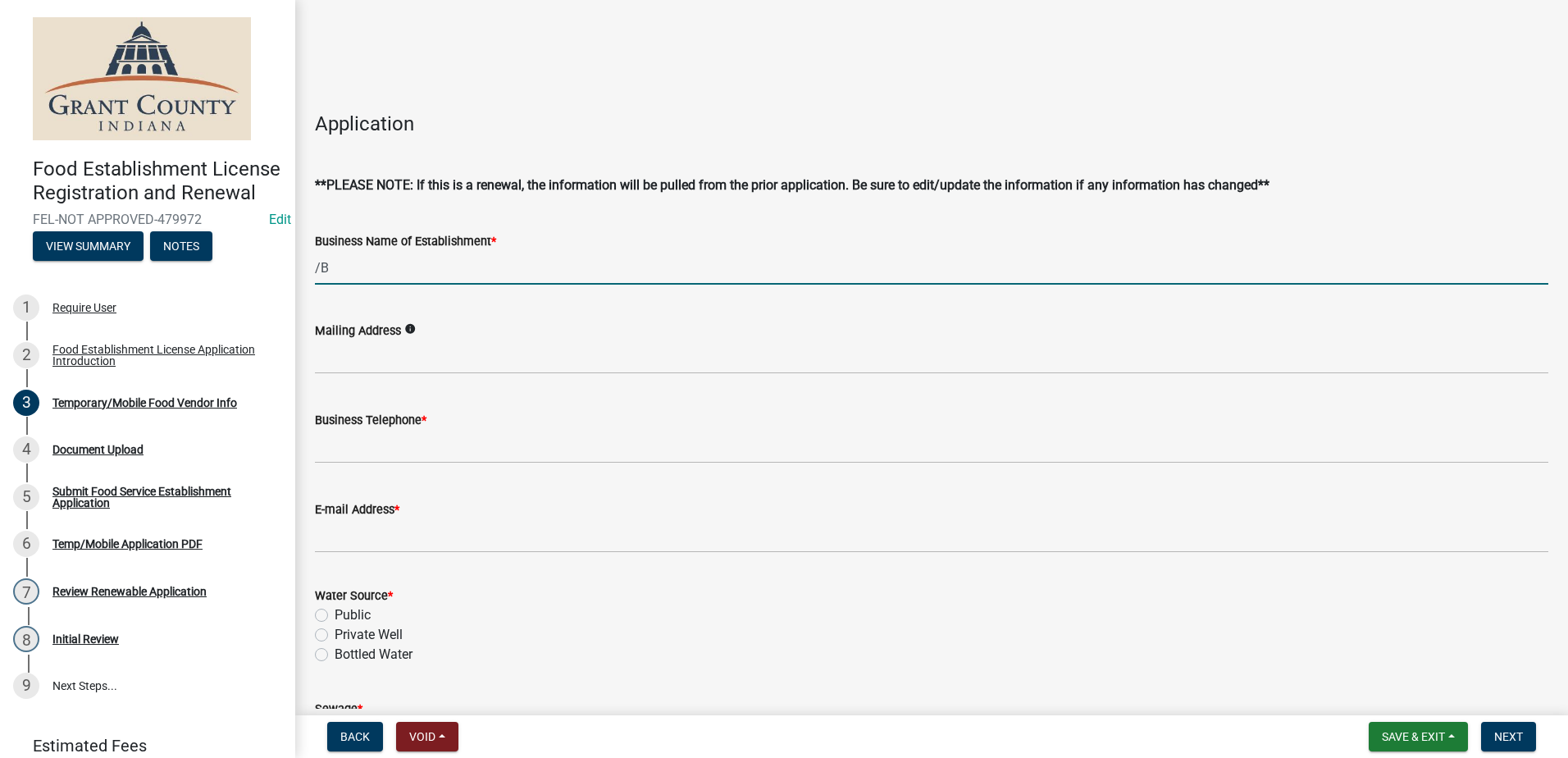
type input "/"
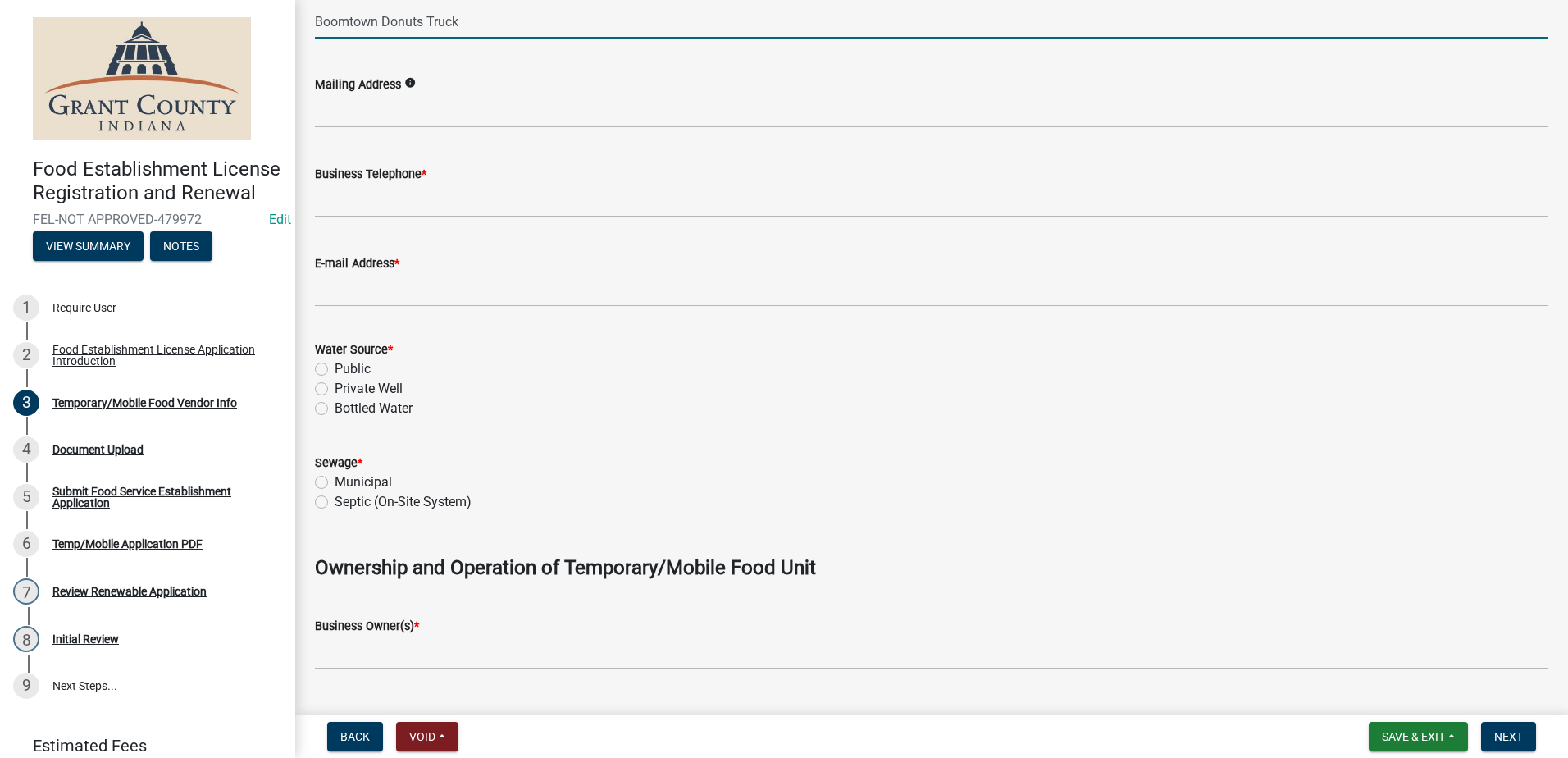
scroll to position [164, 0]
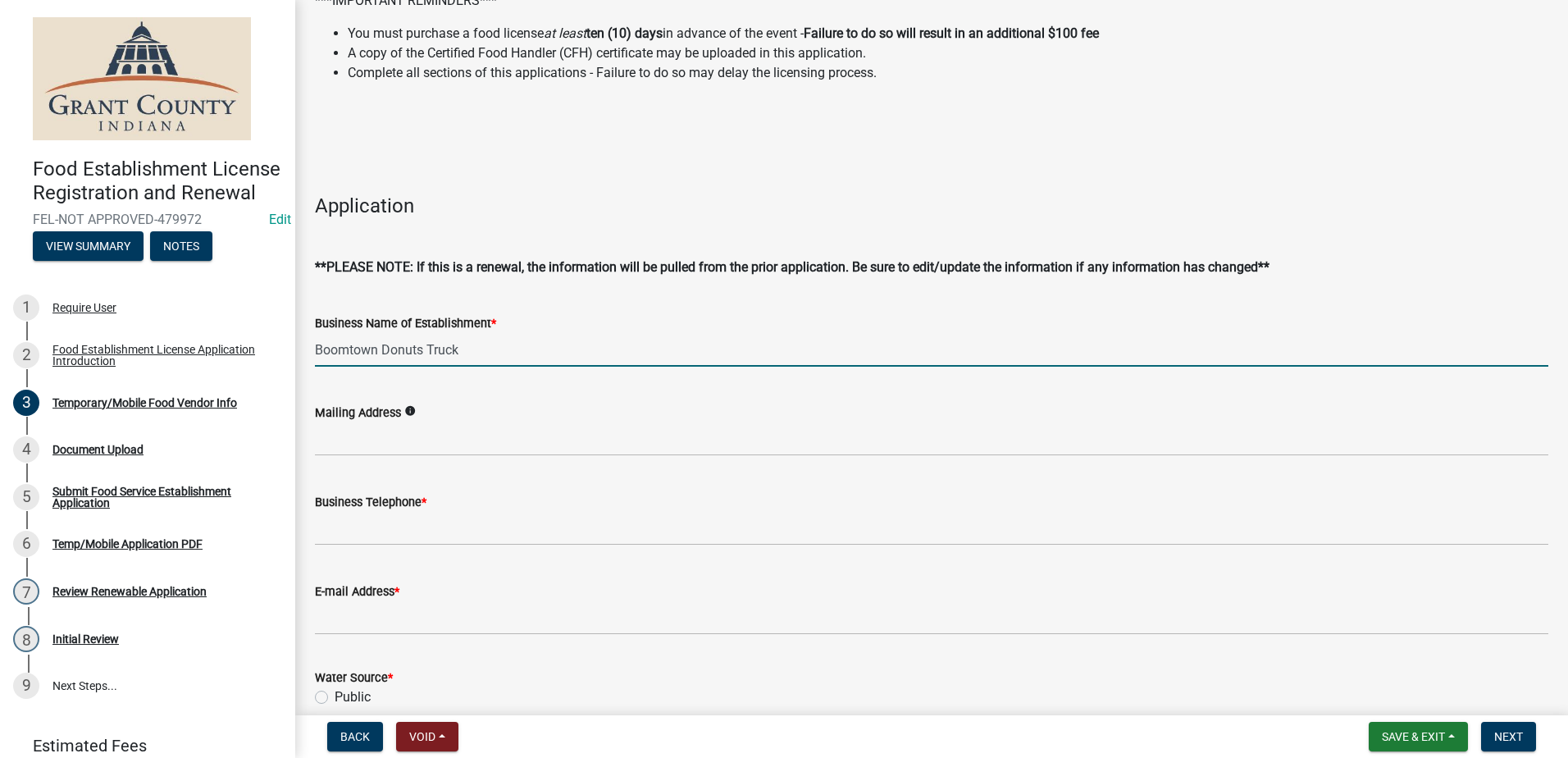
type input "Boomtown Donuts Truck"
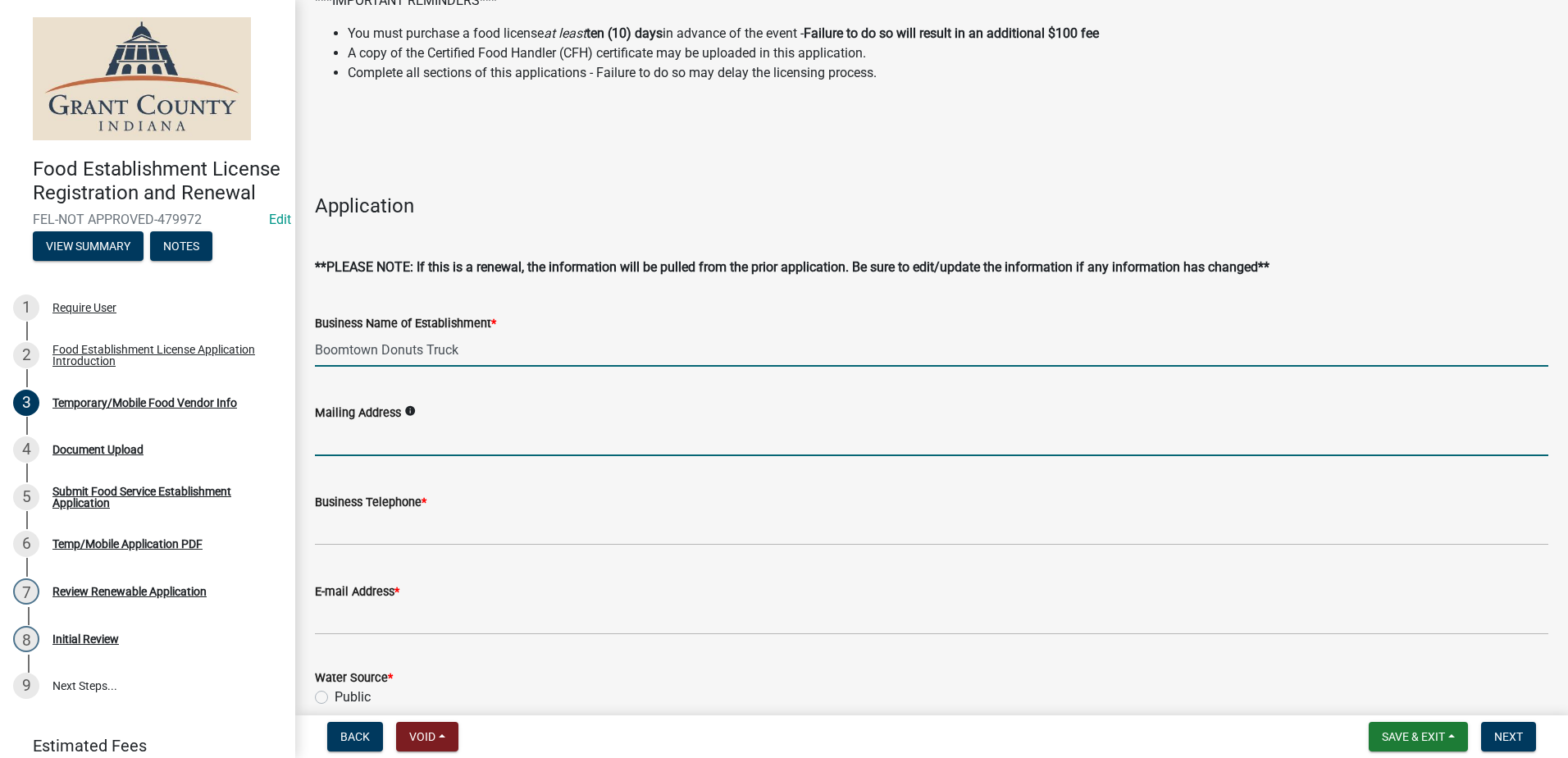
click at [465, 436] on input "Mailing Address" at bounding box center [931, 439] width 1233 height 33
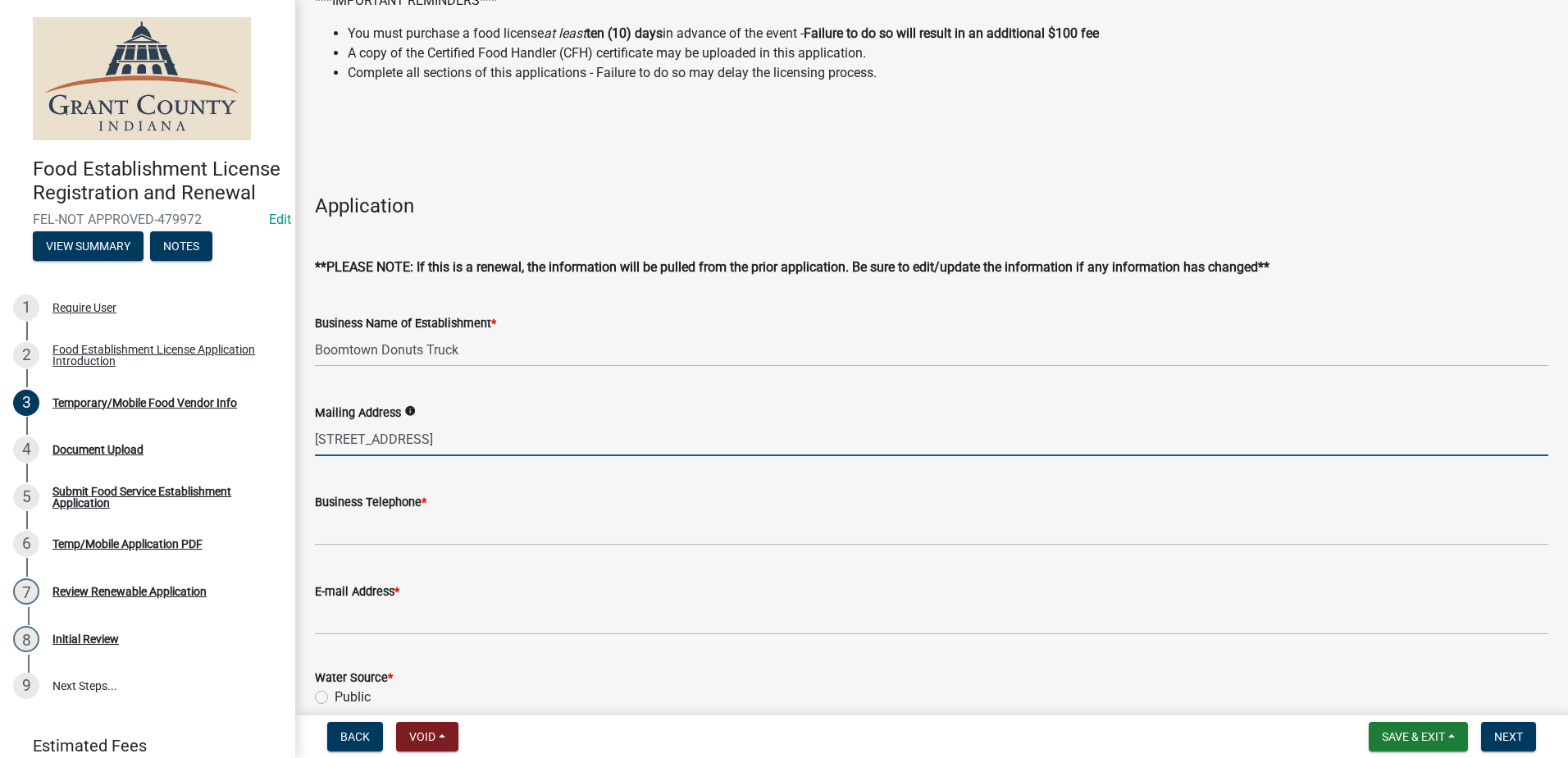
type input "[STREET_ADDRESS]"
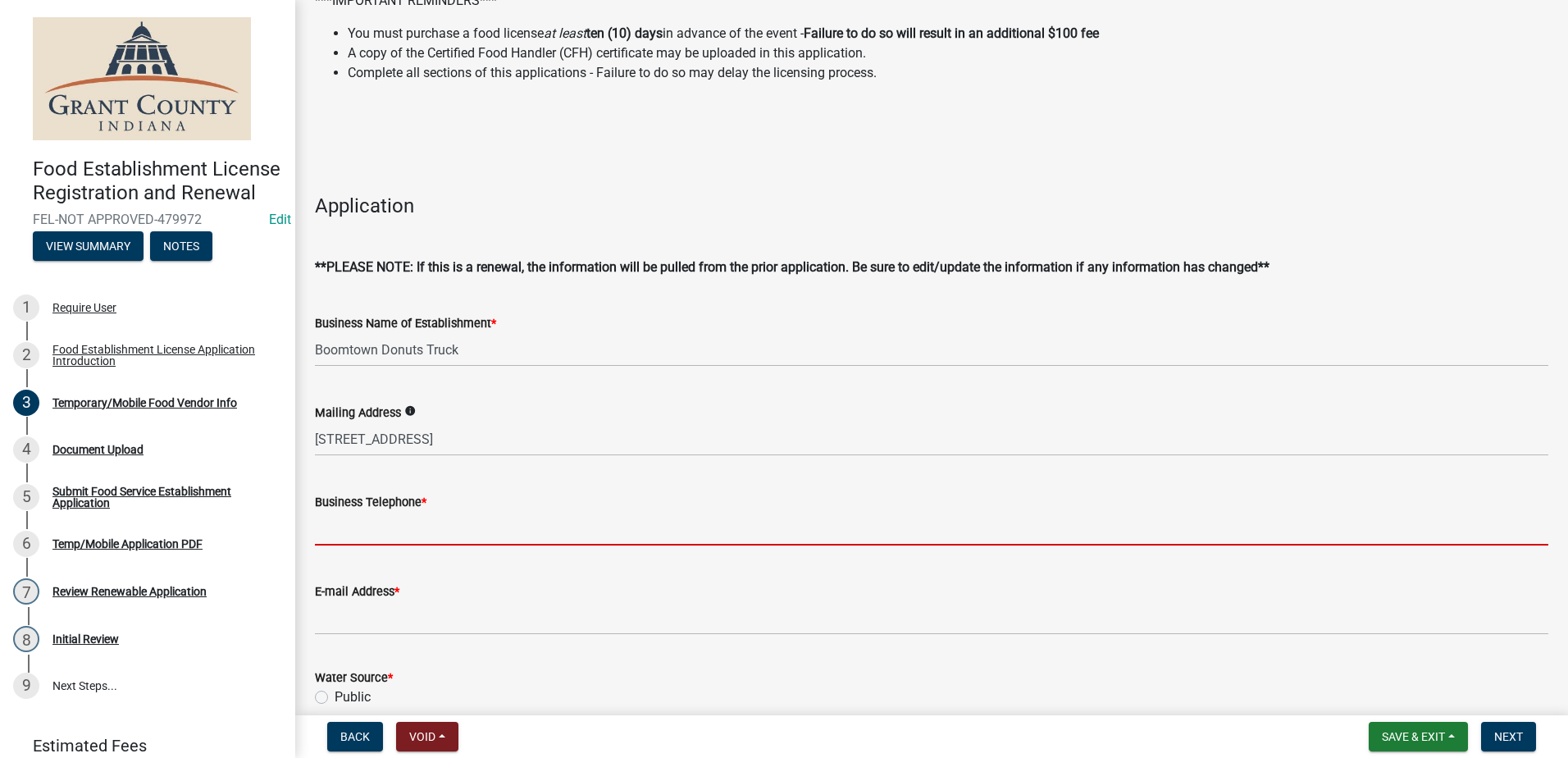
click at [440, 521] on input "Business Telephone *" at bounding box center [931, 528] width 1233 height 33
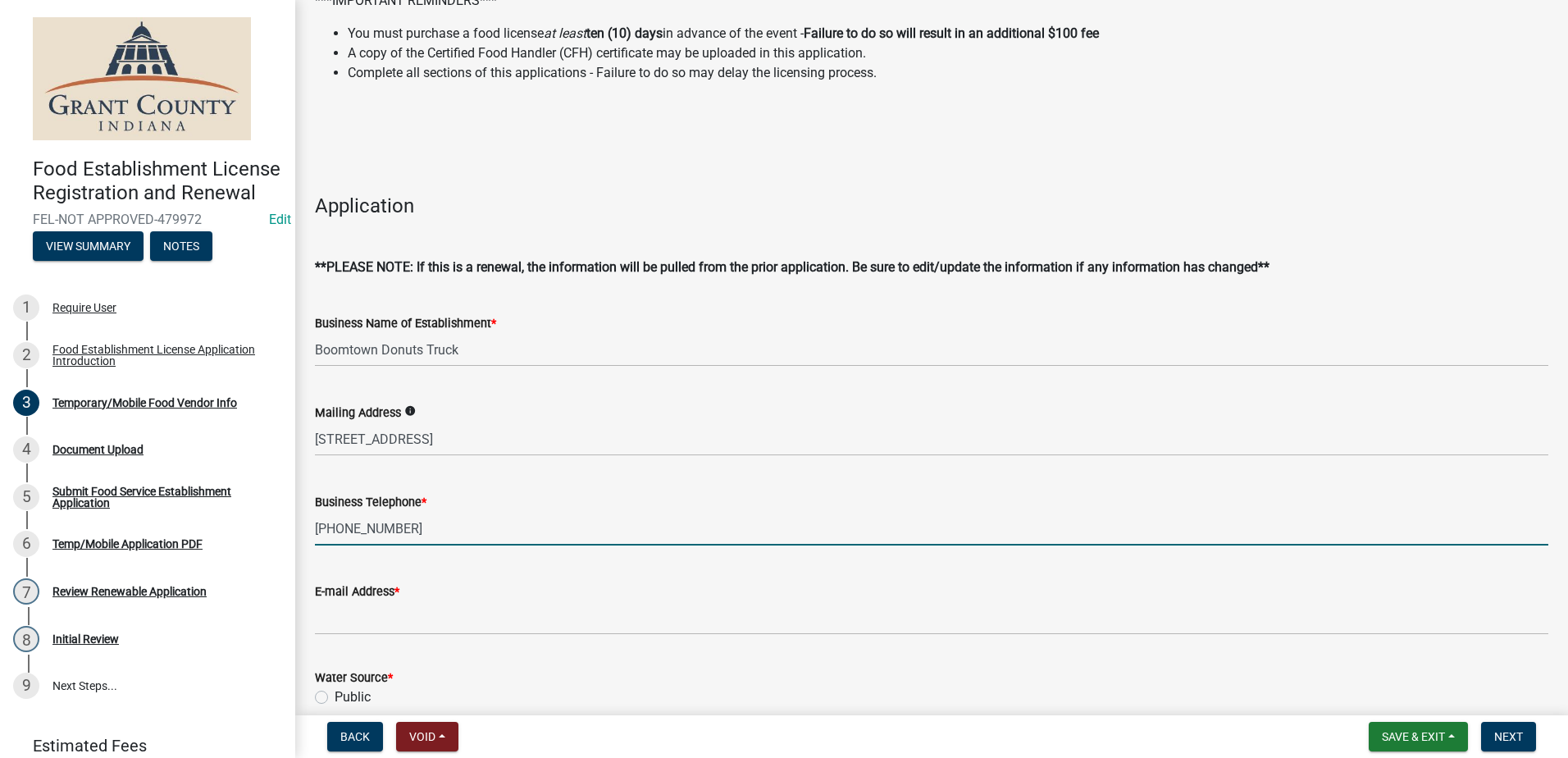
type input "[PHONE_NUMBER]"
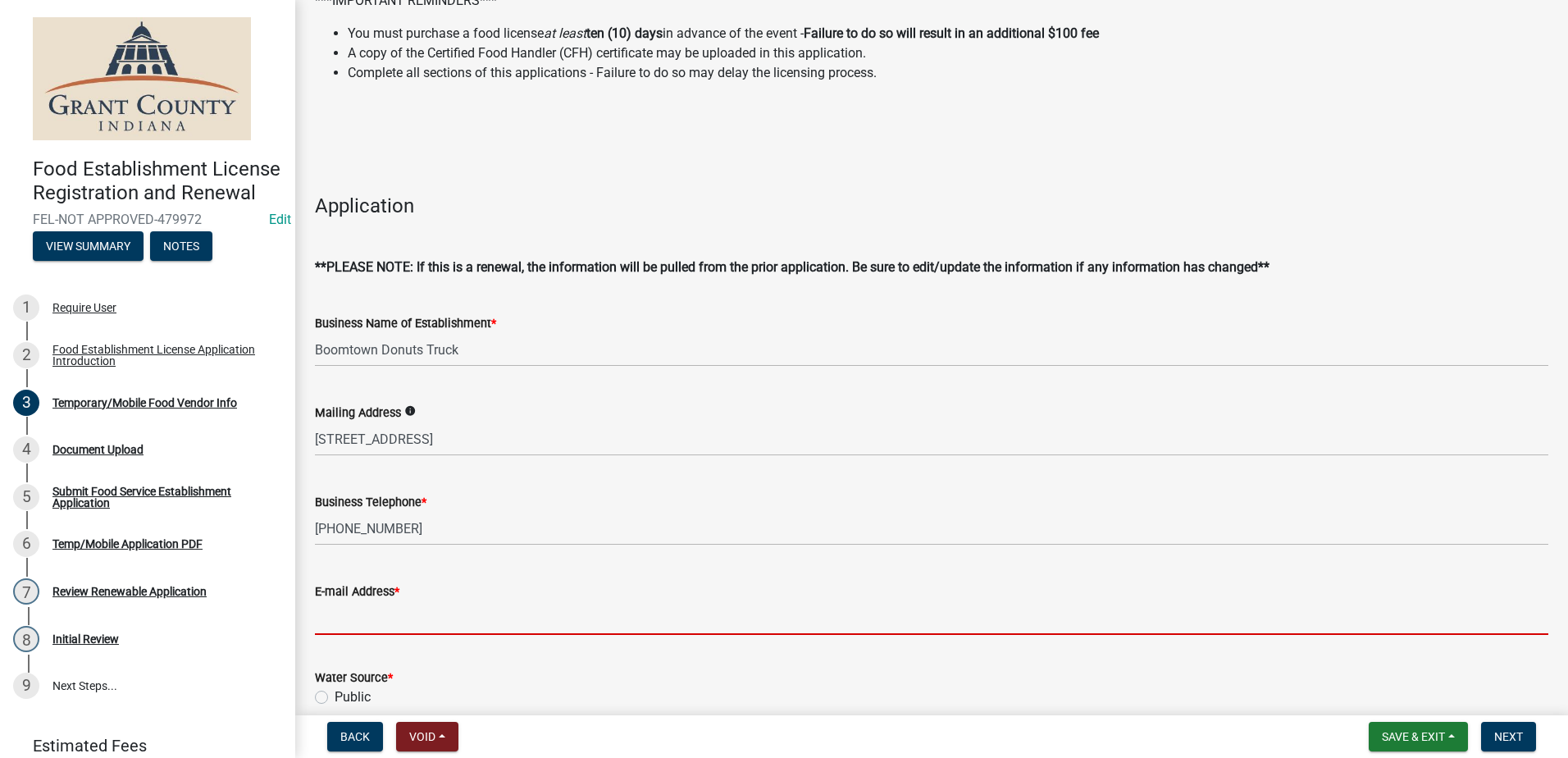
click at [415, 608] on input "E-mail Address *" at bounding box center [931, 618] width 1233 height 33
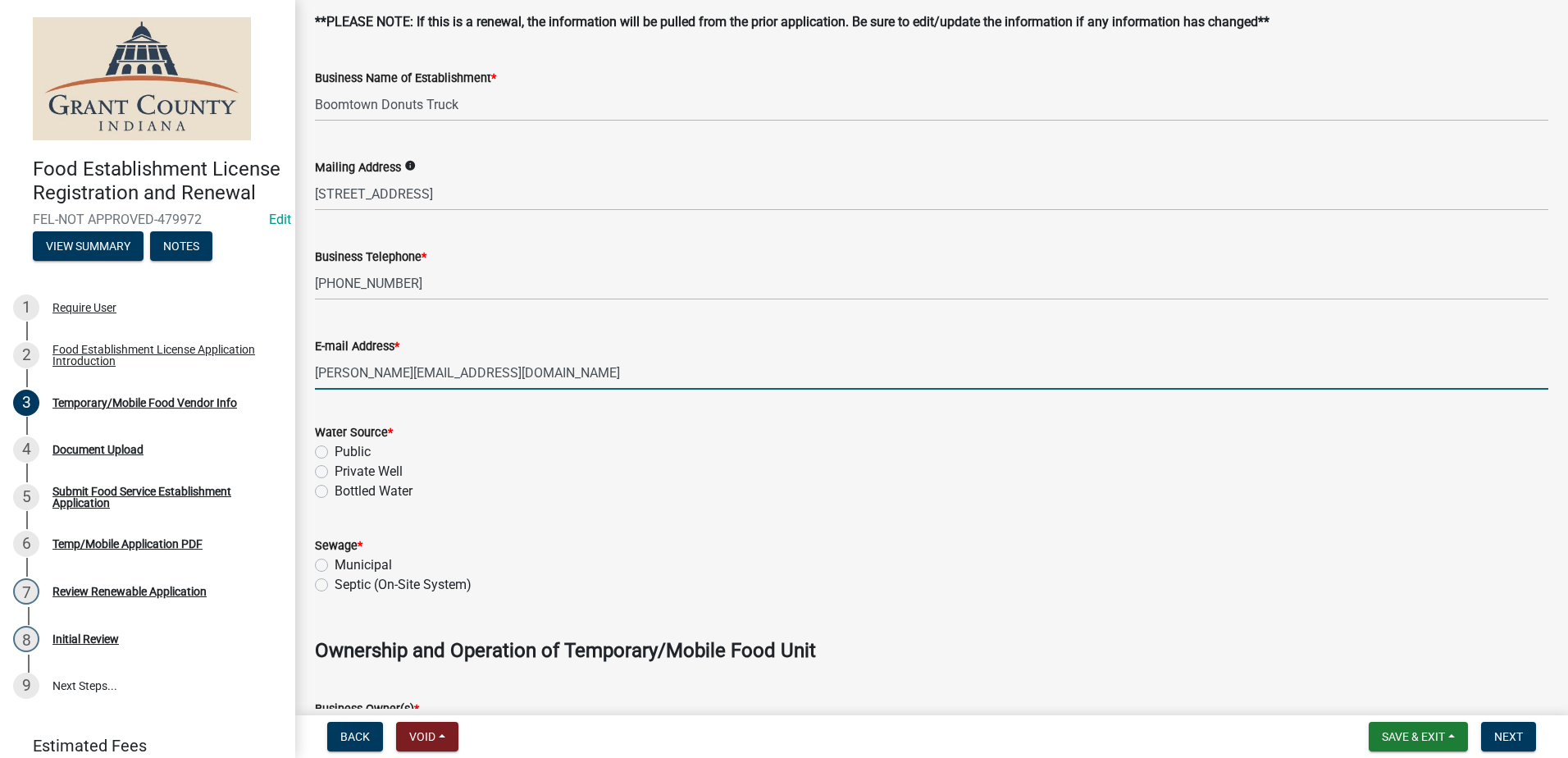
scroll to position [410, 0]
type input "[PERSON_NAME][EMAIL_ADDRESS][DOMAIN_NAME]"
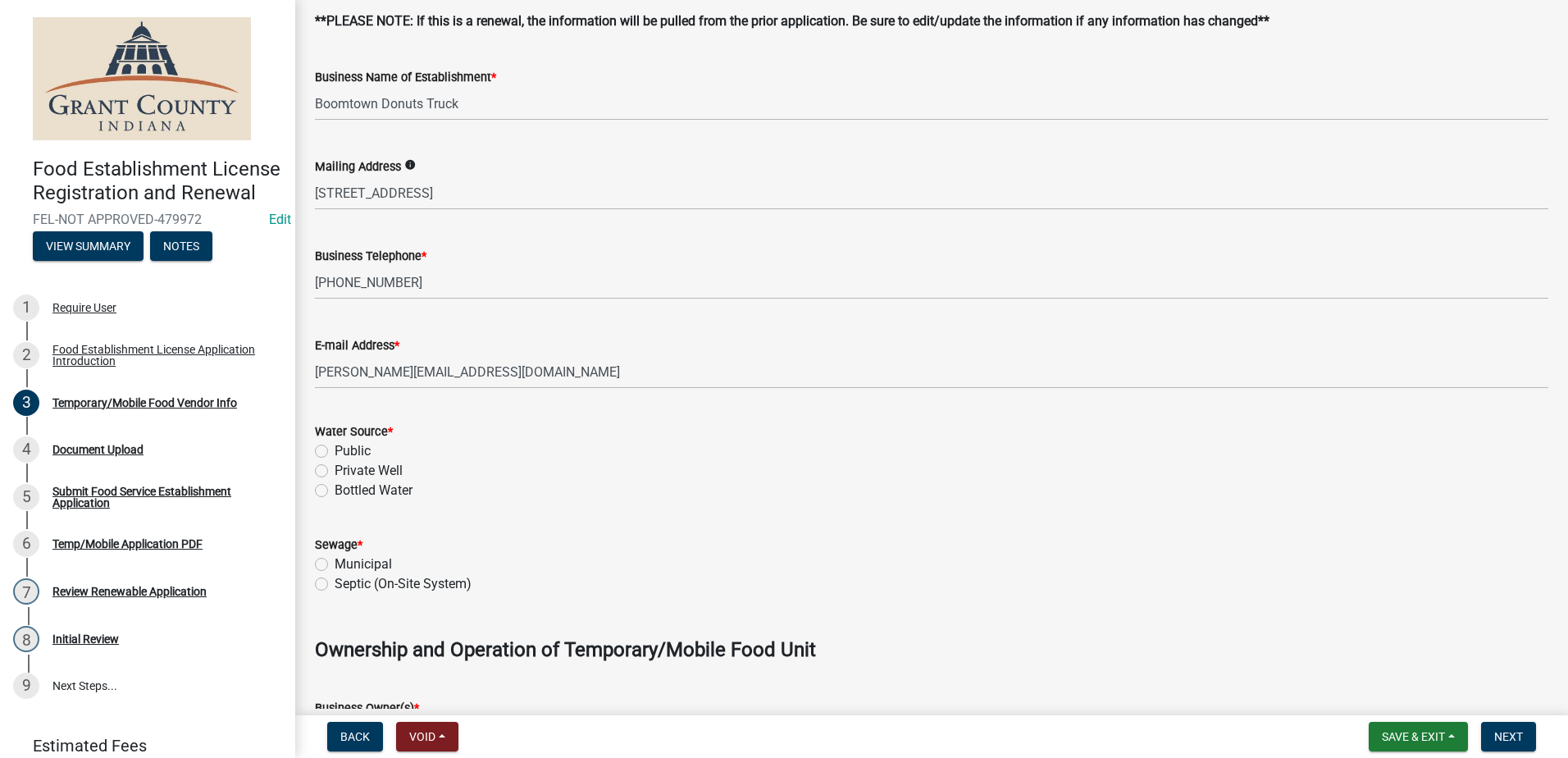
click at [521, 414] on form "Water Source * Public Private Well Bottled Water" at bounding box center [931, 452] width 1233 height 99
click at [334, 450] on label "Public" at bounding box center [352, 451] width 36 height 19
click at [334, 450] on input "Public" at bounding box center [340, 446] width 11 height 11
radio input "true"
click at [325, 591] on div "Septic (On-Site System)" at bounding box center [931, 584] width 1233 height 19
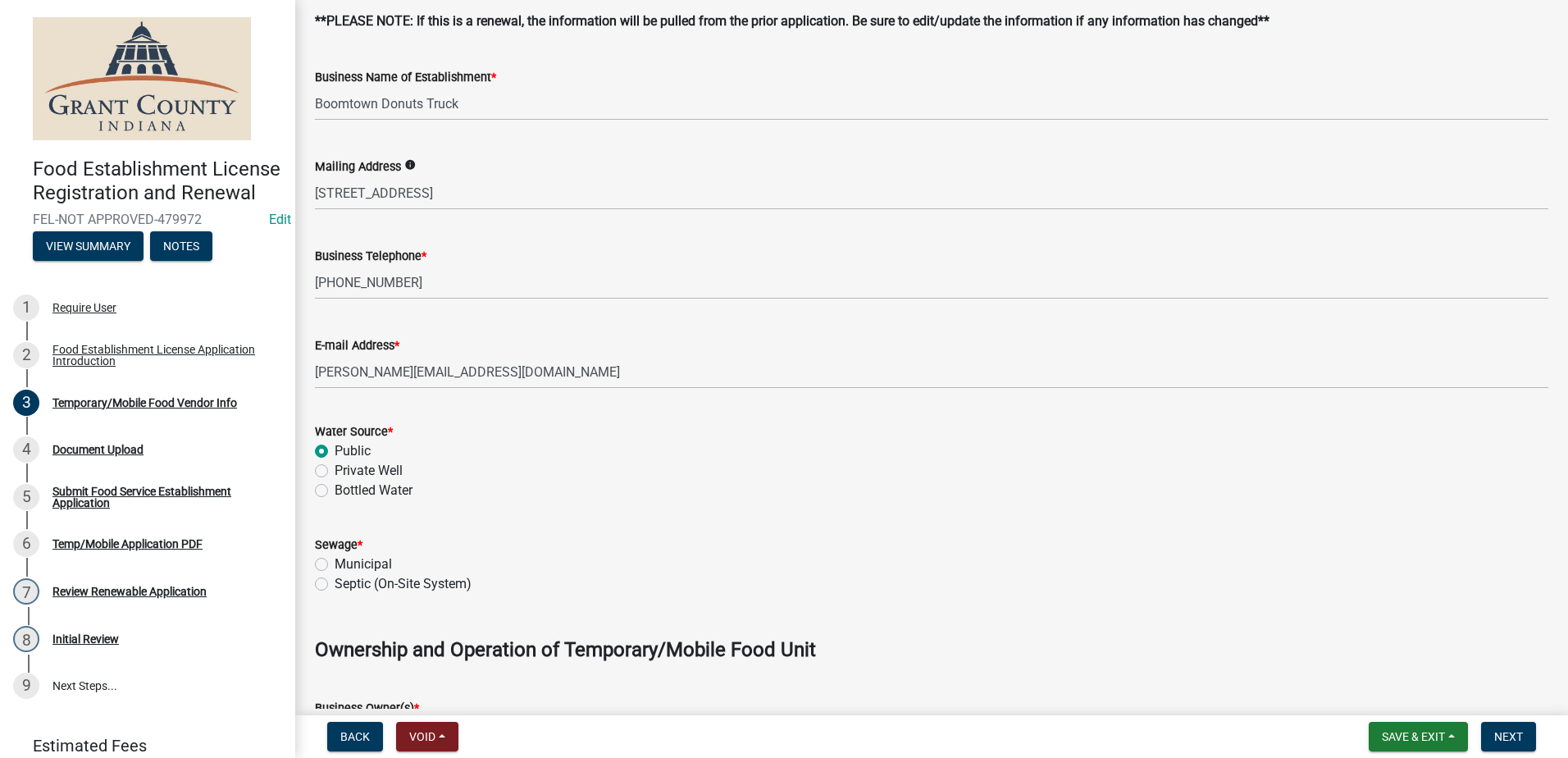
click at [334, 561] on label "Municipal" at bounding box center [363, 564] width 57 height 19
click at [334, 561] on input "Municipal" at bounding box center [340, 560] width 11 height 11
radio input "true"
click at [523, 492] on div "Bottled Water" at bounding box center [931, 490] width 1233 height 19
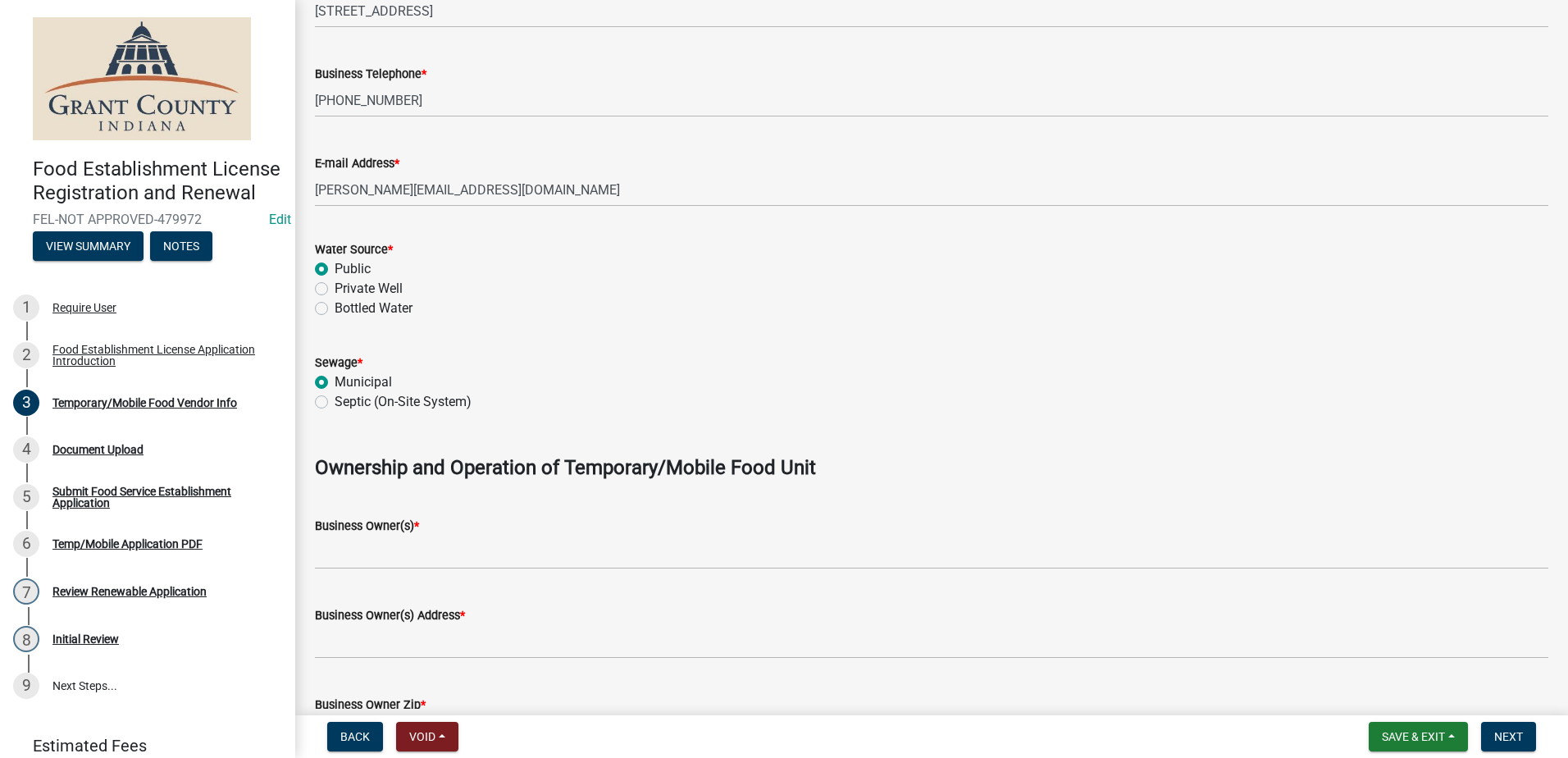
scroll to position [739, 0]
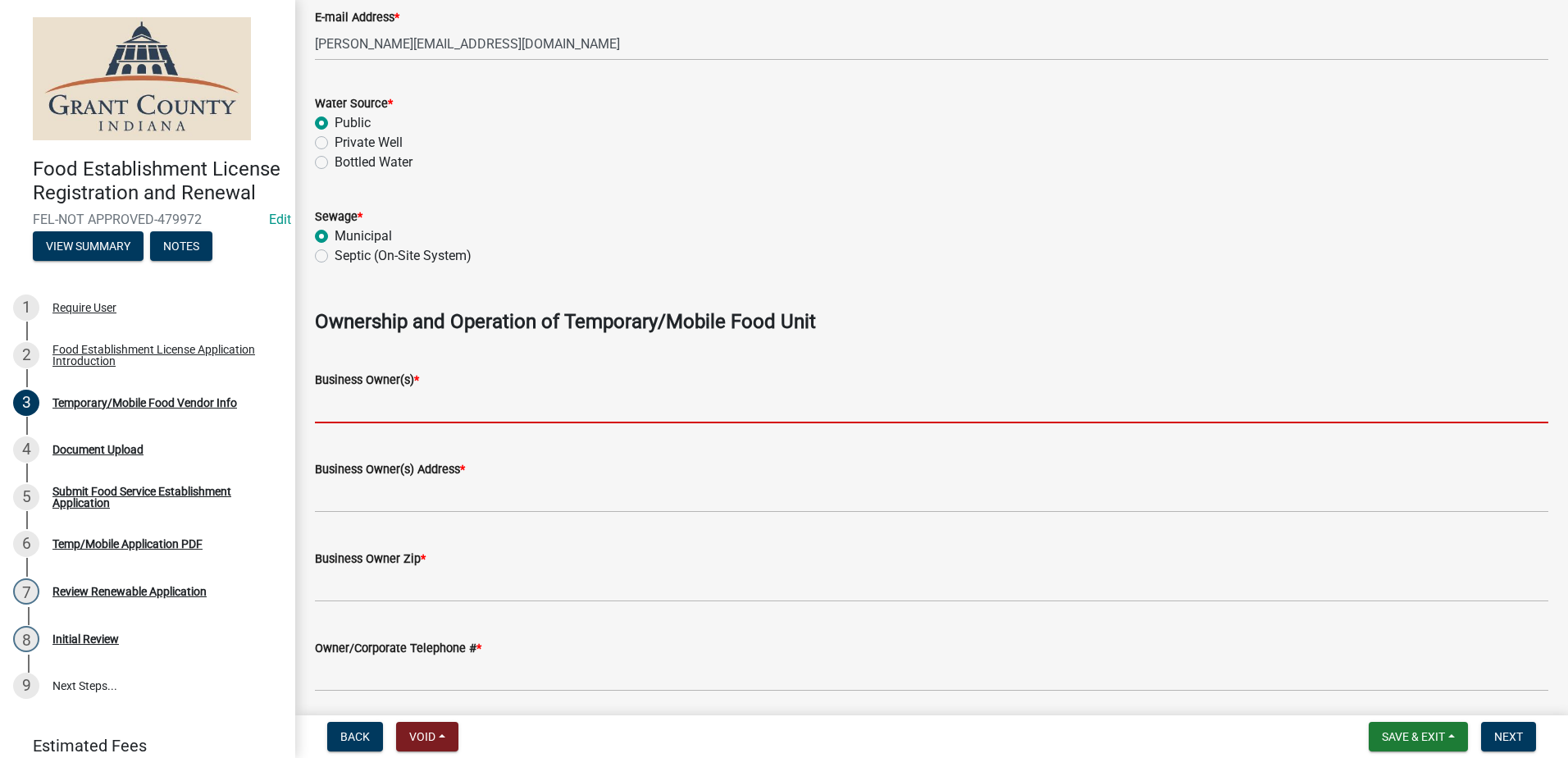
click at [444, 409] on input "Business Owner(s) *" at bounding box center [931, 407] width 1233 height 33
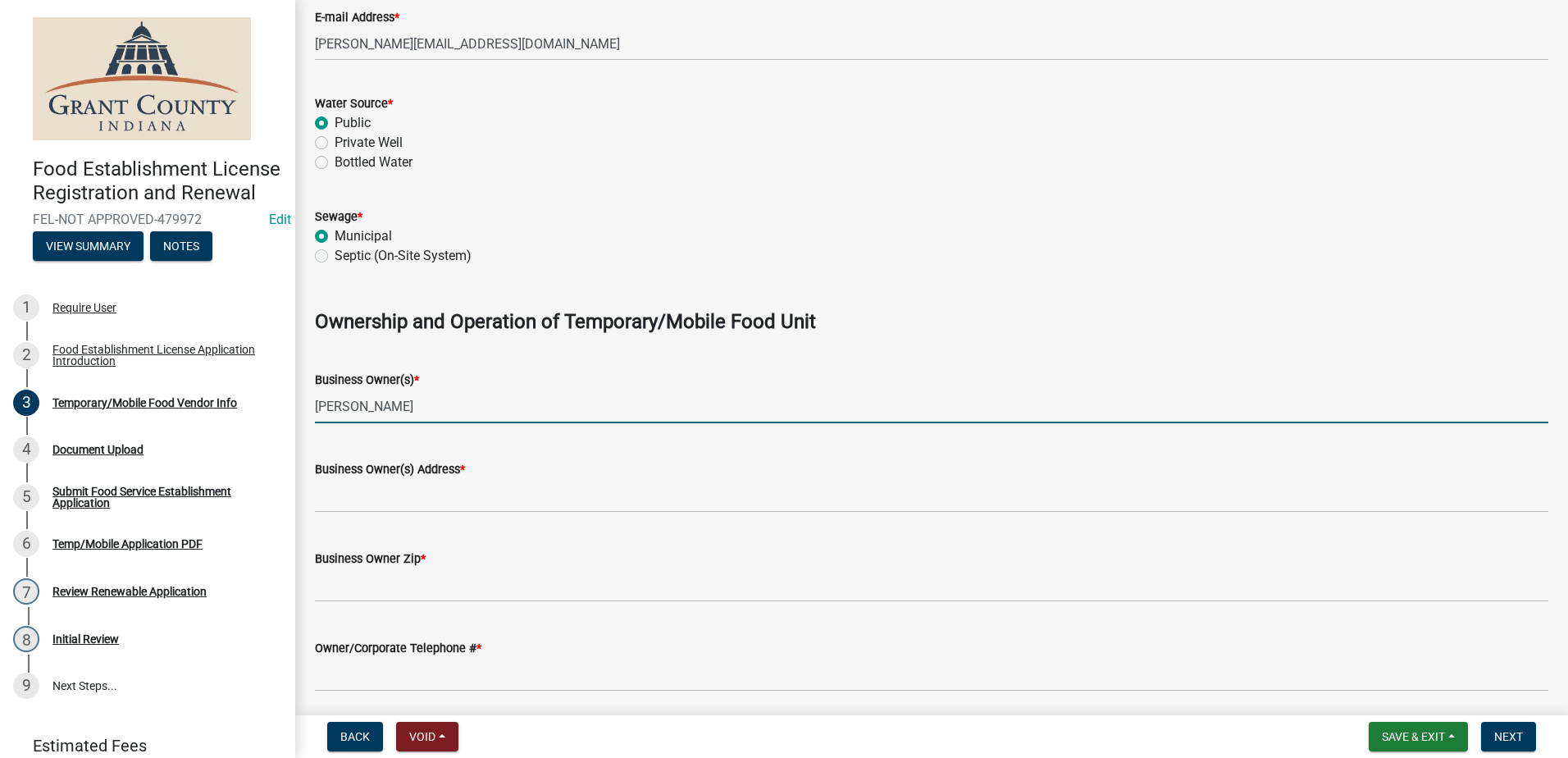
type input "[PERSON_NAME]"
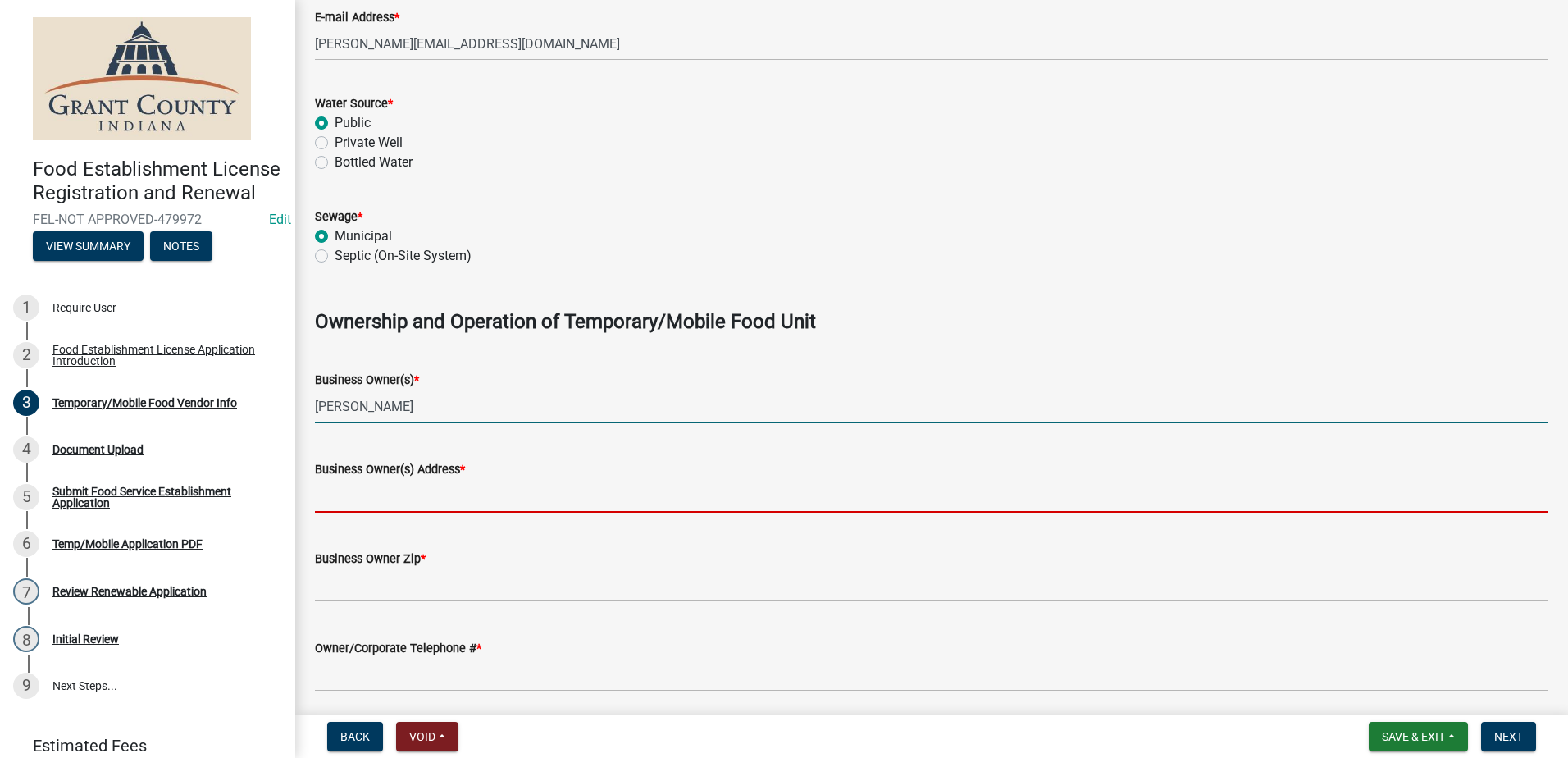
click at [356, 488] on input "Business Owner(s) Address *" at bounding box center [931, 496] width 1233 height 33
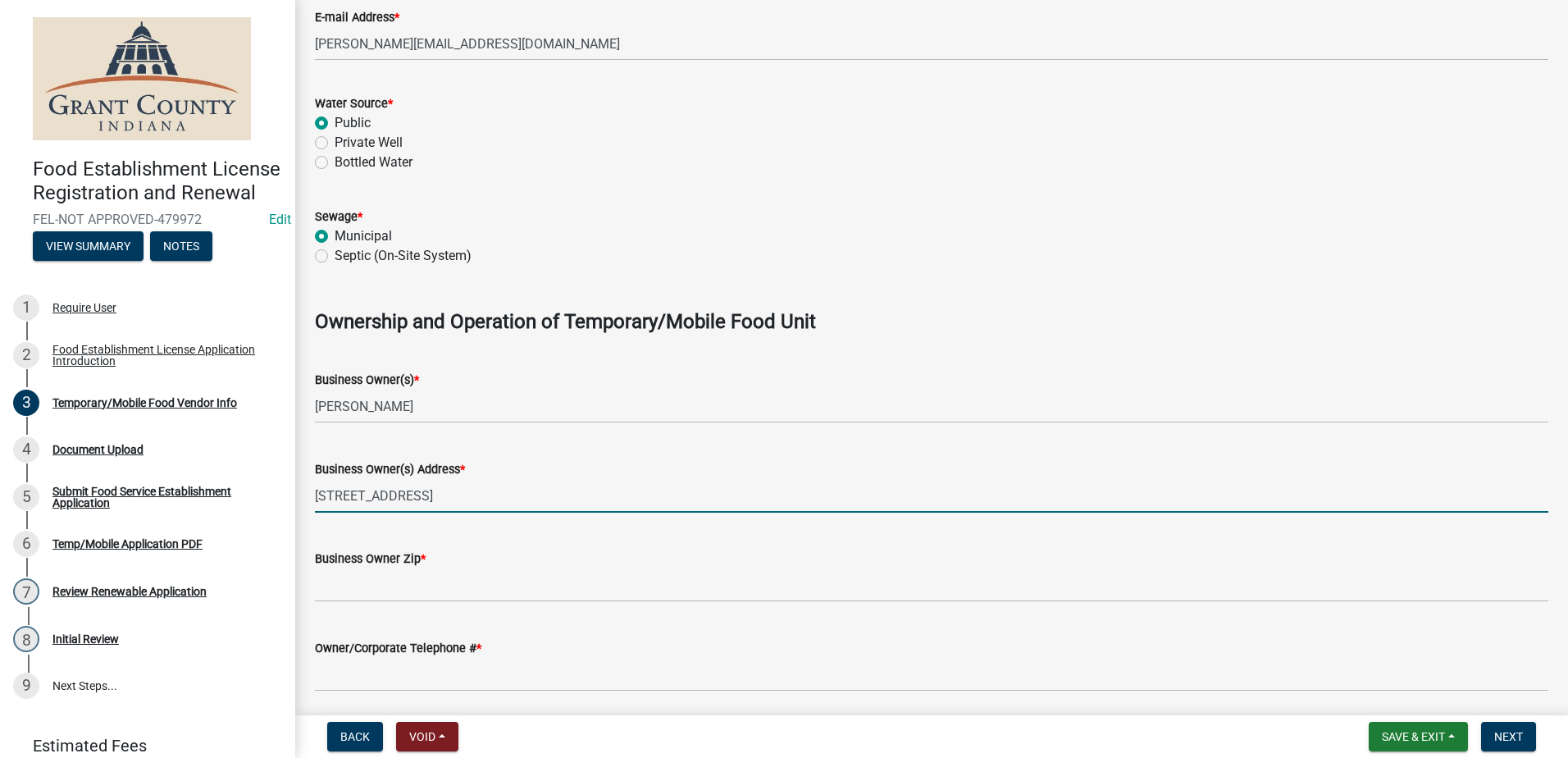
click at [402, 497] on input "[STREET_ADDRESS]" at bounding box center [931, 496] width 1233 height 33
click at [407, 496] on input "[STREET_ADDRESS]" at bounding box center [931, 496] width 1233 height 33
click at [475, 492] on input "[STREET_ADDRESS]" at bounding box center [931, 496] width 1233 height 33
type input "[STREET_ADDRESS]"
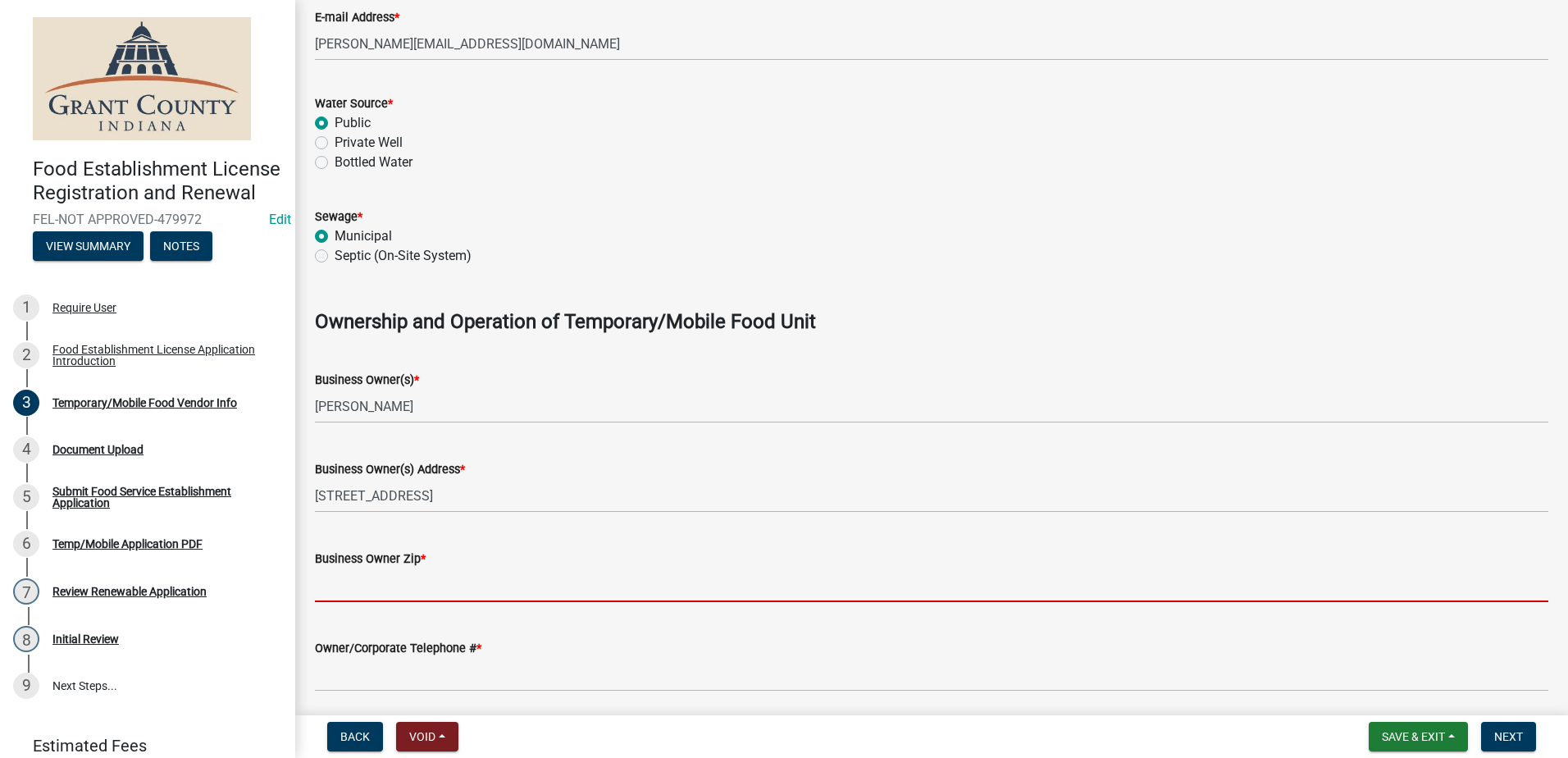
click at [397, 571] on input "Business Owner Zip *" at bounding box center [931, 585] width 1233 height 33
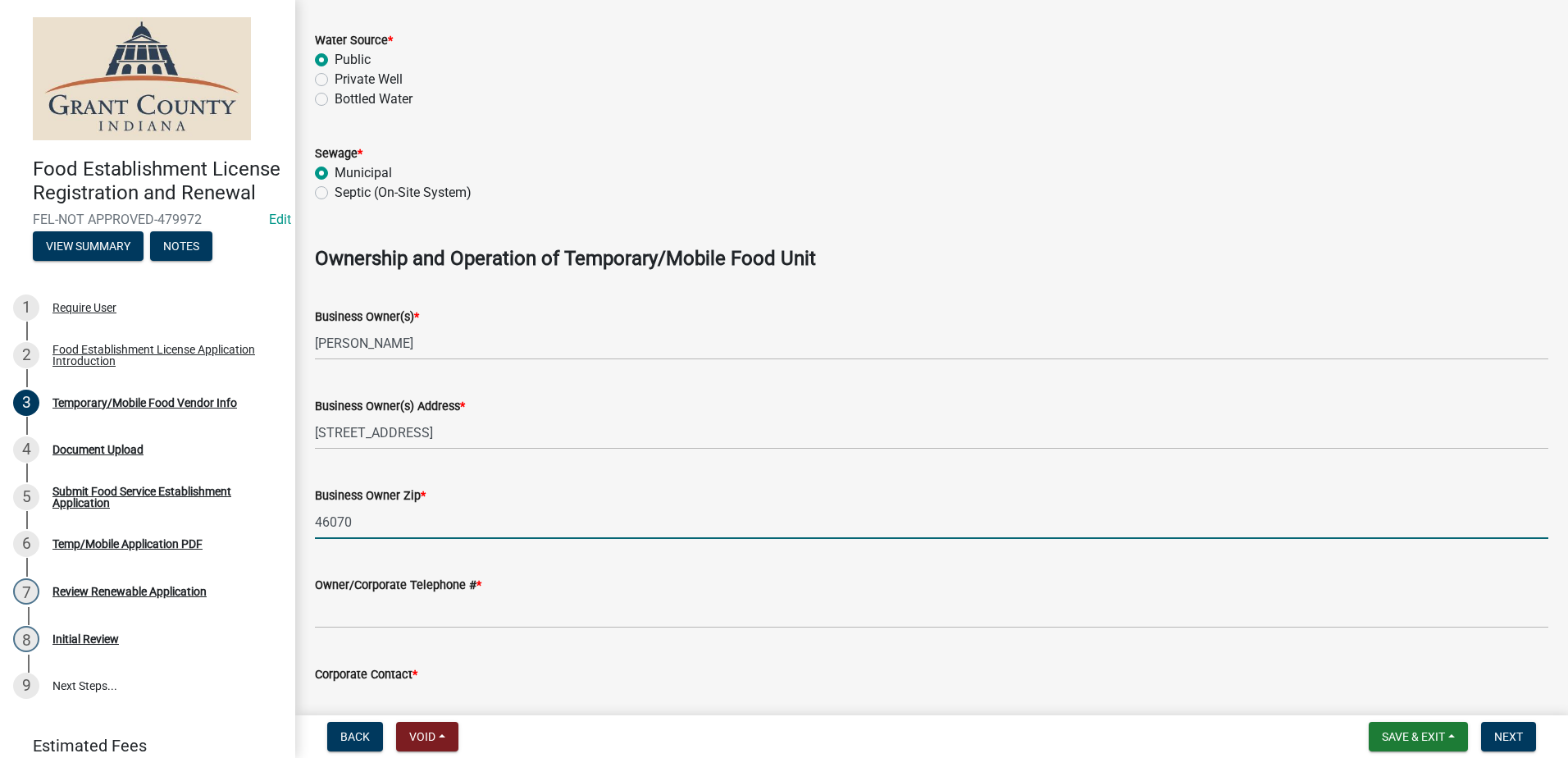
scroll to position [984, 0]
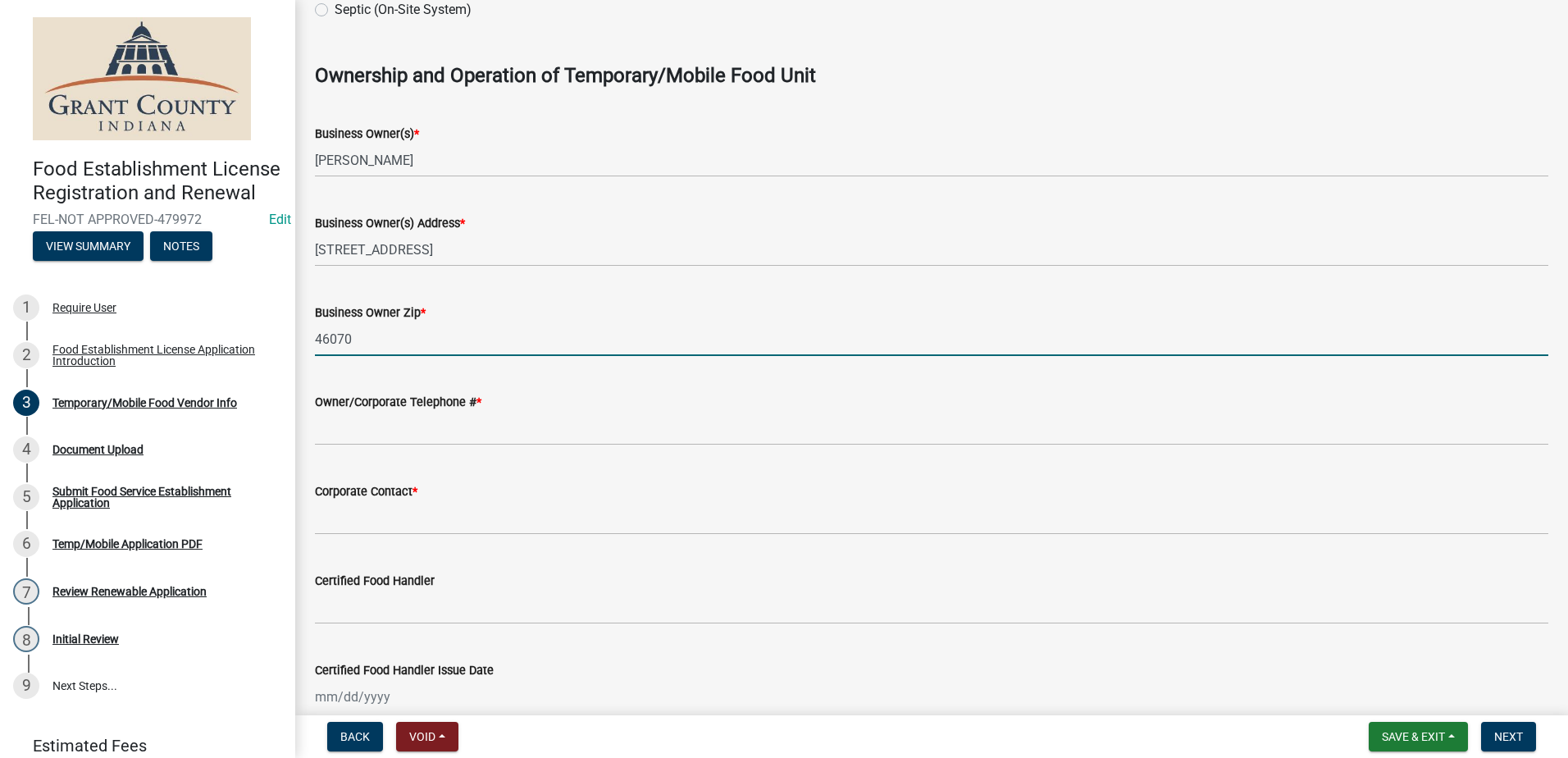
type input "46070"
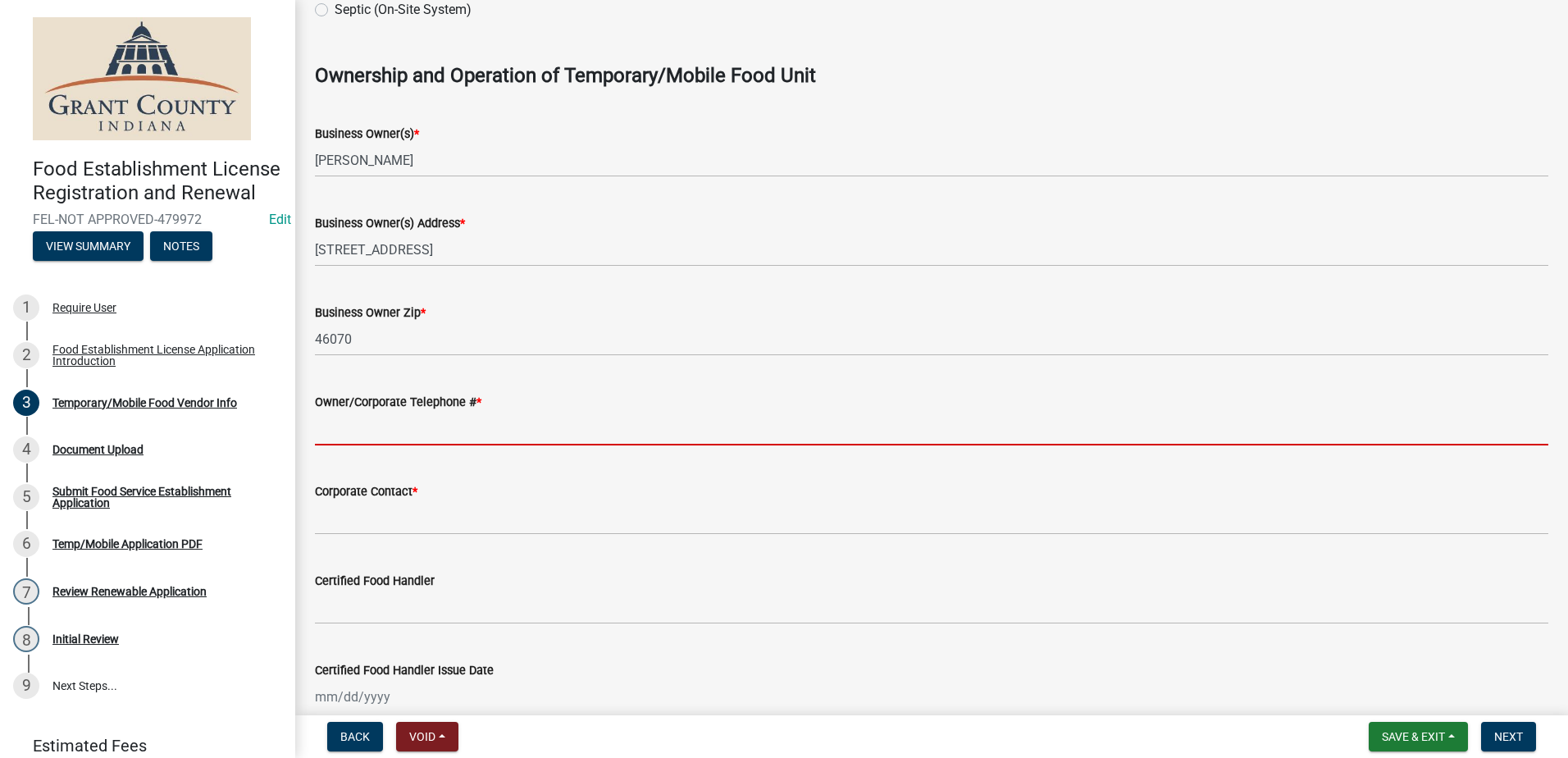
click at [386, 418] on input "Owner/Corporate Telephone # *" at bounding box center [931, 429] width 1233 height 33
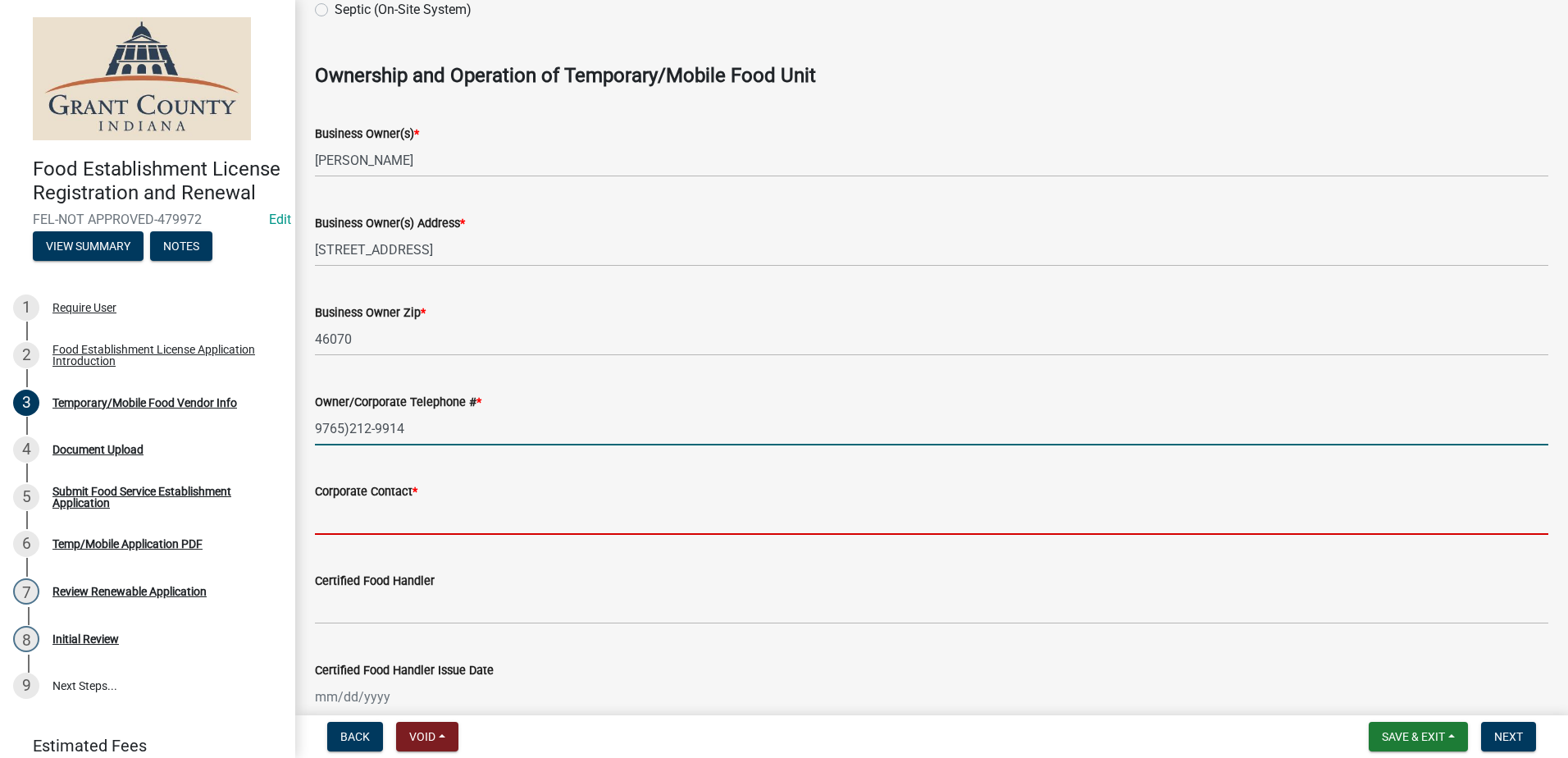
click at [431, 517] on form "Corporate Contact *" at bounding box center [931, 508] width 1233 height 54
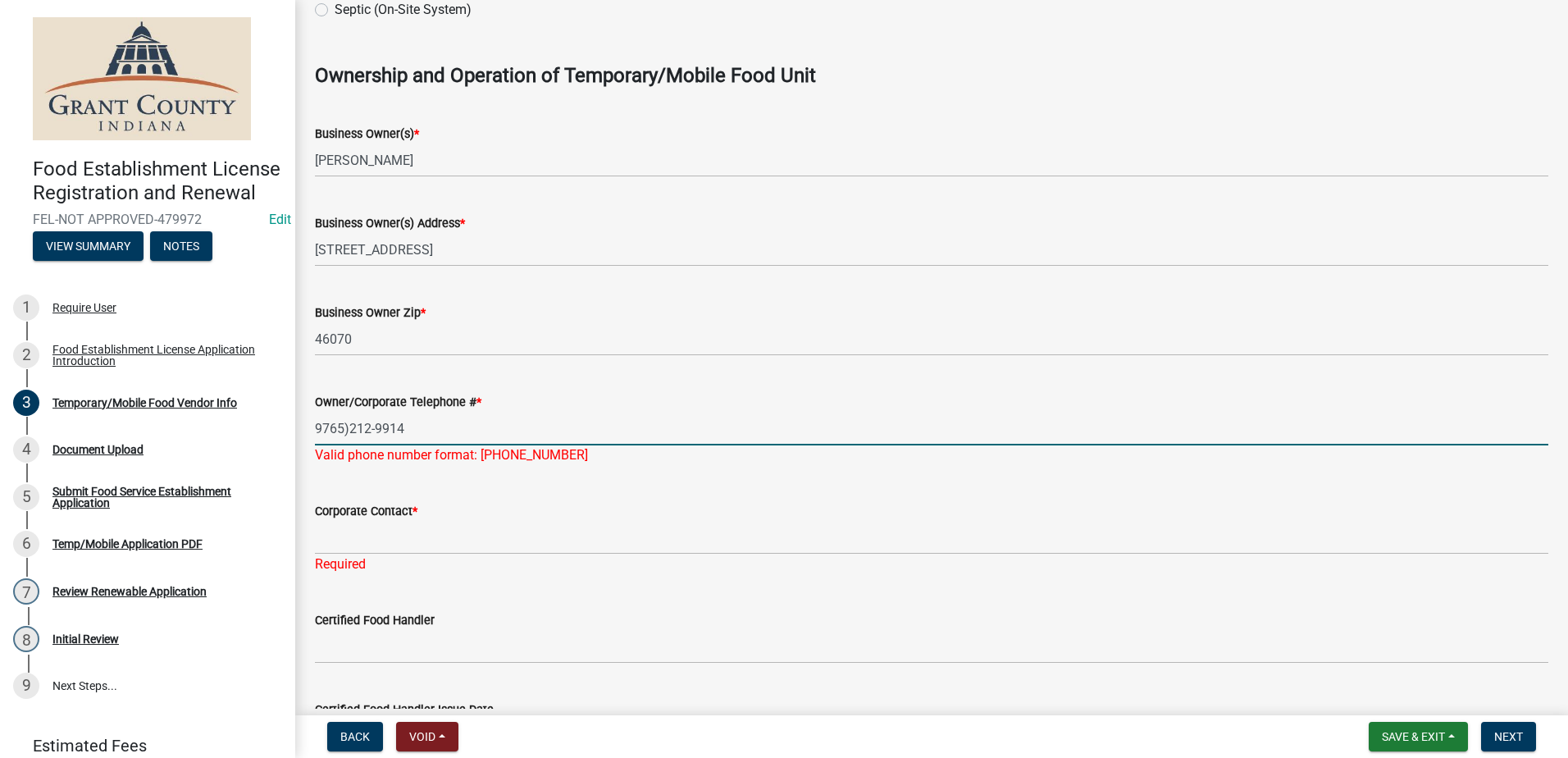
click at [323, 426] on input "9765)212-9914" at bounding box center [931, 429] width 1233 height 33
type input "[PHONE_NUMBER]"
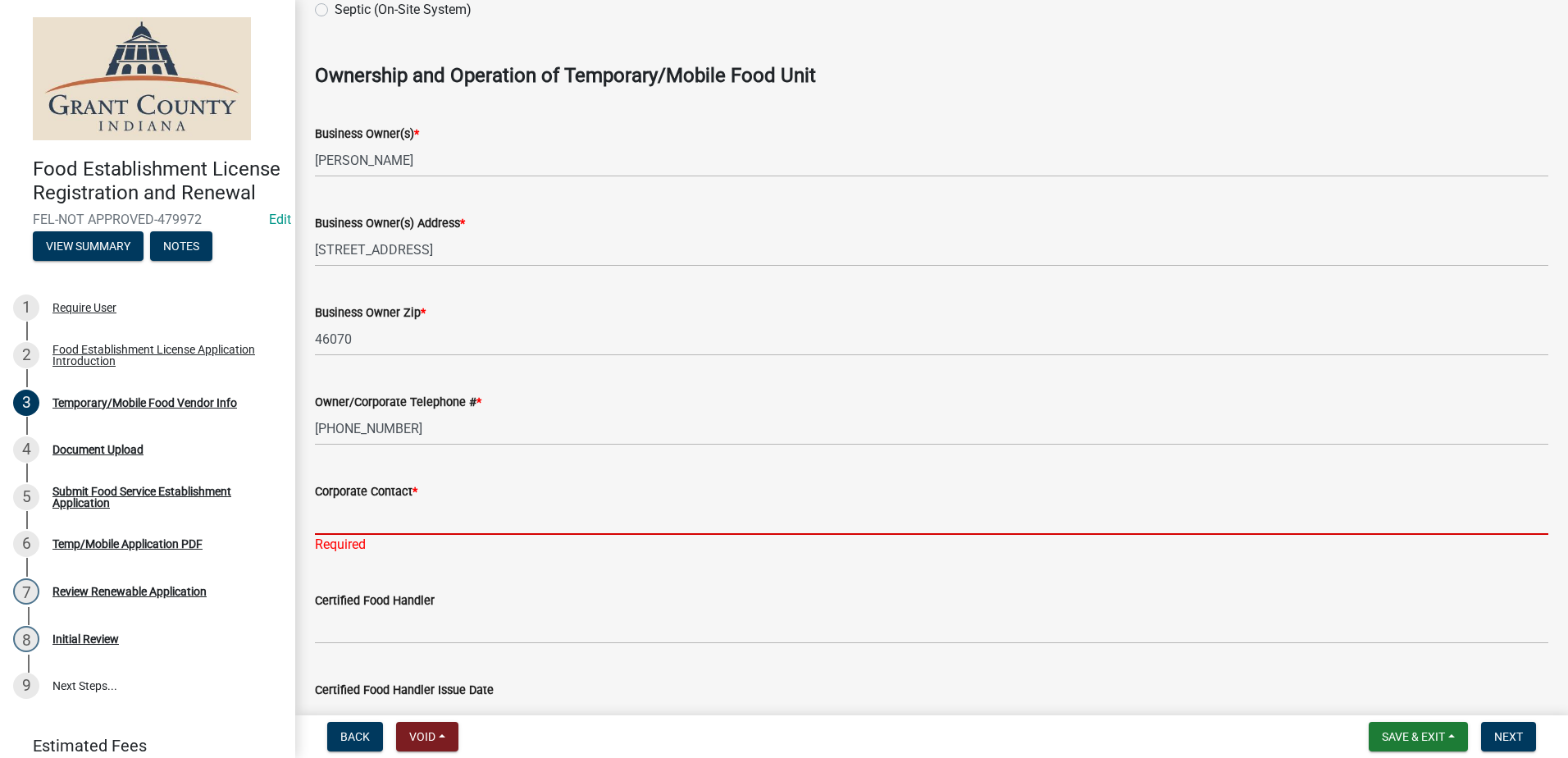
click at [396, 527] on input "Corporate Contact *" at bounding box center [931, 518] width 1233 height 33
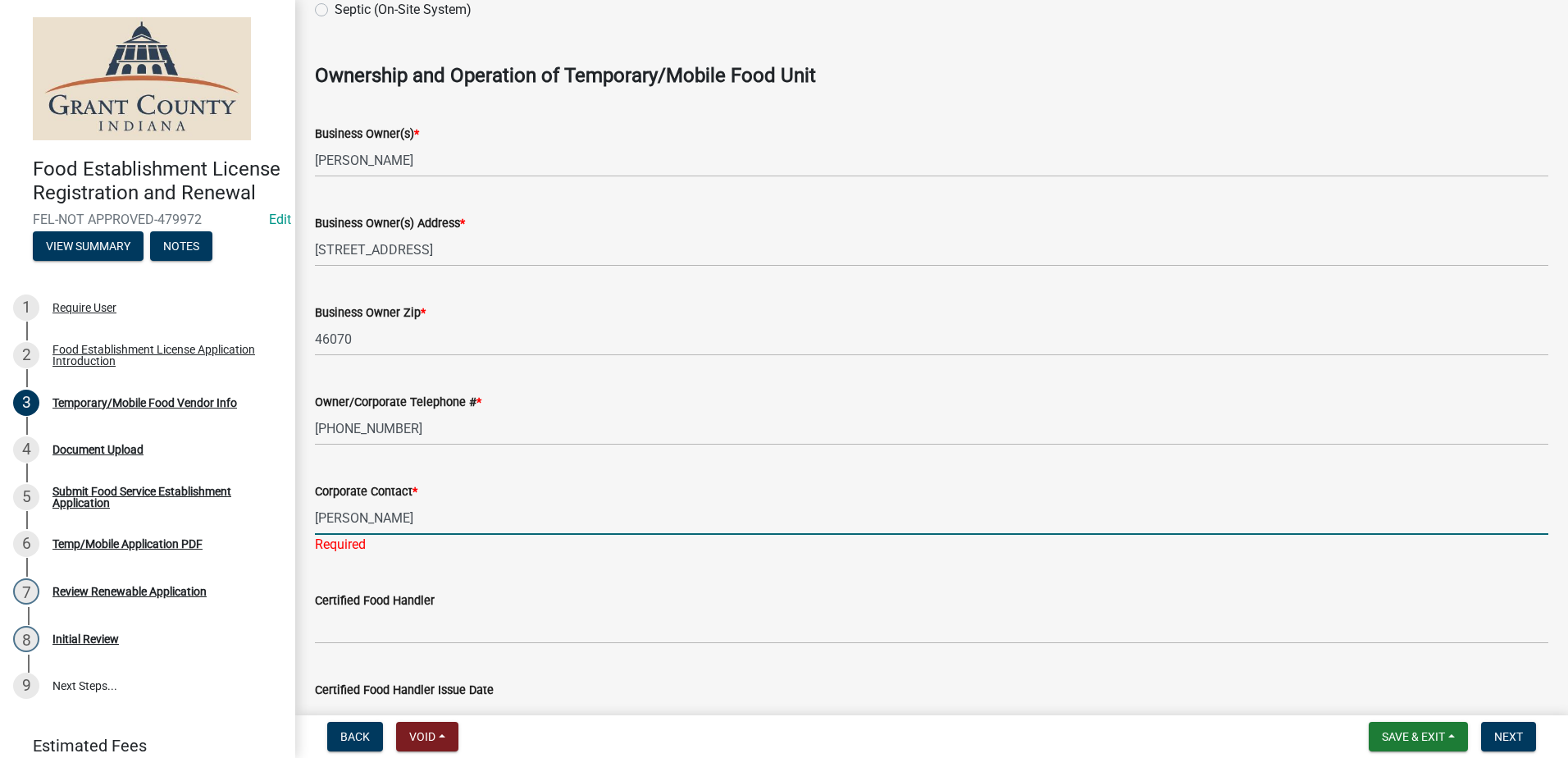
type input "[PERSON_NAME]"
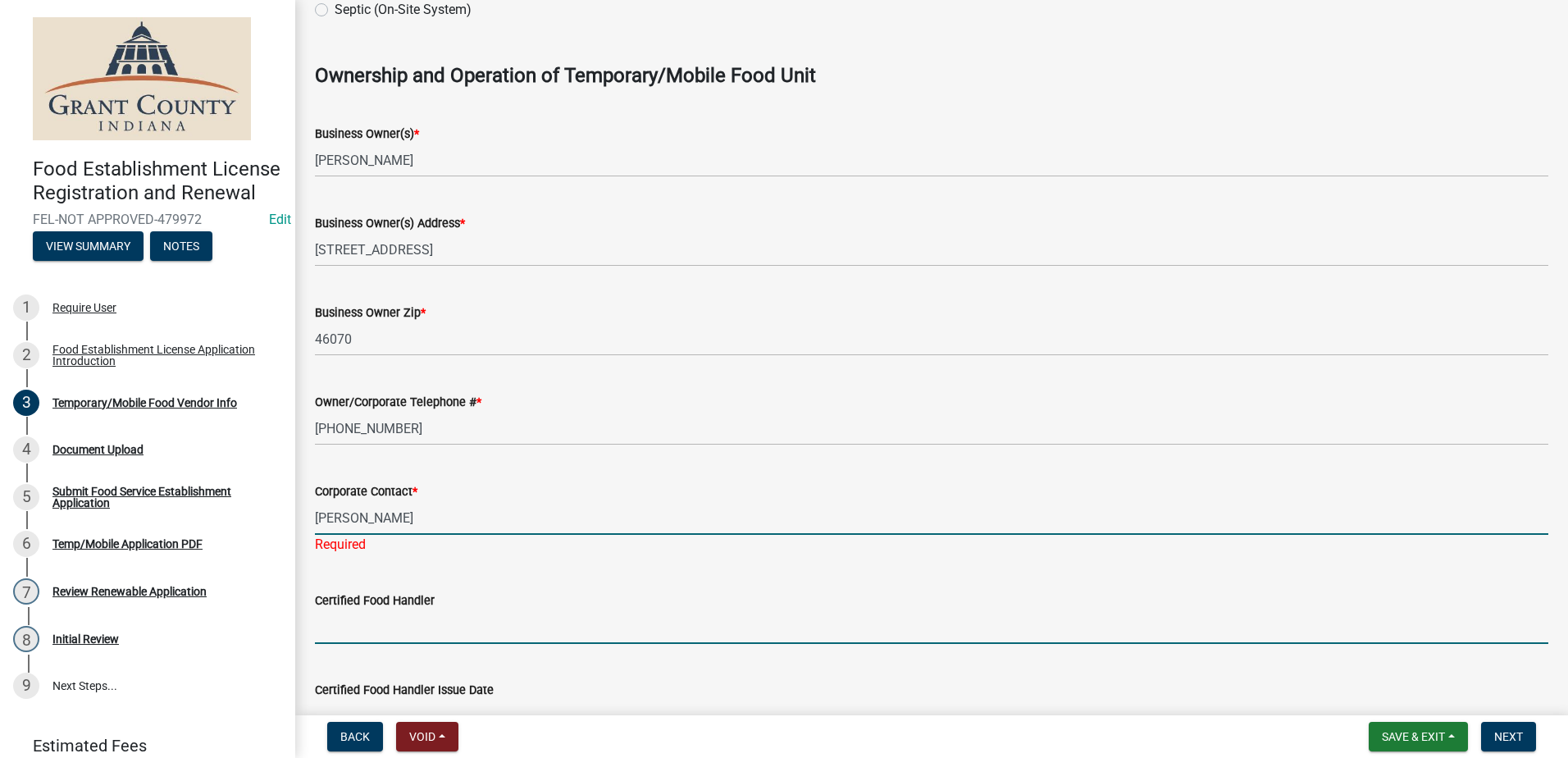
click at [426, 620] on input "Certified Food Handler" at bounding box center [931, 627] width 1233 height 33
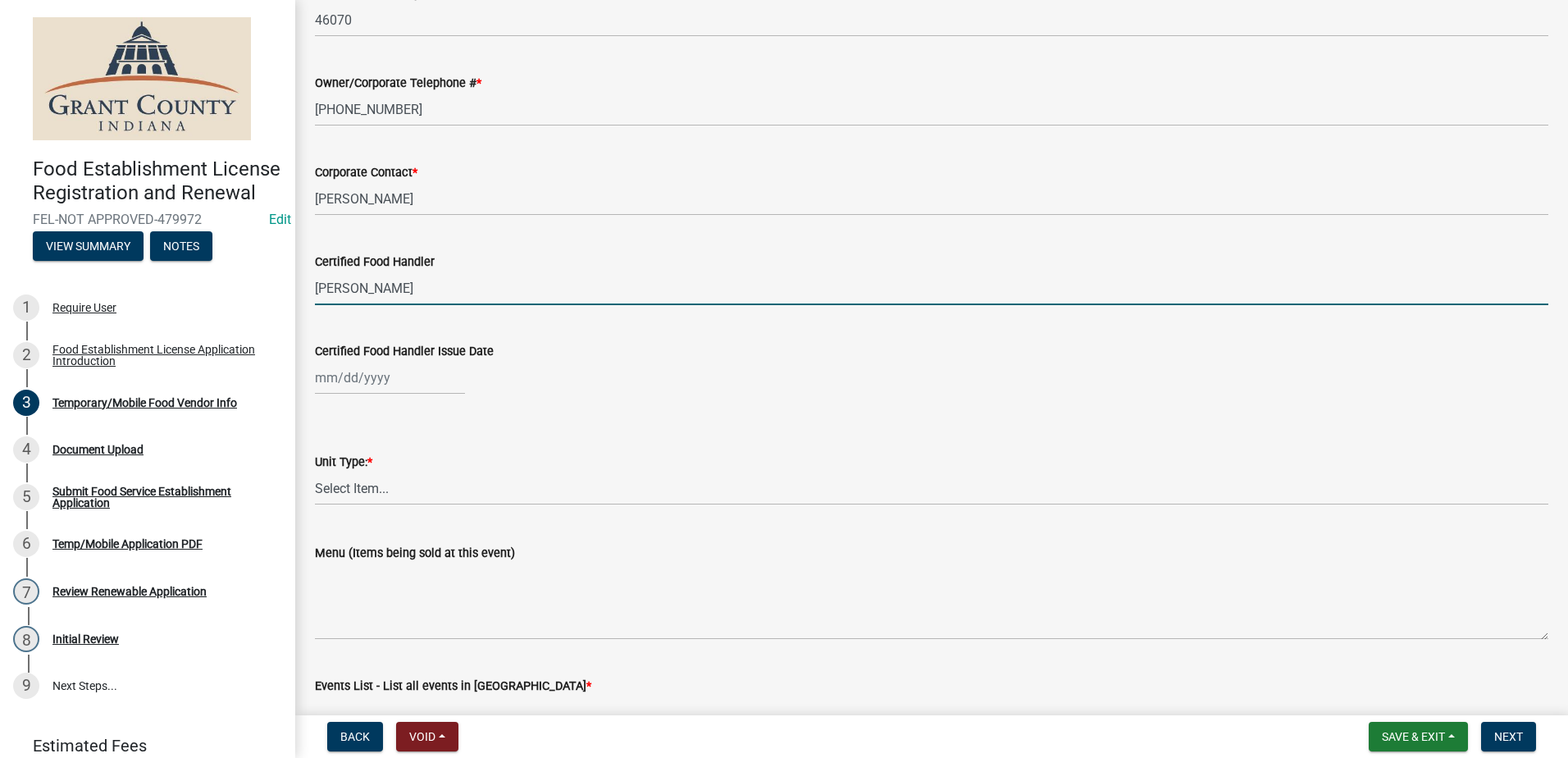
scroll to position [1313, 0]
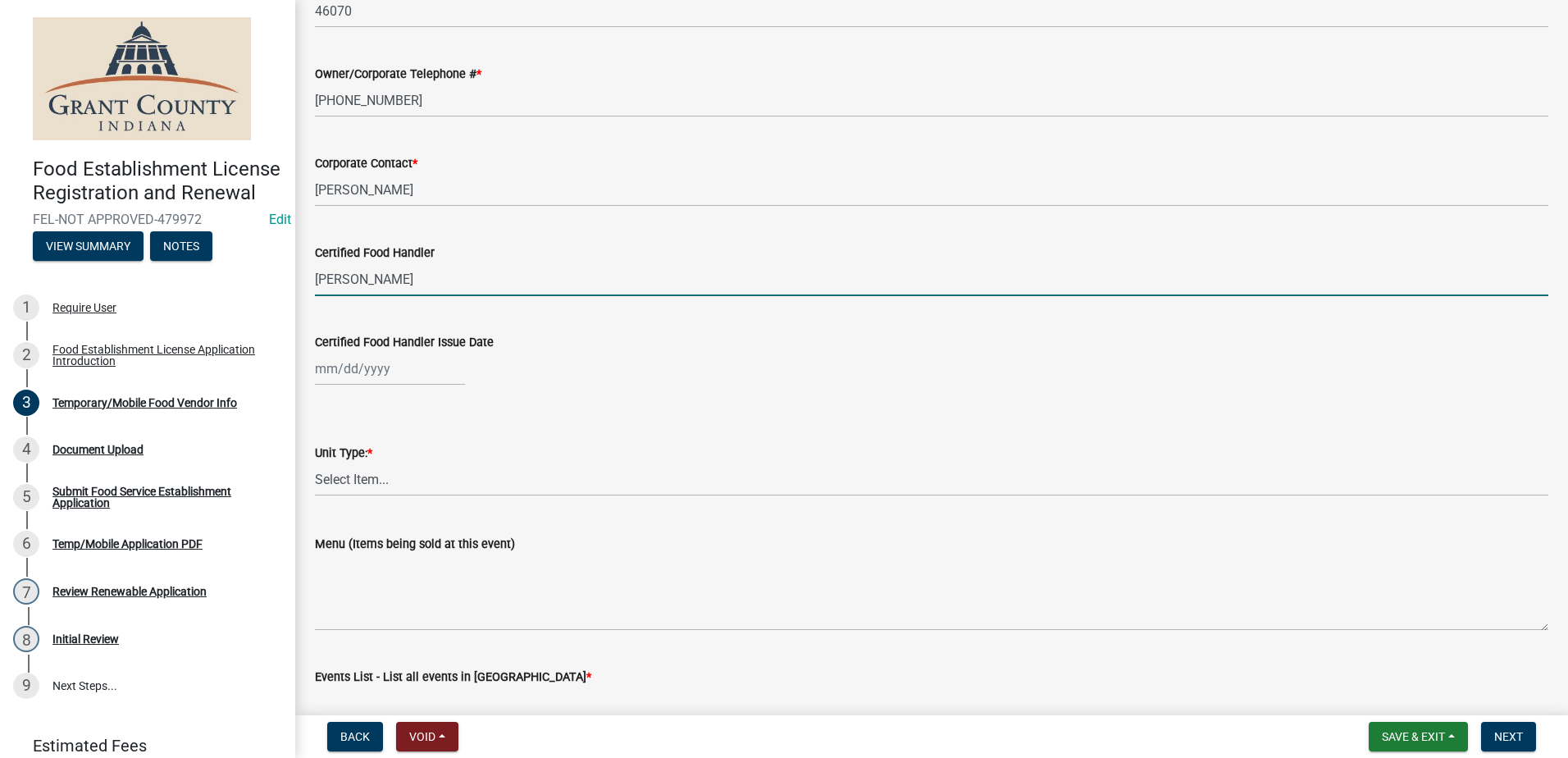
type input "[PERSON_NAME]"
click at [374, 369] on div at bounding box center [390, 369] width 150 height 33
select select "9"
select select "2025"
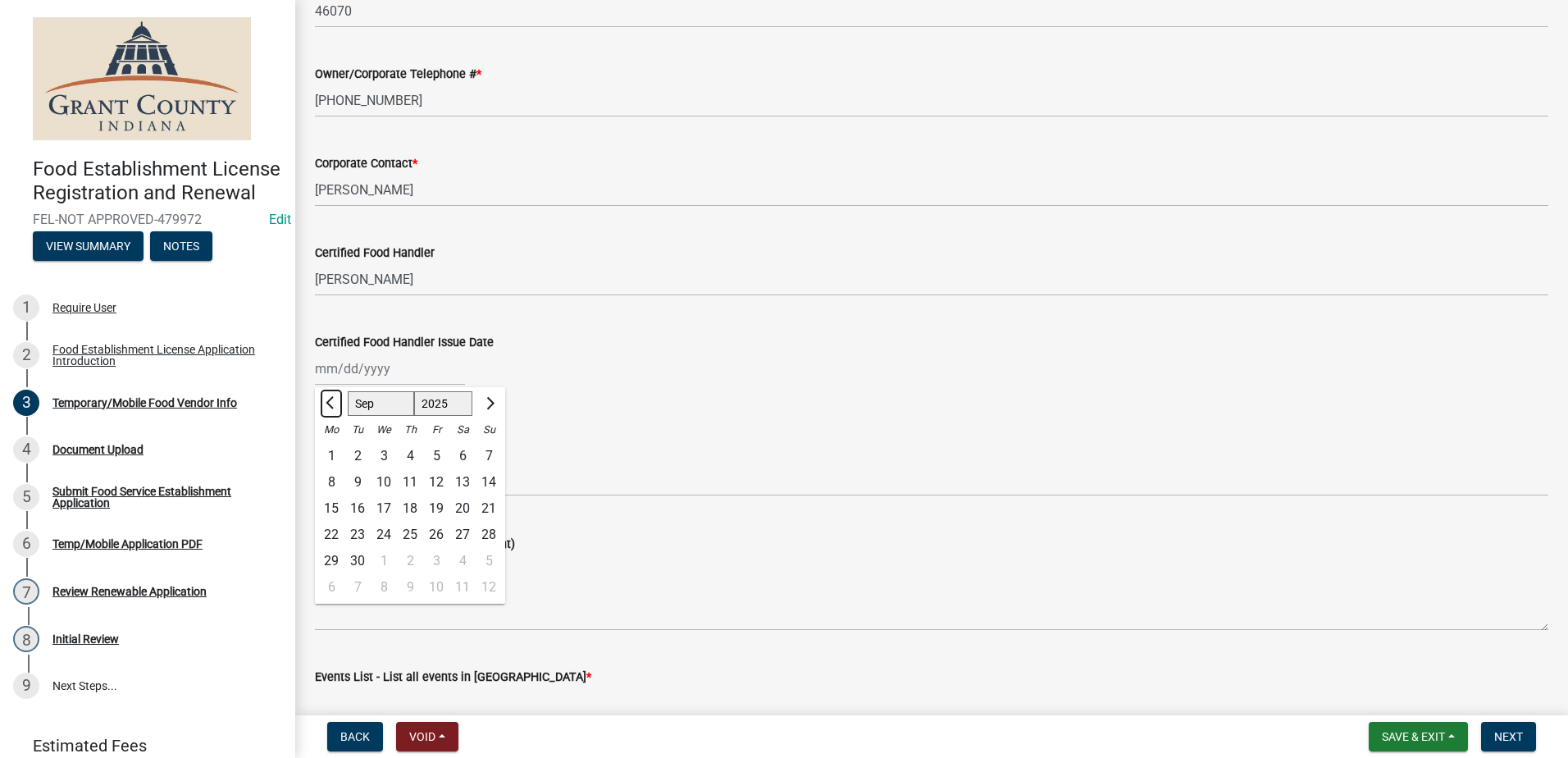
click at [333, 400] on span "Previous month" at bounding box center [332, 403] width 12 height 12
click at [331, 401] on span "Previous month" at bounding box center [332, 403] width 12 height 12
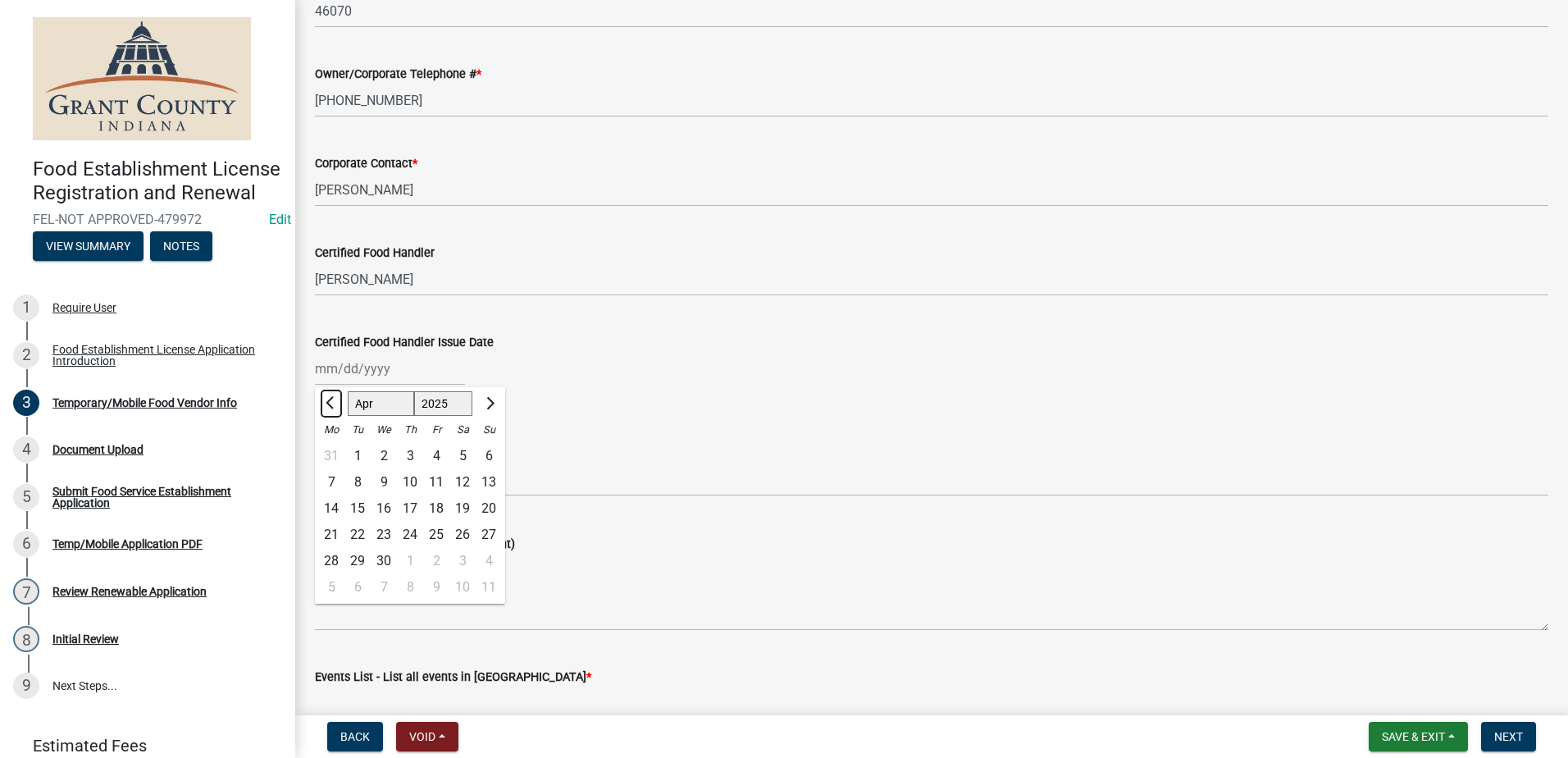
click at [331, 401] on span "Previous month" at bounding box center [332, 403] width 12 height 12
click at [495, 403] on button "Next month" at bounding box center [488, 404] width 19 height 26
click at [333, 406] on span "Previous month" at bounding box center [332, 403] width 12 height 12
select select "2"
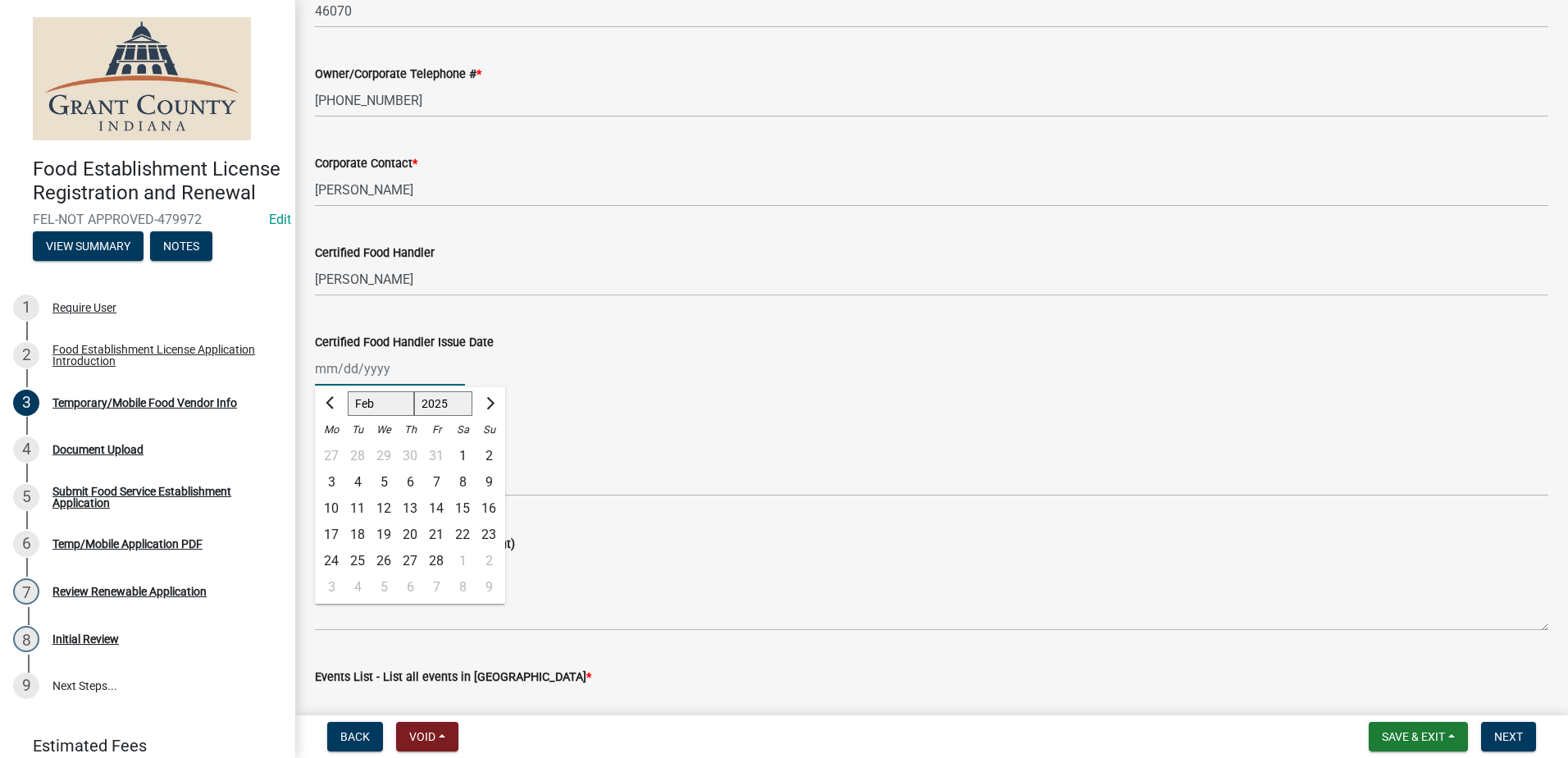
click at [424, 406] on select "1525 1526 1527 1528 1529 1530 1531 1532 1533 1534 1535 1536 1537 1538 1539 1540…" at bounding box center [443, 403] width 59 height 25
select select "2024"
click at [414, 391] on select "1525 1526 1527 1528 1529 1530 1531 1532 1533 1534 1535 1536 1537 1538 1539 1540…" at bounding box center [443, 403] width 59 height 25
click at [442, 454] on div "2" at bounding box center [436, 456] width 26 height 26
type input "[DATE]"
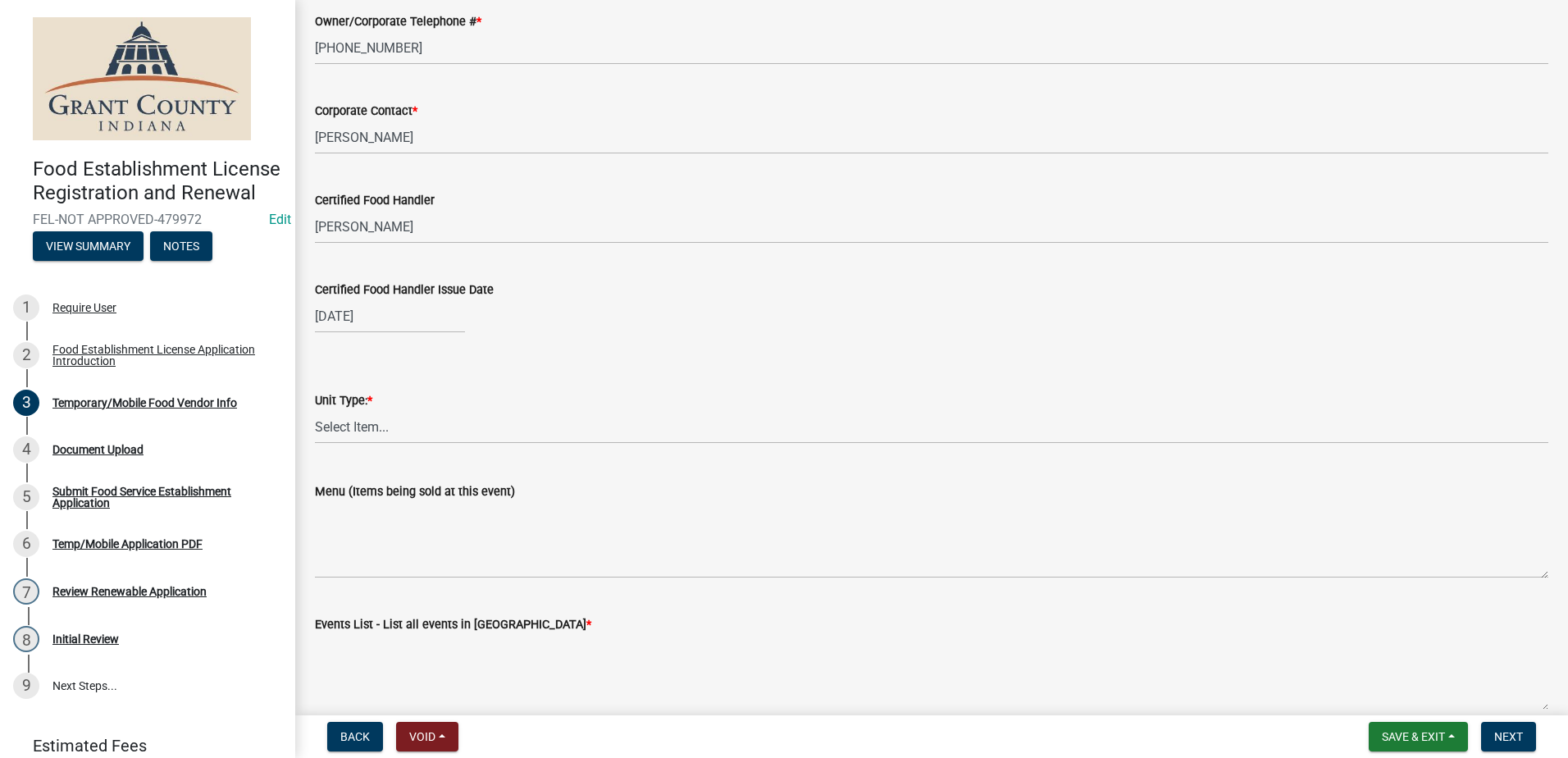
scroll to position [1395, 0]
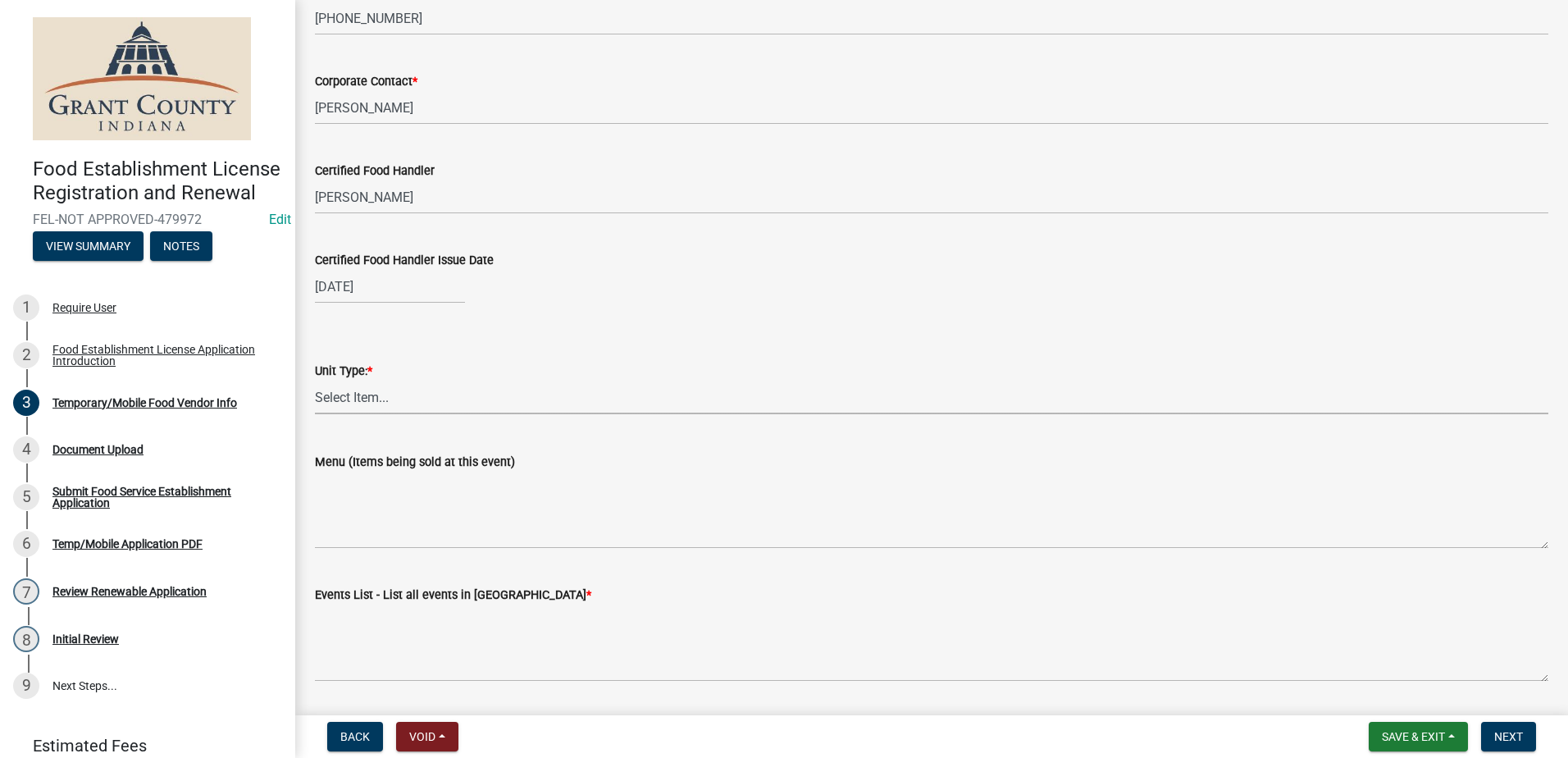
click at [407, 393] on select "Select Item... Mobile Trailer Stand Tent Cart Truck" at bounding box center [931, 397] width 1233 height 33
click at [315, 380] on select "Select Item... Mobile Trailer Stand Tent Cart Truck" at bounding box center [931, 397] width 1233 height 33
select select "38213c85-e9e8-42e7-b9ec-3b2f4bd2dba8"
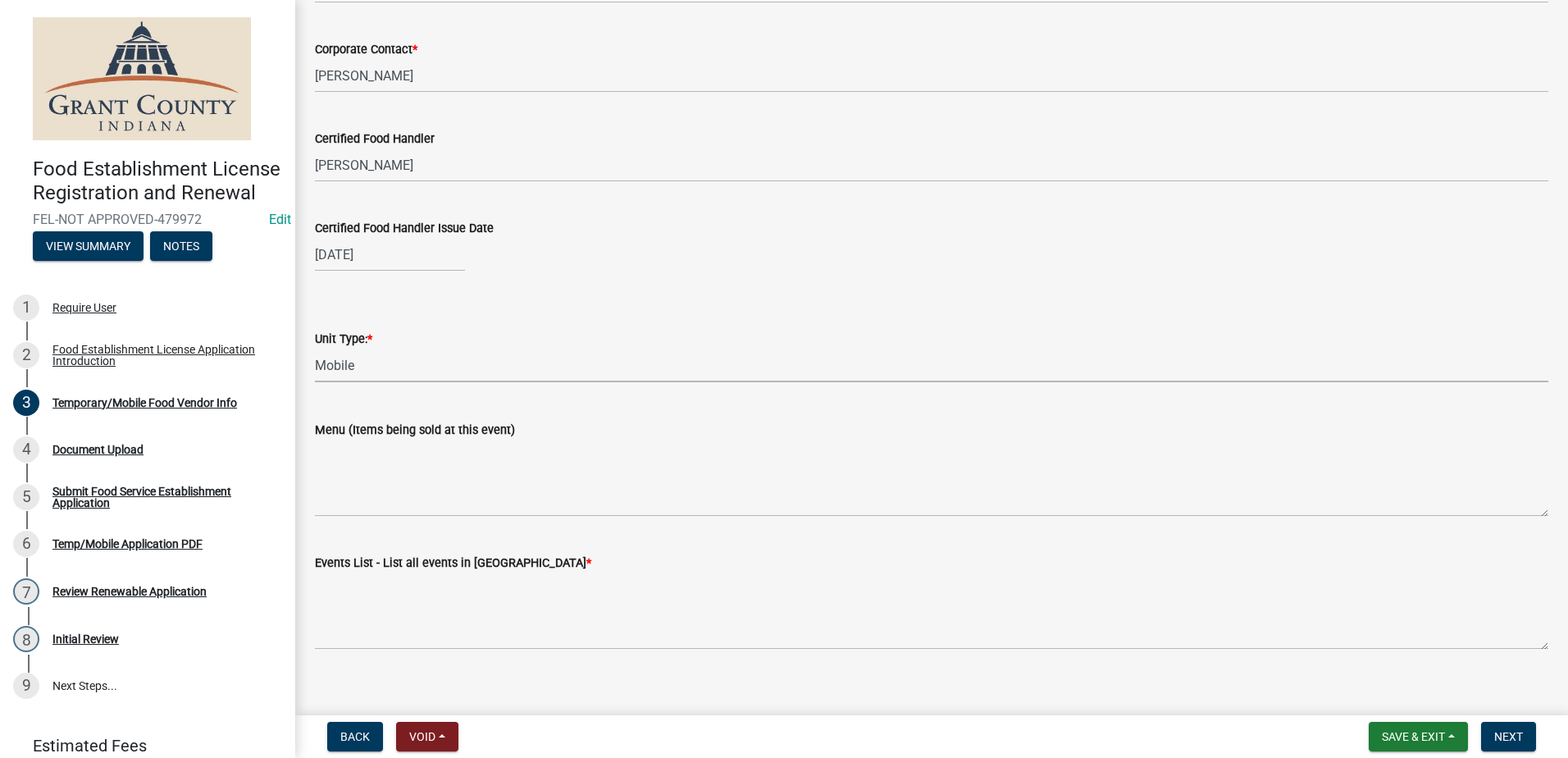
scroll to position [1445, 0]
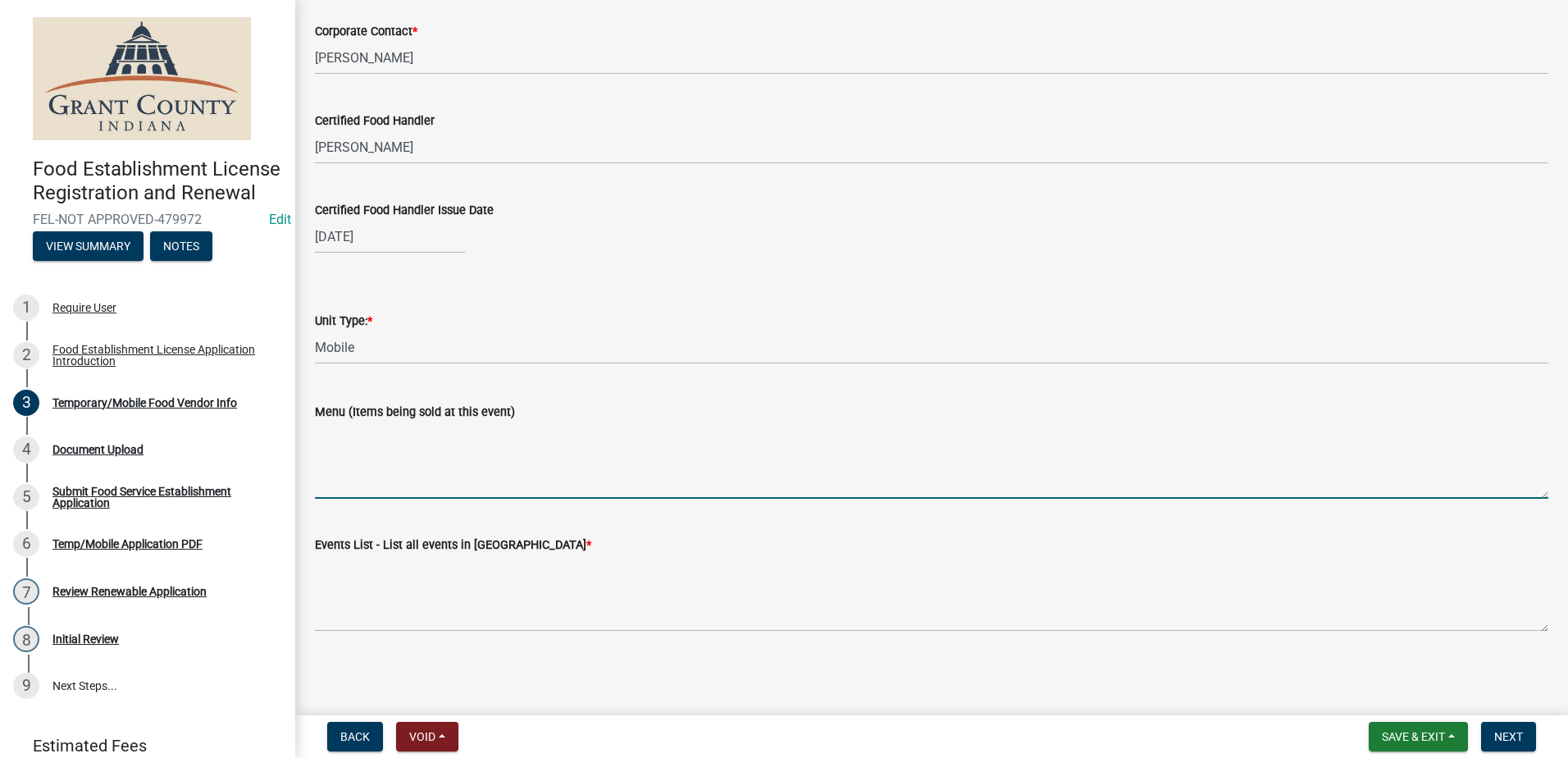
drag, startPoint x: 381, startPoint y: 477, endPoint x: 389, endPoint y: 494, distance: 18.8
click at [382, 477] on textarea "Menu (Items being sold at this event)" at bounding box center [931, 460] width 1233 height 77
type textarea "Donuts, Coffee, Drinks"
